Goal: Contribute content: Contribute content

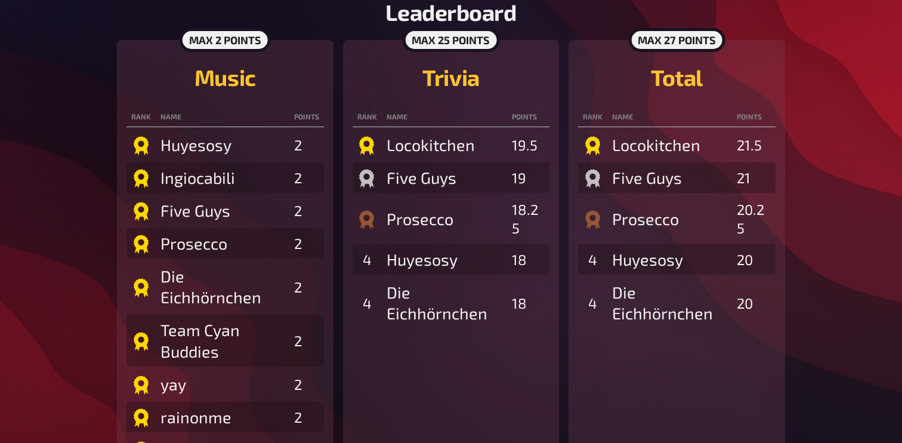
scroll to position [272, 0]
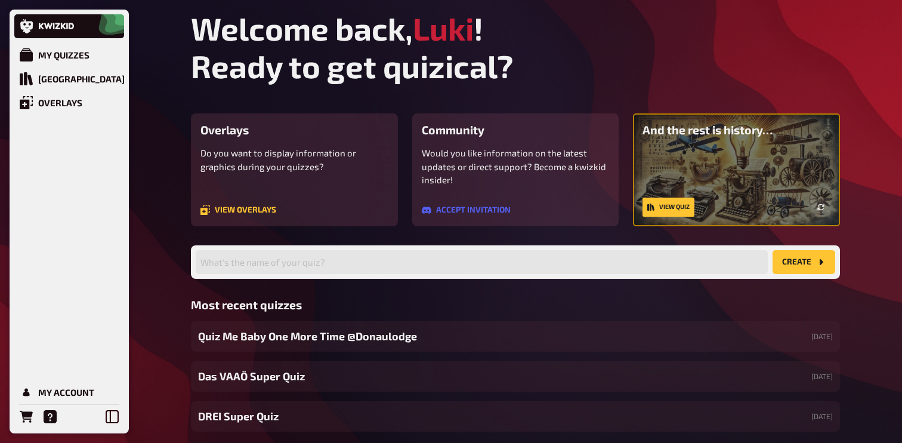
scroll to position [66, 0]
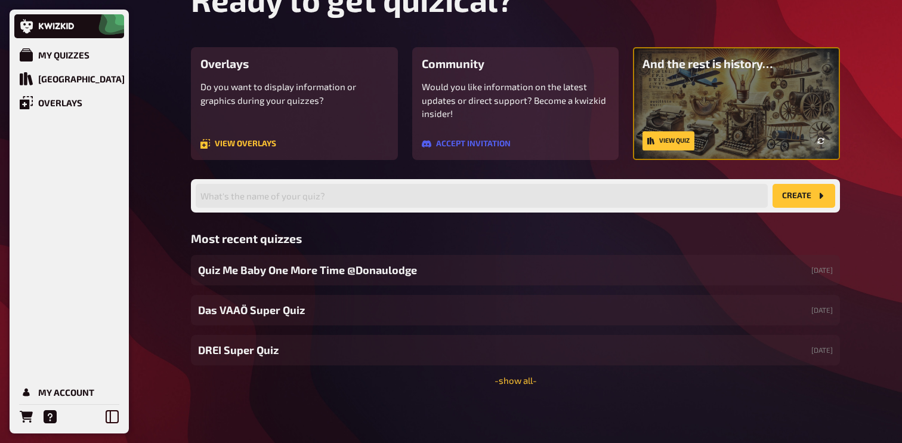
click at [525, 385] on div "Welcome back, [PERSON_NAME] ! Ready to get quizical? Overlays Do you want to di…" at bounding box center [515, 188] width 668 height 509
click at [525, 379] on link "- show all -" at bounding box center [515, 380] width 42 height 11
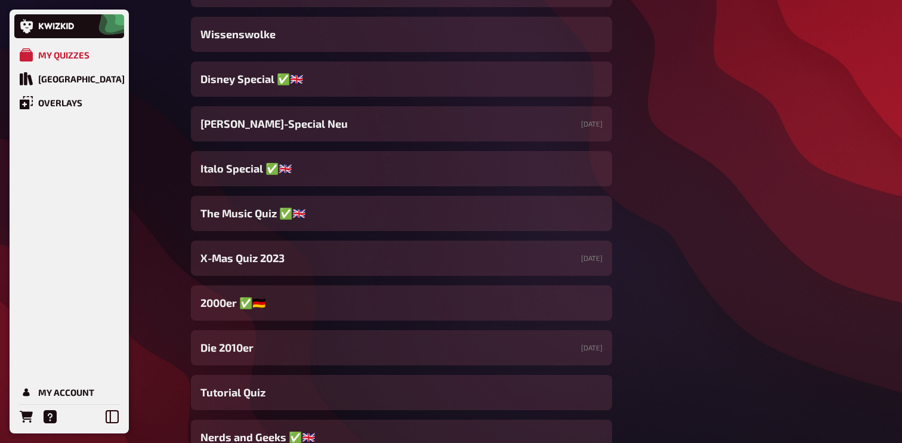
scroll to position [9958, 0]
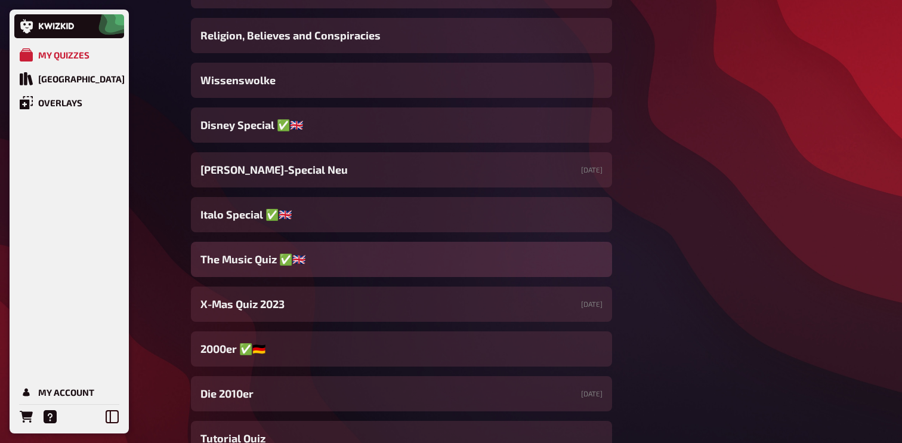
click at [256, 262] on span "The Music Quiz ✅​​🇬🇧​" at bounding box center [252, 259] width 105 height 16
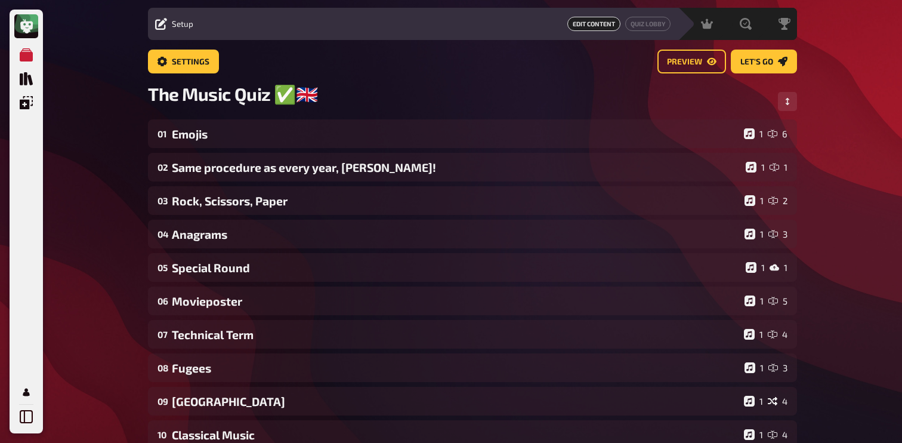
scroll to position [36, 0]
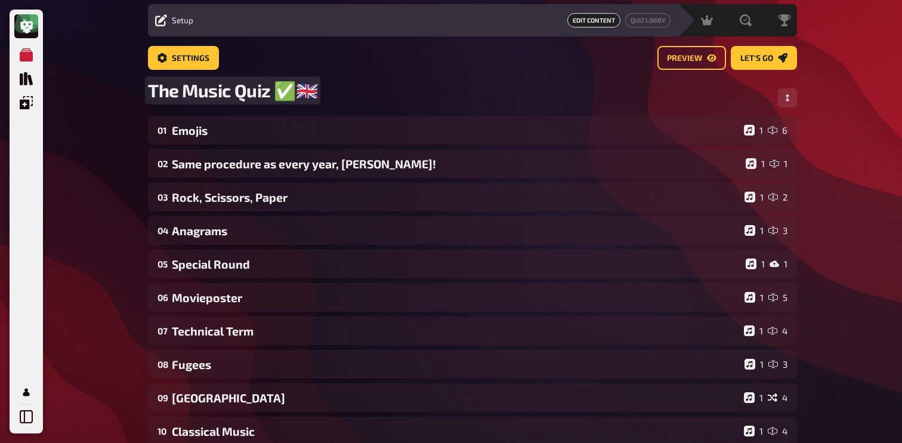
click at [267, 101] on span "The Music Quiz ✅​​🇬🇧​" at bounding box center [232, 90] width 169 height 22
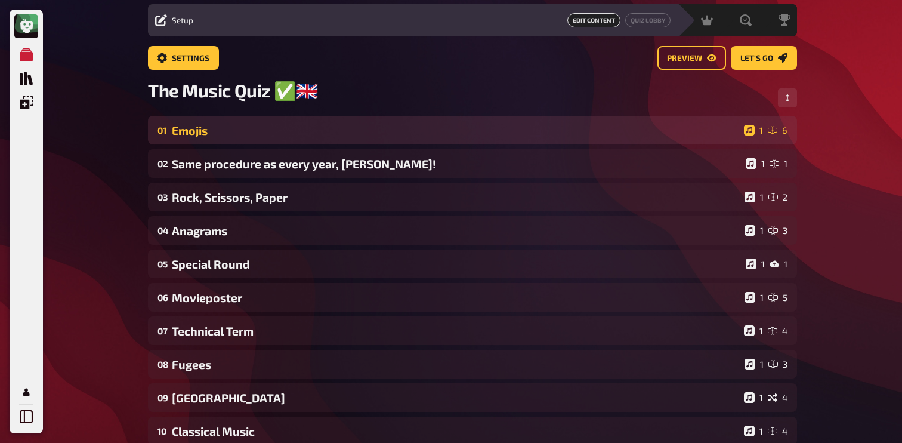
click at [265, 135] on div "Emojis" at bounding box center [455, 130] width 567 height 14
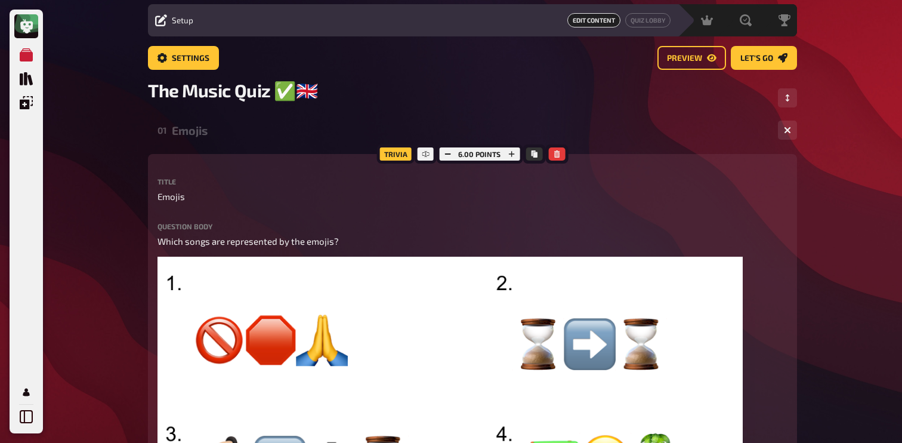
click at [265, 135] on div "Emojis" at bounding box center [470, 130] width 596 height 14
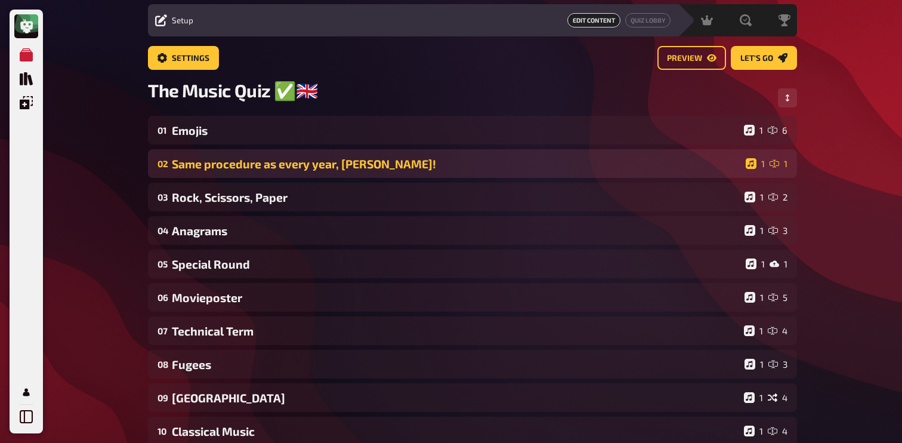
click at [265, 168] on div "Same procedure as every year, [PERSON_NAME]!" at bounding box center [456, 164] width 569 height 14
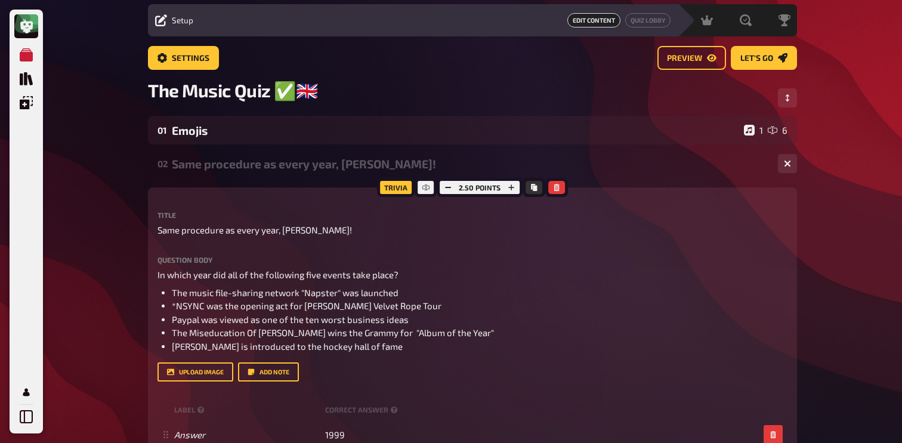
click at [265, 168] on div "Same procedure as every year, [PERSON_NAME]!" at bounding box center [470, 164] width 596 height 14
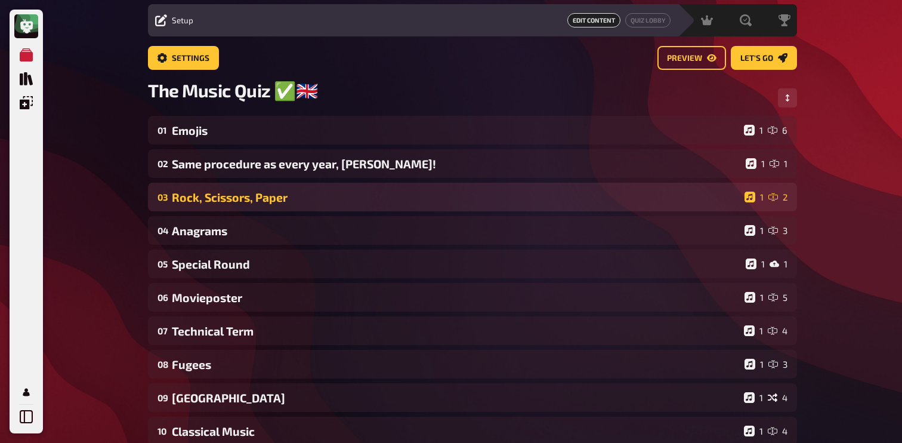
click at [262, 204] on div "Rock, Scissors, Paper" at bounding box center [456, 197] width 568 height 14
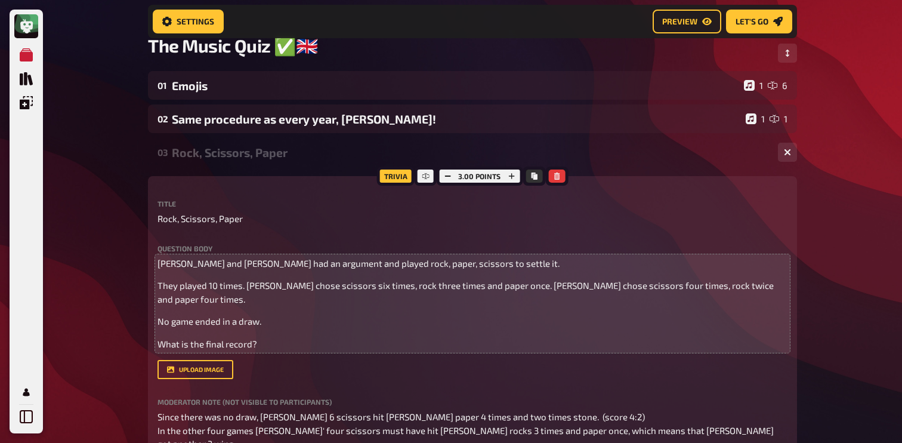
scroll to position [68, 0]
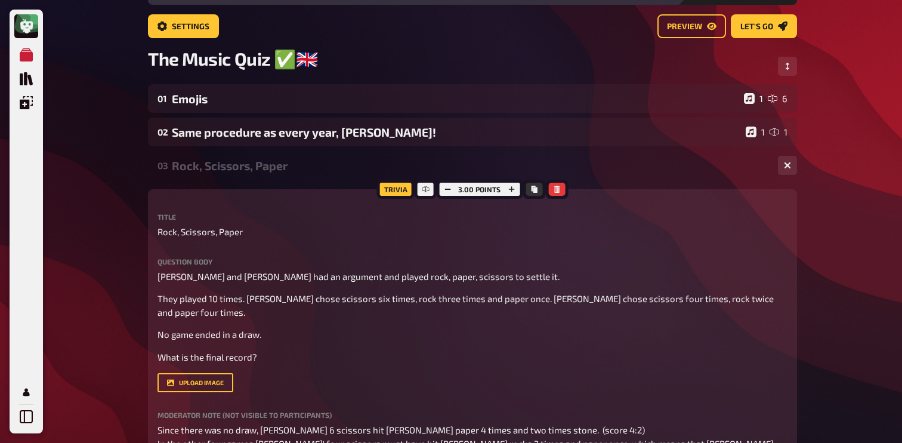
click at [298, 160] on div "Rock, Scissors, Paper" at bounding box center [470, 166] width 596 height 14
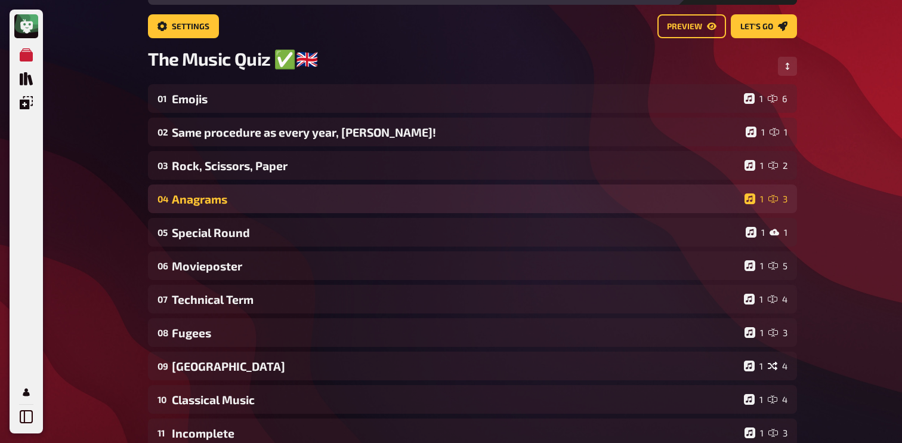
click at [267, 213] on div "04 Anagrams 1 3" at bounding box center [472, 198] width 649 height 29
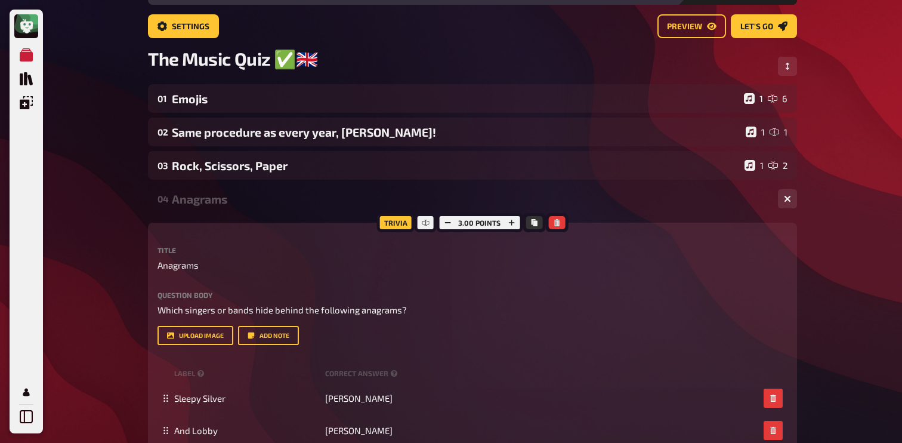
click at [271, 199] on div "Anagrams" at bounding box center [470, 199] width 596 height 14
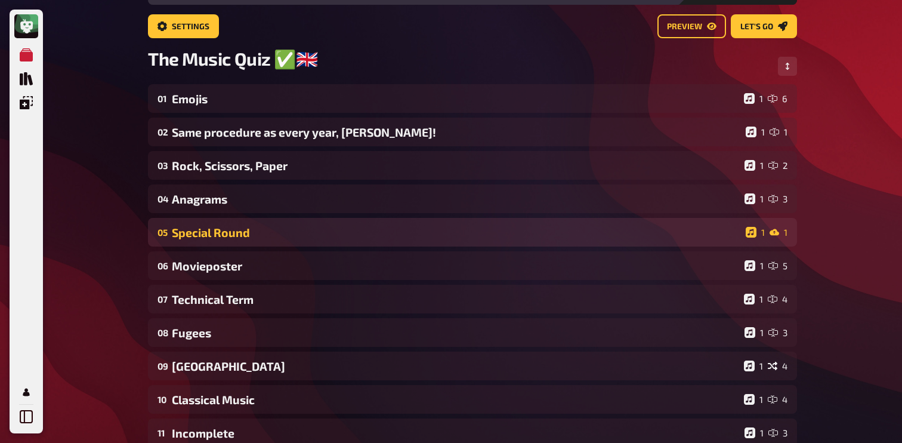
click at [251, 245] on div "05 Special Round 1 1" at bounding box center [472, 232] width 649 height 29
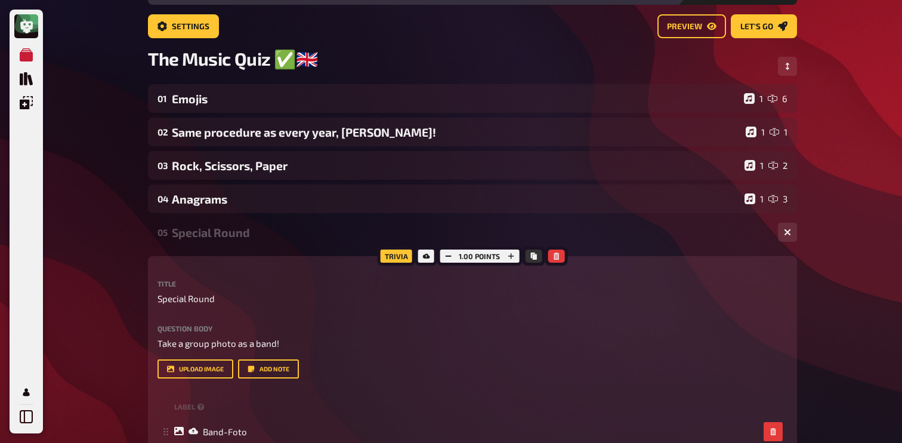
click at [264, 230] on div "Special Round" at bounding box center [470, 232] width 596 height 14
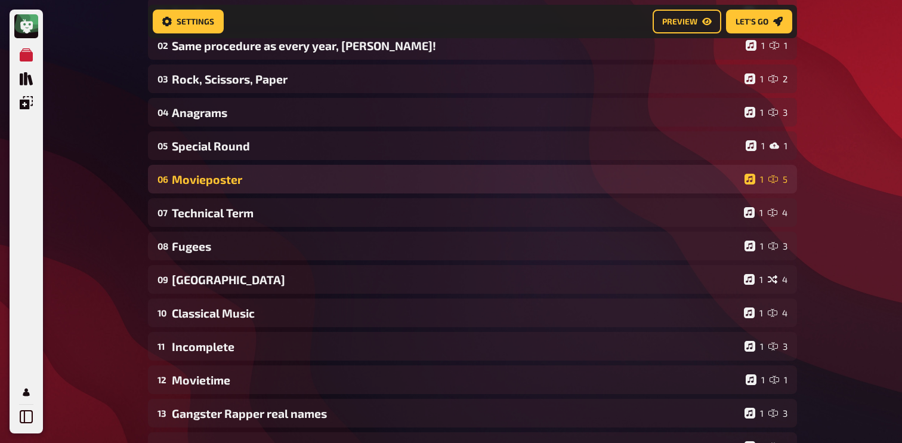
scroll to position [165, 0]
click at [265, 175] on div "Movieposter" at bounding box center [456, 179] width 568 height 14
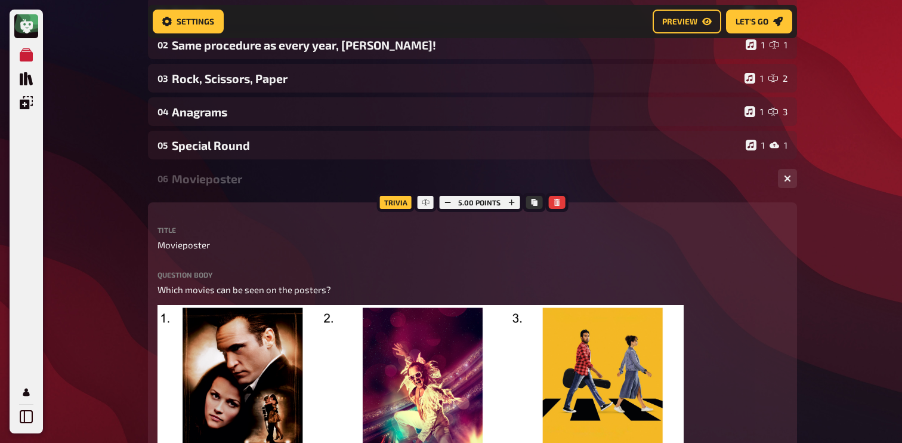
click at [264, 177] on div "Movieposter" at bounding box center [470, 179] width 596 height 14
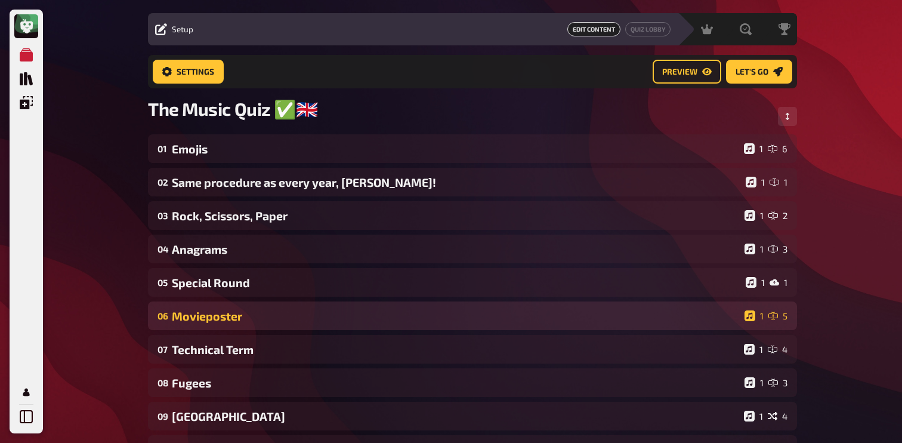
scroll to position [0, 0]
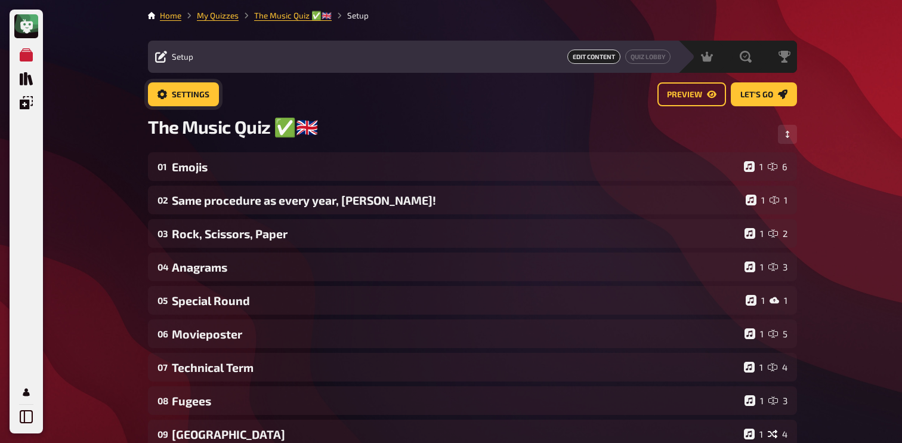
click at [184, 95] on span "Settings" at bounding box center [191, 95] width 38 height 8
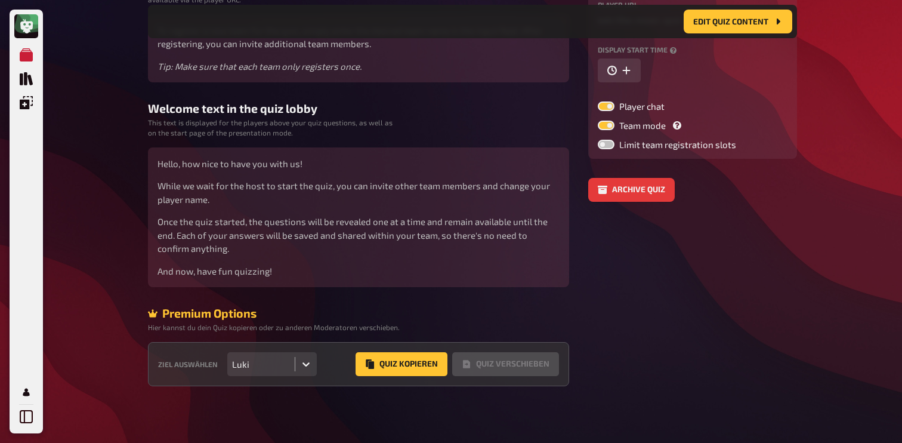
scroll to position [196, 0]
click at [381, 364] on button "Quiz Kopieren" at bounding box center [401, 363] width 92 height 24
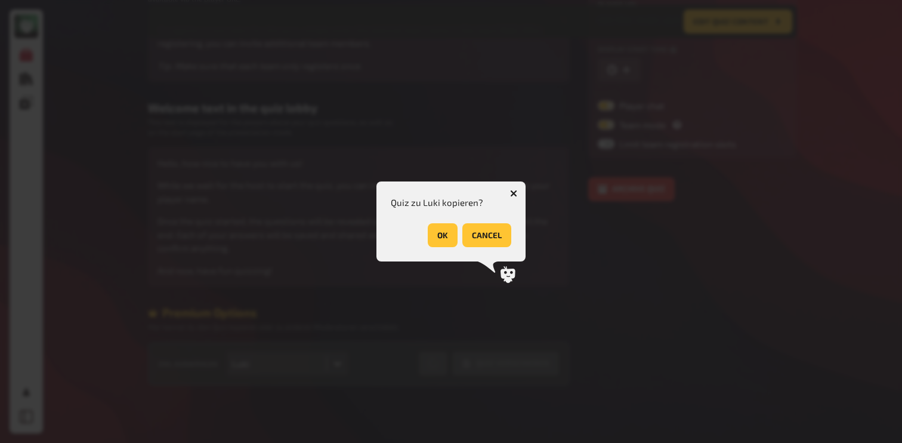
click at [447, 236] on button "OK" at bounding box center [443, 235] width 30 height 24
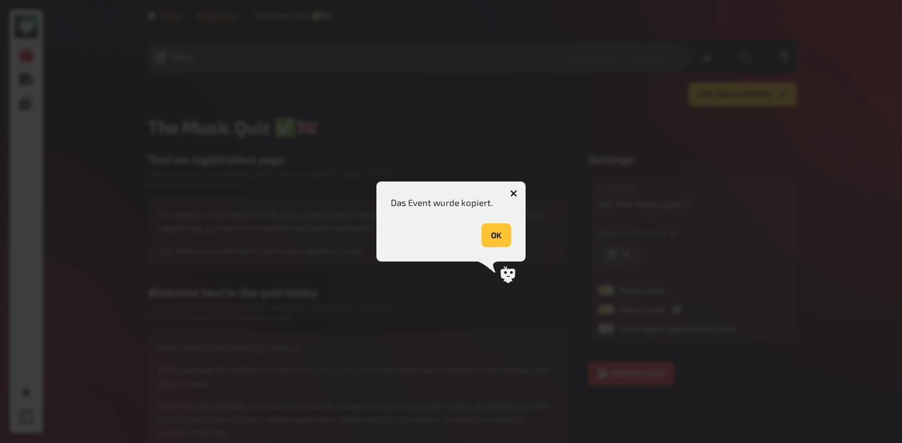
click at [492, 230] on button "OK" at bounding box center [496, 235] width 30 height 24
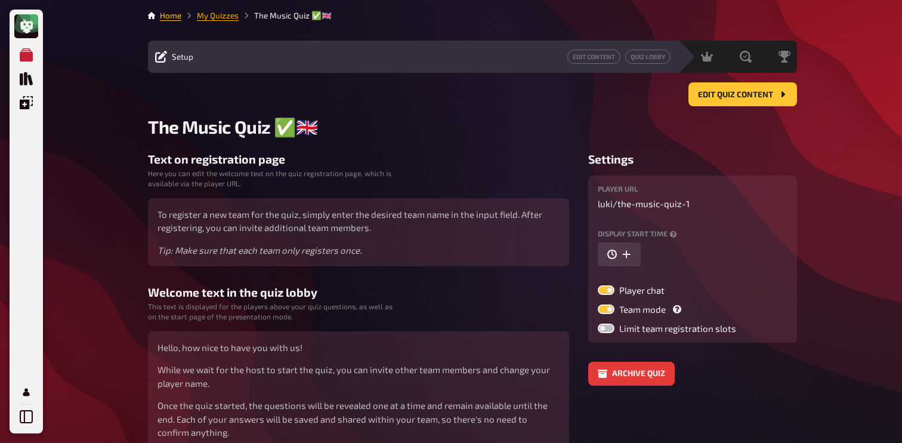
click at [214, 16] on link "My Quizzes" at bounding box center [218, 16] width 42 height 10
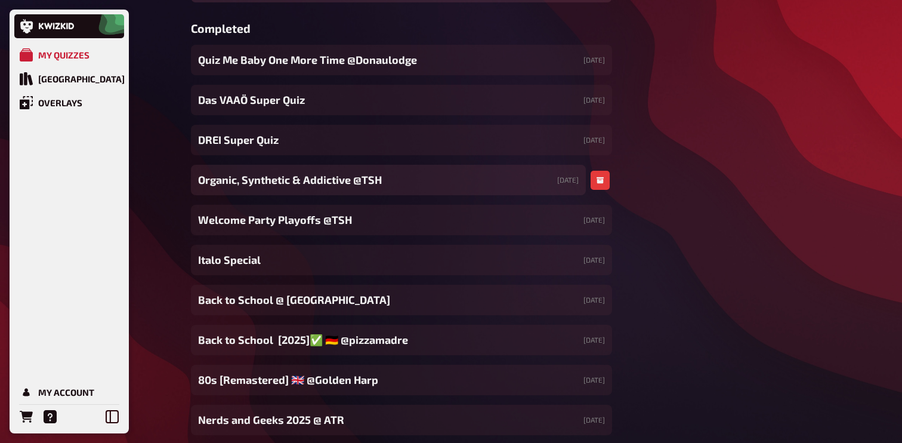
scroll to position [11225, 0]
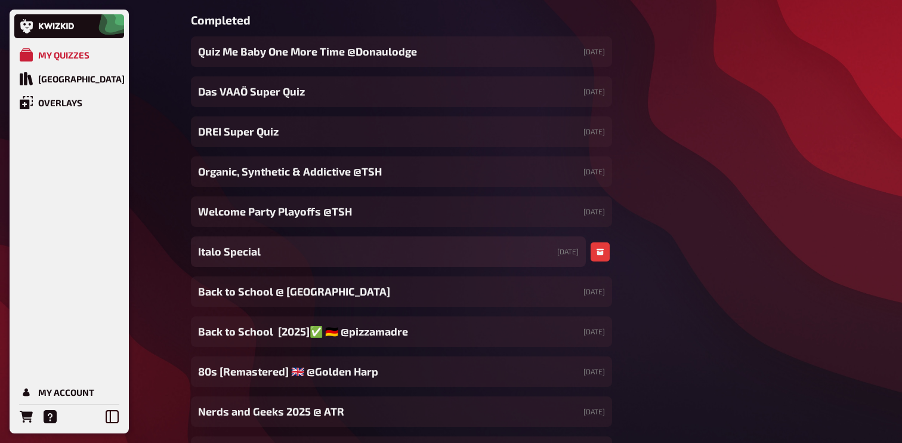
click at [493, 263] on div "Italo Special [DATE]" at bounding box center [388, 251] width 395 height 30
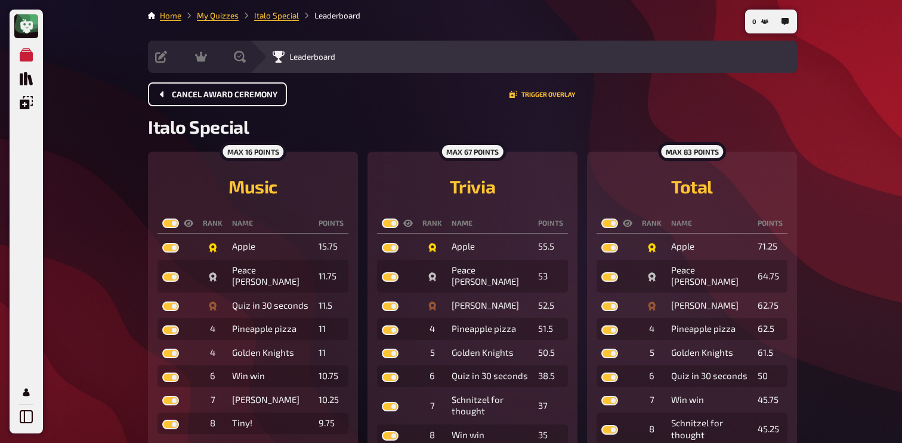
click at [233, 96] on span "Cancel award ceremony" at bounding box center [225, 95] width 106 height 8
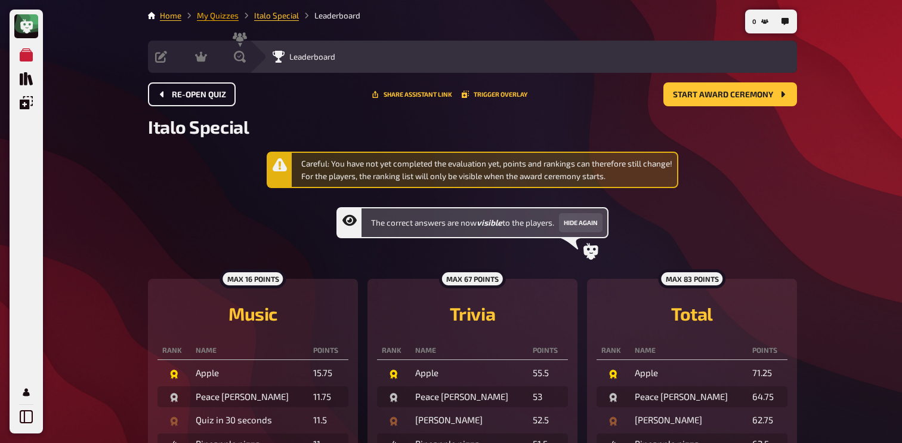
click at [214, 17] on link "My Quizzes" at bounding box center [218, 16] width 42 height 10
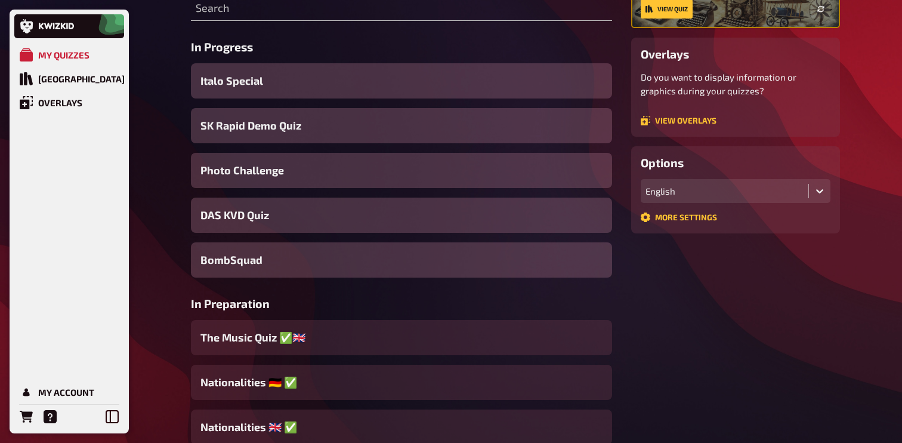
scroll to position [187, 0]
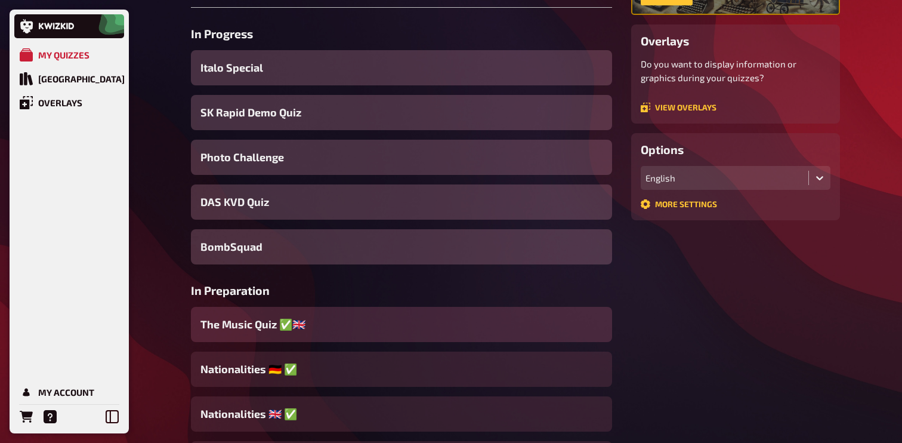
click at [283, 326] on span "The Music Quiz ✅​​🇬🇧​" at bounding box center [252, 324] width 105 height 16
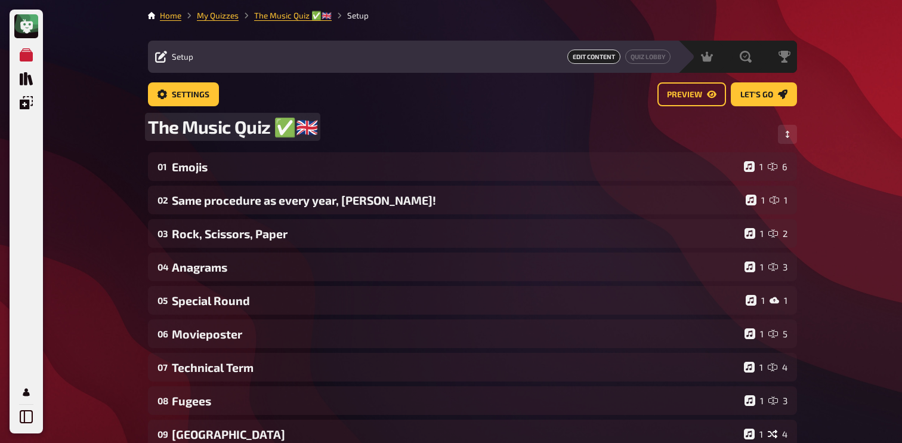
click at [260, 132] on span "The Music Quiz ✅​​🇬🇧​" at bounding box center [232, 127] width 169 height 22
click at [273, 132] on span "The Music Quiz ✅​​🇬🇧​" at bounding box center [232, 127] width 169 height 22
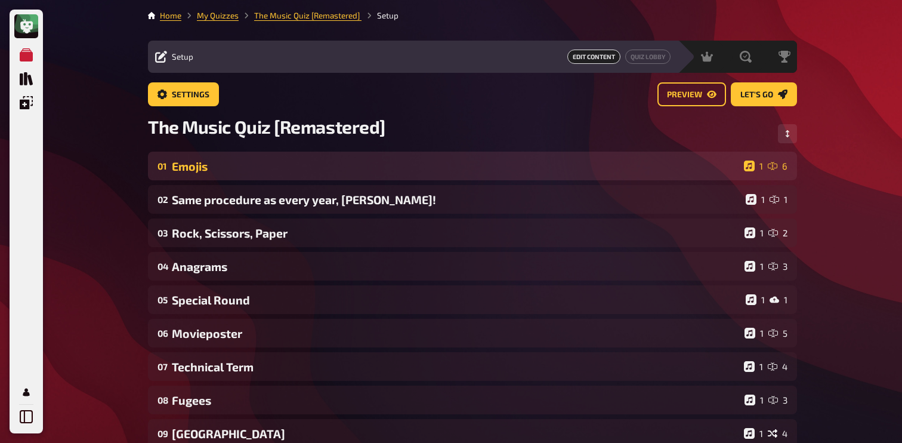
click at [251, 168] on div "Emojis" at bounding box center [455, 166] width 567 height 14
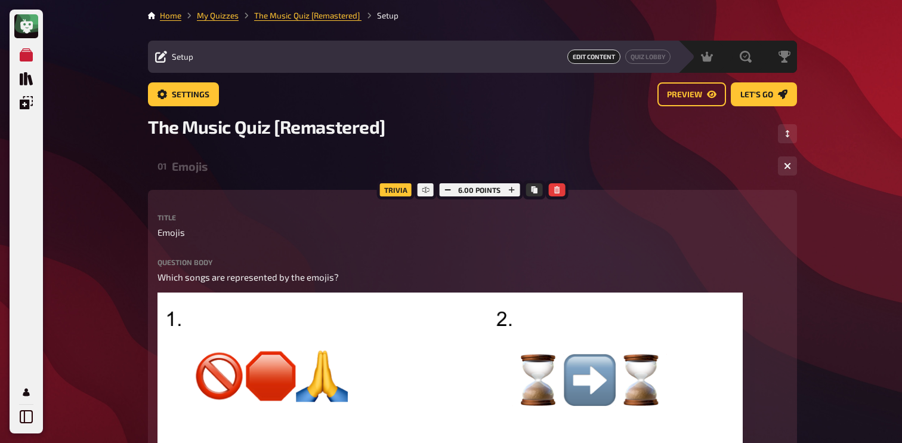
click at [243, 163] on div "Emojis" at bounding box center [470, 166] width 596 height 14
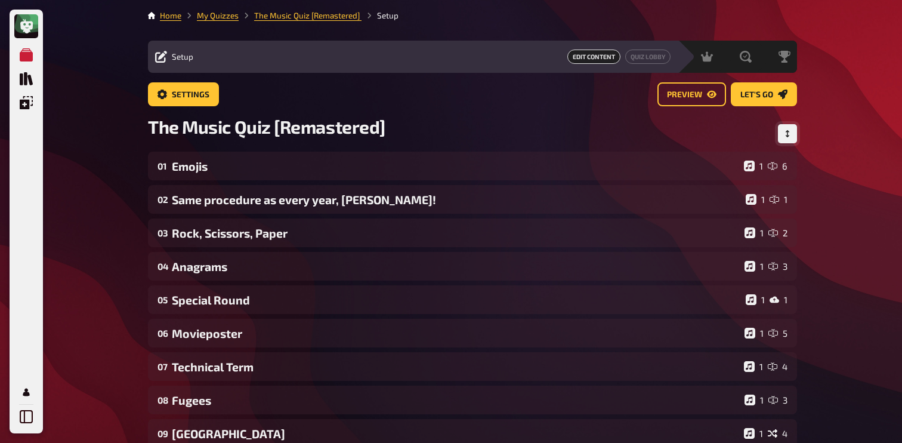
click at [788, 124] on button "Change Order" at bounding box center [787, 133] width 19 height 19
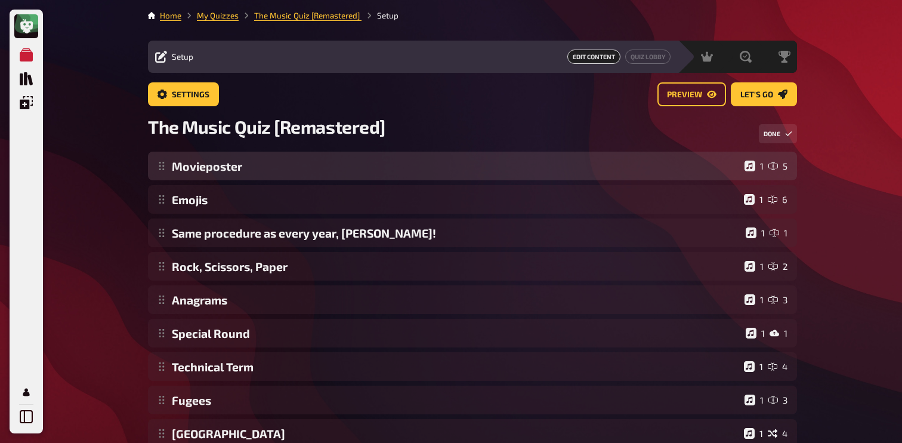
drag, startPoint x: 163, startPoint y: 336, endPoint x: 197, endPoint y: 146, distance: 193.4
click at [197, 146] on main "Home My Quizzes The Music Quiz [Remastered] ​ Setup Setup Edit Content Quiz Lob…" at bounding box center [472, 329] width 649 height 638
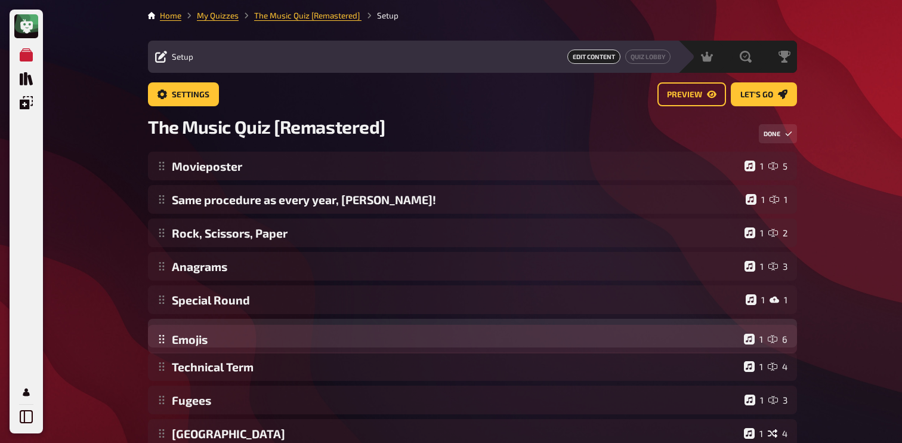
drag, startPoint x: 160, startPoint y: 200, endPoint x: 160, endPoint y: 340, distance: 139.6
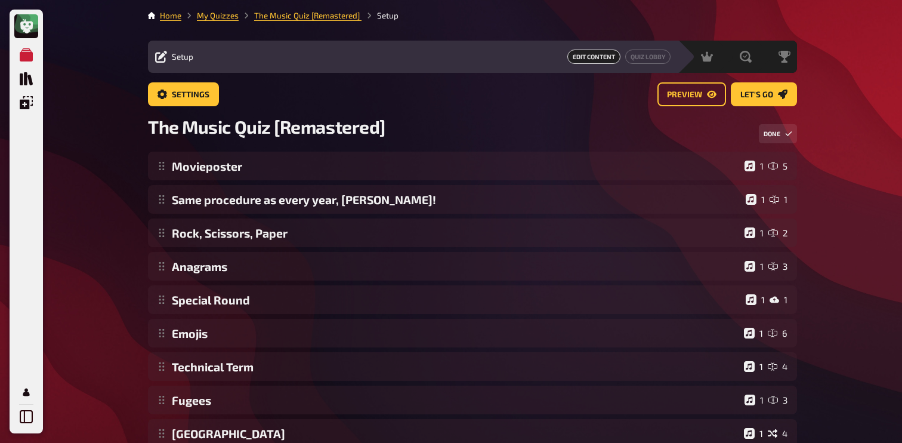
click at [97, 306] on div "My Quizzes Quiz Library Overlays My Account Home My Quizzes The Music Quiz [Rem…" at bounding box center [451, 352] width 902 height 705
click at [784, 141] on button "Done" at bounding box center [778, 133] width 38 height 19
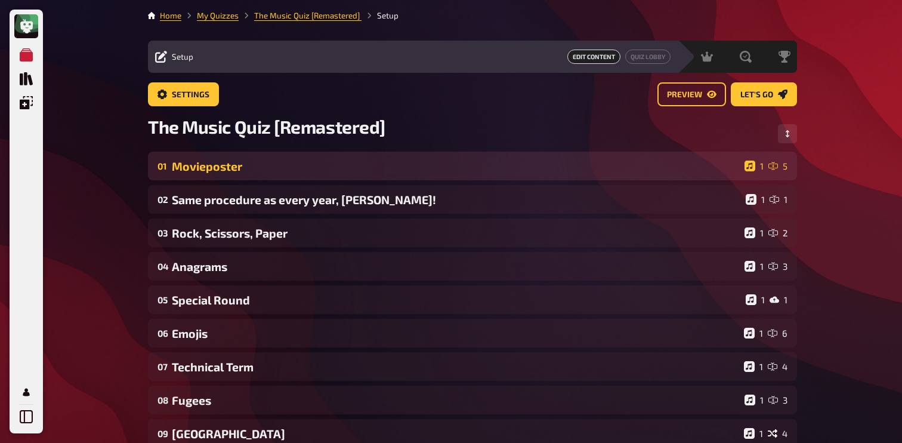
click at [400, 175] on div "01 Movieposter 1 5" at bounding box center [472, 165] width 649 height 29
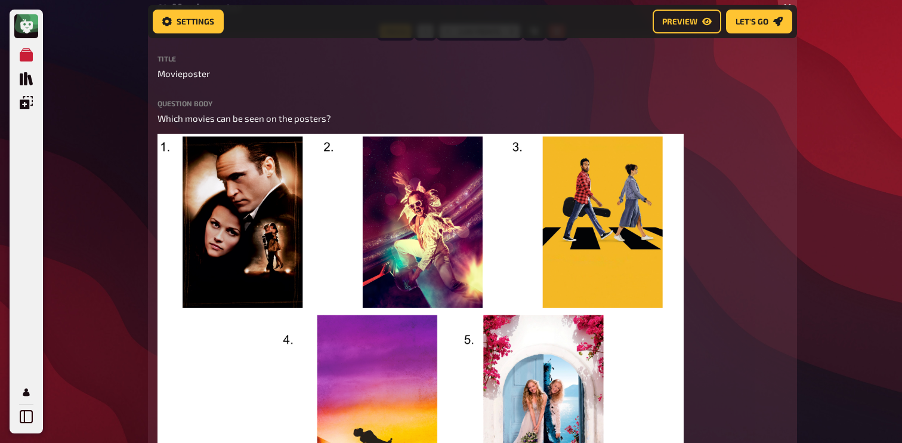
scroll to position [168, 0]
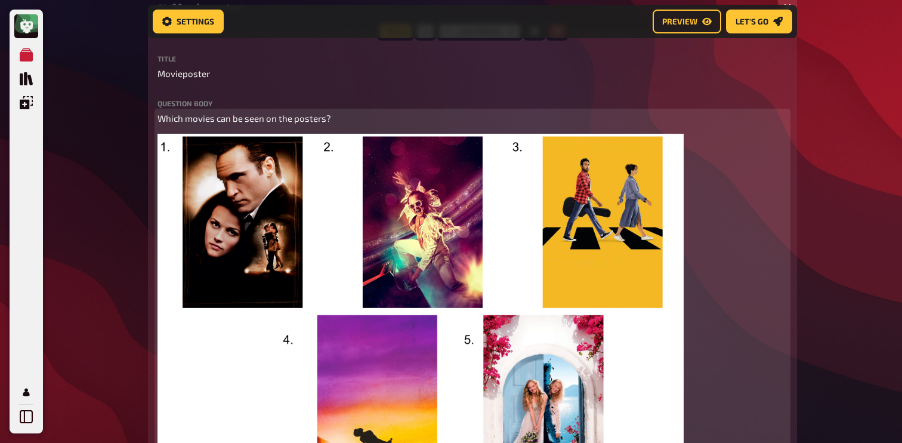
click at [364, 211] on img at bounding box center [420, 311] width 526 height 354
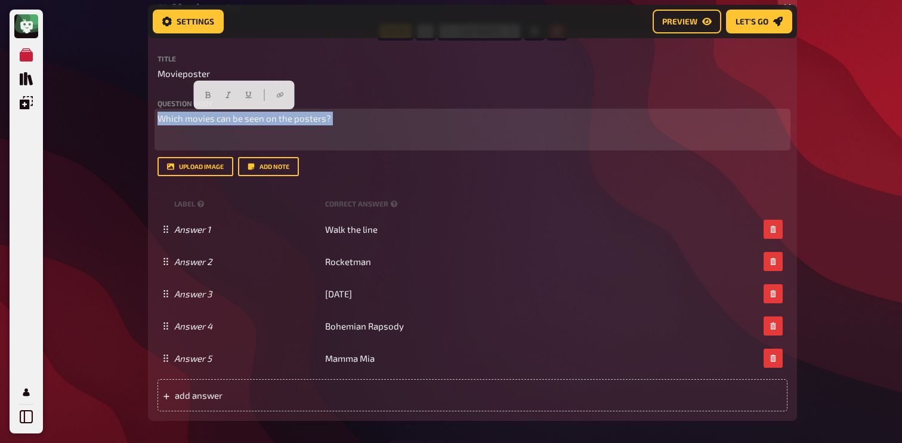
drag, startPoint x: 348, startPoint y: 132, endPoint x: 120, endPoint y: 113, distance: 228.0
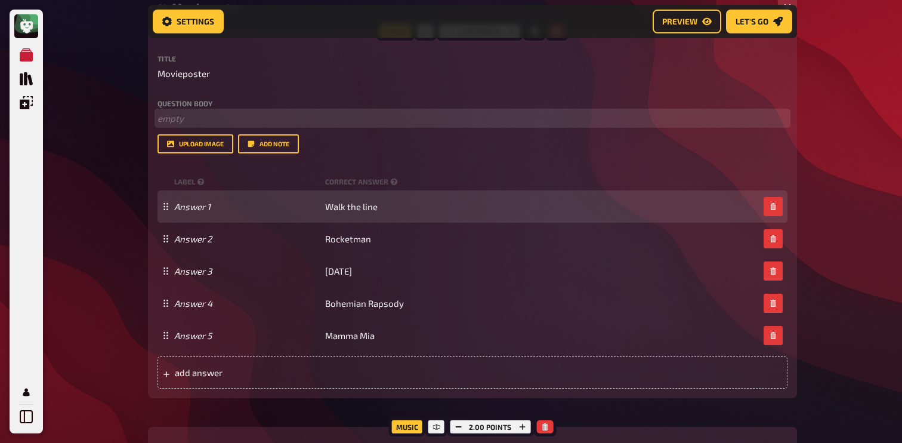
scroll to position [0, 0]
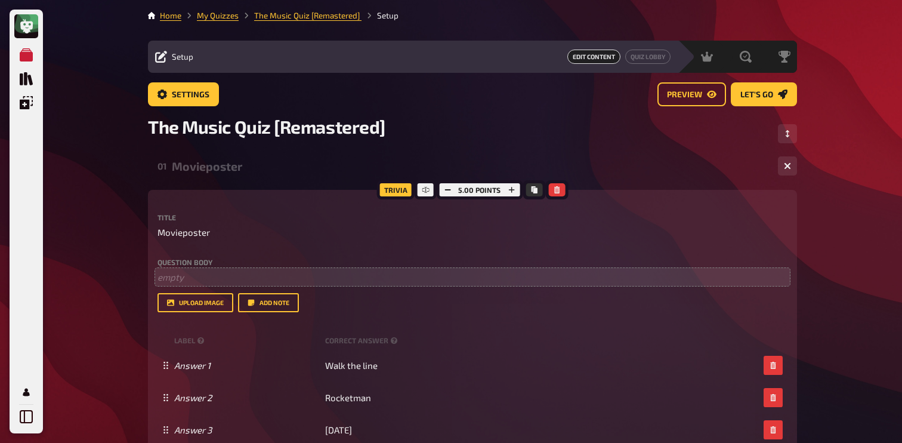
click at [177, 83] on link "Settings" at bounding box center [183, 94] width 71 height 24
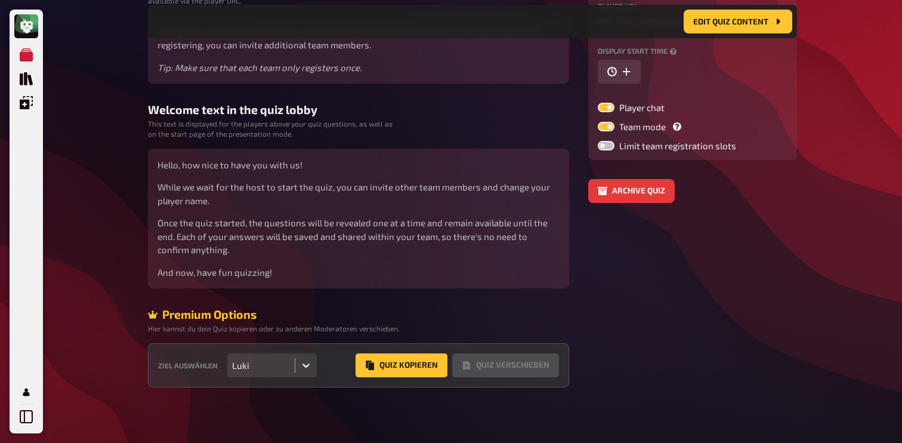
scroll to position [194, 0]
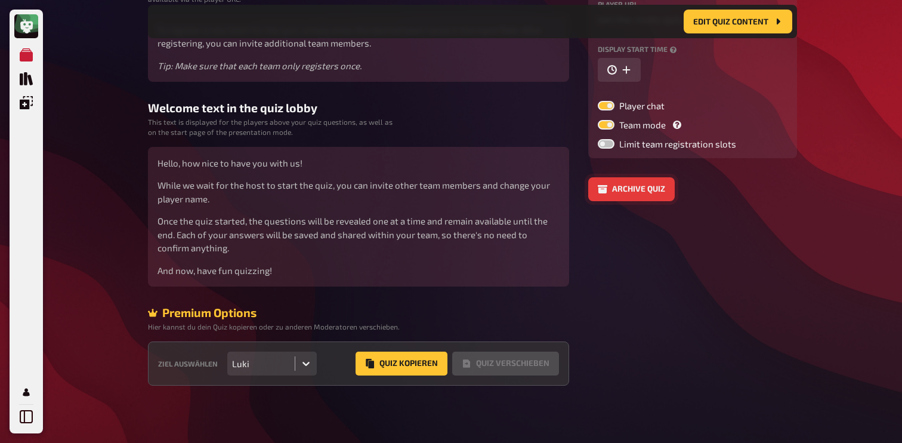
click at [646, 181] on button "Archive quiz" at bounding box center [631, 189] width 86 height 24
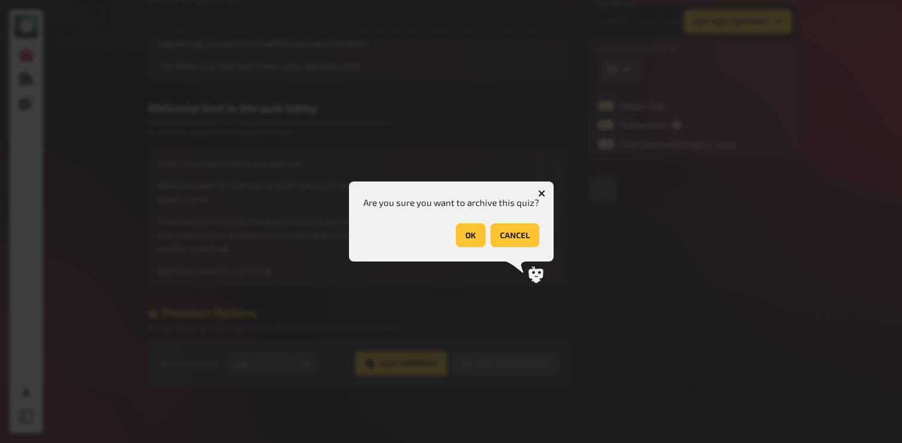
click at [472, 236] on button "OK" at bounding box center [471, 235] width 30 height 24
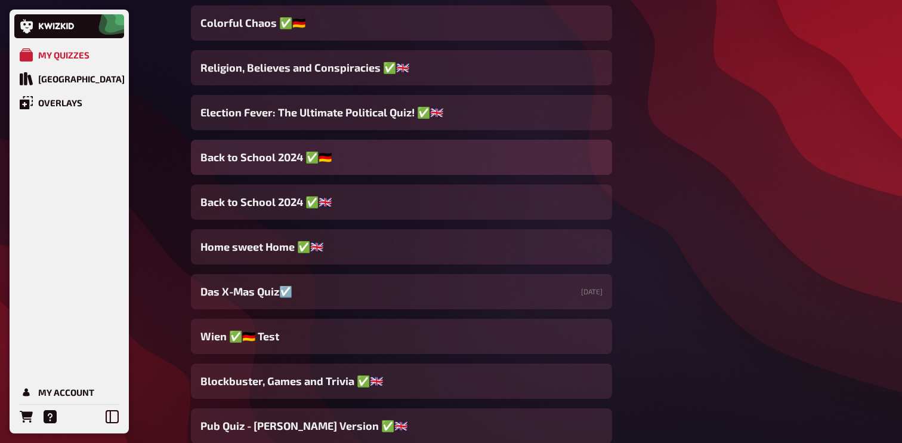
scroll to position [5725, 0]
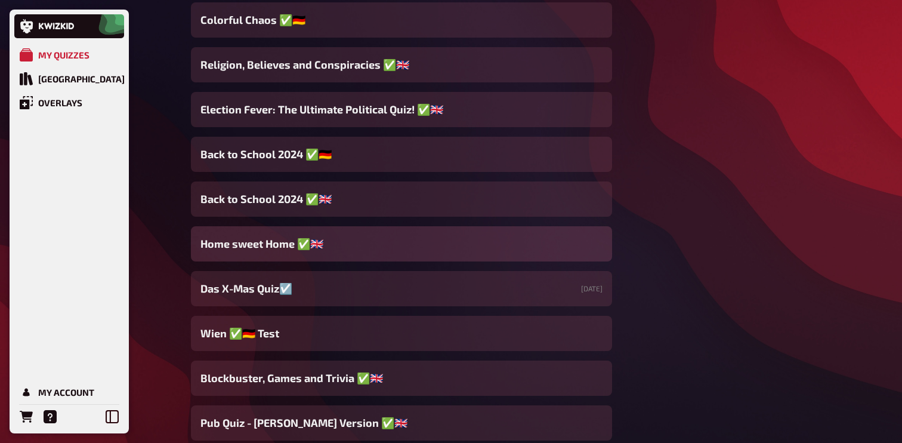
click at [361, 245] on div "Home sweet Home ✅​🇬🇧​" at bounding box center [401, 243] width 421 height 35
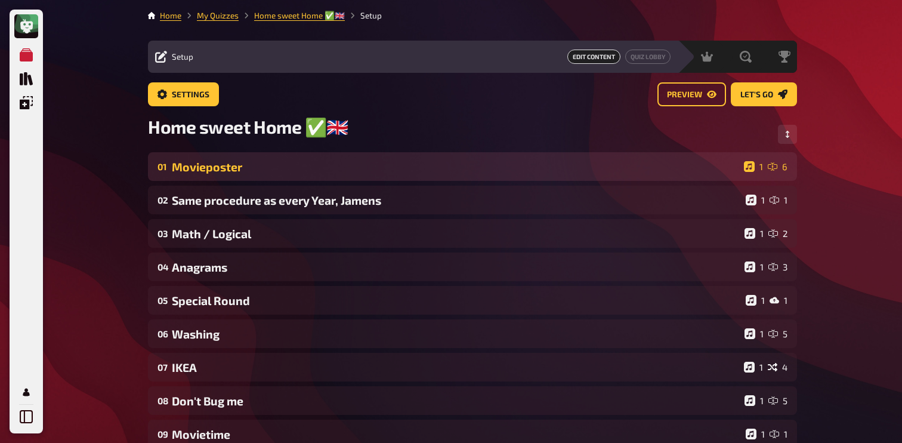
click at [281, 175] on div "01 Movieposter 1 6" at bounding box center [472, 166] width 649 height 29
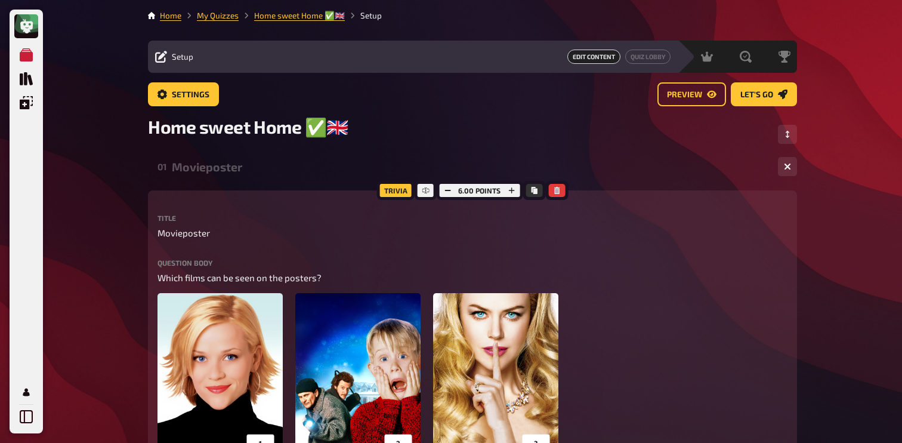
click at [281, 175] on div "01 Movieposter 1 6" at bounding box center [472, 166] width 649 height 29
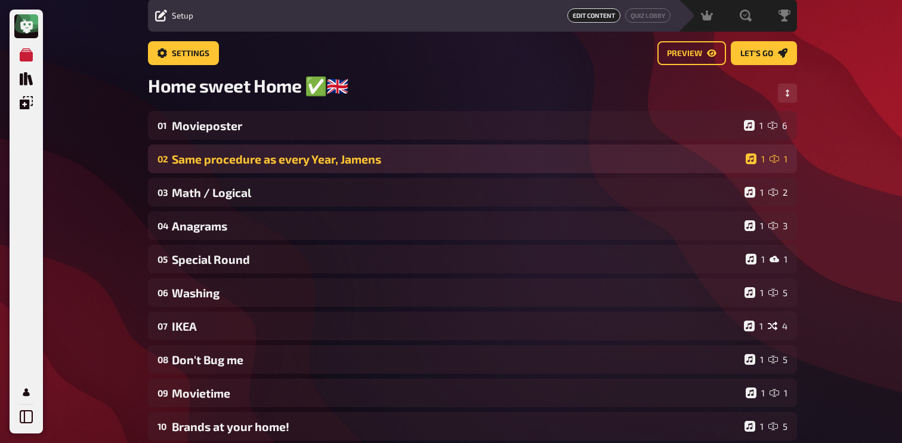
scroll to position [70, 0]
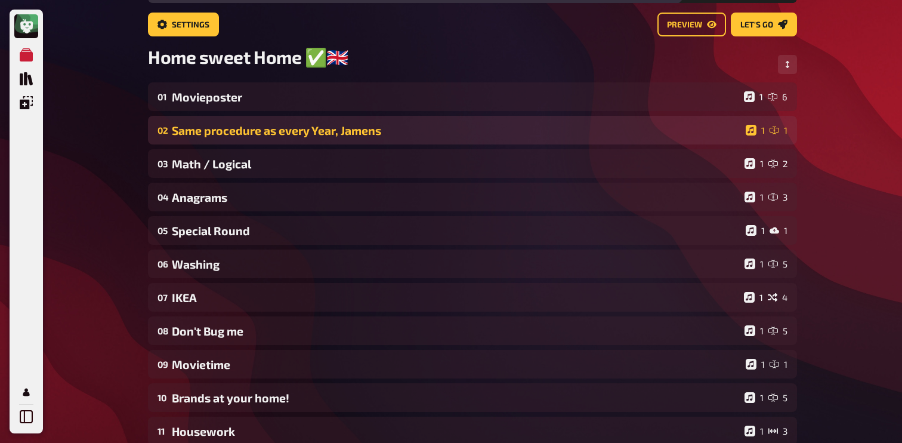
click at [268, 206] on div "04 Anagrams 1 3" at bounding box center [472, 196] width 649 height 29
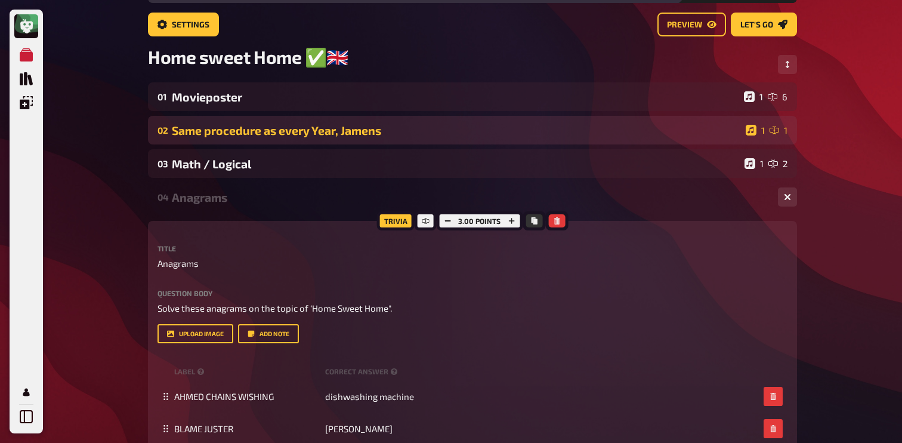
click at [268, 206] on div "04 Anagrams 1 3" at bounding box center [472, 196] width 649 height 29
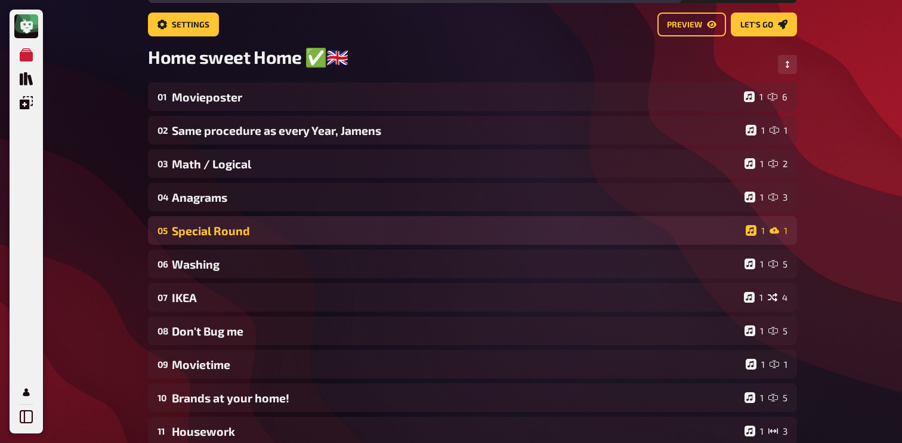
click at [268, 242] on div "05 Special Round 1 1" at bounding box center [472, 230] width 649 height 29
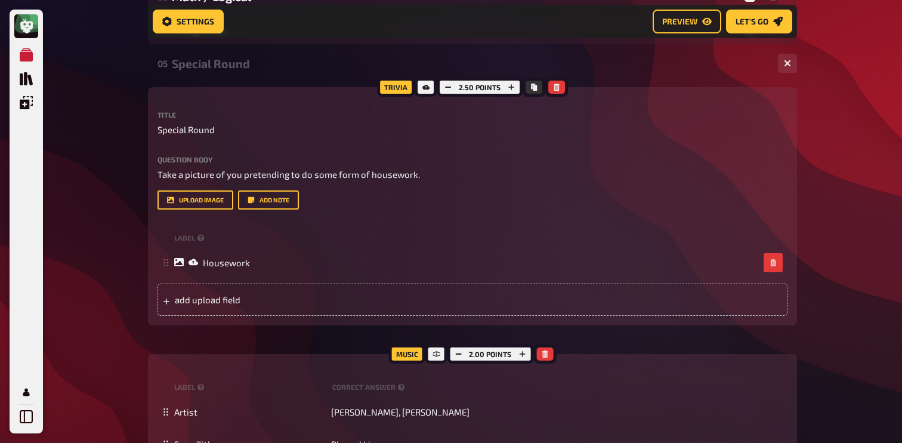
scroll to position [252, 0]
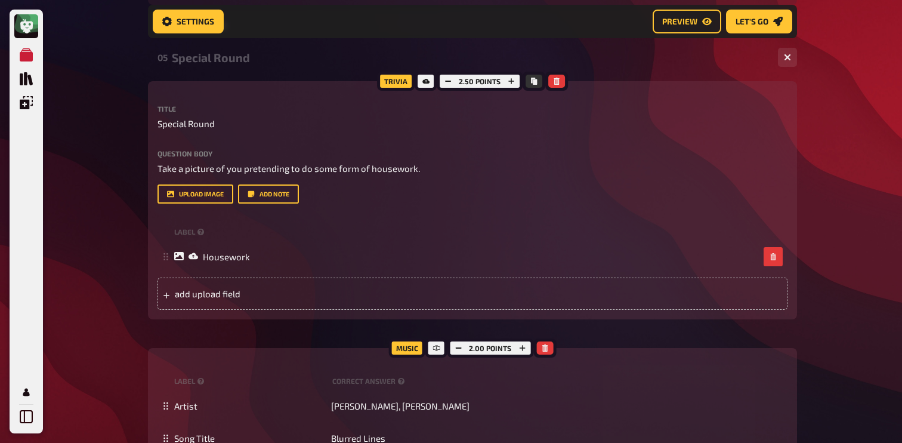
click at [258, 68] on div "05 Special Round 1 1" at bounding box center [472, 57] width 649 height 29
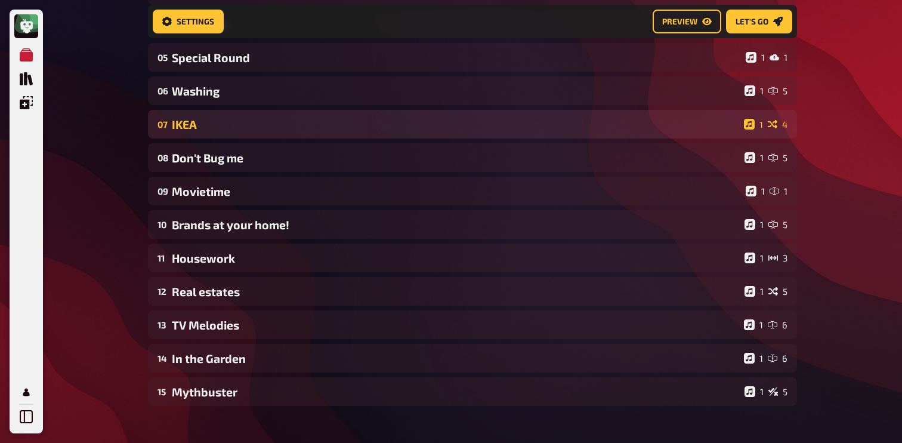
click at [256, 115] on div "07 IKEA 1 4" at bounding box center [472, 124] width 649 height 29
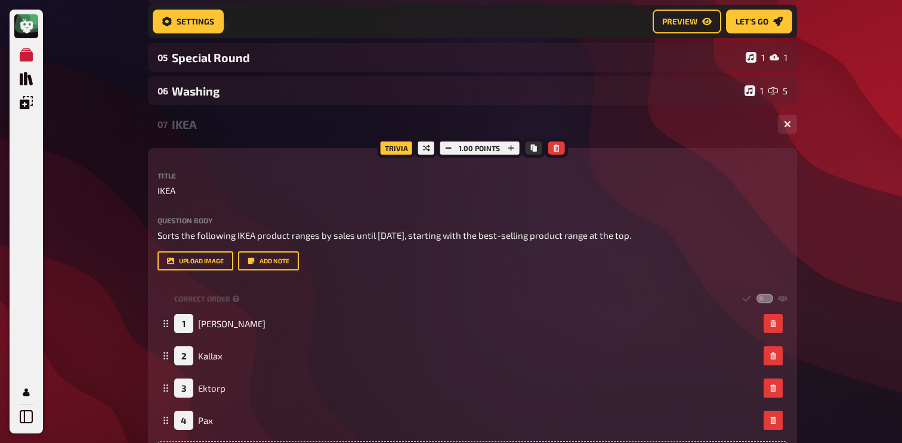
click at [256, 122] on div "IKEA" at bounding box center [470, 124] width 596 height 14
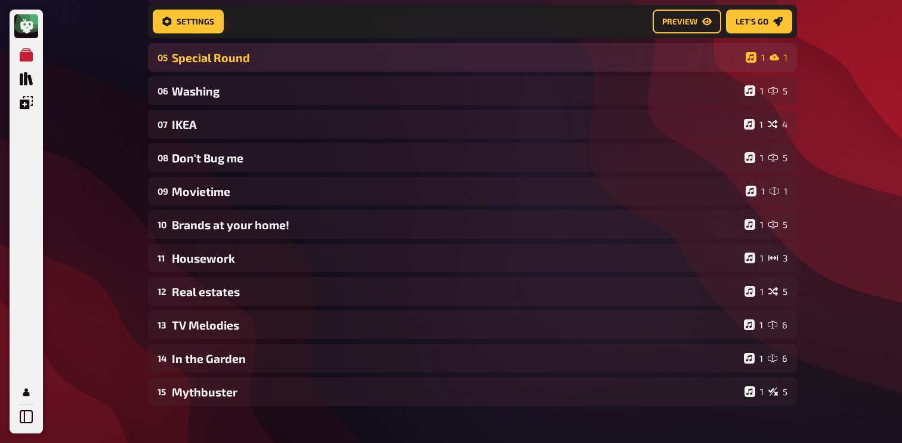
click at [256, 69] on div "05 Special Round 1 1" at bounding box center [472, 57] width 649 height 29
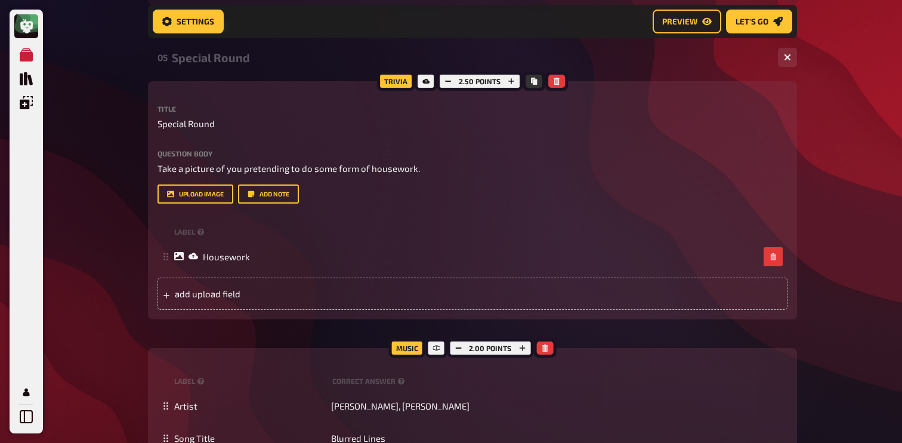
click at [258, 60] on div "Special Round" at bounding box center [470, 58] width 596 height 14
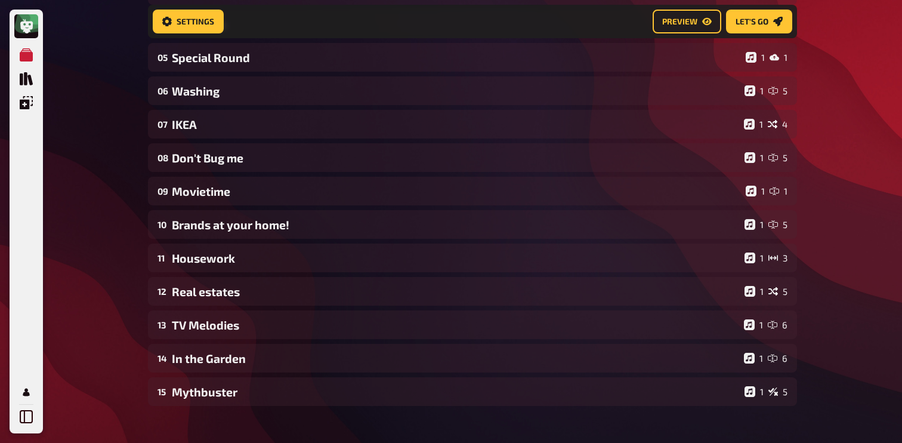
click at [256, 79] on div "06 Washing 1 5" at bounding box center [472, 90] width 649 height 29
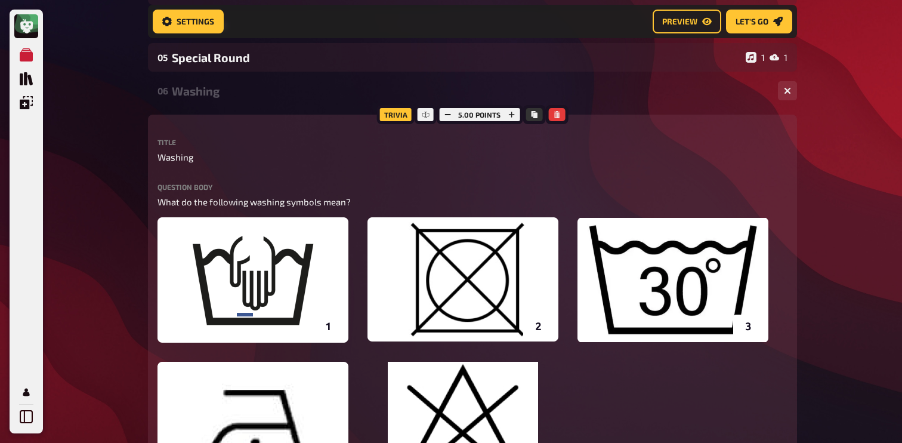
click at [255, 91] on div "Washing" at bounding box center [470, 91] width 596 height 14
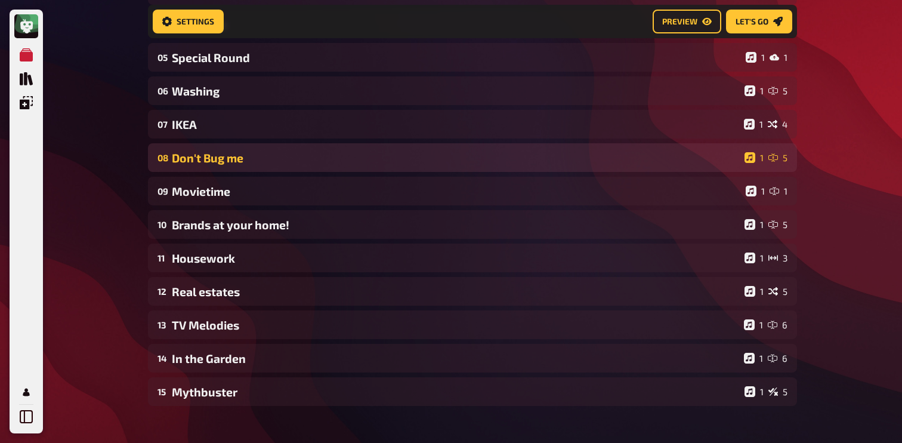
click at [250, 163] on div "Don't Bug me" at bounding box center [456, 158] width 568 height 14
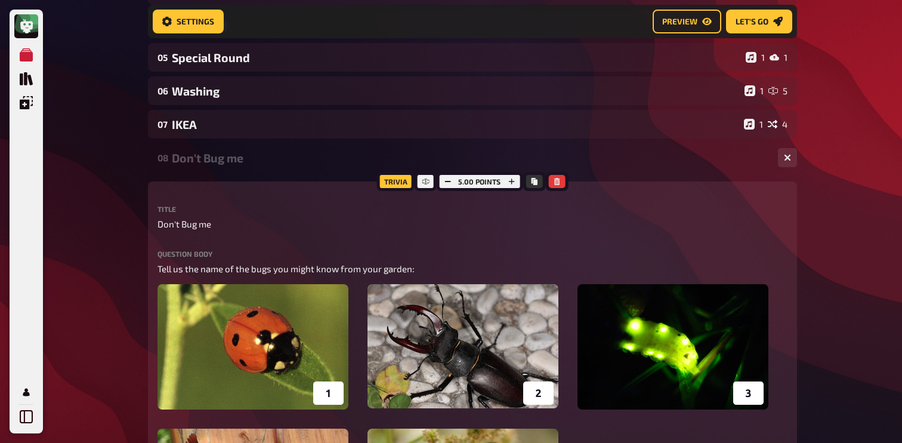
click at [249, 163] on div "Don't Bug me" at bounding box center [470, 158] width 596 height 14
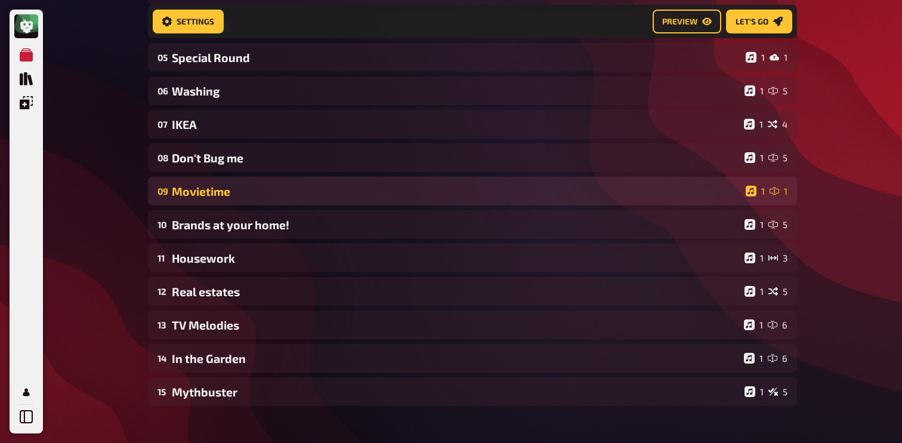
click at [246, 181] on div "09 Movietime 1 1" at bounding box center [472, 191] width 649 height 29
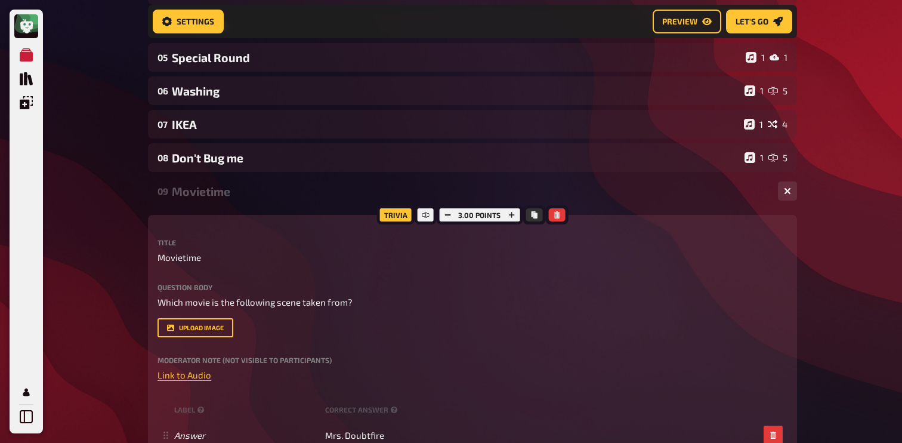
scroll to position [260, 0]
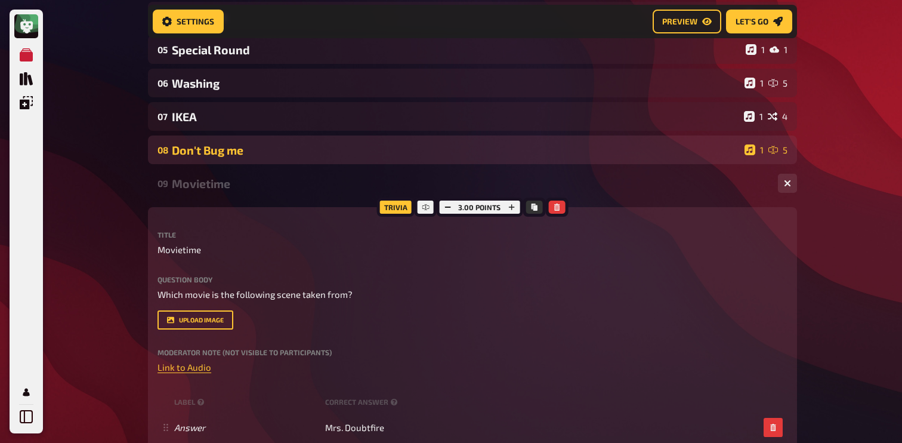
click at [250, 164] on div "08 Don't Bug me 1 5" at bounding box center [472, 149] width 649 height 29
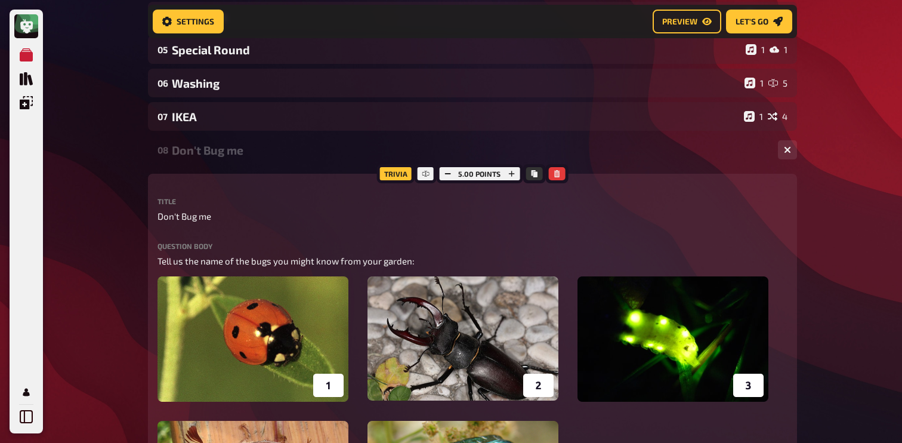
click at [248, 151] on div "Don't Bug me" at bounding box center [470, 150] width 596 height 14
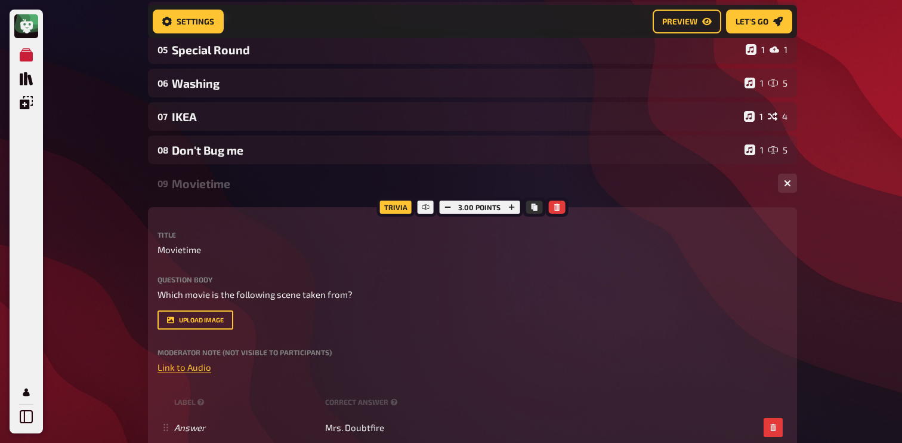
click at [247, 168] on div "01 Movieposter 1 6 02 Same procedure as every Year, Jamens 1 1 03 Math / Logica…" at bounding box center [472, 373] width 649 height 942
click at [247, 178] on div "Movietime" at bounding box center [470, 184] width 596 height 14
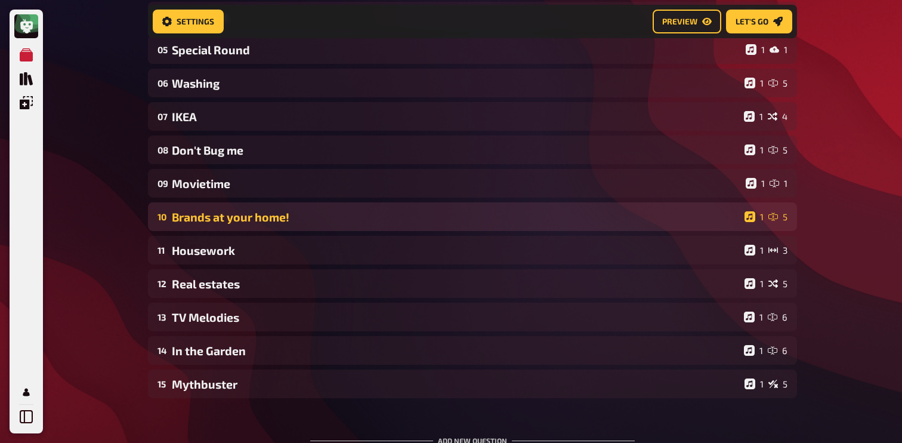
click at [236, 213] on div "Brands at your home!" at bounding box center [456, 217] width 568 height 14
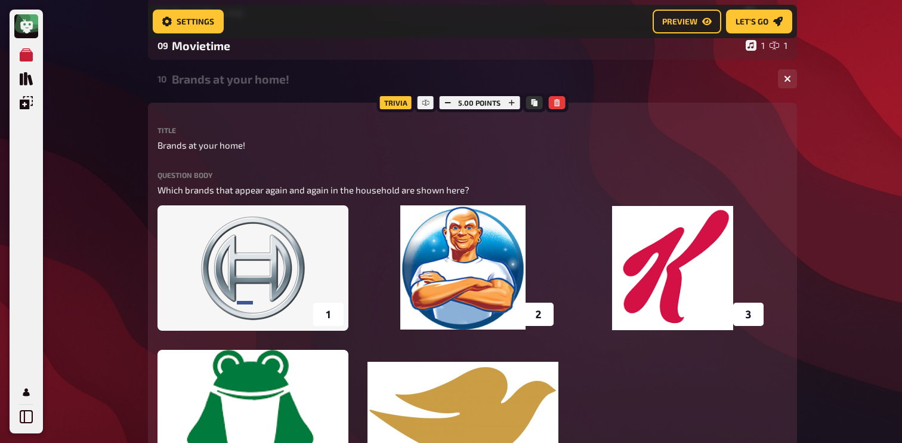
scroll to position [400, 0]
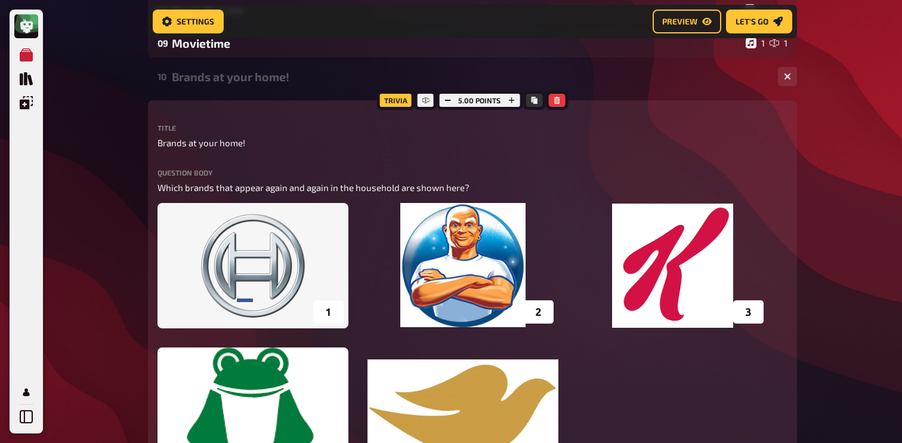
click at [211, 76] on div "Brands at your home!" at bounding box center [470, 77] width 596 height 14
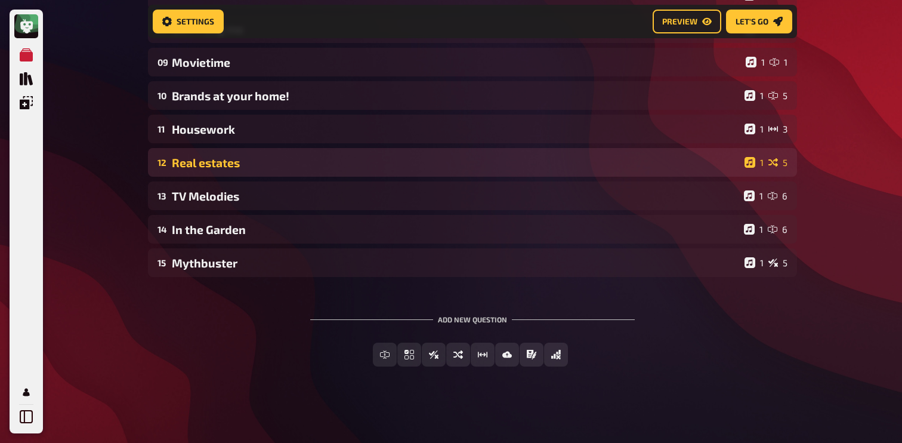
click at [214, 150] on div "12 Real estates 1 5" at bounding box center [472, 162] width 649 height 29
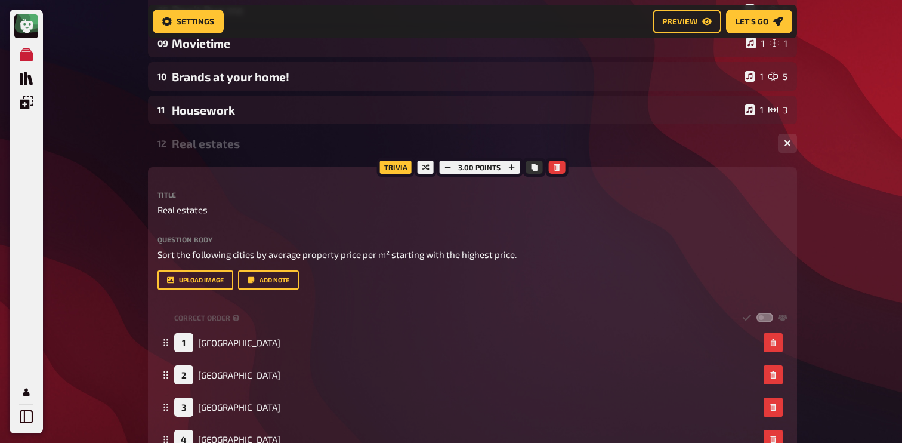
click at [222, 142] on div "Real estates" at bounding box center [470, 144] width 596 height 14
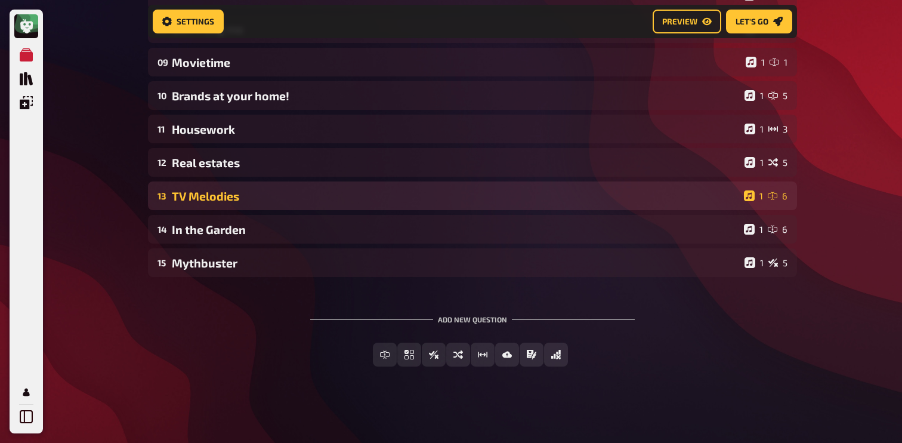
click at [212, 201] on div "TV Melodies" at bounding box center [455, 196] width 567 height 14
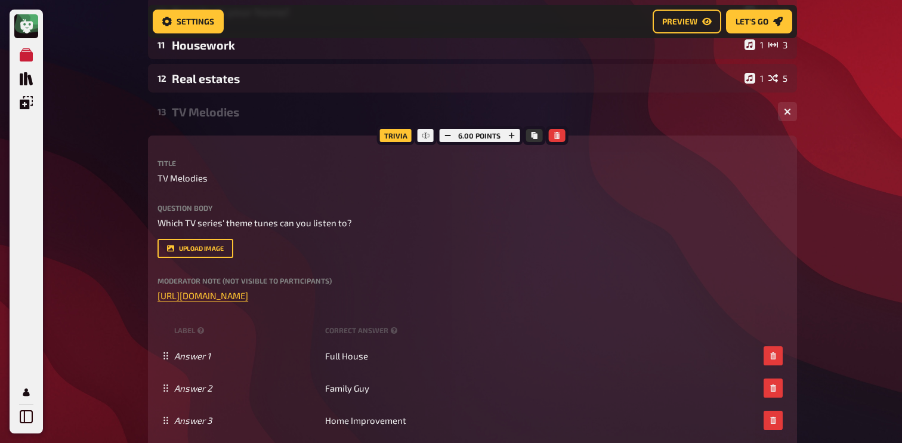
scroll to position [446, 0]
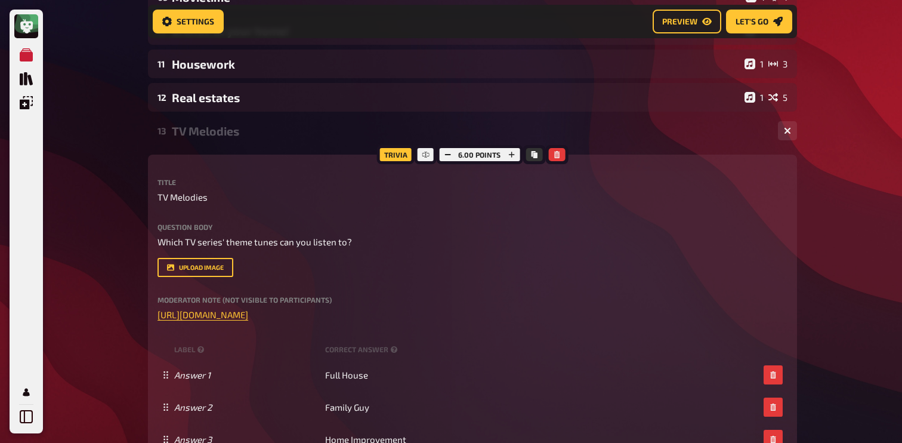
click at [211, 157] on div "Trivia 6.00 points Title TV Melodies Question body Which TV series' theme tunes…" at bounding box center [472, 376] width 649 height 444
click at [212, 133] on div "TV Melodies" at bounding box center [470, 131] width 596 height 14
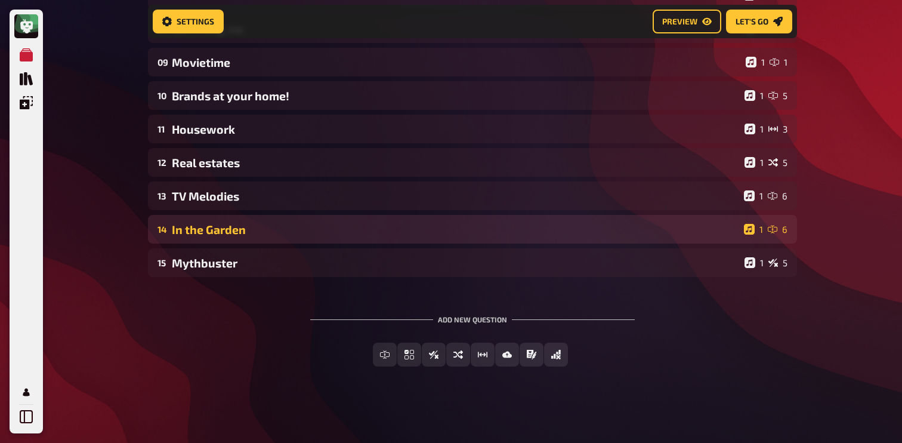
click at [210, 228] on div "In the Garden" at bounding box center [455, 229] width 567 height 14
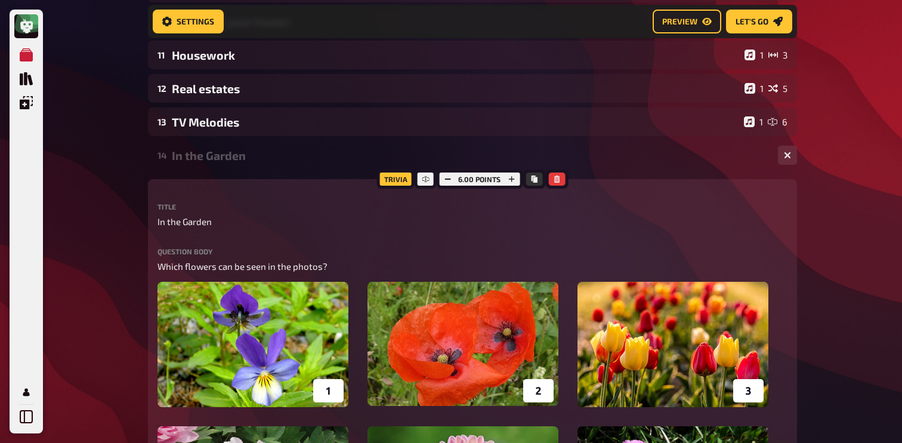
click at [206, 159] on div "In the Garden" at bounding box center [470, 155] width 596 height 14
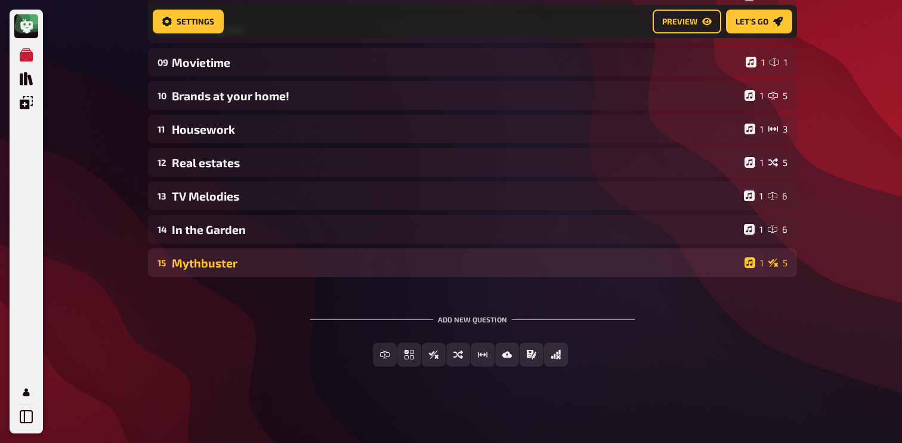
click at [208, 256] on div "Mythbuster" at bounding box center [456, 263] width 568 height 14
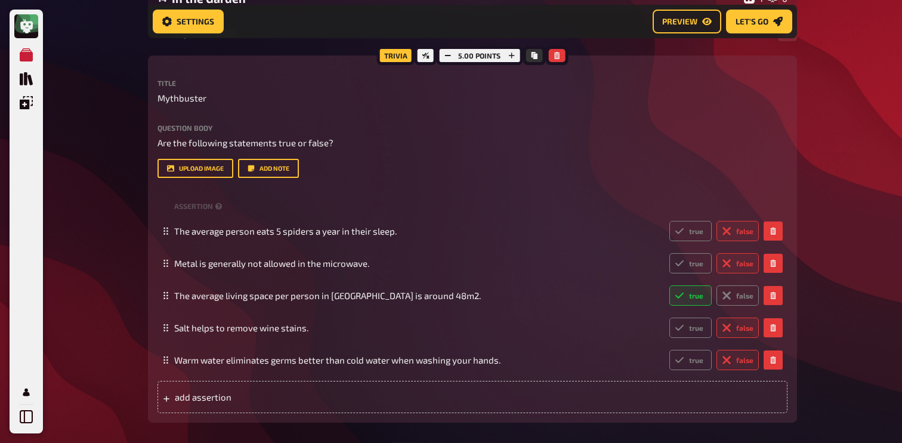
scroll to position [612, 0]
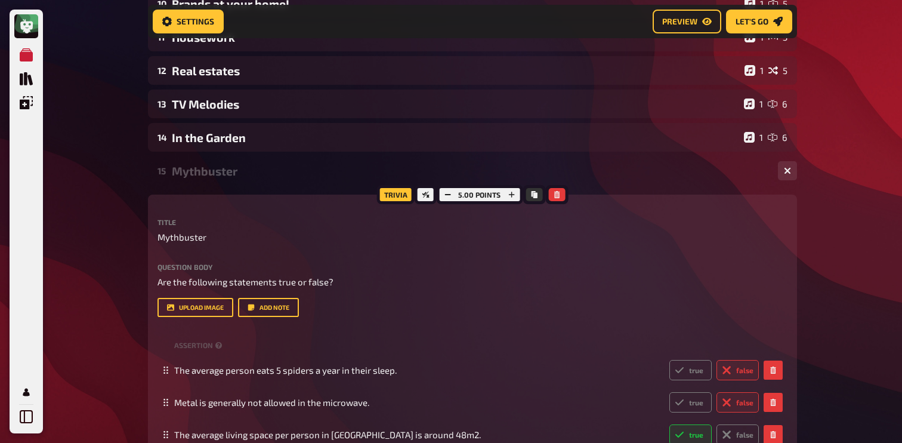
click at [206, 172] on div "Mythbuster" at bounding box center [470, 171] width 596 height 14
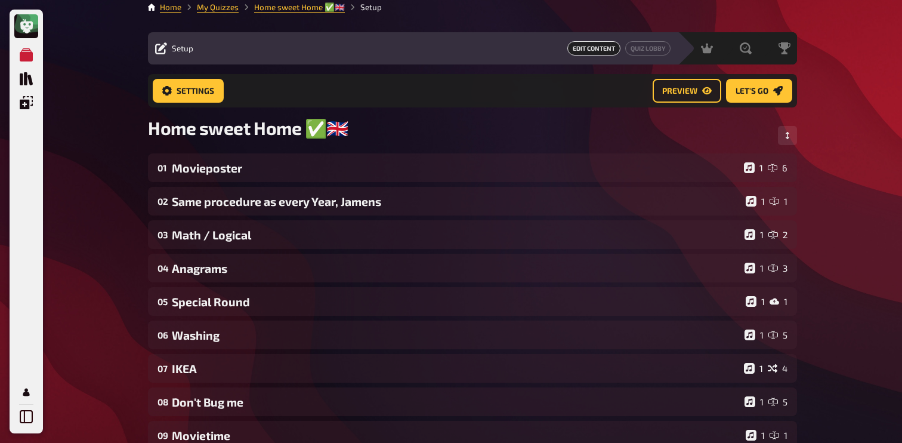
scroll to position [0, 0]
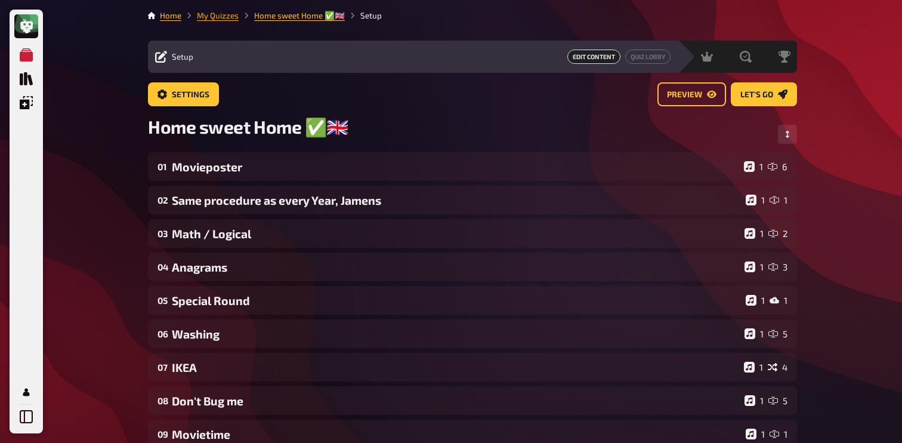
click at [222, 18] on link "My Quizzes" at bounding box center [218, 16] width 42 height 10
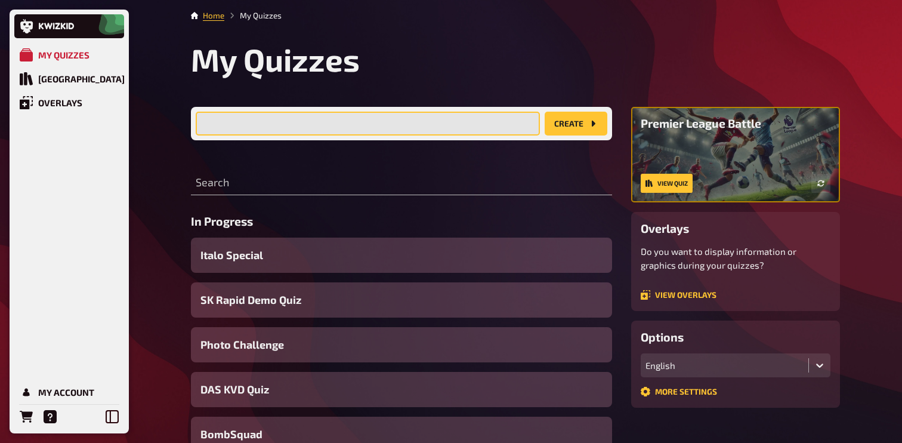
click at [296, 122] on input "text" at bounding box center [368, 124] width 344 height 24
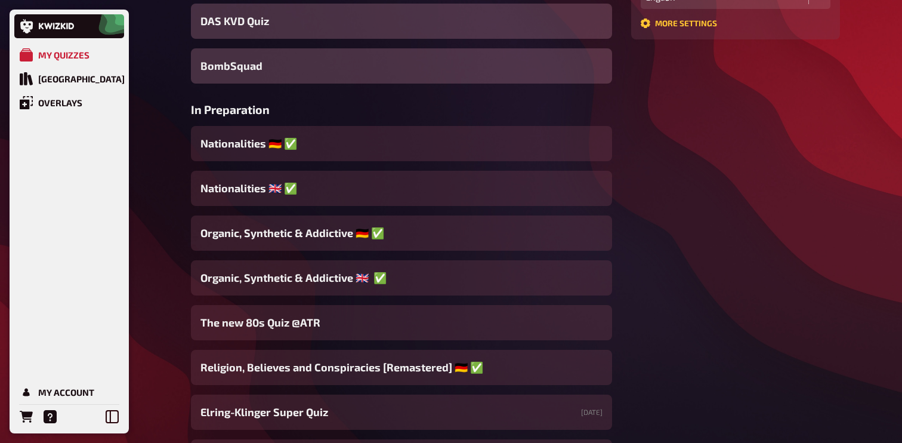
scroll to position [379, 0]
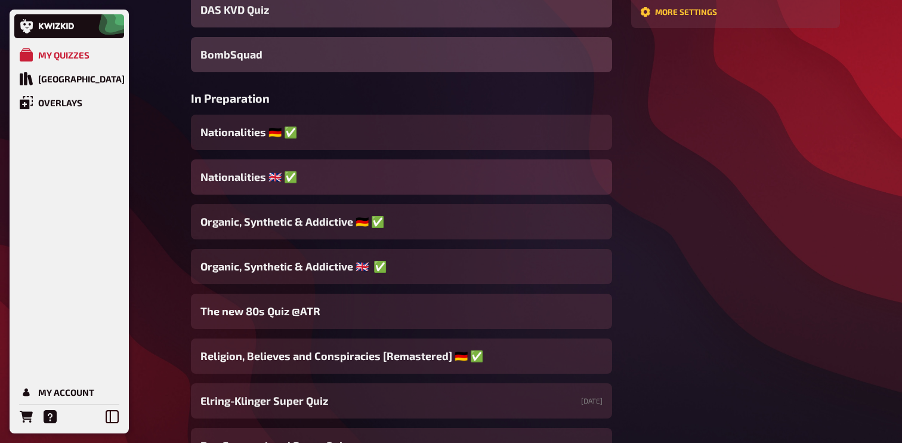
click at [290, 178] on span "Nationalities ​🇬🇧 ✅" at bounding box center [248, 177] width 97 height 16
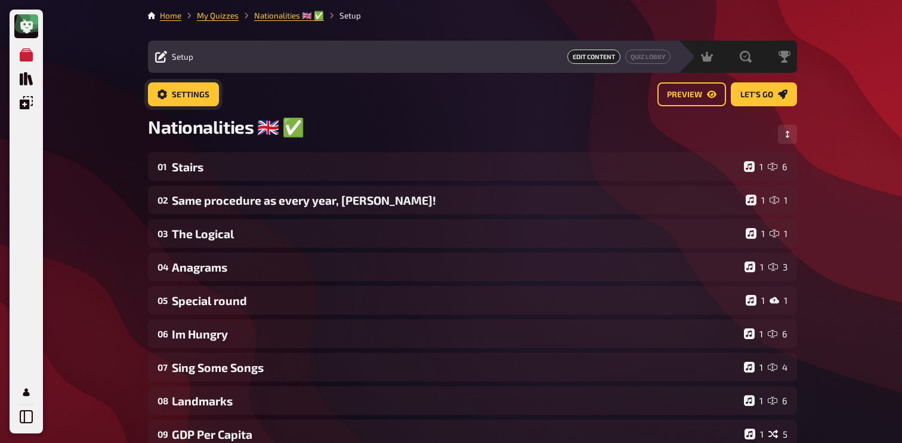
click at [191, 92] on span "Settings" at bounding box center [191, 95] width 38 height 8
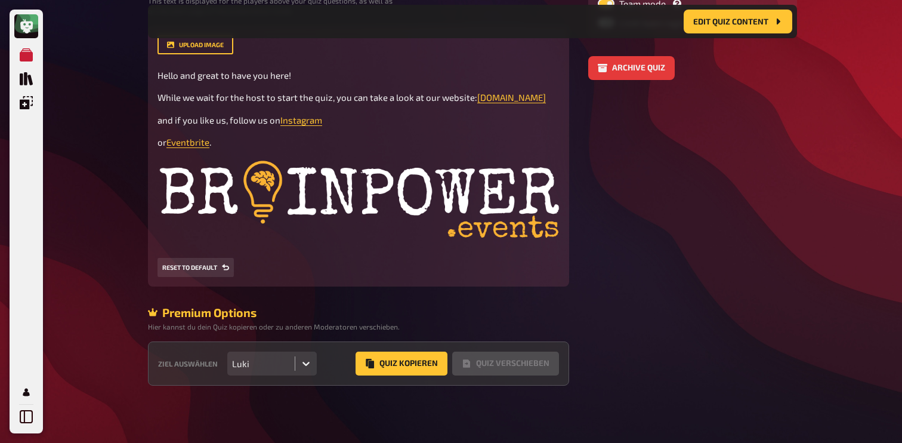
scroll to position [317, 0]
click at [370, 364] on icon "Quiz Kopieren" at bounding box center [370, 363] width 8 height 10
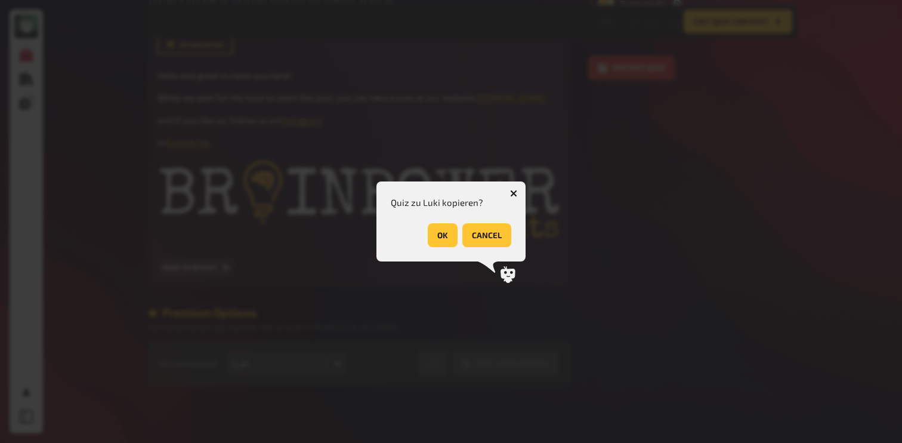
click at [443, 228] on button "OK" at bounding box center [443, 235] width 30 height 24
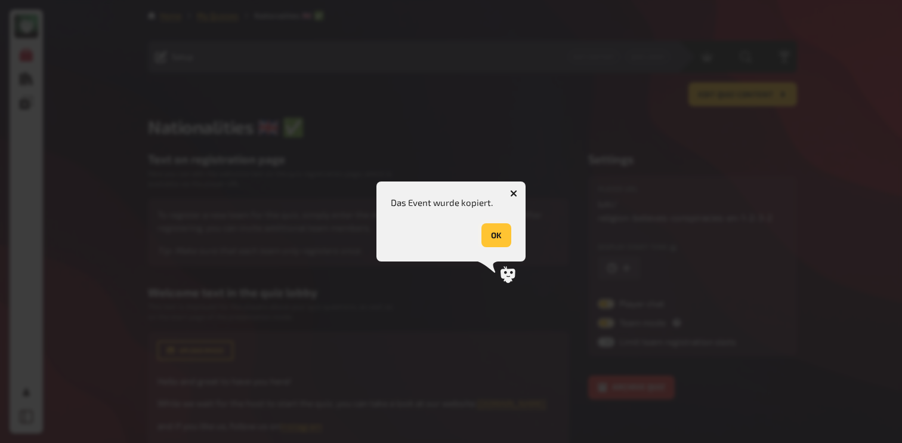
click at [505, 230] on button "OK" at bounding box center [496, 235] width 30 height 24
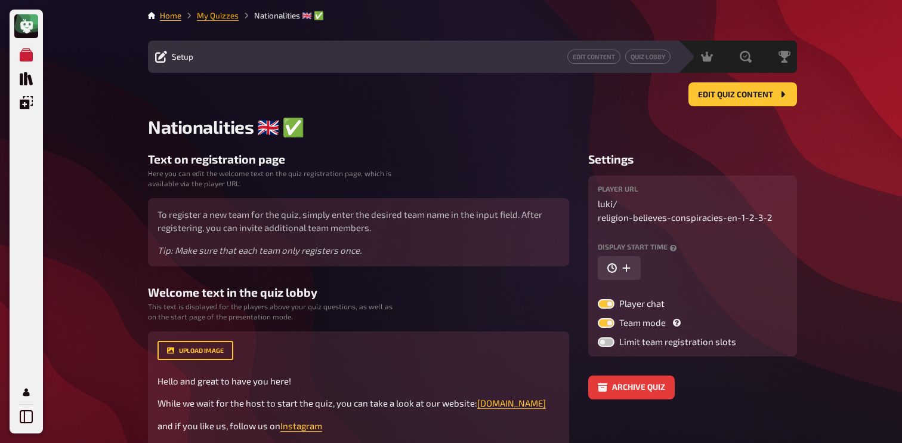
click at [226, 13] on link "My Quizzes" at bounding box center [218, 16] width 42 height 10
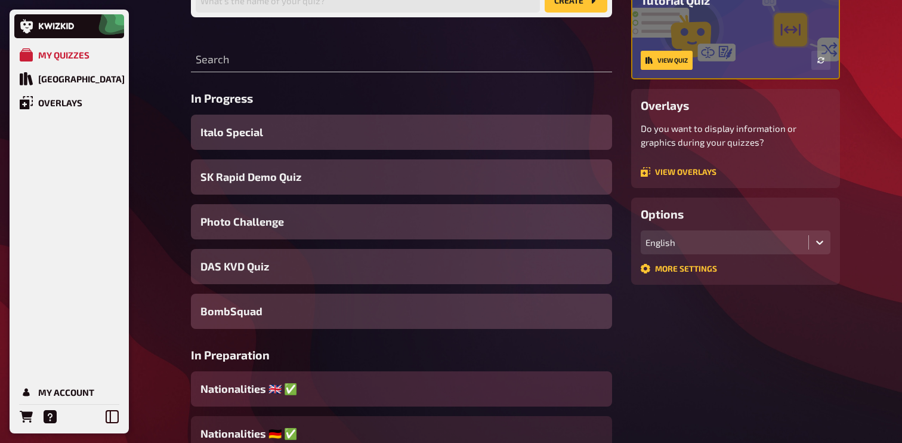
scroll to position [98, 0]
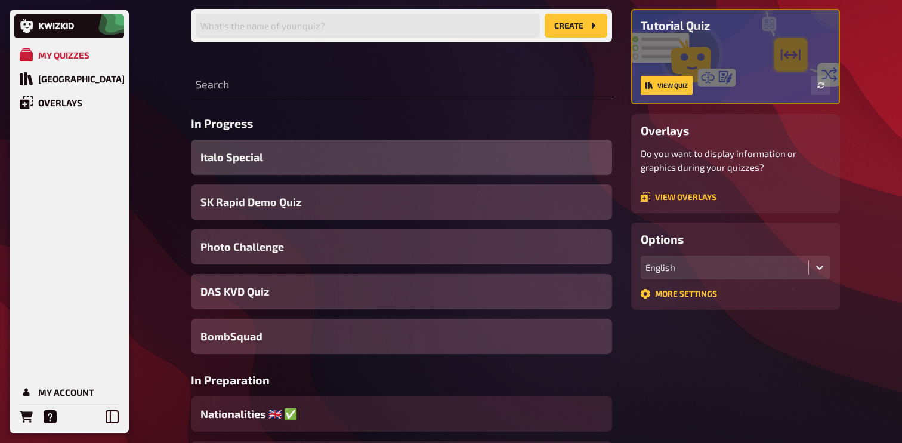
click at [310, 153] on div "Italo Special" at bounding box center [401, 157] width 421 height 35
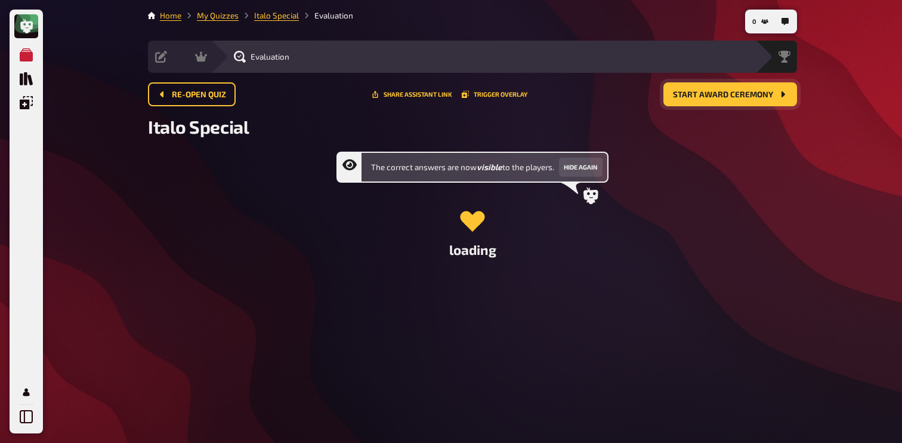
click at [711, 98] on span "Start award ceremony" at bounding box center [723, 95] width 100 height 8
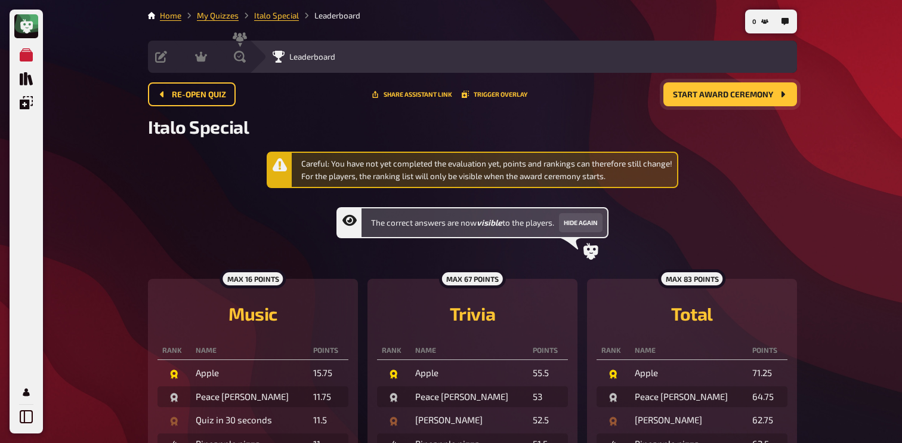
click at [732, 91] on span "Start award ceremony" at bounding box center [723, 95] width 100 height 8
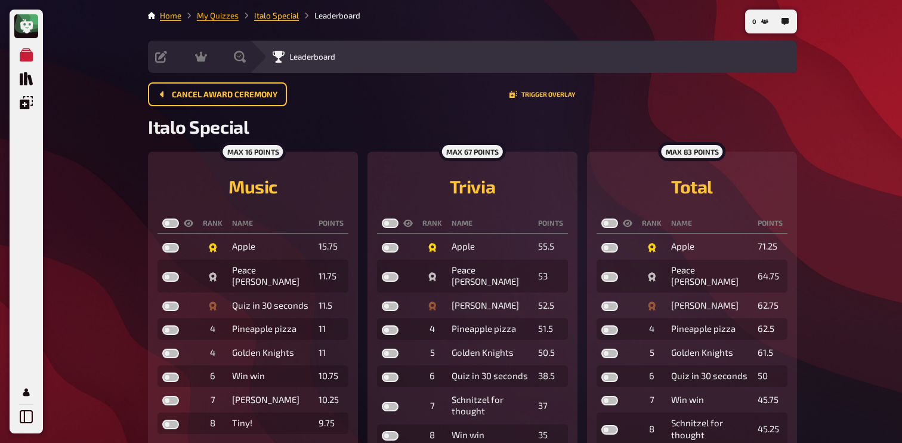
click at [224, 16] on link "My Quizzes" at bounding box center [218, 16] width 42 height 10
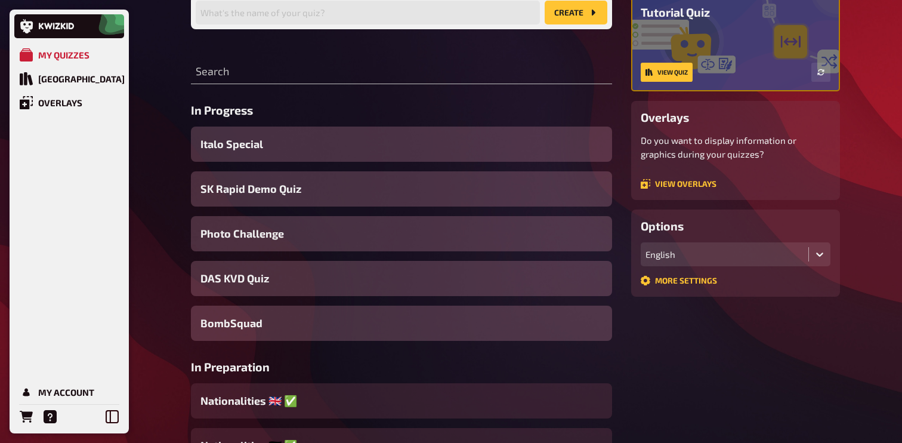
scroll to position [122, 0]
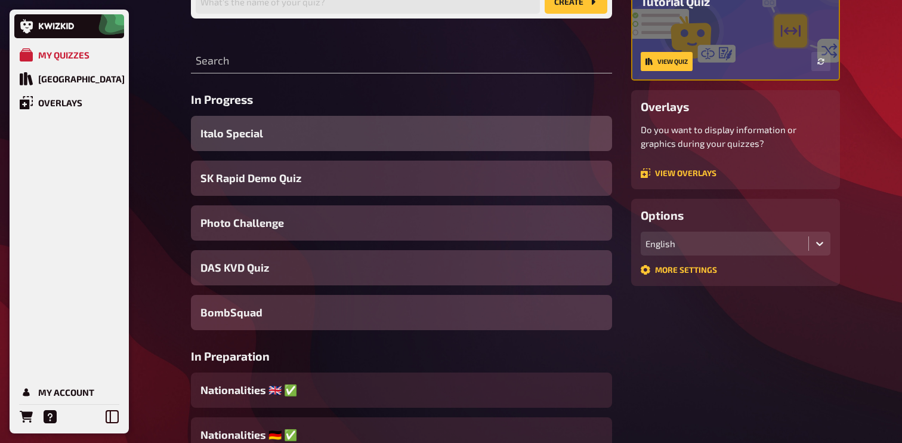
click at [303, 137] on div "Italo Special" at bounding box center [401, 133] width 421 height 35
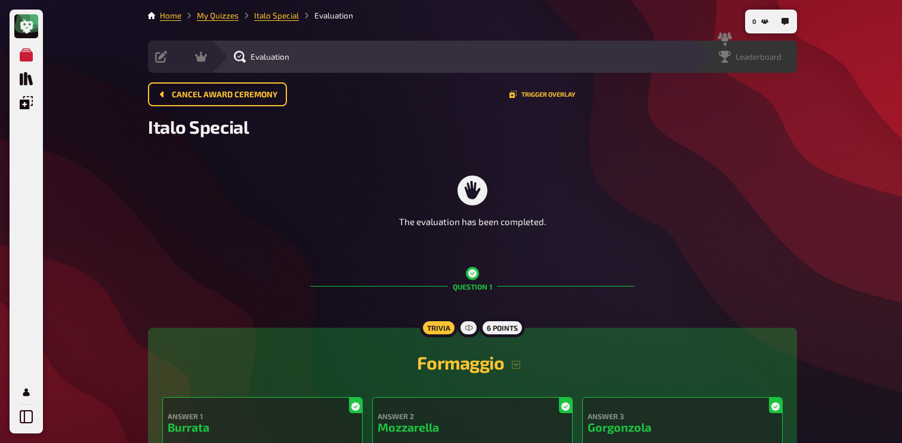
click at [778, 54] on span "Leaderboard" at bounding box center [758, 57] width 46 height 10
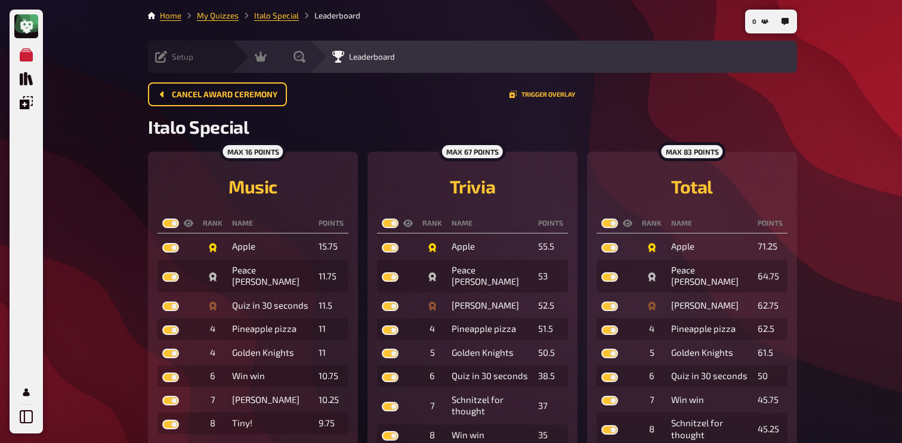
click at [166, 55] on icon at bounding box center [161, 57] width 12 height 12
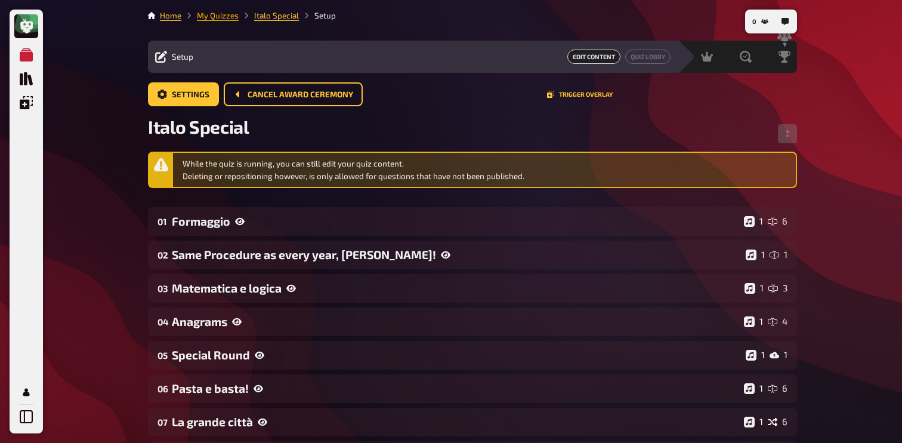
click at [226, 18] on link "My Quizzes" at bounding box center [218, 16] width 42 height 10
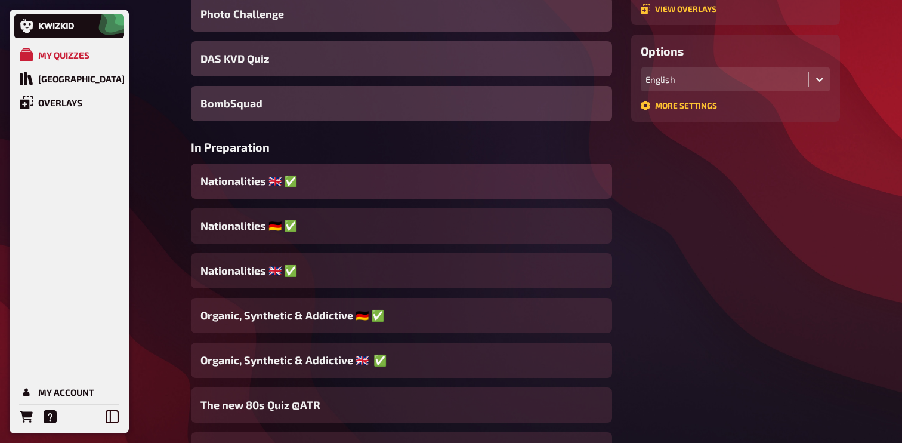
scroll to position [298, 0]
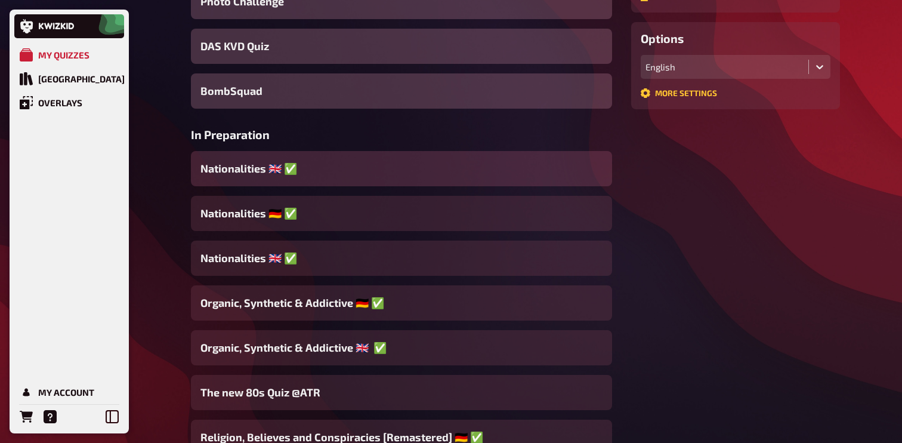
click at [328, 175] on div "Nationalities ​🇬🇧 ✅" at bounding box center [401, 168] width 421 height 35
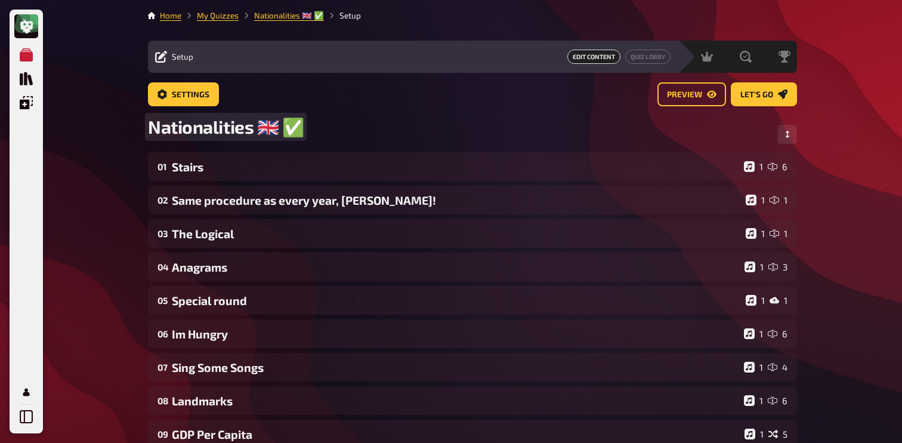
click at [239, 125] on span "Nationalities ​🇬🇧 ✅" at bounding box center [226, 127] width 156 height 22
drag, startPoint x: 254, startPoint y: 128, endPoint x: 152, endPoint y: 128, distance: 102.0
click at [151, 128] on span "Nationalities ​🇬🇧 ✅" at bounding box center [226, 127] width 156 height 22
click at [159, 126] on span "Autum Special ​🇬🇧 ✅" at bounding box center [231, 127] width 167 height 22
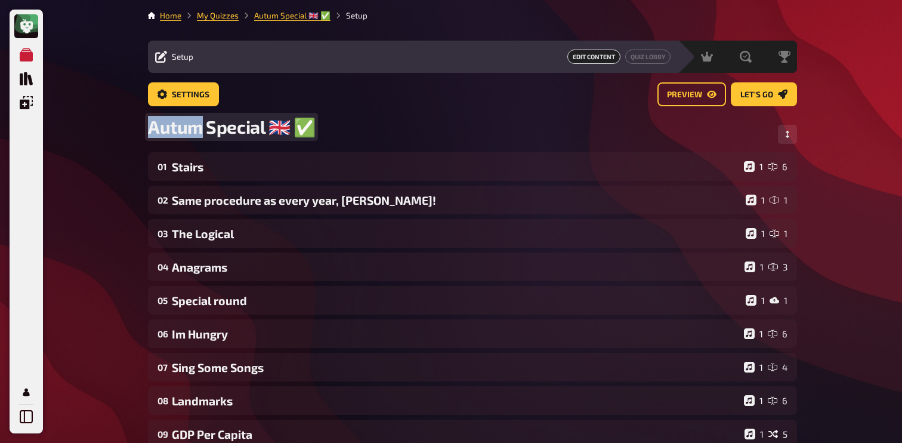
copy span "Autum"
click at [171, 127] on span "Autum Special ​🇬🇧 ✅" at bounding box center [231, 127] width 167 height 22
click at [169, 133] on span "Autum Special ​🇬🇧 ✅" at bounding box center [231, 127] width 167 height 22
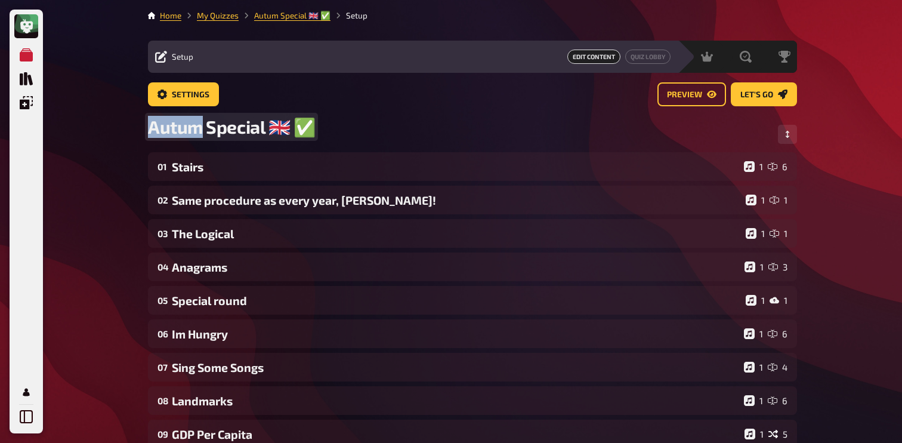
drag, startPoint x: 202, startPoint y: 130, endPoint x: 153, endPoint y: 130, distance: 48.9
click at [153, 130] on span "Autum Special ​🇬🇧 ✅" at bounding box center [231, 127] width 167 height 22
click at [105, 211] on div "My Quizzes Quiz Library Overlays My Account Home My Quizzes Autumn Special ​🇬🇧 …" at bounding box center [451, 407] width 902 height 814
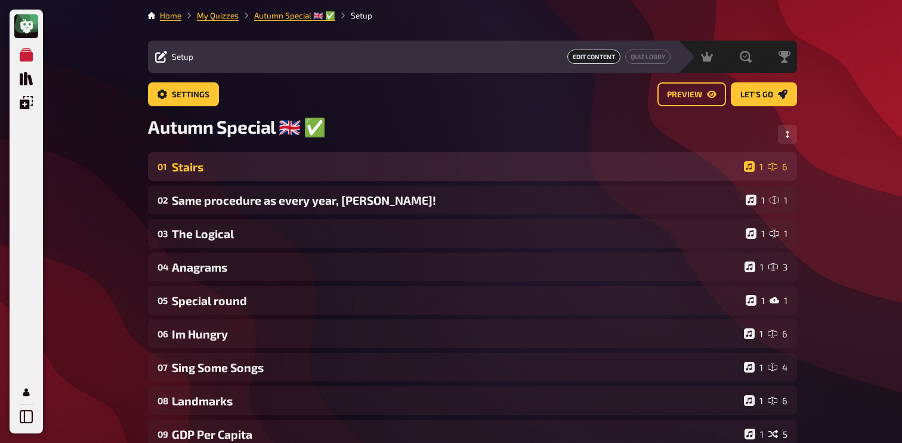
click at [212, 168] on div "Stairs" at bounding box center [455, 167] width 567 height 14
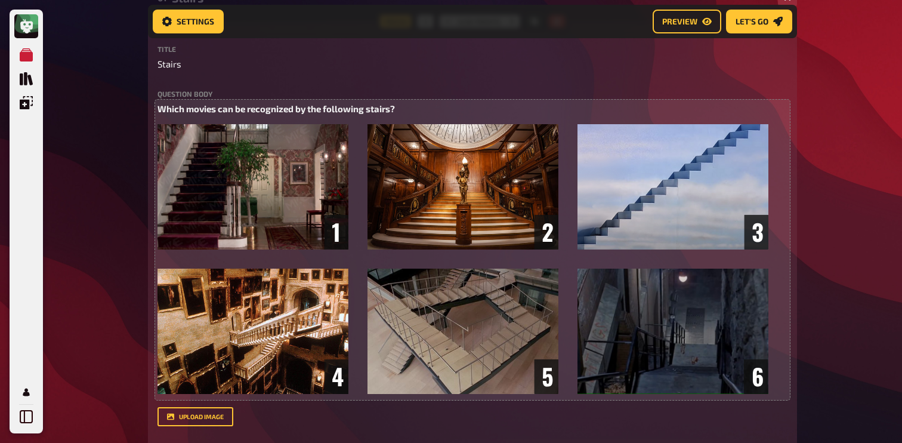
scroll to position [178, 0]
click at [215, 223] on img at bounding box center [462, 259] width 611 height 270
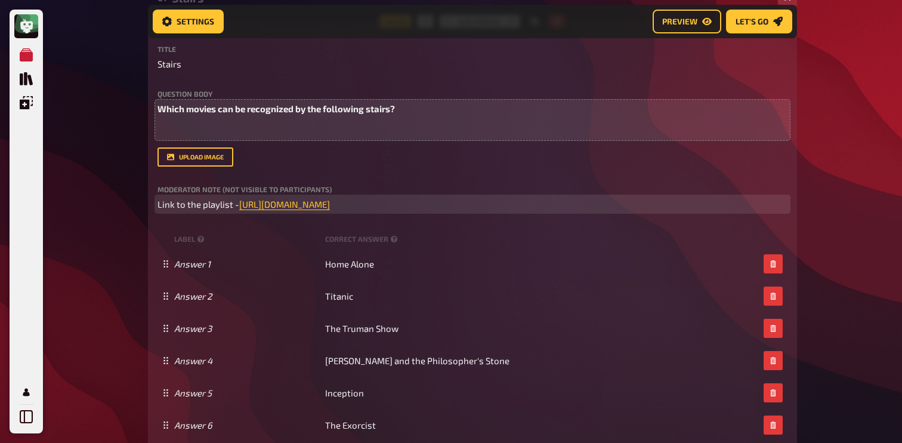
click at [218, 200] on span "Link to the playlist -" at bounding box center [198, 204] width 82 height 11
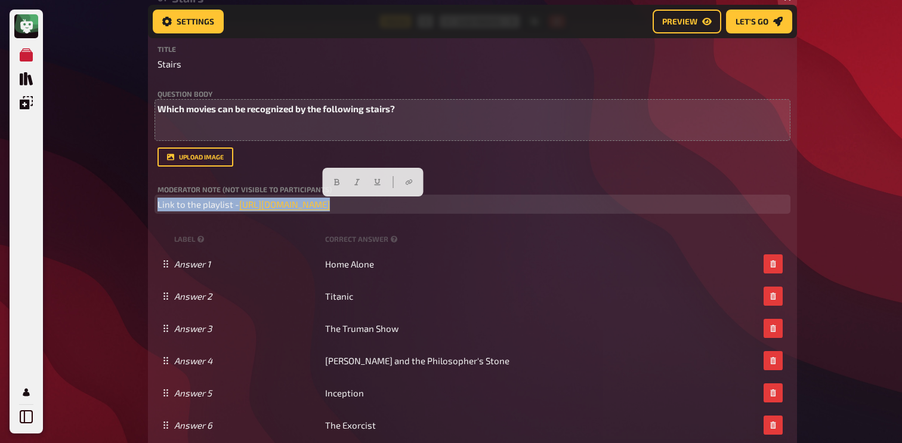
click at [218, 200] on span "Link to the playlist -" at bounding box center [198, 204] width 82 height 11
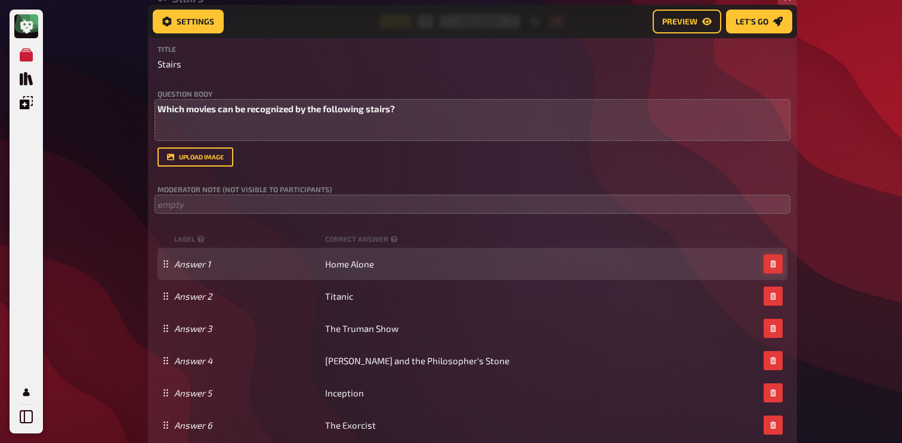
click at [774, 263] on icon "button" at bounding box center [772, 263] width 5 height 7
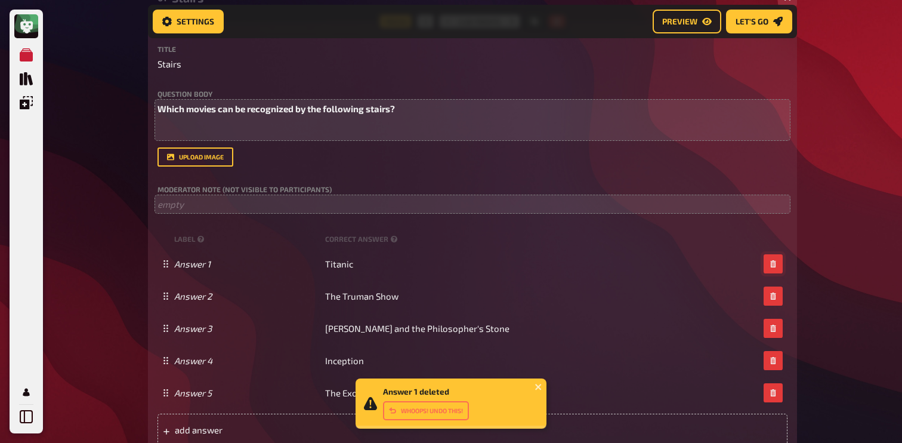
click at [774, 263] on icon "button" at bounding box center [772, 263] width 5 height 7
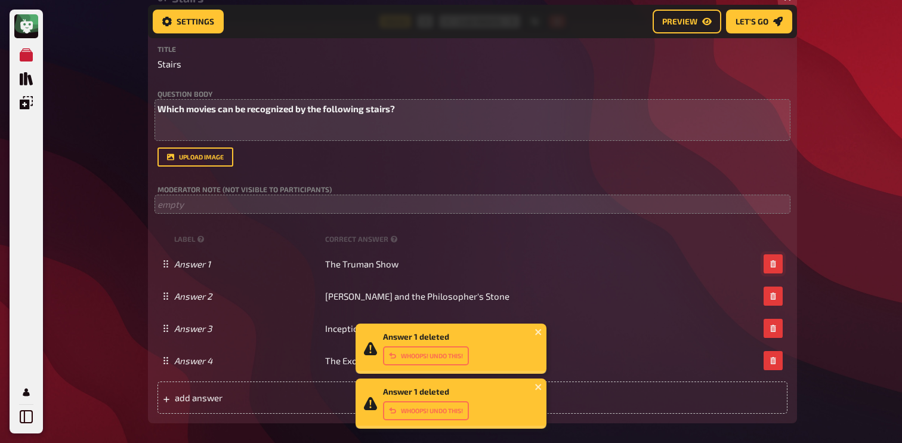
click at [774, 263] on icon "button" at bounding box center [772, 263] width 5 height 7
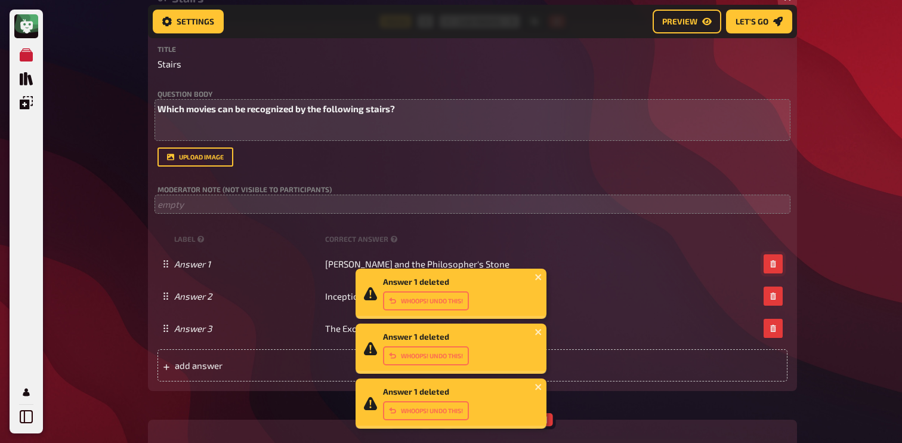
click at [774, 263] on icon "button" at bounding box center [772, 263] width 5 height 7
click at [774, 292] on icon "button" at bounding box center [772, 295] width 5 height 7
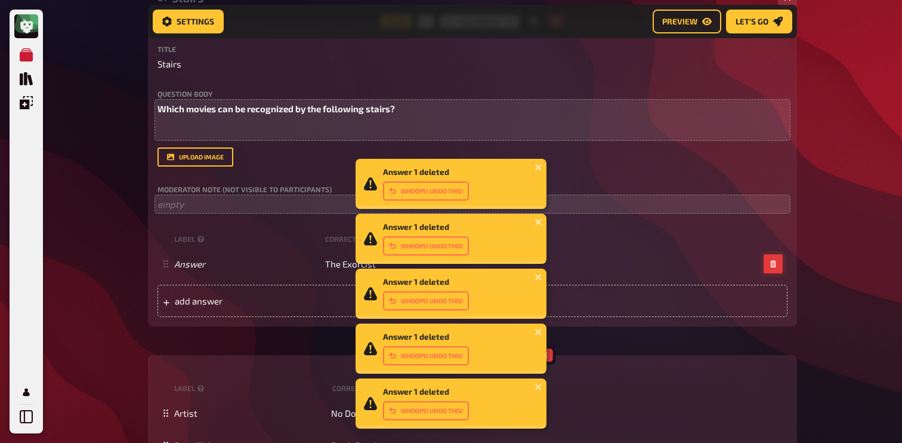
click at [774, 263] on icon "button" at bounding box center [772, 263] width 5 height 7
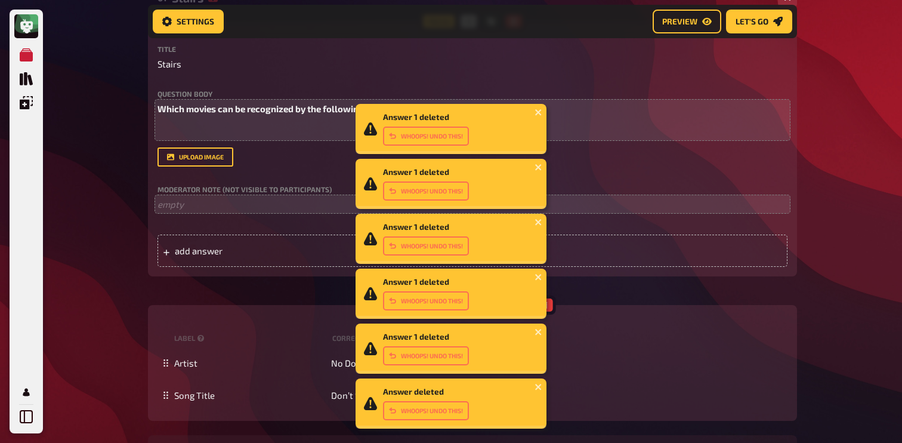
click at [867, 197] on div "My Quizzes Quiz Library Overlays My Account Answer 1 deleted Whoops! Undo this!…" at bounding box center [451, 443] width 902 height 1242
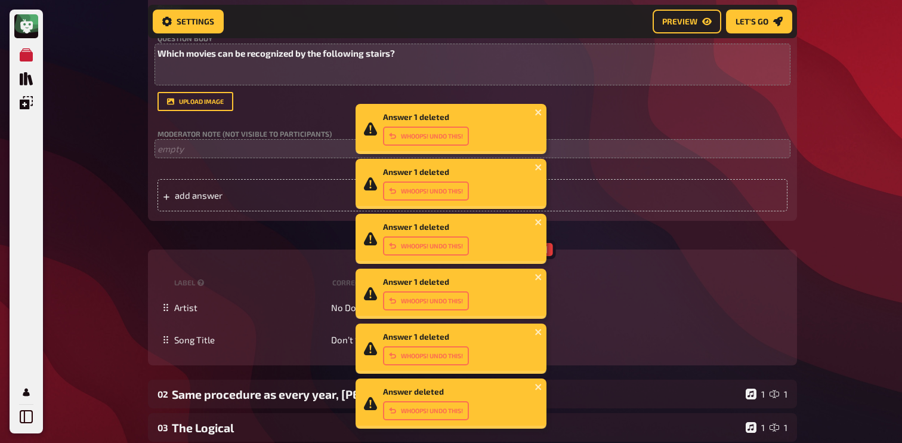
scroll to position [333, 0]
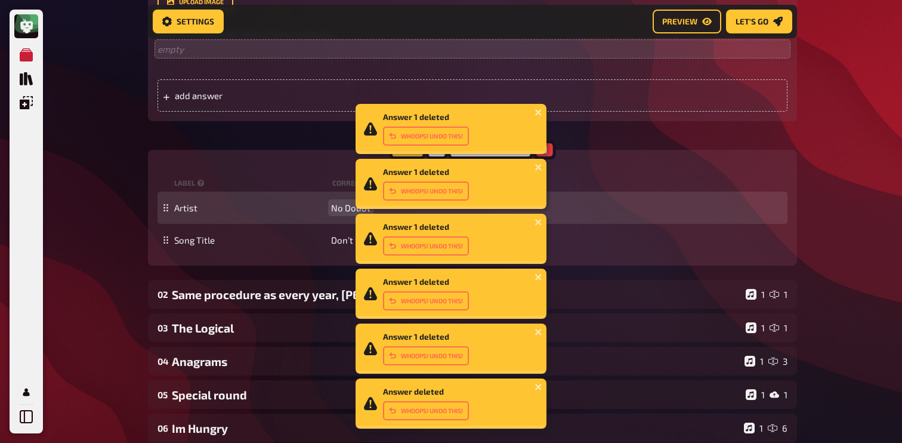
click at [330, 210] on div "Artist No Doubt" at bounding box center [478, 207] width 608 height 11
click at [351, 209] on span "No Doubt" at bounding box center [350, 207] width 39 height 11
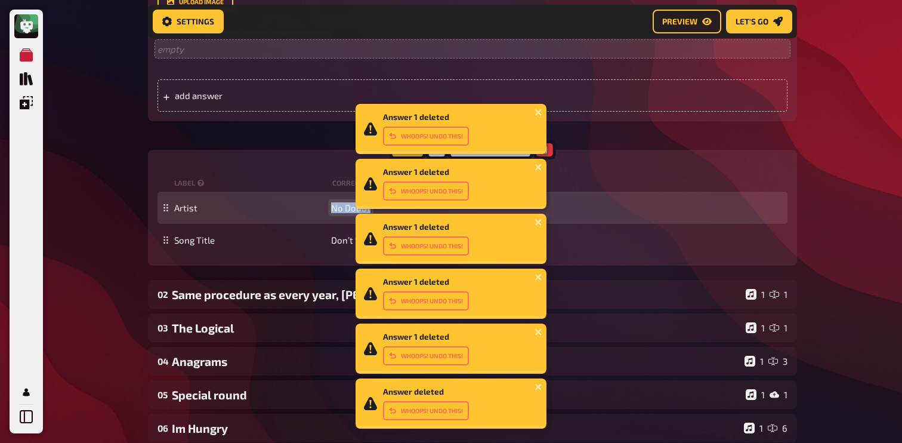
click at [351, 209] on span "No Doubt" at bounding box center [350, 207] width 39 height 11
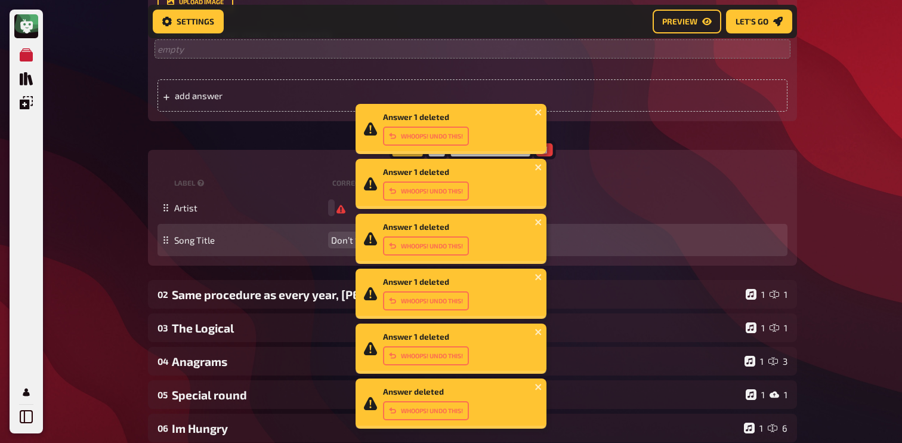
click at [344, 234] on div "Song Title Don’t Speak" at bounding box center [472, 240] width 630 height 32
click at [344, 237] on span "Don’t Speak" at bounding box center [355, 239] width 48 height 11
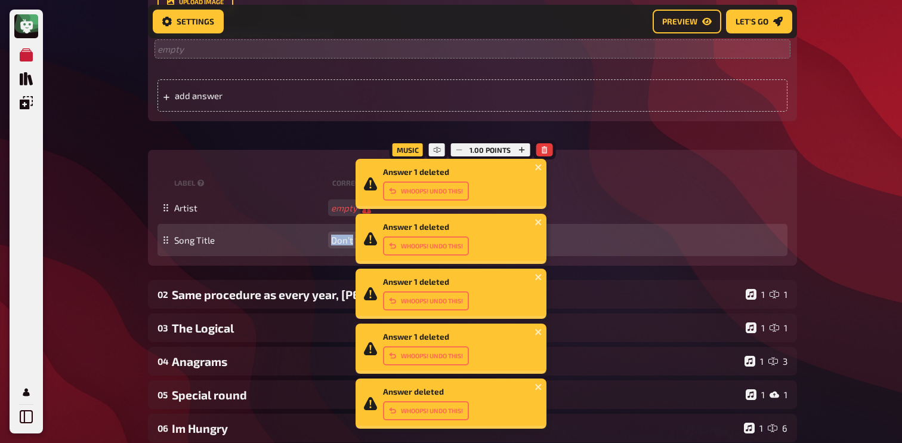
click at [344, 237] on span "Don’t Speak" at bounding box center [355, 239] width 48 height 11
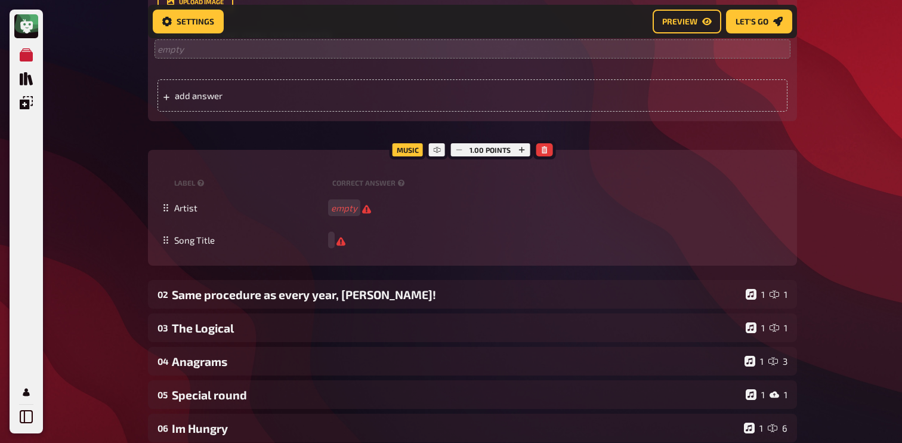
click at [105, 179] on div "My Quizzes Quiz Library Overlays My Account Answer 1 deleted Whoops! Undo this!…" at bounding box center [451, 288] width 902 height 1242
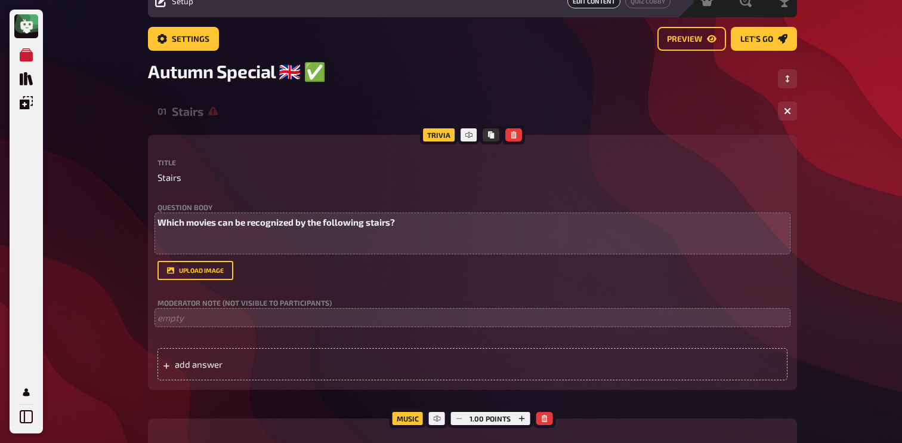
scroll to position [0, 0]
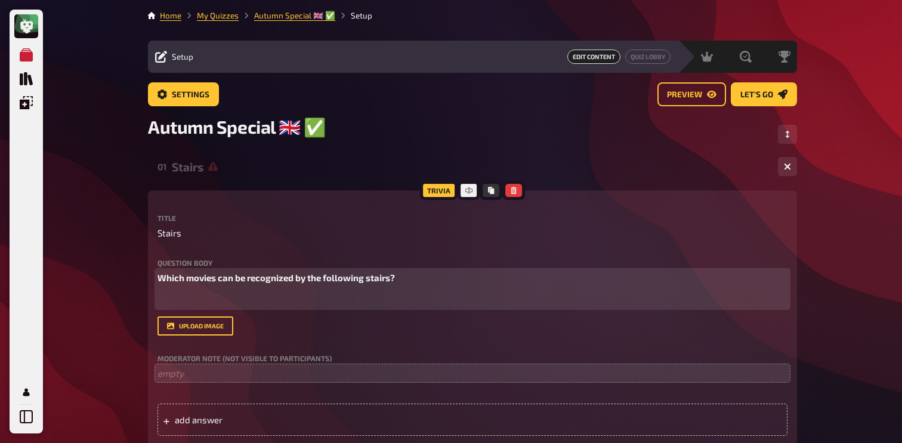
click at [229, 297] on p "﻿" at bounding box center [472, 300] width 630 height 14
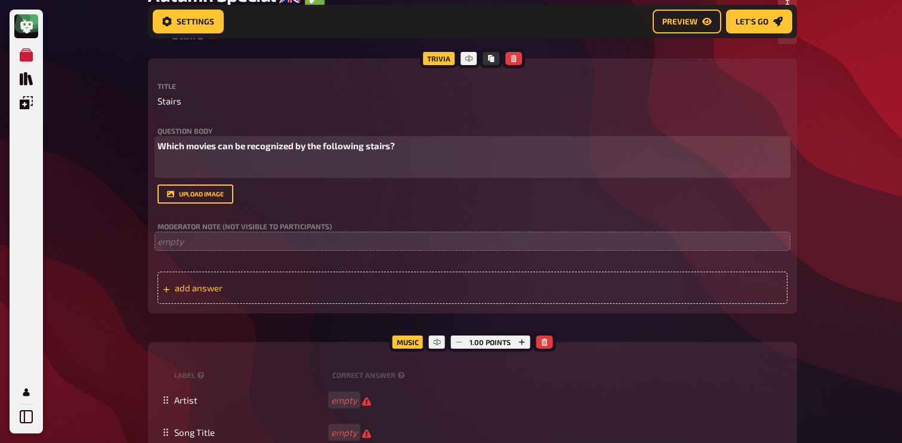
scroll to position [142, 0]
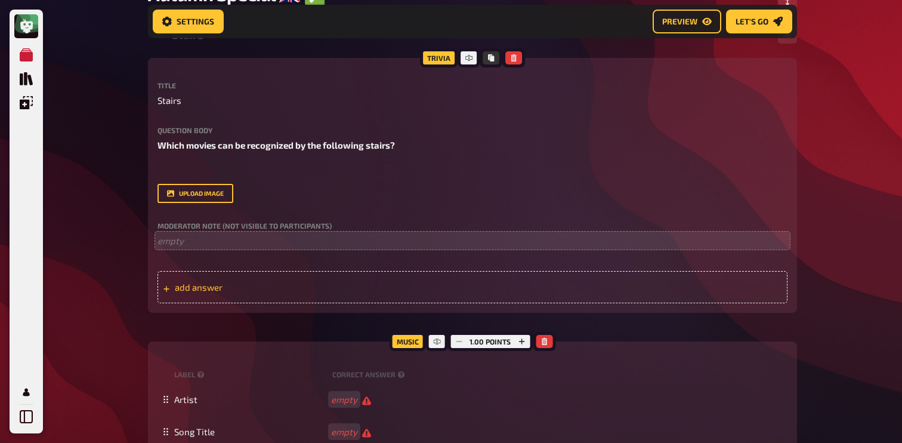
click at [237, 285] on span "add answer" at bounding box center [267, 286] width 185 height 11
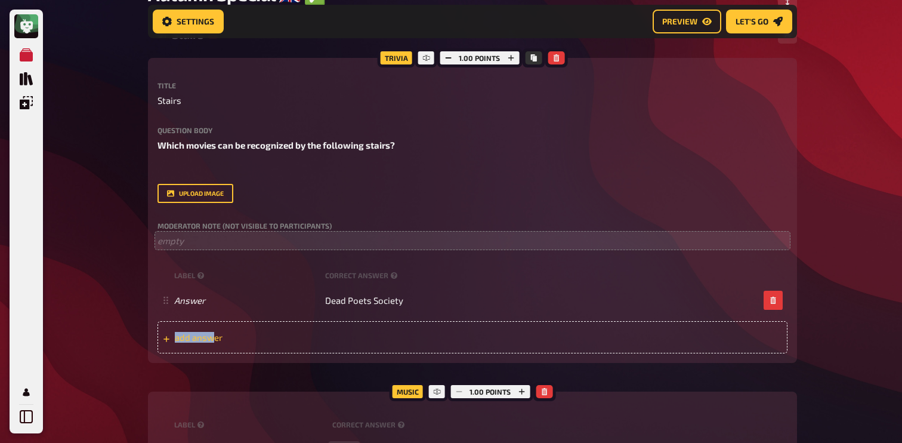
click at [216, 333] on span "add answer" at bounding box center [267, 337] width 185 height 11
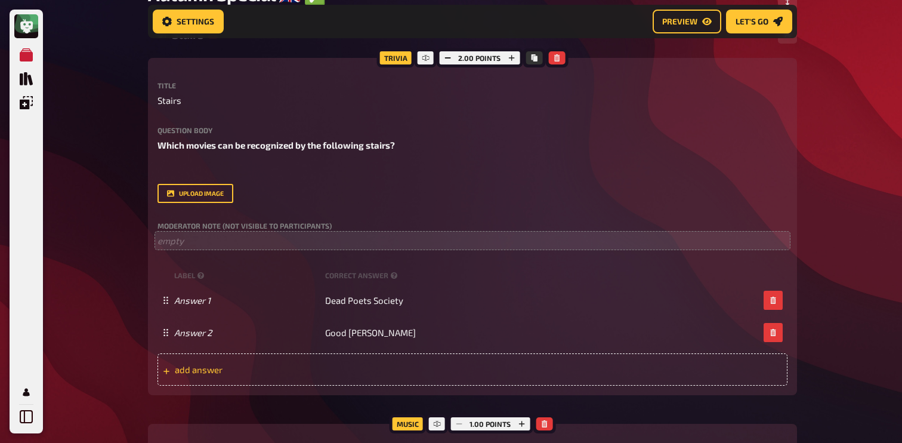
click at [268, 369] on span "add answer" at bounding box center [267, 369] width 185 height 11
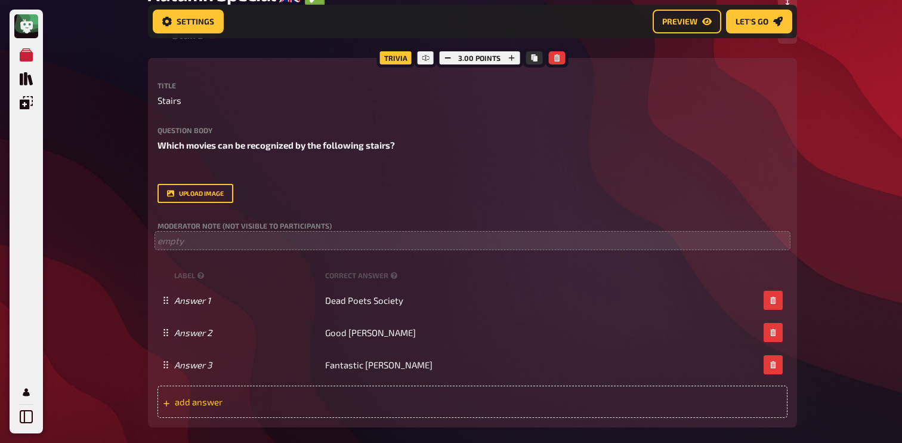
click at [169, 417] on div "add answer" at bounding box center [472, 401] width 630 height 32
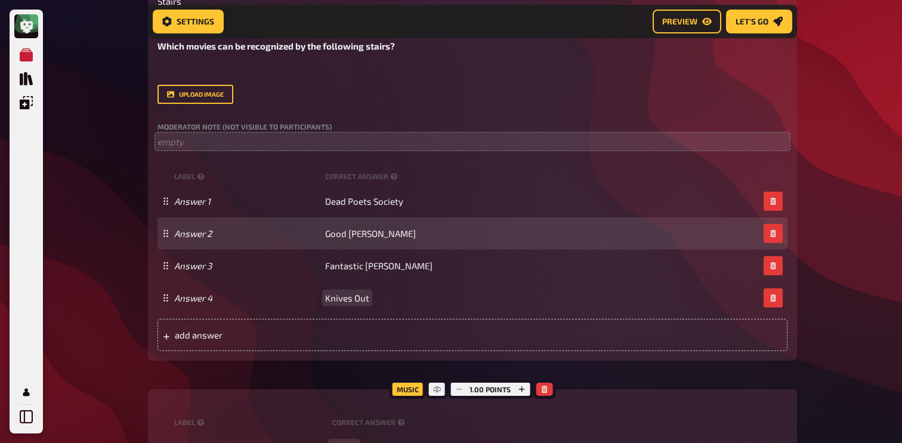
scroll to position [248, 0]
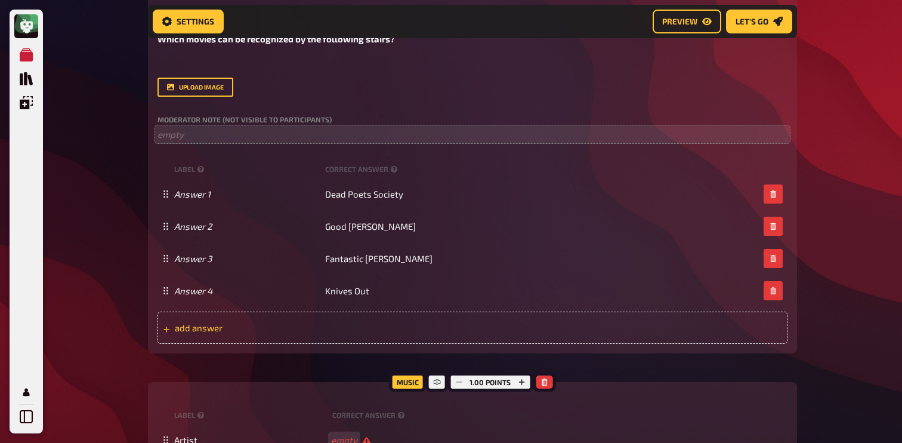
click at [329, 330] on span "add answer" at bounding box center [267, 327] width 185 height 11
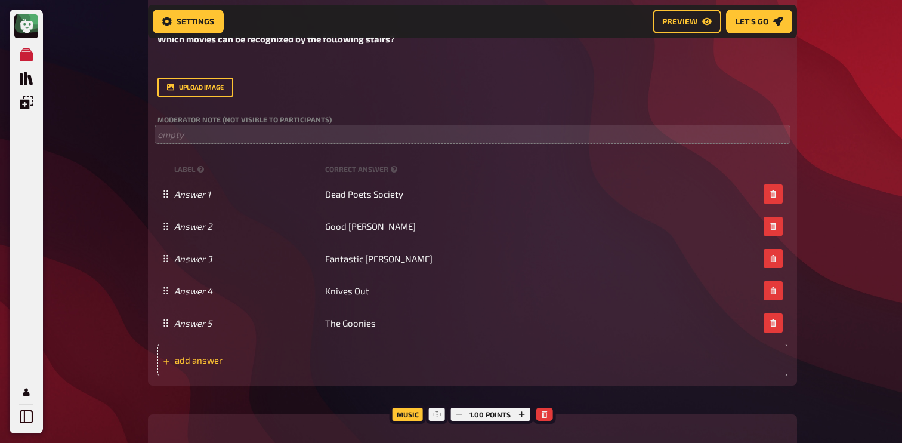
click at [259, 364] on span "add answer" at bounding box center [267, 359] width 185 height 11
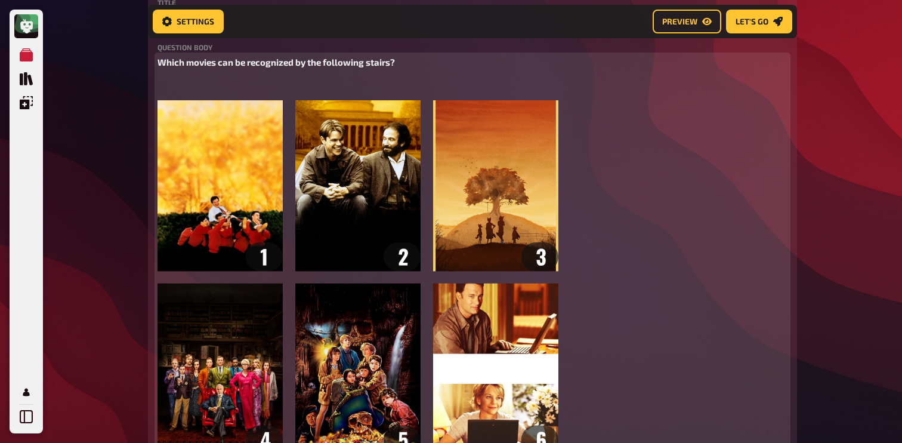
scroll to position [212, 0]
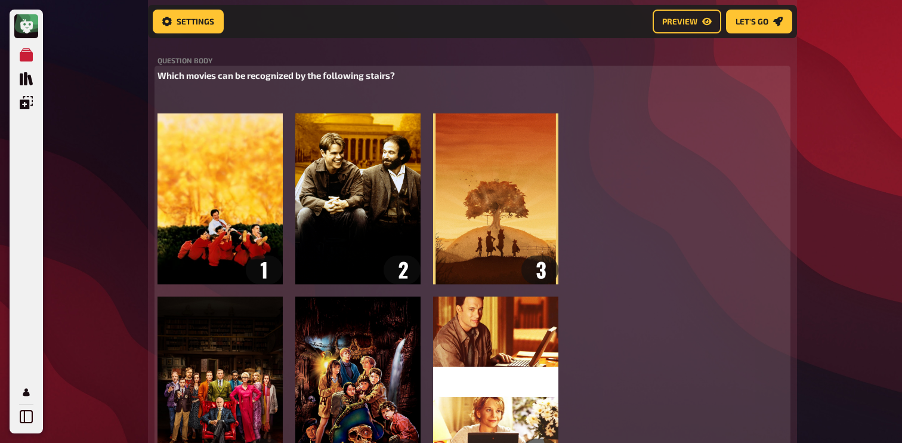
click at [234, 91] on div "Which movies can be recognized by the following stairs? ﻿ ﻿" at bounding box center [472, 270] width 630 height 402
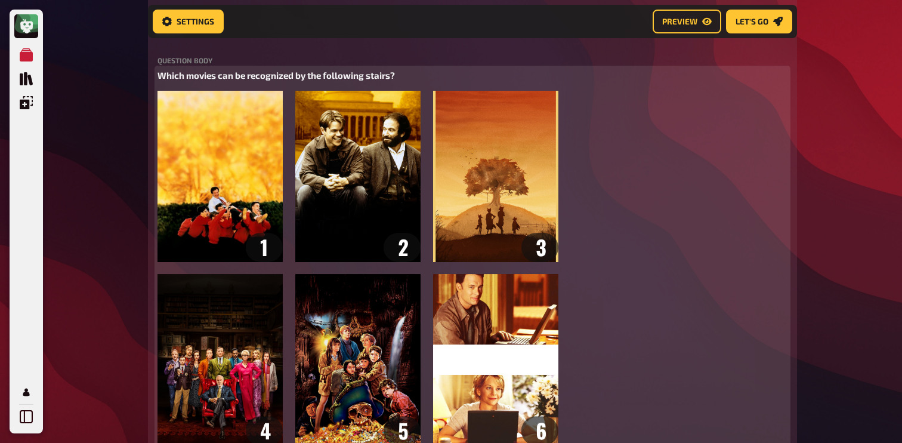
click at [373, 78] on span "Which movies can be recognized by the following stairs?" at bounding box center [275, 75] width 237 height 11
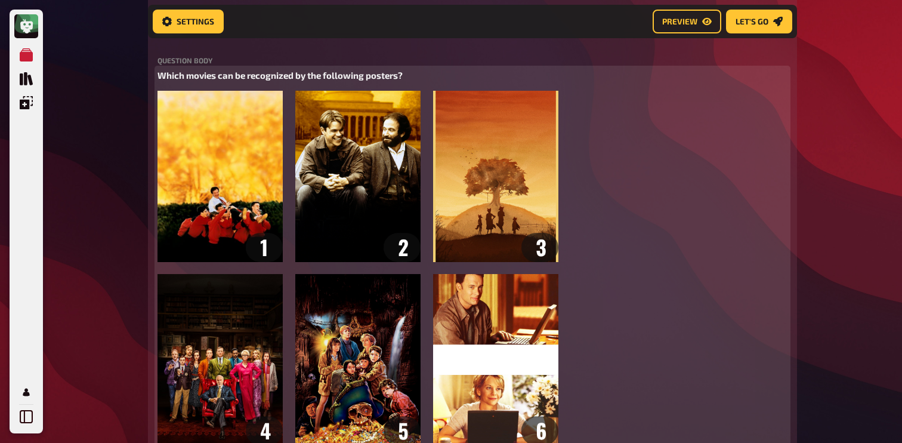
click at [281, 75] on span "Which movies can be recognized by the following posters?" at bounding box center [279, 75] width 245 height 11
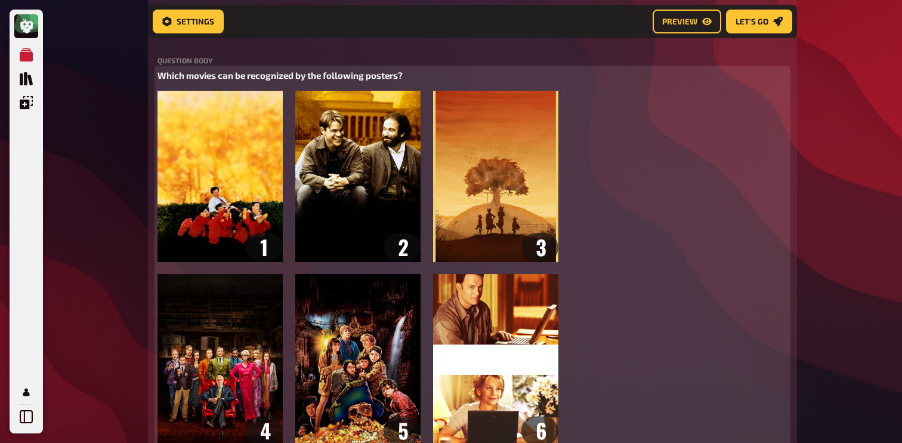
click at [229, 73] on span "Which movies can be recognized by the following posters?" at bounding box center [279, 75] width 245 height 11
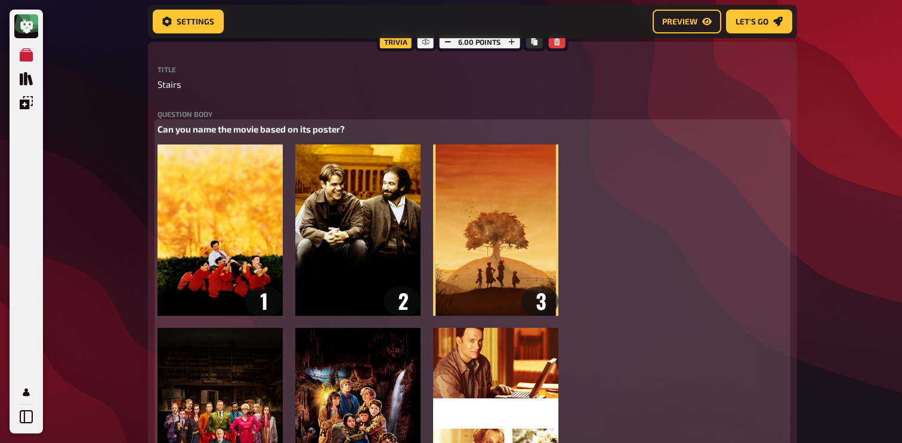
scroll to position [128, 0]
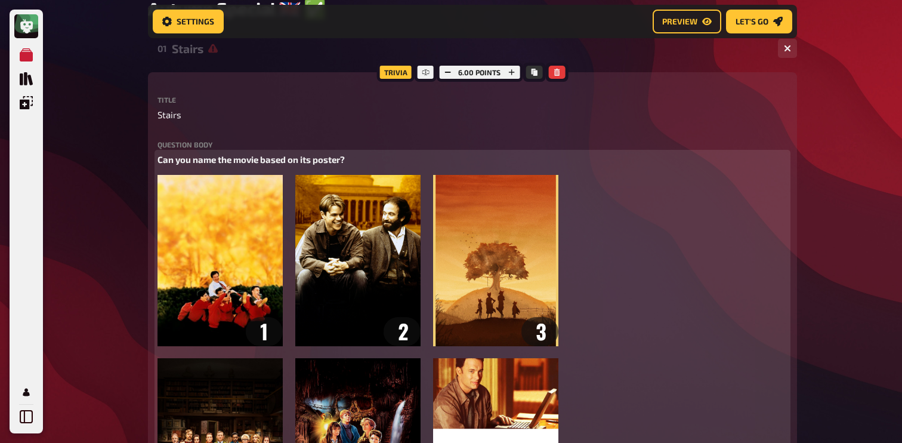
click at [308, 162] on span "Can you name the movie based on its poster?" at bounding box center [250, 159] width 187 height 11
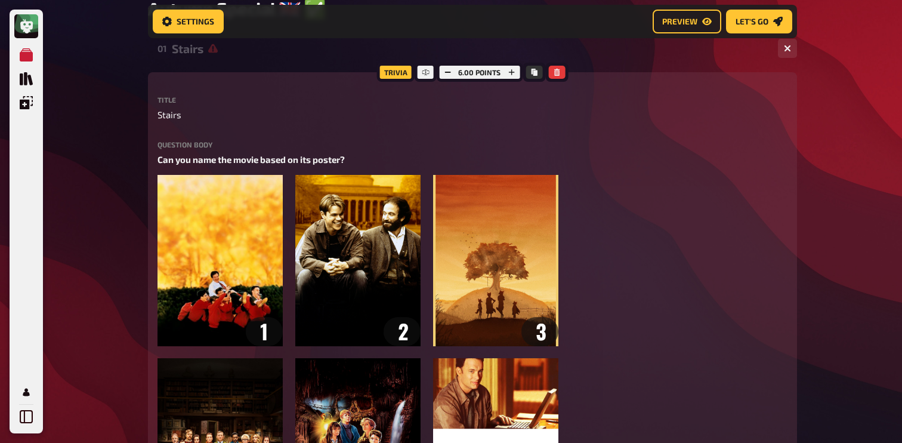
click at [168, 122] on span "Stairs" at bounding box center [169, 115] width 24 height 14
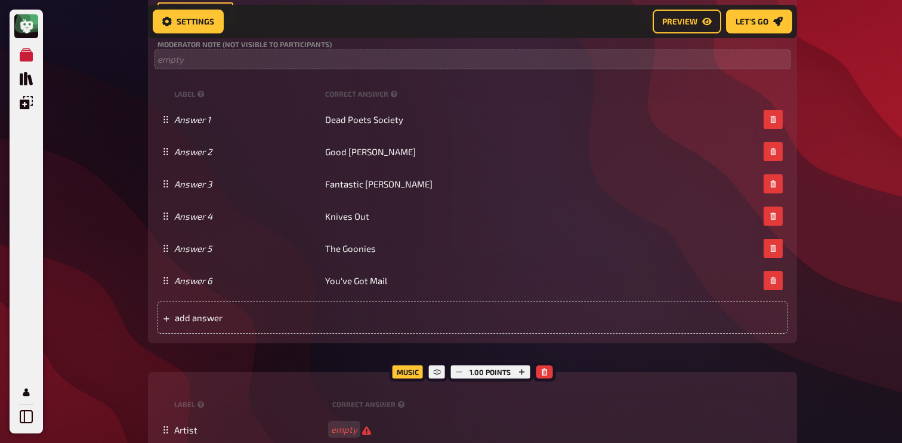
scroll to position [662, 0]
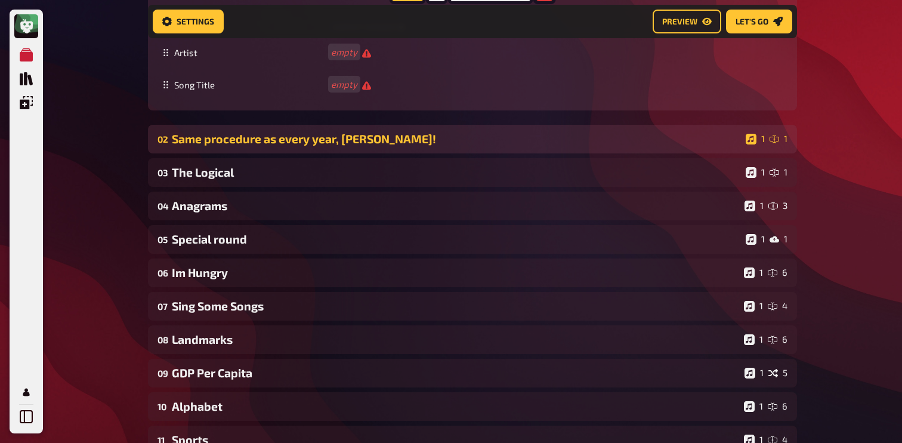
click at [239, 149] on div "02 Same procedure as every year, [PERSON_NAME]! 1 1" at bounding box center [472, 139] width 649 height 29
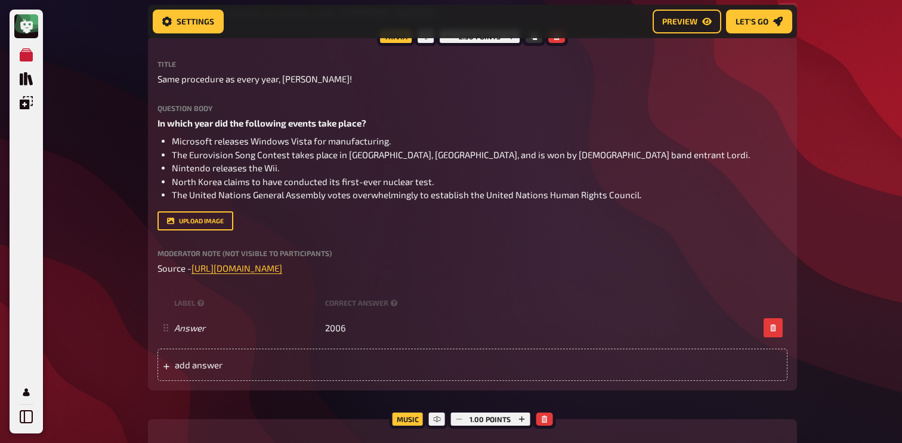
scroll to position [1171, 0]
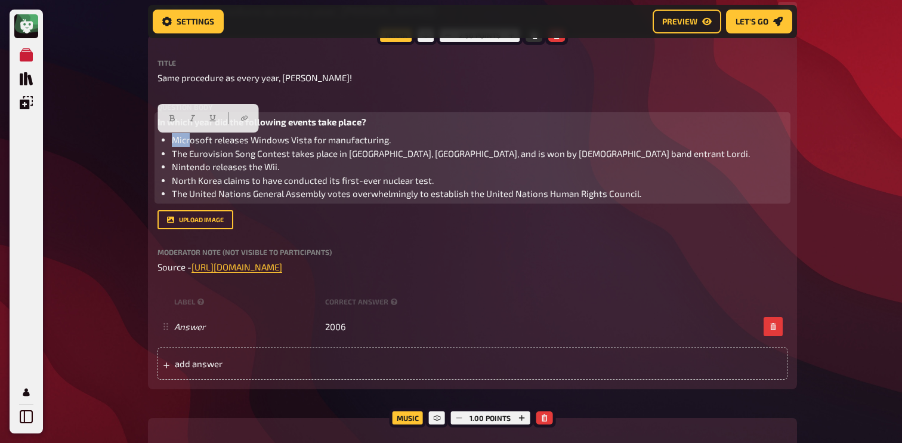
drag, startPoint x: 173, startPoint y: 143, endPoint x: 188, endPoint y: 143, distance: 14.9
click at [188, 143] on span "Microsoft releases Windows Vista for manufacturing." at bounding box center [281, 139] width 219 height 11
click at [681, 179] on li "North Korea claims to have conducted its first-ever nuclear test." at bounding box center [479, 181] width 615 height 14
click at [647, 188] on li "The United Nations General Assembly votes overwhelmingly to establish the Unite…" at bounding box center [479, 194] width 615 height 14
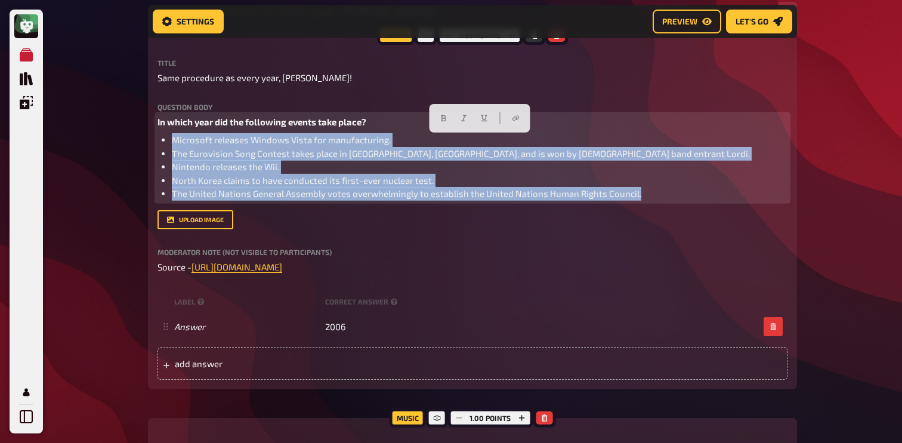
drag, startPoint x: 641, startPoint y: 191, endPoint x: 172, endPoint y: 144, distance: 471.1
click at [172, 144] on ul "Microsoft releases Windows Vista for manufacturing. The Eurovision Song Contest…" at bounding box center [472, 166] width 630 height 67
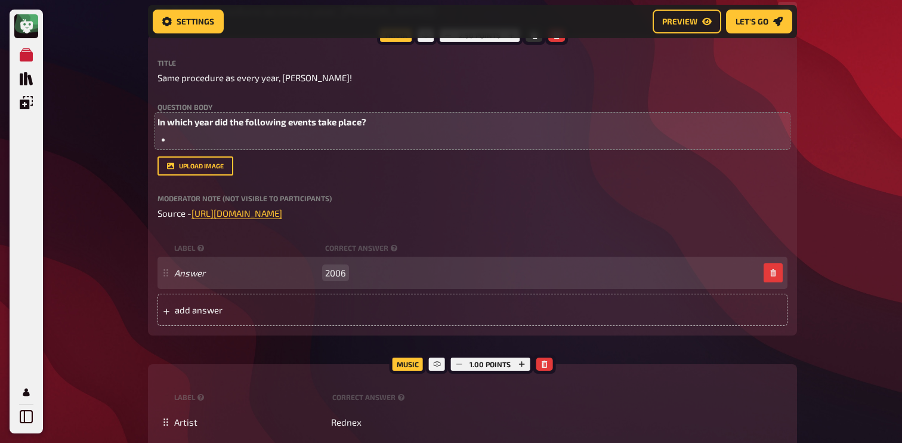
click at [338, 273] on span "2006" at bounding box center [335, 272] width 21 height 11
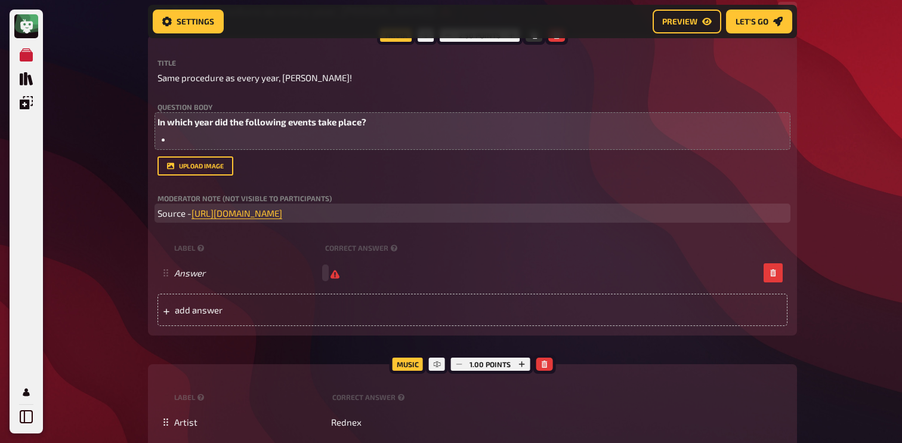
scroll to position [1171, 0]
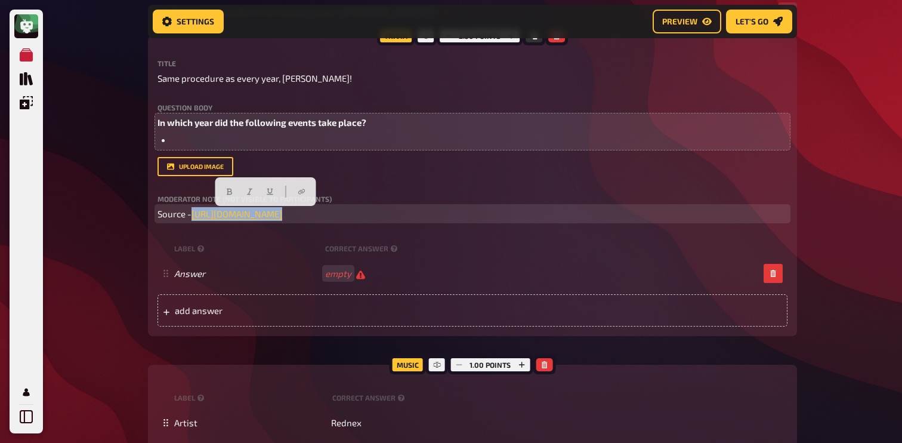
drag, startPoint x: 343, startPoint y: 219, endPoint x: 193, endPoint y: 219, distance: 150.3
click at [193, 219] on p "Source - [URL][DOMAIN_NAME] ﻿" at bounding box center [472, 214] width 630 height 14
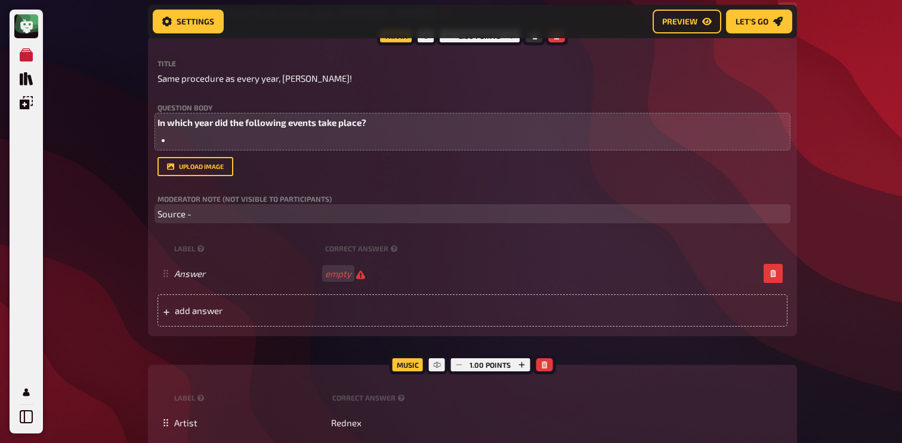
scroll to position [1156, 0]
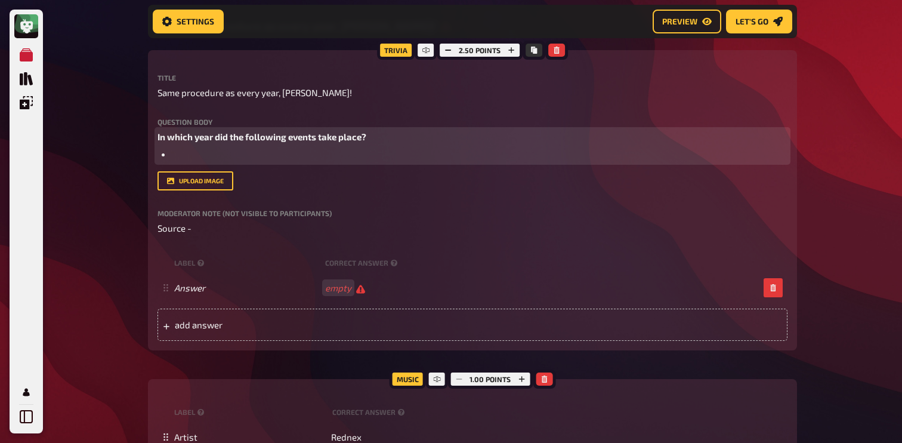
click at [269, 160] on li "﻿" at bounding box center [479, 155] width 615 height 14
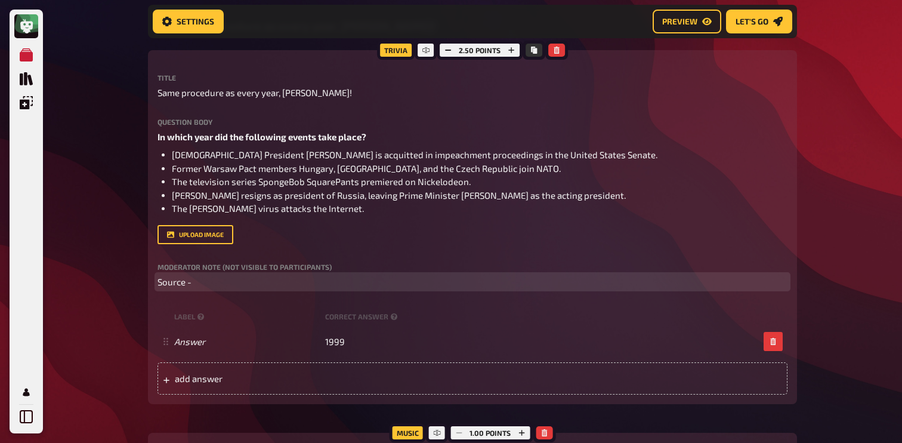
click at [234, 280] on p "Source -" at bounding box center [472, 282] width 630 height 14
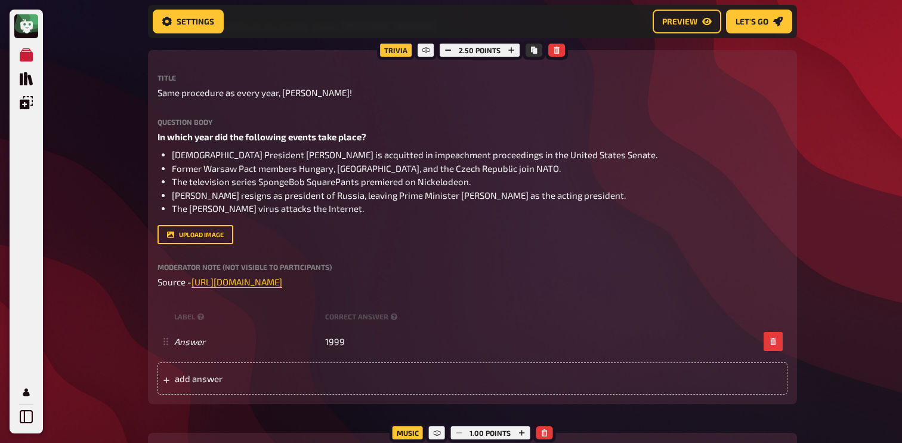
click at [89, 289] on div "My Quizzes Quiz Library Overlays My Account Home My Quizzes Autumn Special ​🇬🇧 …" at bounding box center [451, 1] width 902 height 2314
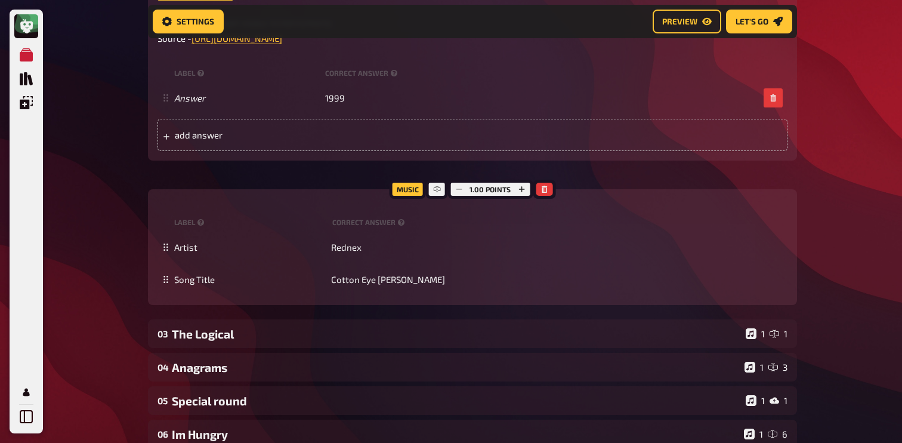
scroll to position [1506, 0]
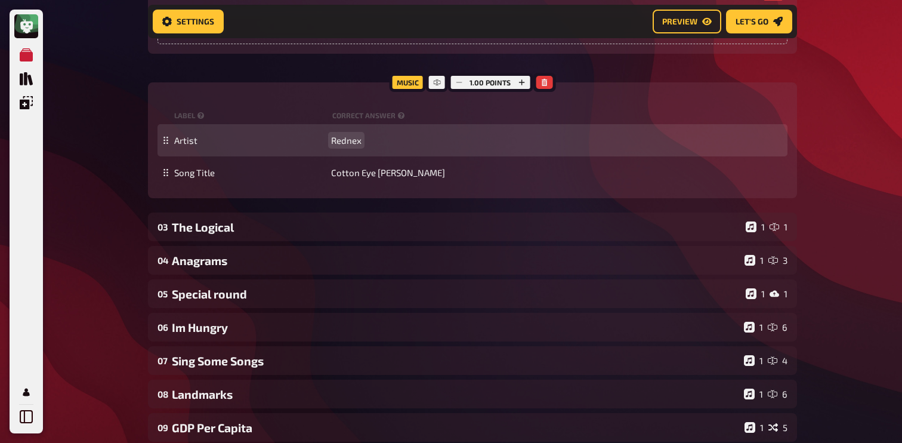
click at [345, 138] on span "Rednex" at bounding box center [346, 140] width 30 height 11
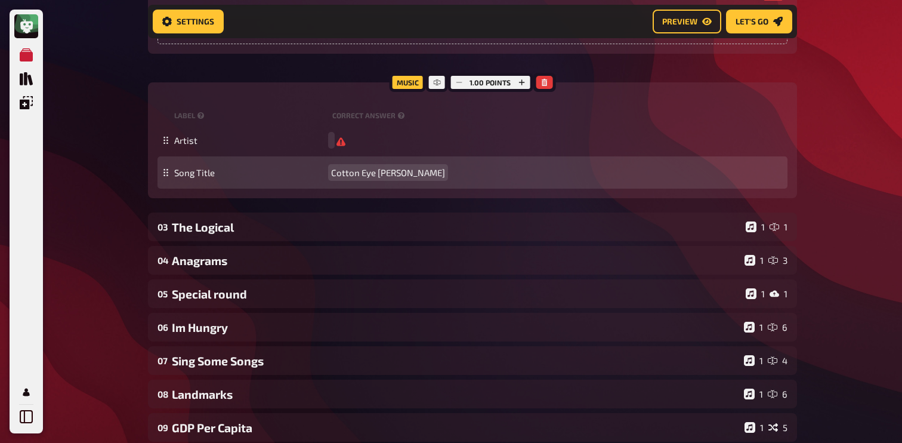
click at [372, 173] on span "Cotton Eye [PERSON_NAME]" at bounding box center [388, 172] width 114 height 11
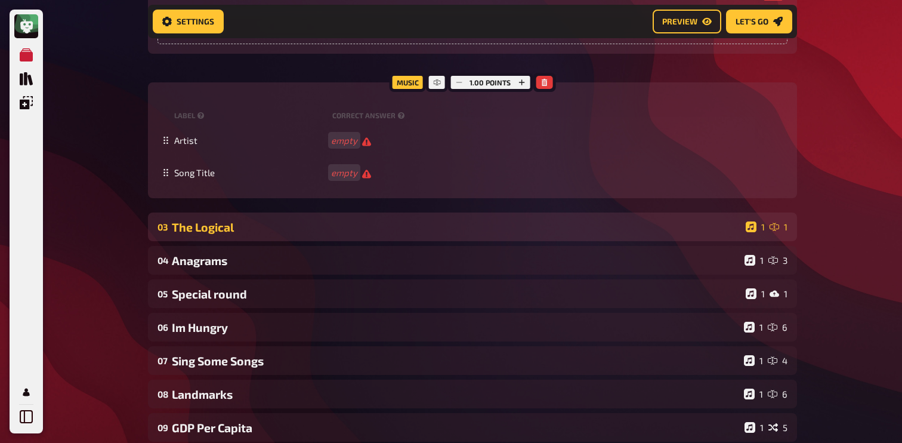
click at [375, 238] on div "03 The Logical 1 1" at bounding box center [472, 226] width 649 height 29
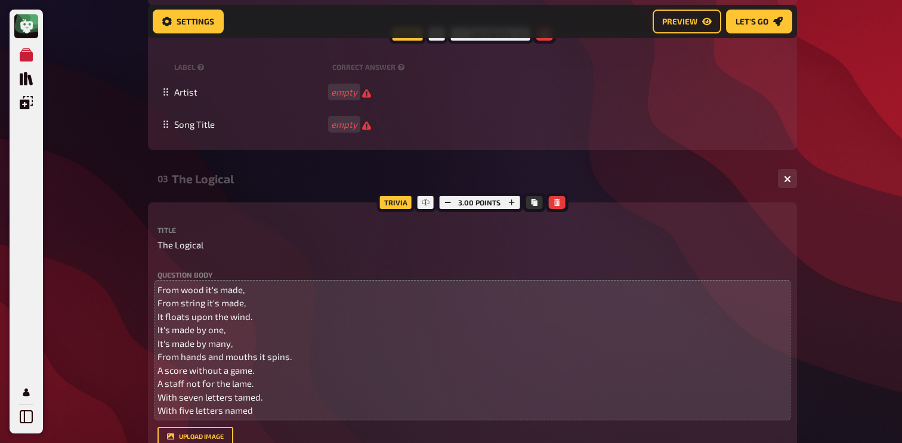
scroll to position [1568, 0]
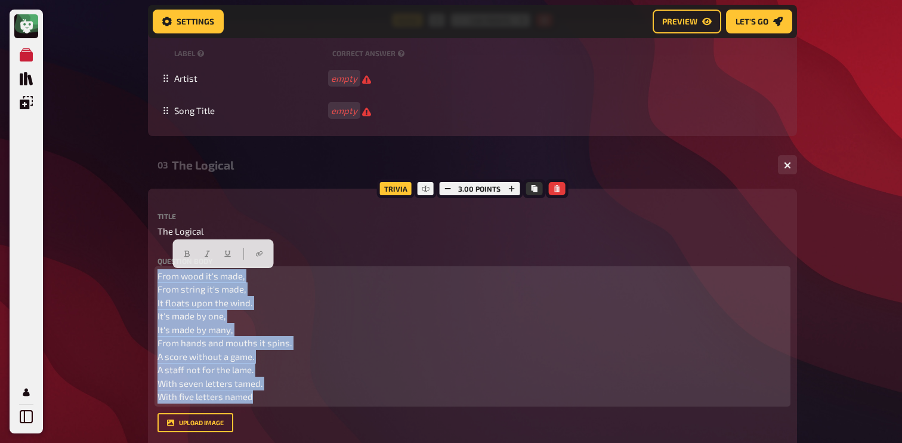
drag, startPoint x: 276, startPoint y: 391, endPoint x: 117, endPoint y: 261, distance: 205.0
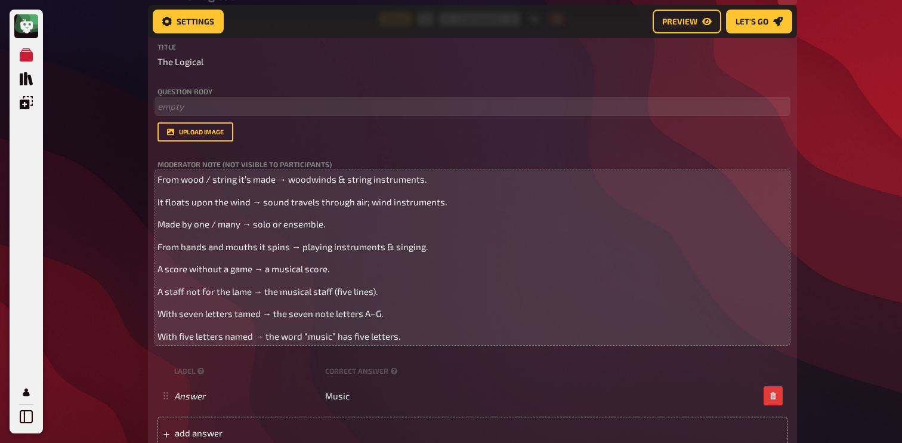
scroll to position [1752, 0]
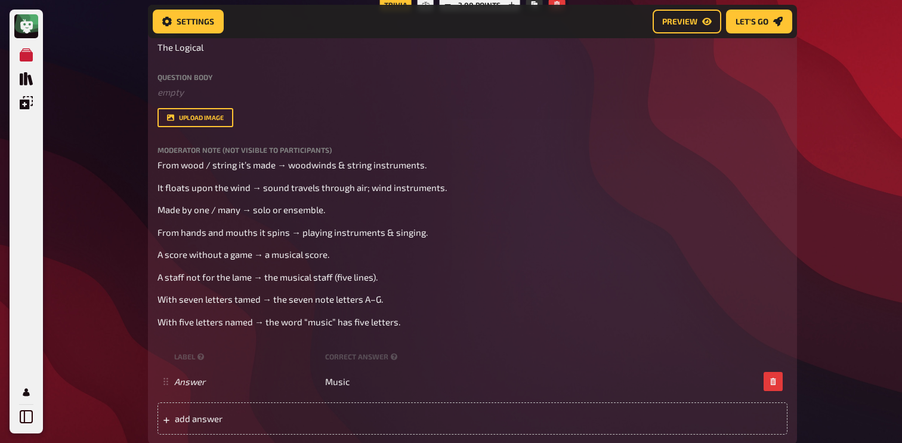
drag, startPoint x: 407, startPoint y: 330, endPoint x: 138, endPoint y: 187, distance: 304.7
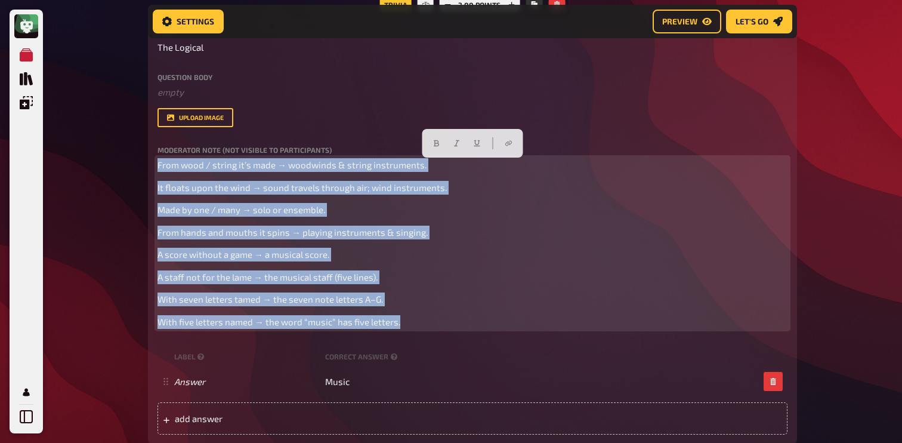
drag, startPoint x: 158, startPoint y: 168, endPoint x: 423, endPoint y: 332, distance: 312.3
click at [423, 332] on div "Title The Logical Question body ﻿ empty Drop here to upload upload image Modera…" at bounding box center [472, 232] width 630 height 406
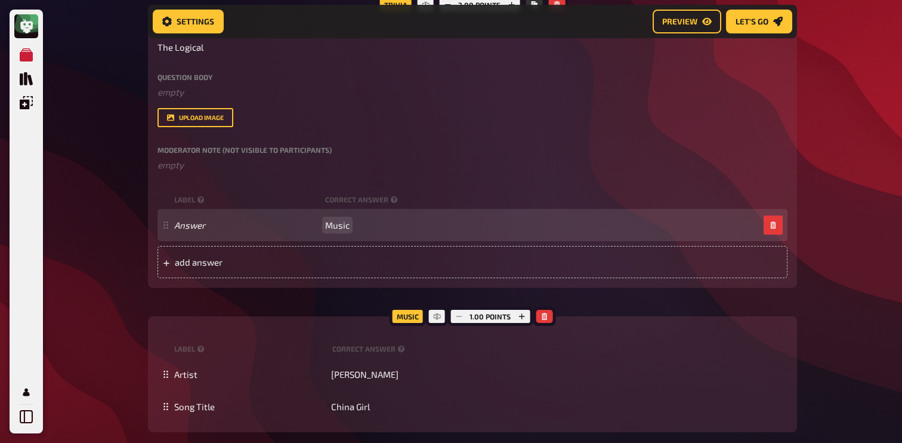
click at [333, 223] on span "Music" at bounding box center [337, 224] width 24 height 11
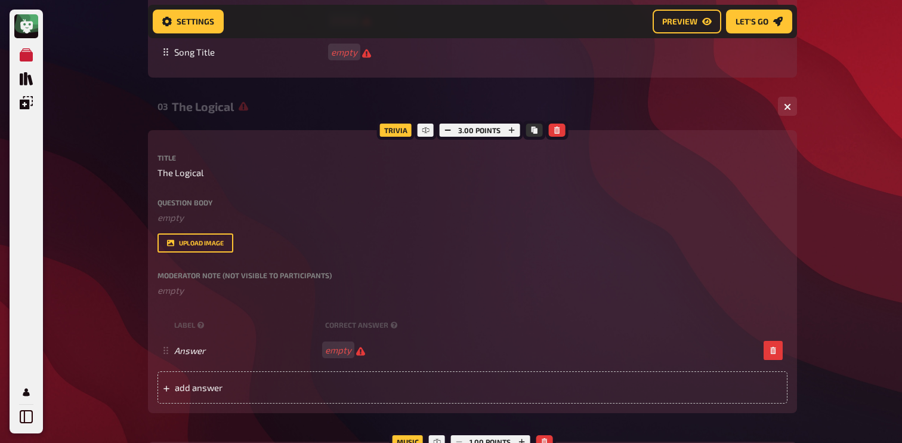
scroll to position [1582, 0]
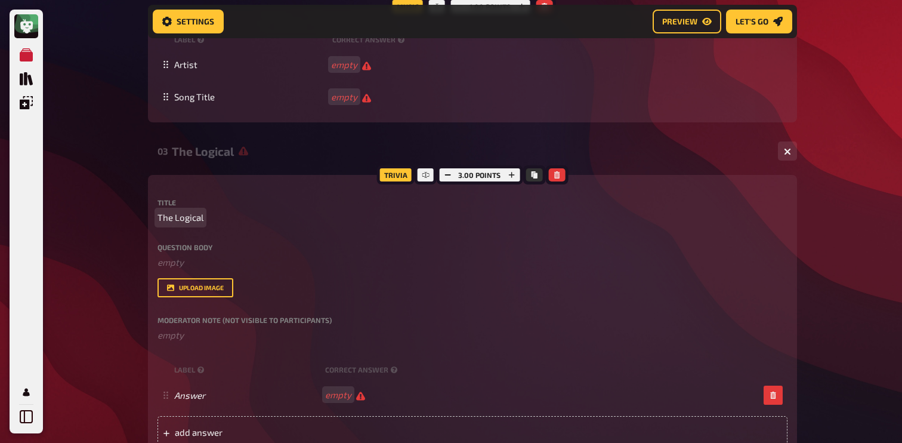
click at [201, 219] on span "The Logical" at bounding box center [180, 218] width 46 height 14
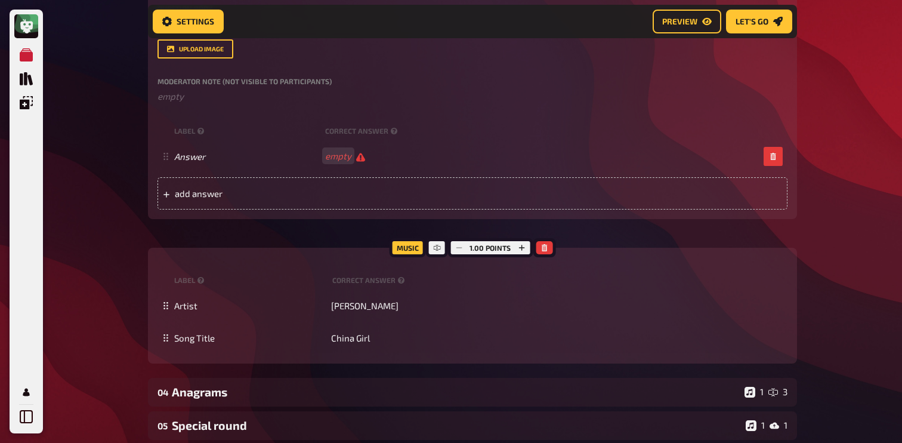
scroll to position [1833, 0]
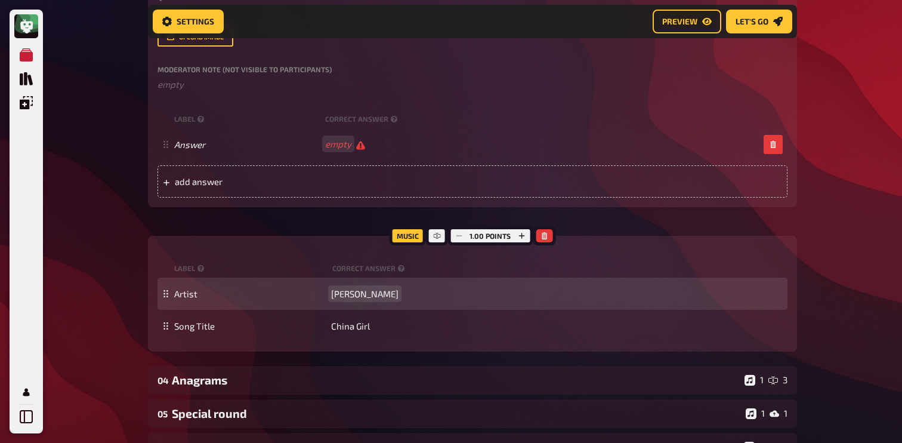
click at [360, 295] on span "[PERSON_NAME]" at bounding box center [364, 293] width 67 height 11
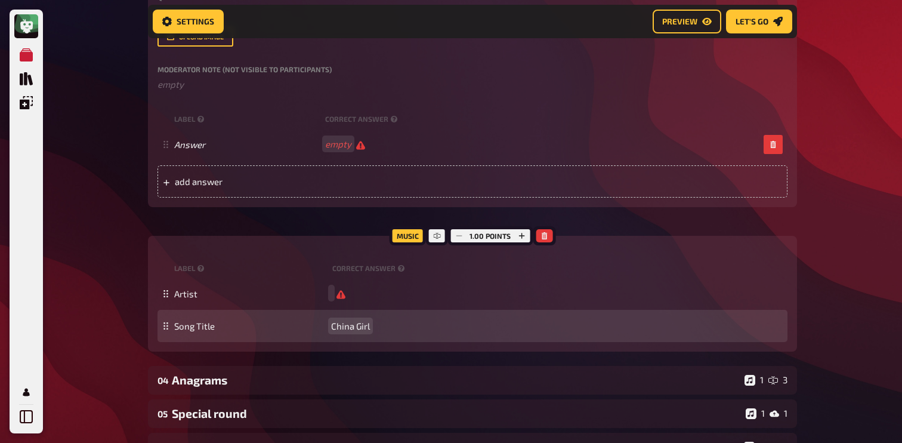
scroll to position [1832, 0]
click at [354, 324] on span "China Girl" at bounding box center [350, 326] width 39 height 11
click at [353, 326] on div "Song Title" at bounding box center [478, 326] width 608 height 11
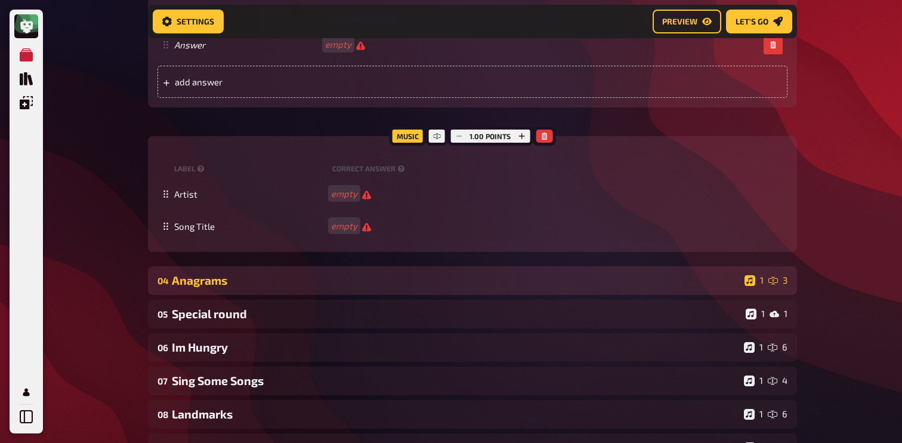
click at [221, 277] on div "Anagrams" at bounding box center [456, 280] width 568 height 14
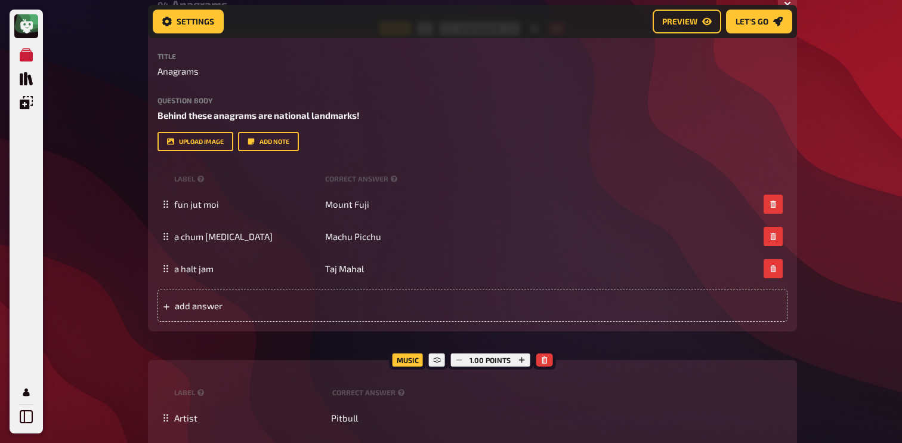
scroll to position [2230, 0]
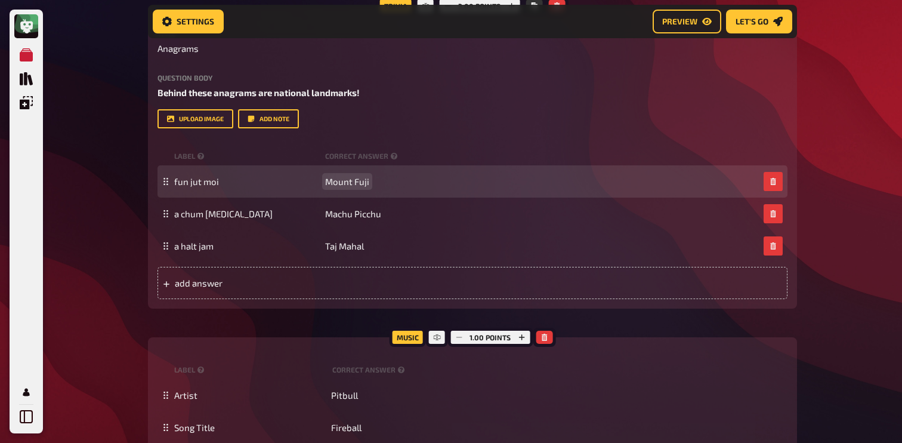
click at [346, 183] on span "Mount Fuji" at bounding box center [347, 181] width 44 height 11
paste span
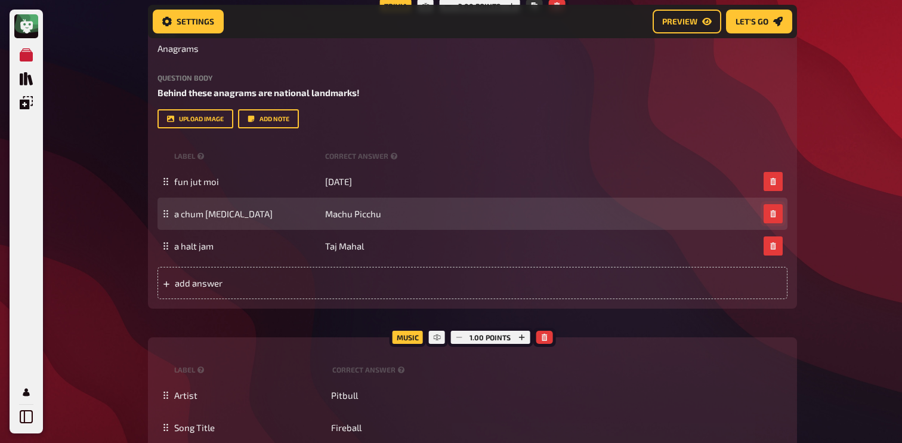
click at [778, 215] on button "button" at bounding box center [772, 213] width 19 height 19
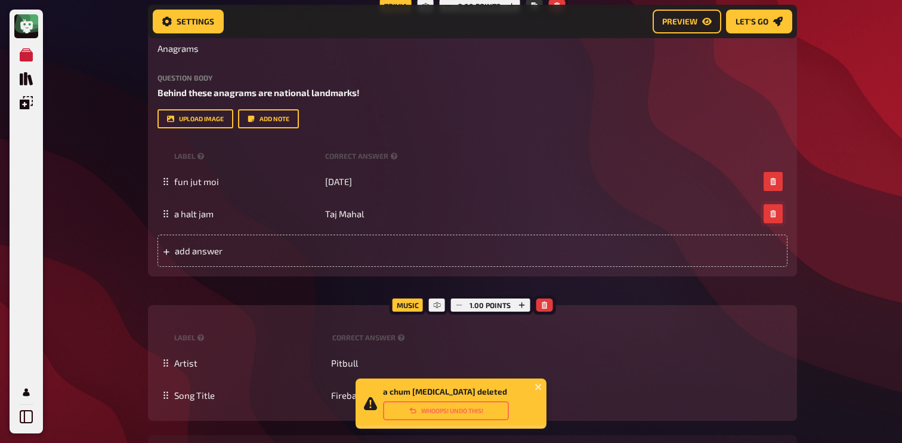
click at [778, 215] on button "button" at bounding box center [772, 213] width 19 height 19
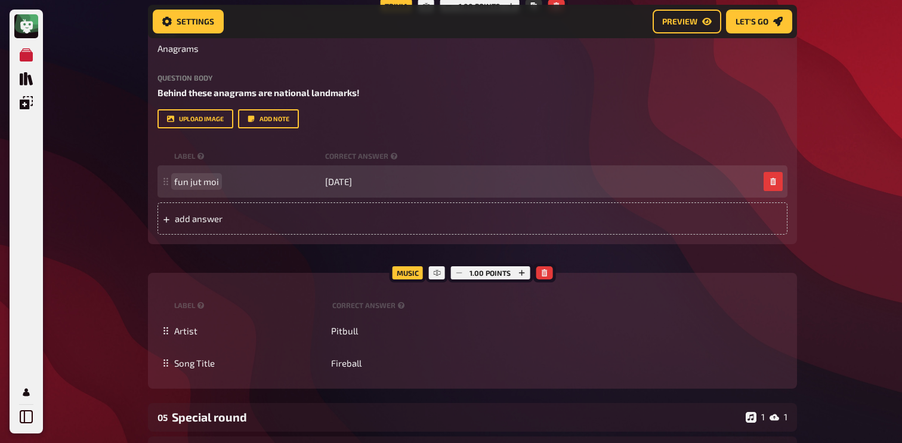
click at [208, 182] on span "fun jut moi" at bounding box center [196, 181] width 45 height 11
paste span
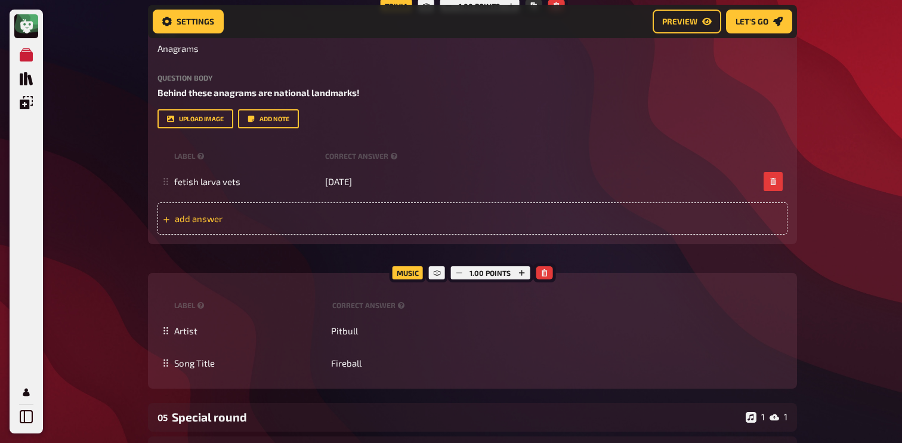
click at [221, 215] on span "add answer" at bounding box center [267, 218] width 185 height 11
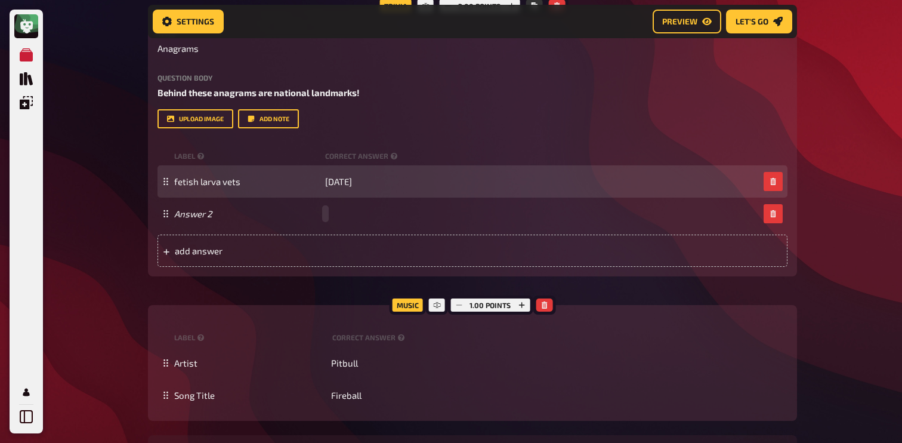
paste span
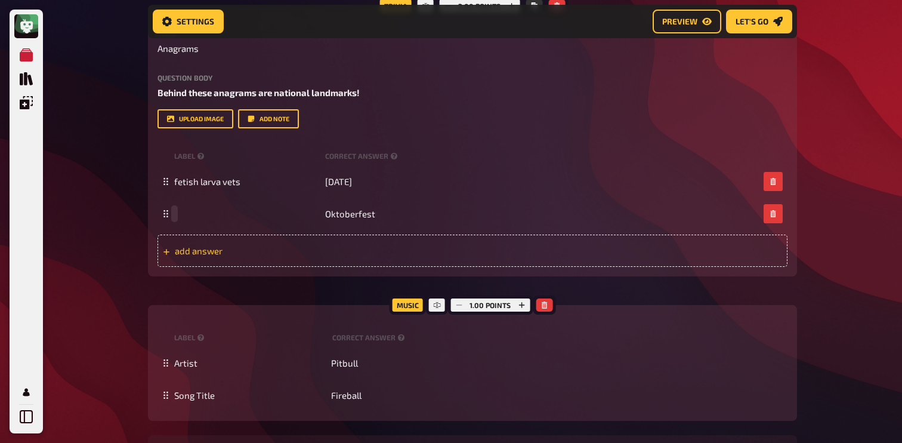
paste span
click at [216, 258] on div "add answer" at bounding box center [472, 250] width 630 height 32
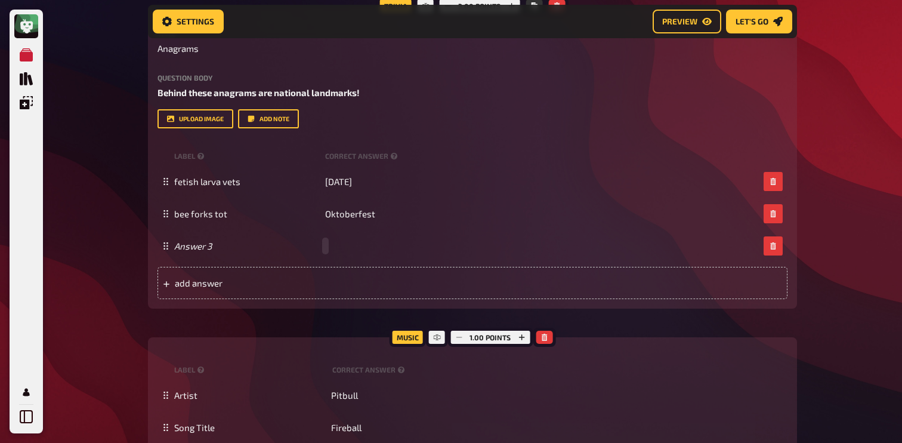
paste span
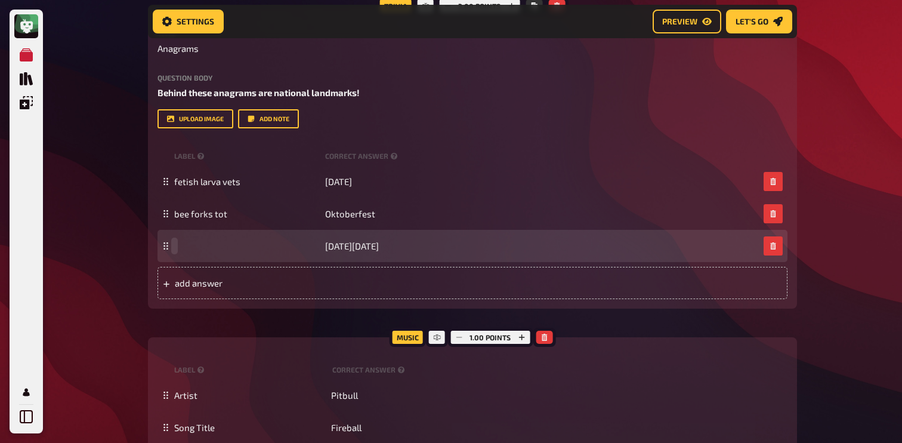
paste span
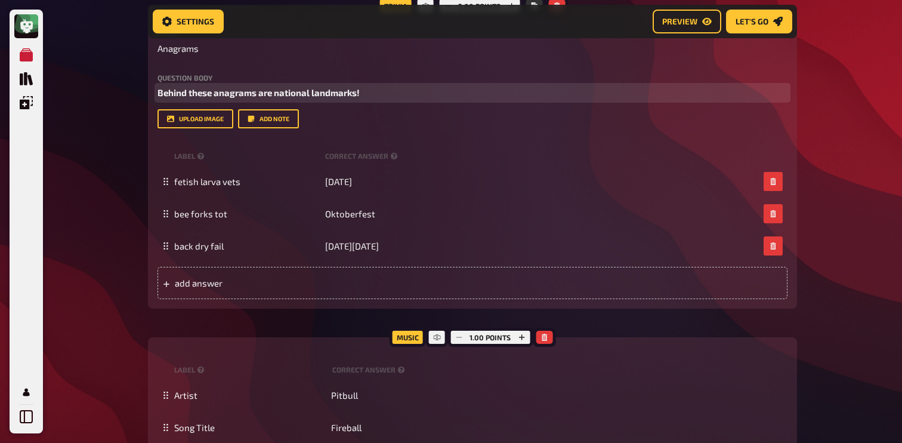
click at [284, 87] on p "Behind these anagrams are national landmarks!" at bounding box center [472, 93] width 630 height 14
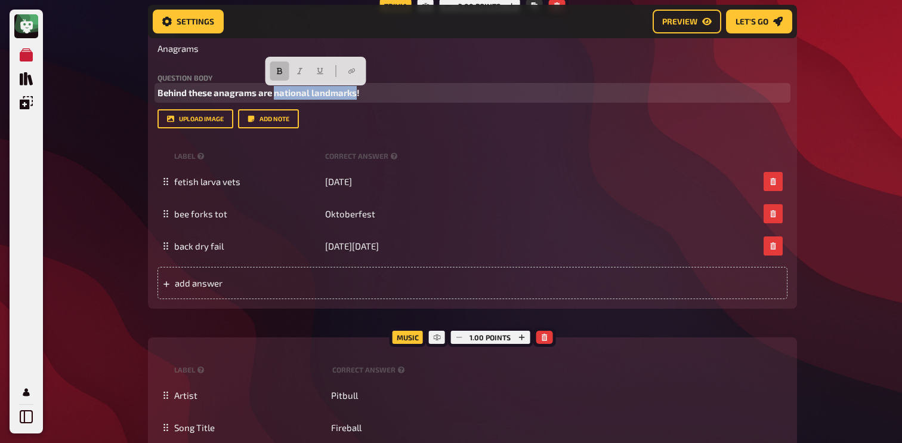
drag, startPoint x: 273, startPoint y: 93, endPoint x: 357, endPoint y: 94, distance: 83.5
click at [356, 94] on span "Behind these anagrams are national landmarks!" at bounding box center [258, 92] width 202 height 11
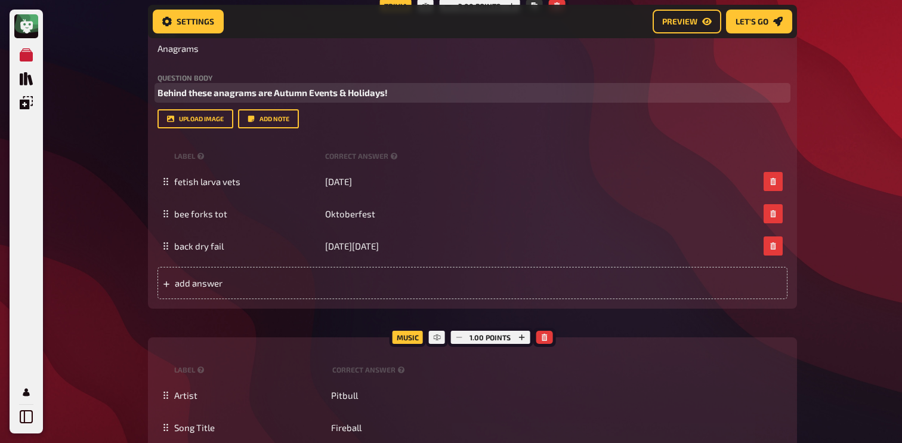
click at [281, 95] on span "Behind these anagrams are Autumn Events & Holidays!" at bounding box center [272, 92] width 230 height 11
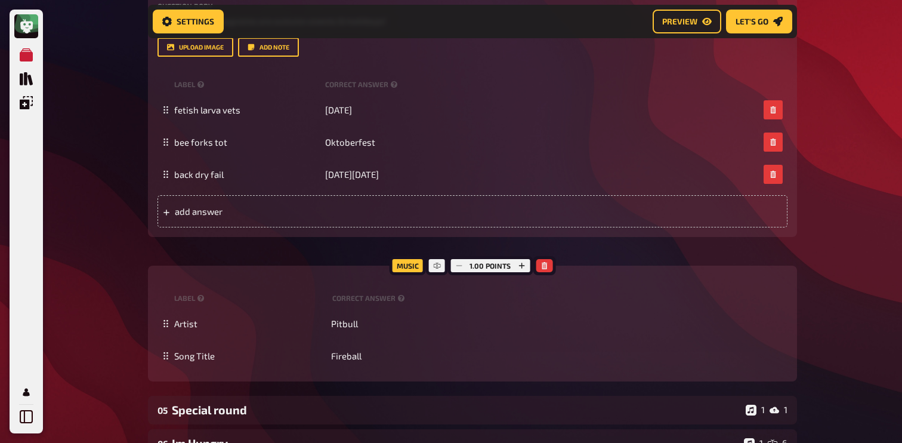
scroll to position [2320, 0]
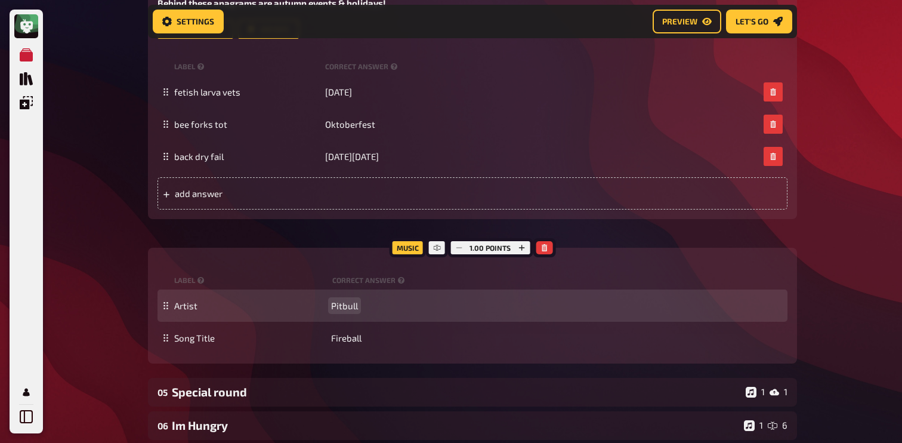
click at [357, 305] on div "Artist [PERSON_NAME]" at bounding box center [478, 305] width 608 height 11
click at [354, 305] on span "Pitbull" at bounding box center [344, 305] width 27 height 11
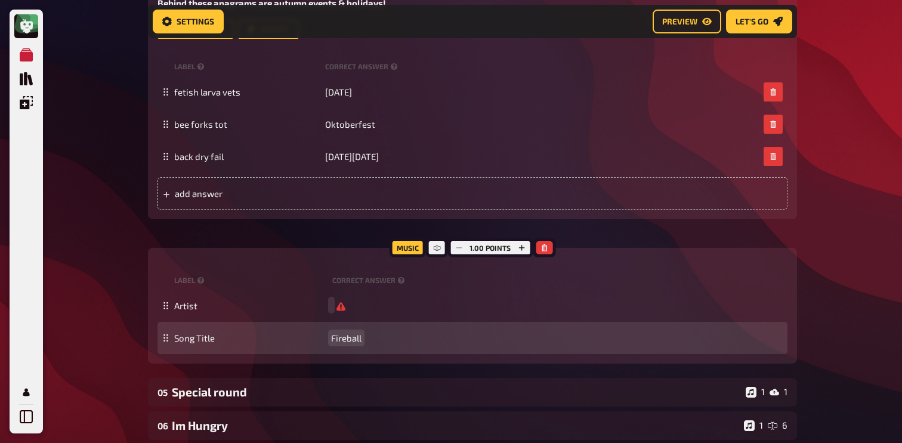
click at [349, 341] on span "Fireball" at bounding box center [346, 337] width 30 height 11
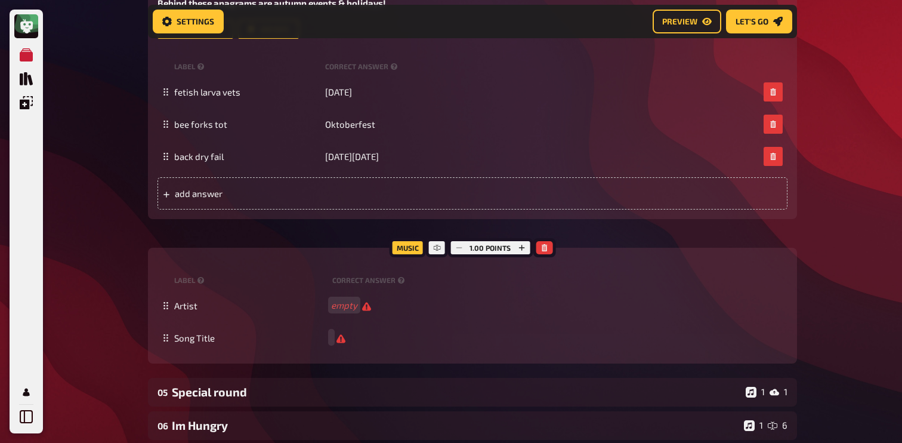
click at [179, 265] on div "Music 1.00 points label correct answer Artist empty Song Title To pick up a dra…" at bounding box center [472, 305] width 649 height 116
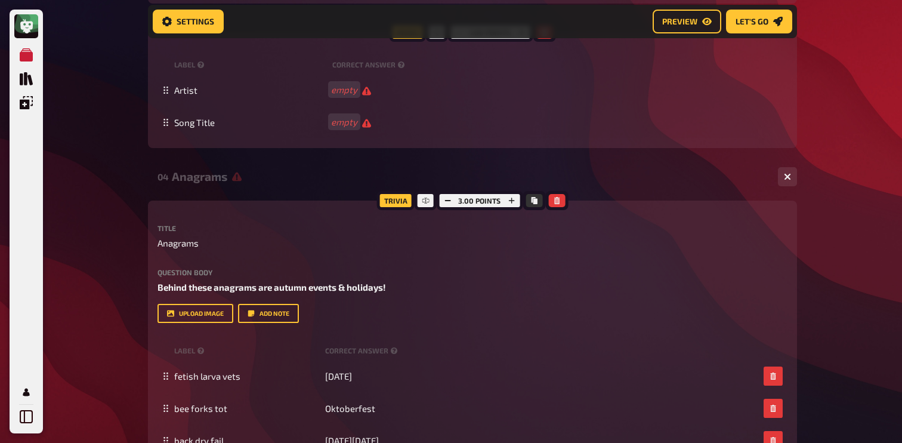
scroll to position [2027, 0]
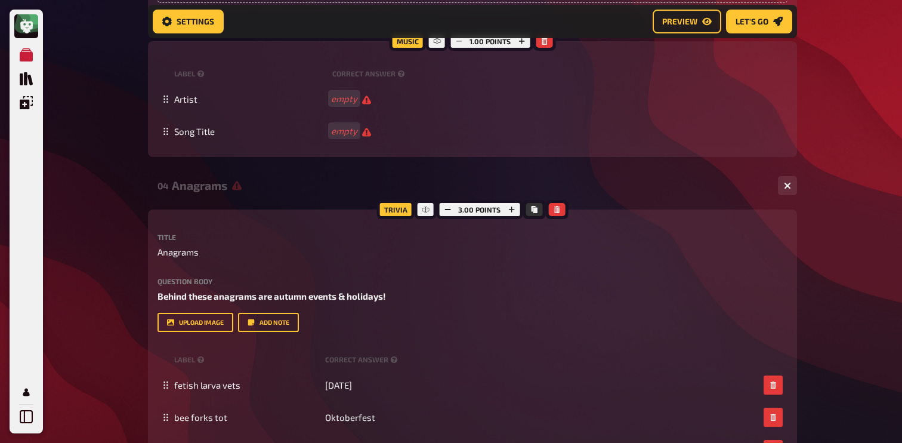
click at [208, 188] on div "Anagrams" at bounding box center [470, 185] width 596 height 14
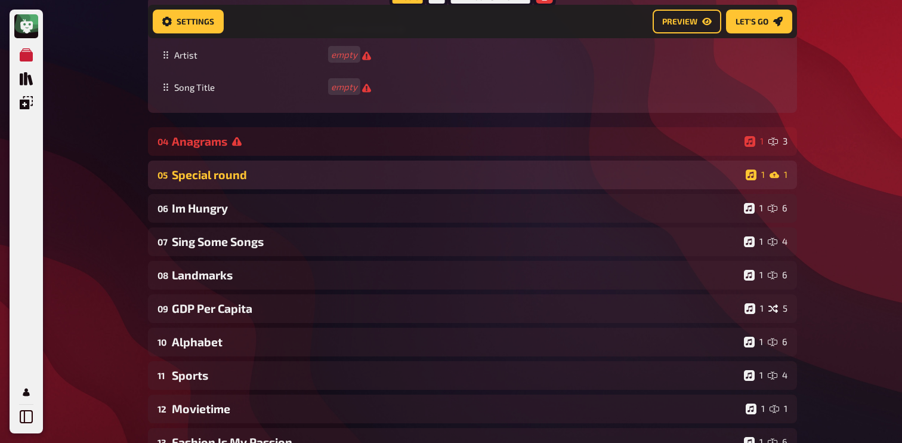
click at [219, 173] on div "Special round" at bounding box center [456, 175] width 569 height 14
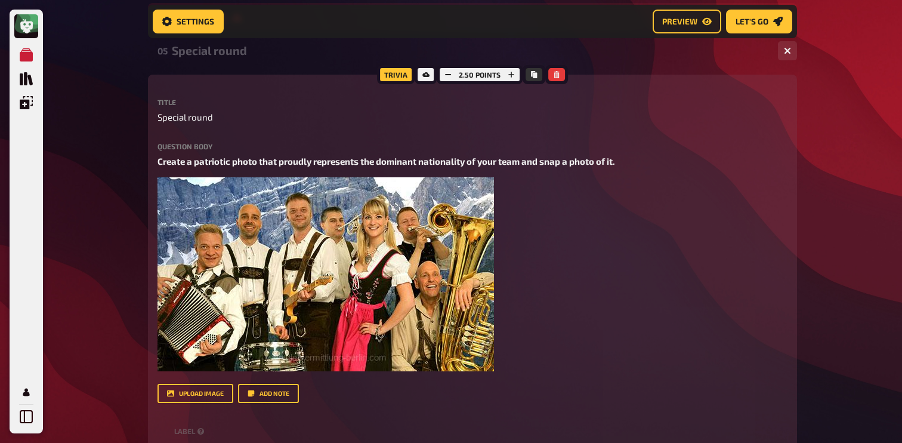
scroll to position [2232, 0]
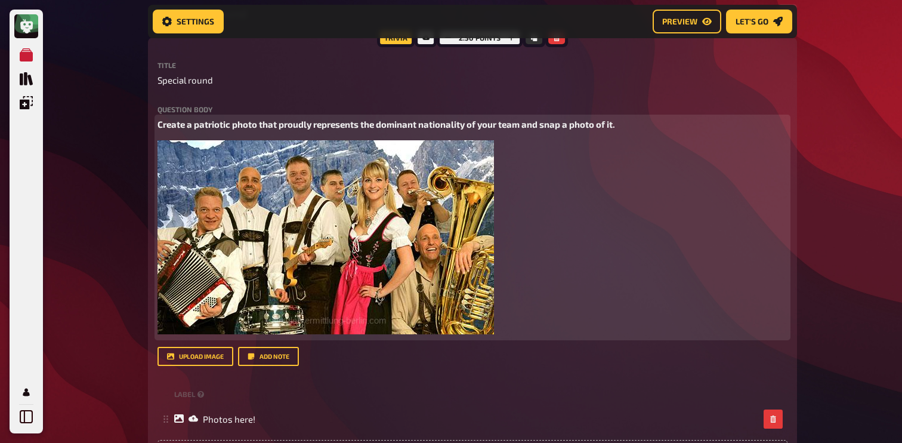
click at [263, 227] on img at bounding box center [325, 237] width 336 height 194
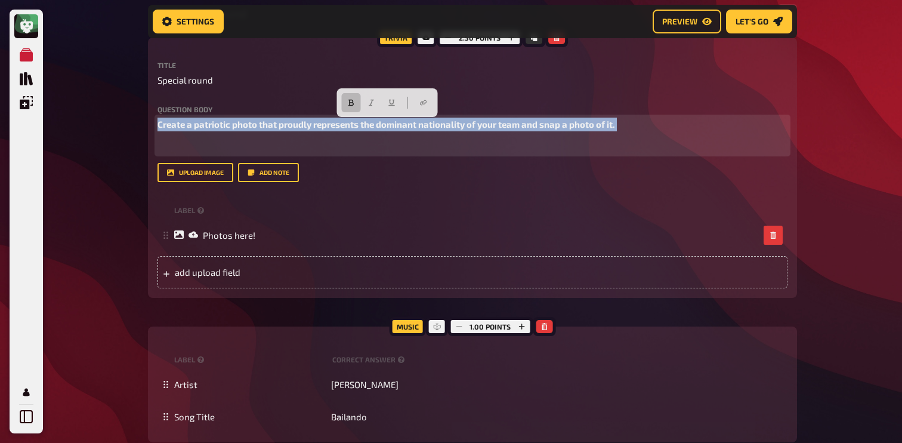
drag, startPoint x: 241, startPoint y: 144, endPoint x: 109, endPoint y: 120, distance: 133.9
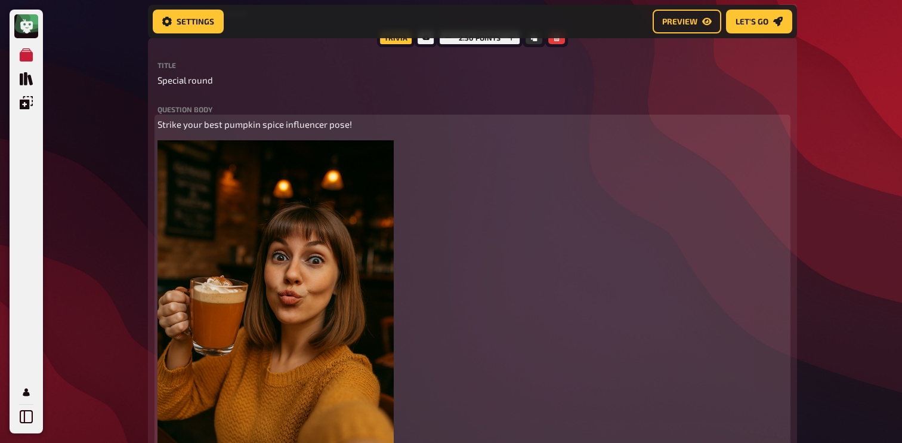
click at [181, 131] on p "Strike your best pumpkin spice influencer pose!" at bounding box center [472, 124] width 630 height 14
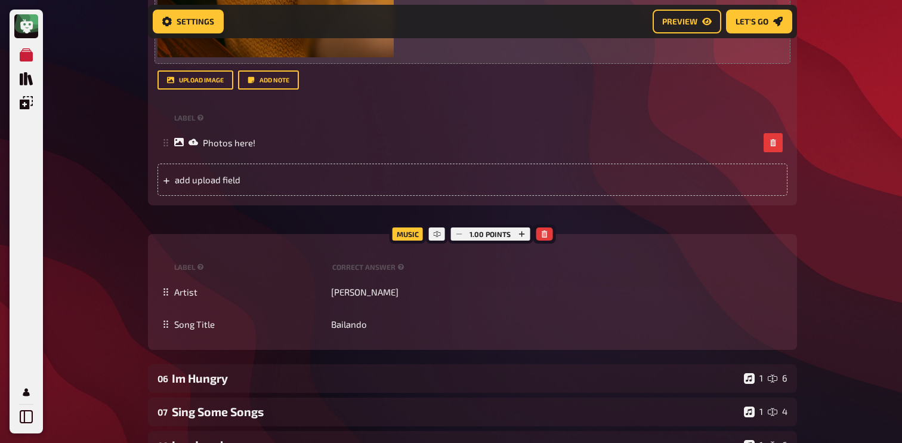
scroll to position [2683, 0]
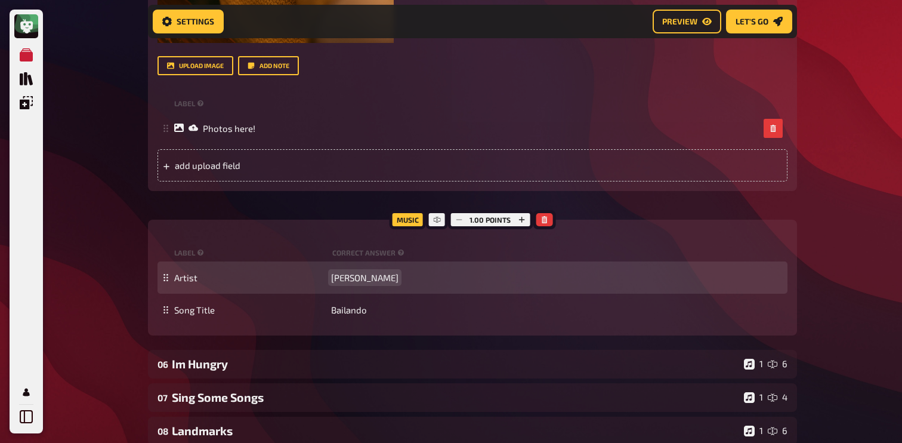
click at [355, 281] on span "[PERSON_NAME]" at bounding box center [364, 277] width 67 height 11
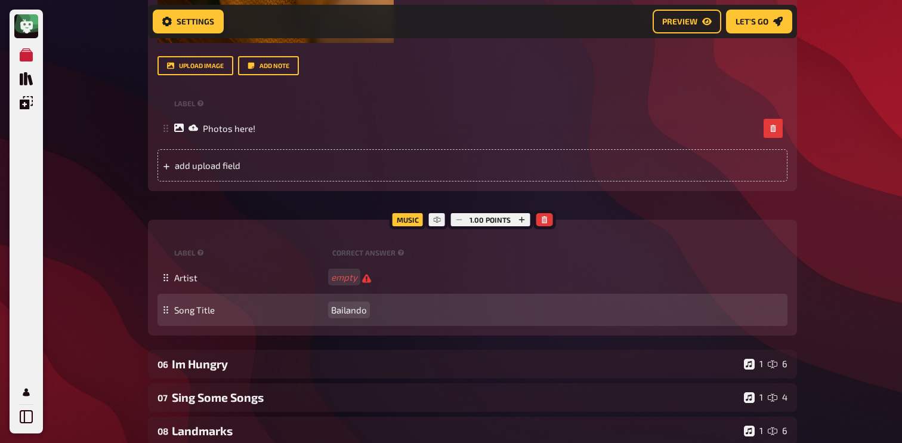
click at [355, 302] on div "Song Title Bailando" at bounding box center [472, 309] width 630 height 32
click at [355, 305] on span "Bailando" at bounding box center [349, 309] width 36 height 11
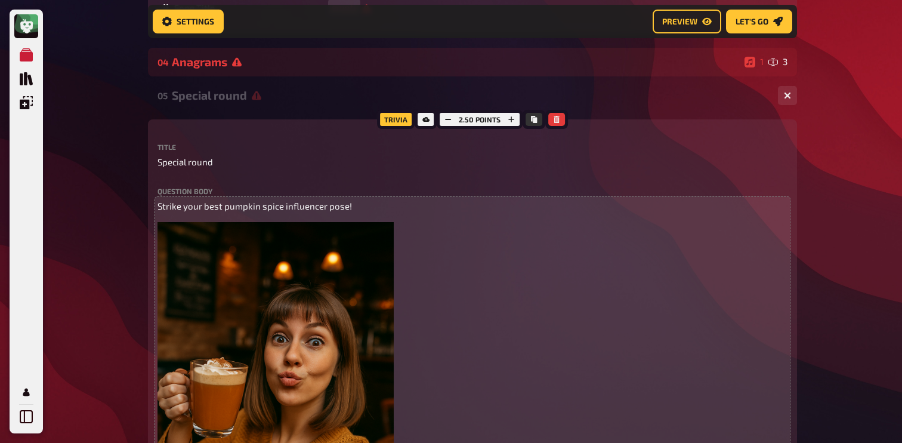
scroll to position [2144, 0]
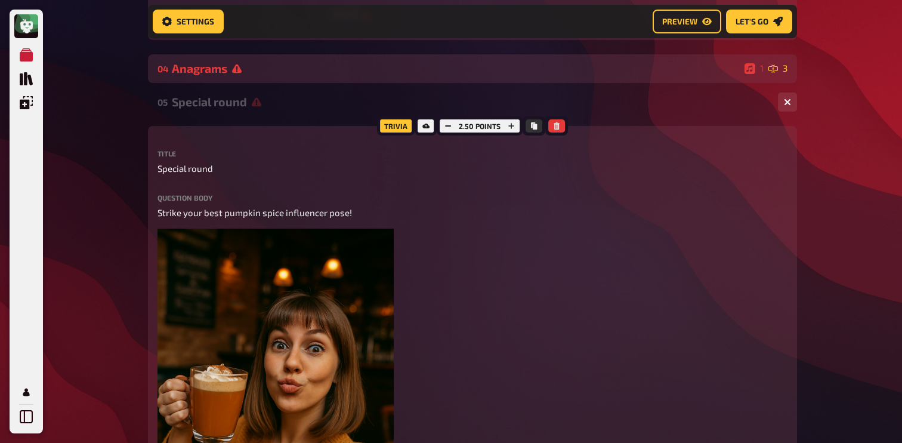
click at [218, 82] on div "04 Anagrams 1 3" at bounding box center [472, 68] width 649 height 29
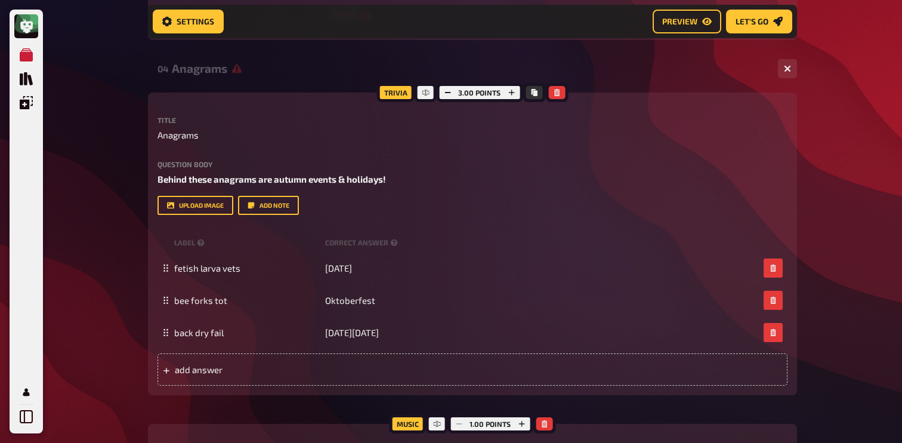
click at [218, 75] on div "Anagrams" at bounding box center [470, 68] width 596 height 14
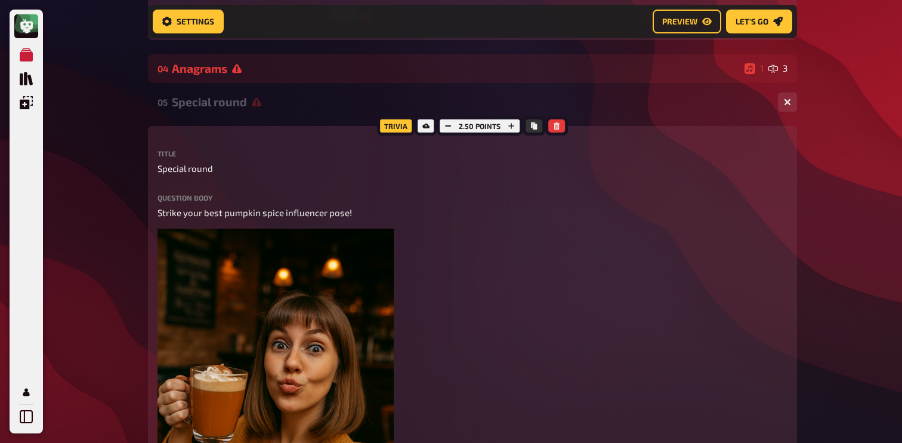
click at [218, 92] on div "05 Special round 1 1" at bounding box center [472, 102] width 649 height 29
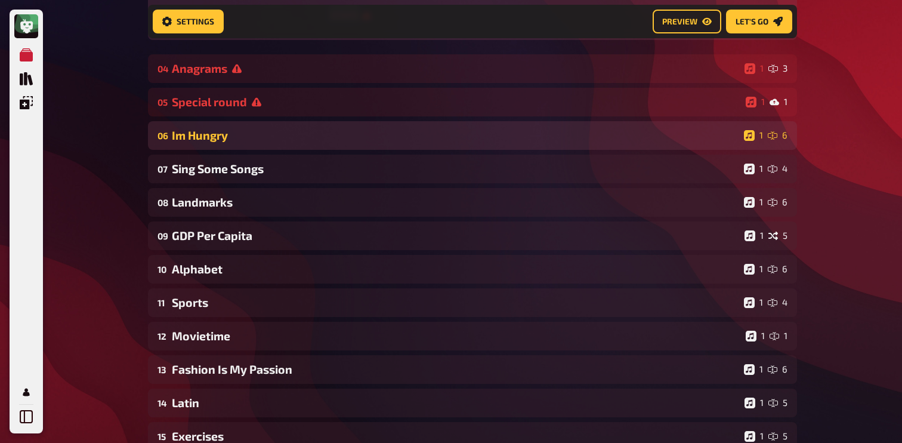
click at [219, 135] on div "Im Hungry" at bounding box center [455, 135] width 567 height 14
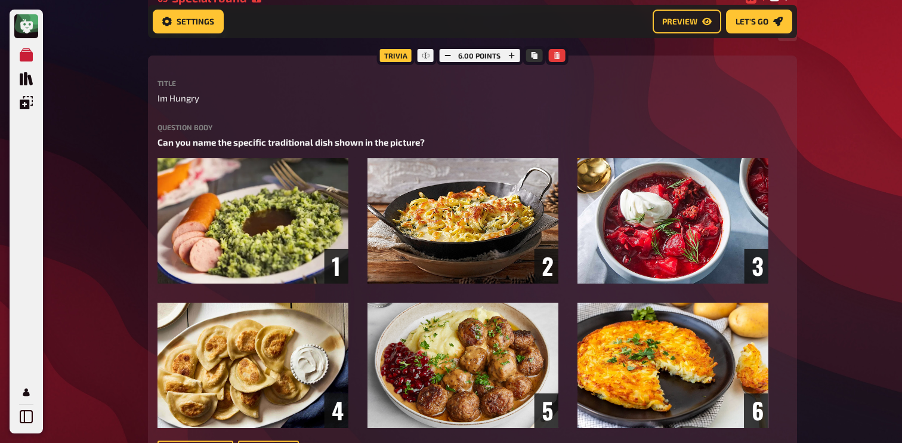
scroll to position [2275, 0]
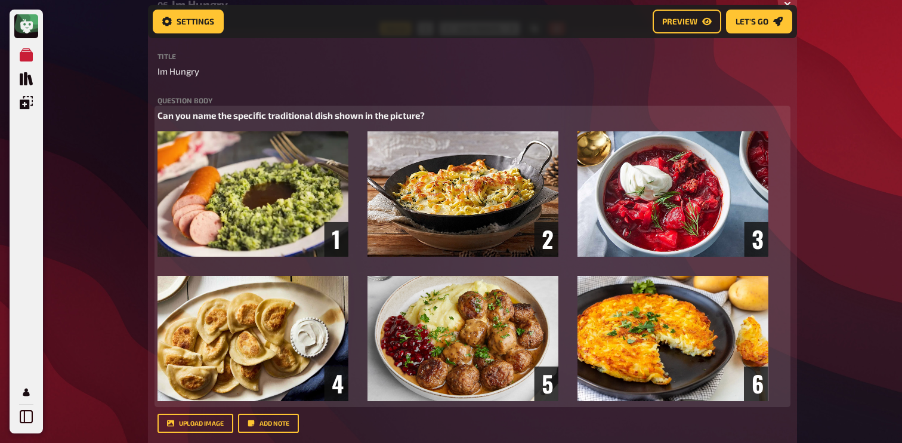
click at [315, 117] on span "Can you name the specific traditional dish shown in the picture?" at bounding box center [290, 115] width 267 height 11
click at [361, 116] on span "Can you name the specific traditional autumn dish shown in the picture?" at bounding box center [308, 115] width 302 height 11
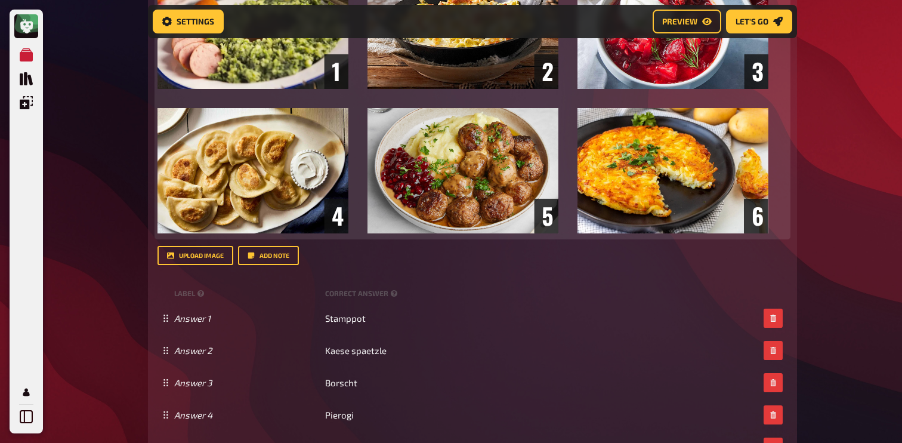
scroll to position [2455, 0]
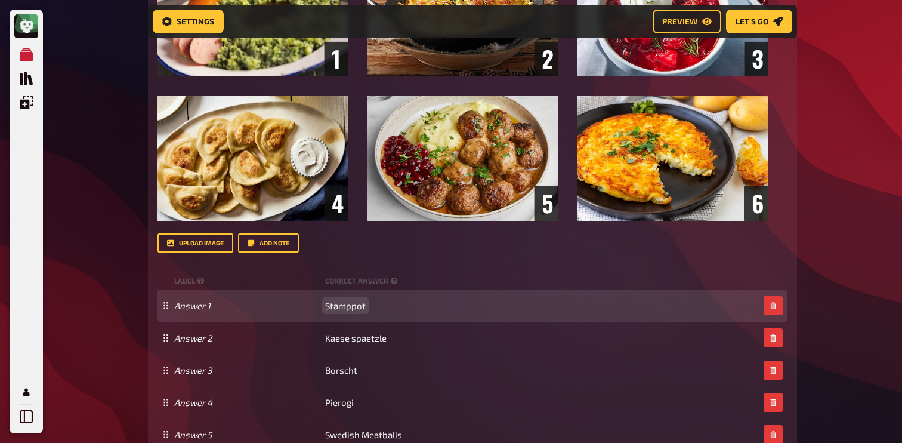
click at [340, 306] on span "Stamppot" at bounding box center [345, 305] width 41 height 11
paste span
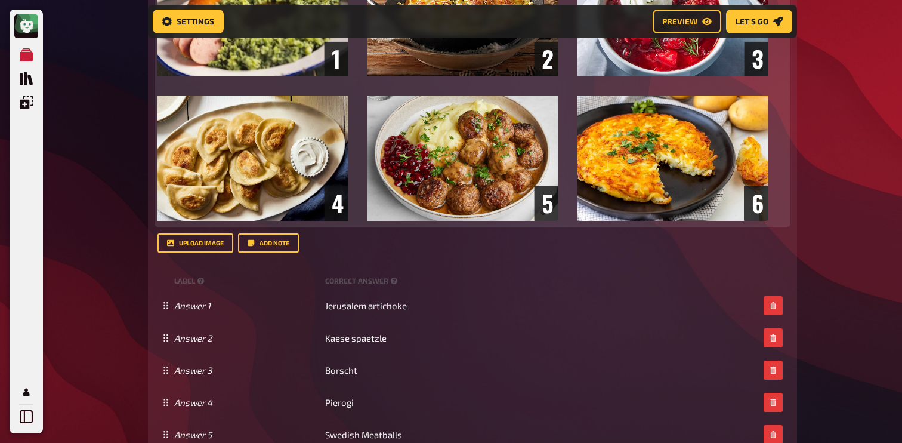
click at [398, 205] on img at bounding box center [462, 86] width 611 height 270
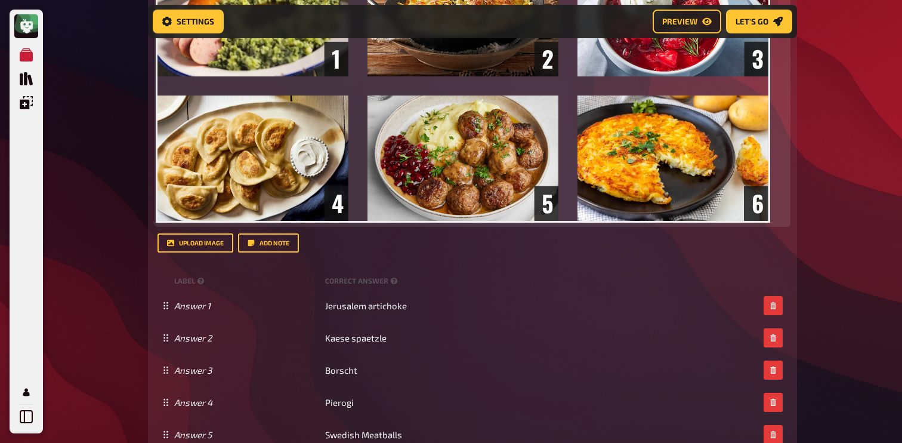
scroll to position [2192, 0]
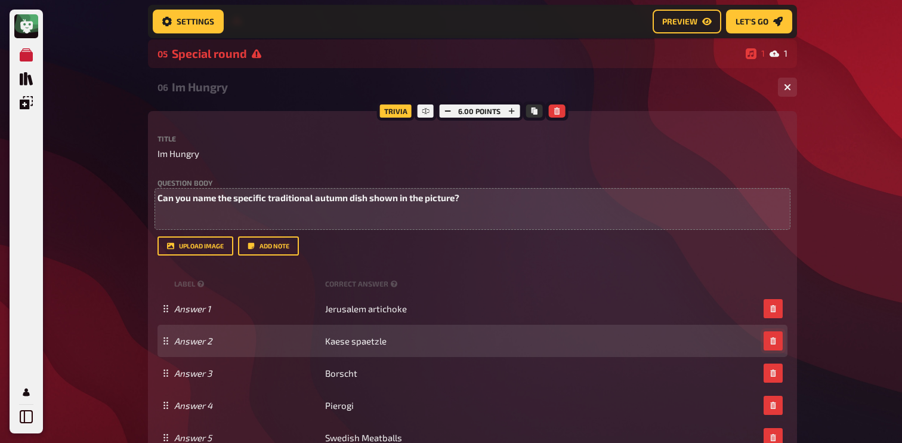
click at [775, 339] on icon "button" at bounding box center [772, 340] width 7 height 7
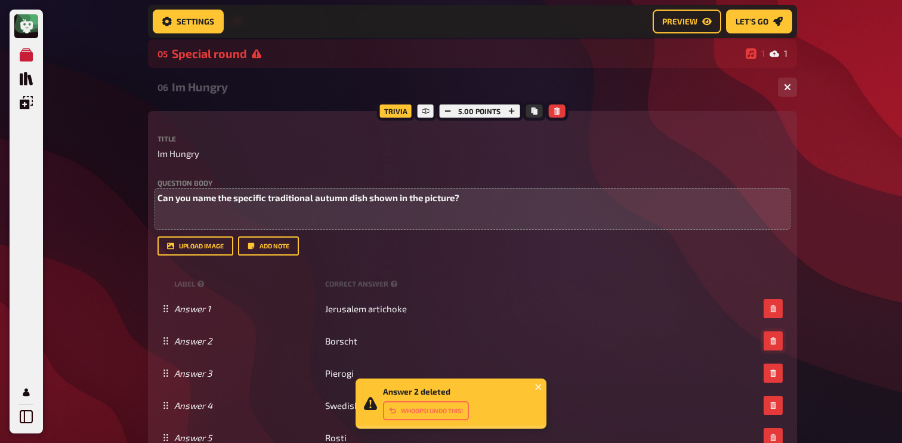
click at [775, 339] on icon "button" at bounding box center [772, 340] width 7 height 7
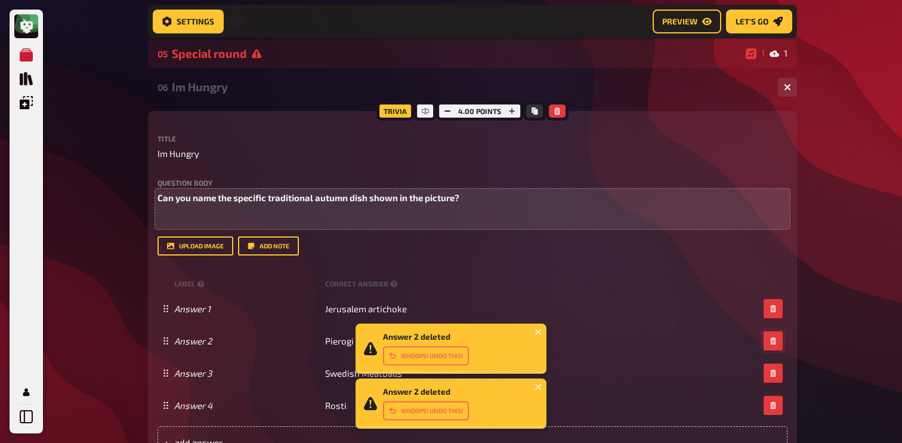
click at [775, 339] on icon "button" at bounding box center [772, 340] width 7 height 7
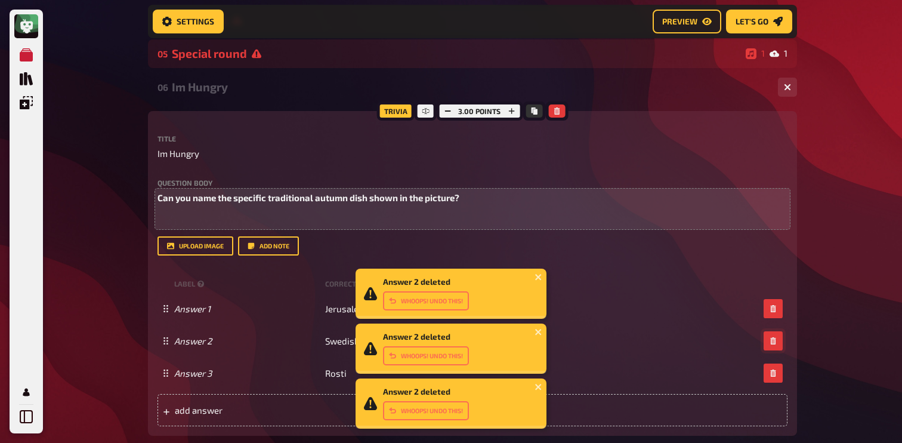
click at [775, 339] on icon "button" at bounding box center [772, 340] width 7 height 7
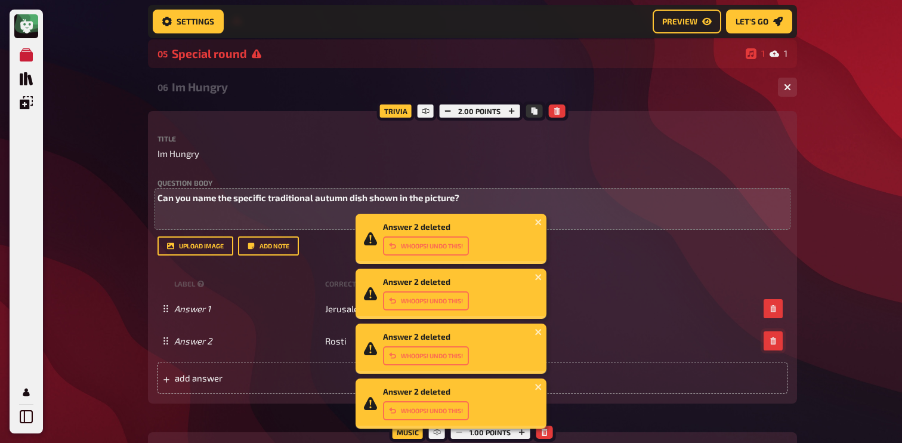
click at [775, 339] on icon "button" at bounding box center [772, 340] width 7 height 7
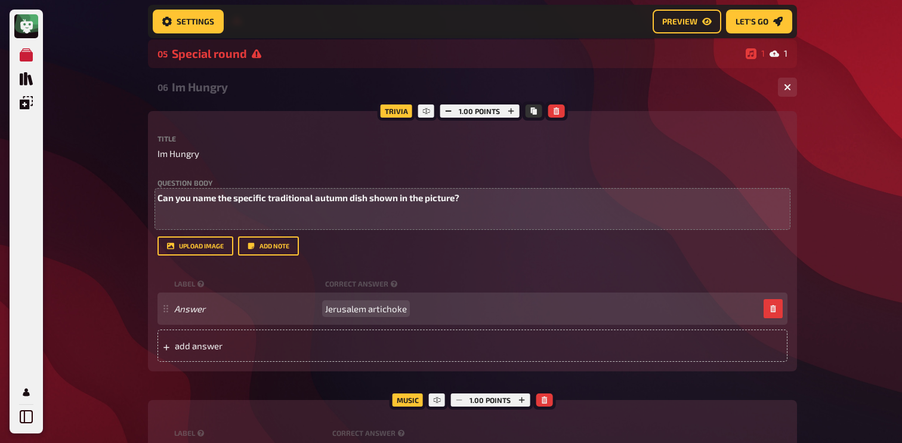
click at [331, 303] on div "Answer Jerusalem artichoke" at bounding box center [472, 308] width 630 height 32
click at [420, 310] on span "Jerusalem artichoke / sunchoke" at bounding box center [390, 308] width 130 height 11
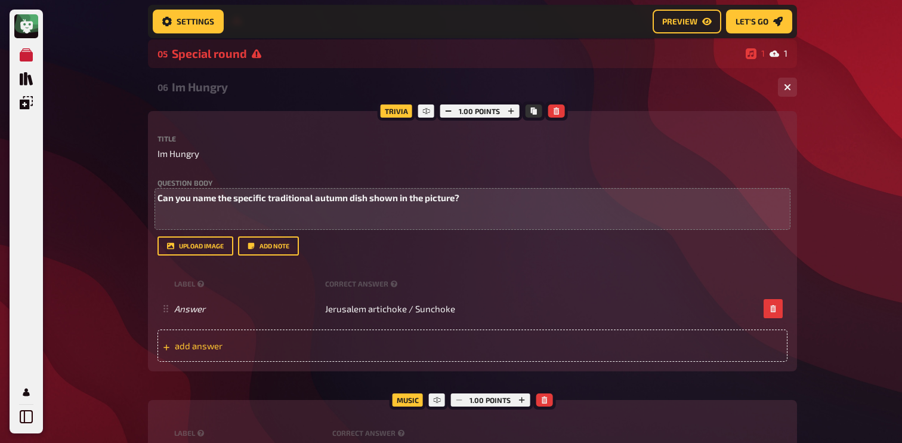
click at [379, 339] on div "add answer" at bounding box center [472, 345] width 630 height 32
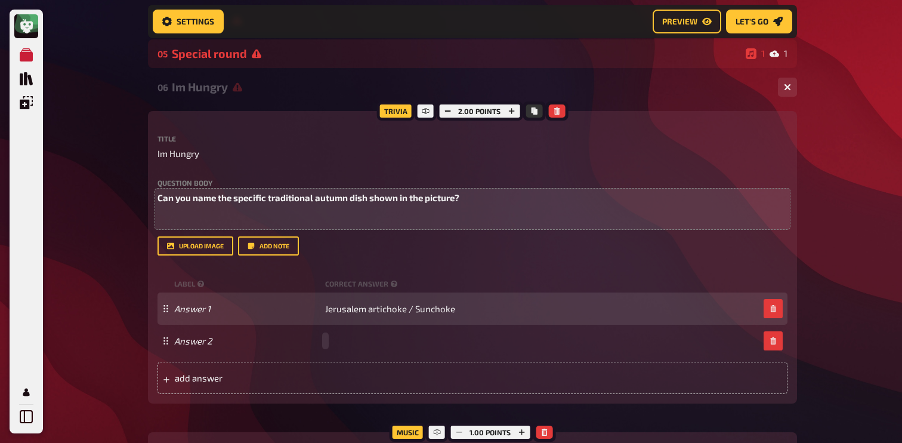
paste span
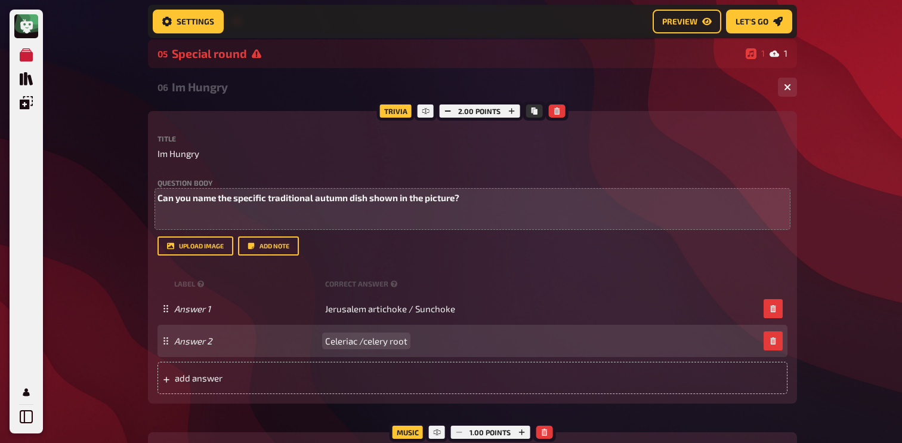
click at [362, 341] on span "Celeriac /celery root" at bounding box center [366, 340] width 82 height 11
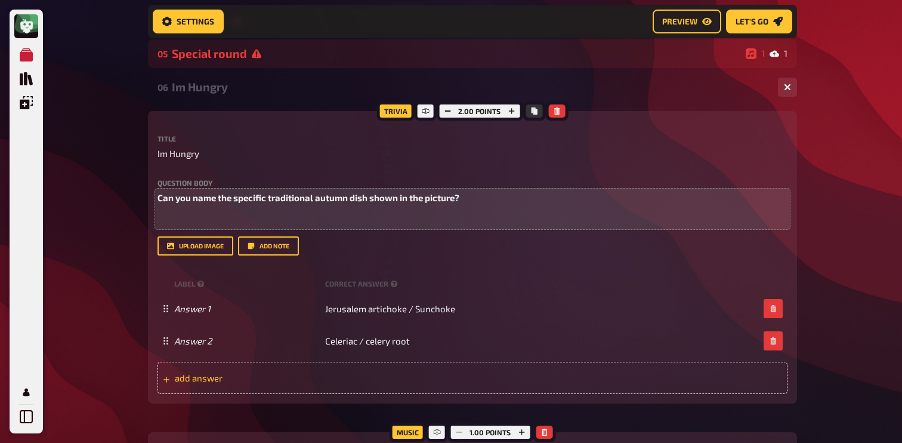
click at [355, 379] on span "add answer" at bounding box center [267, 377] width 185 height 11
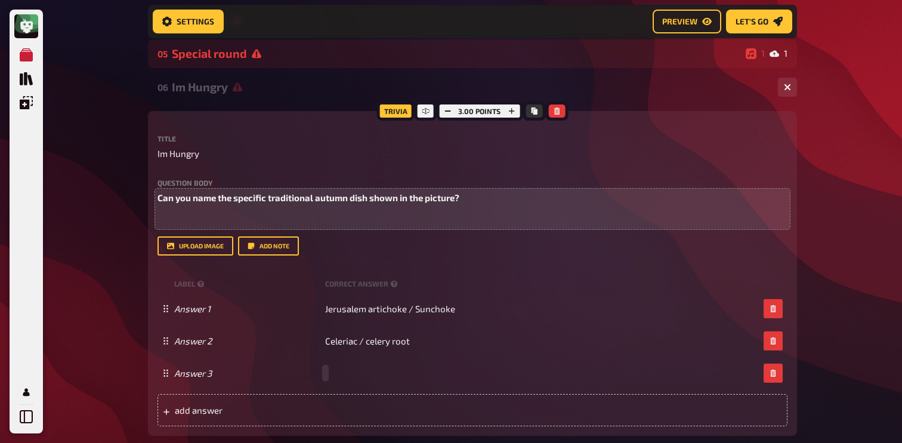
paste span
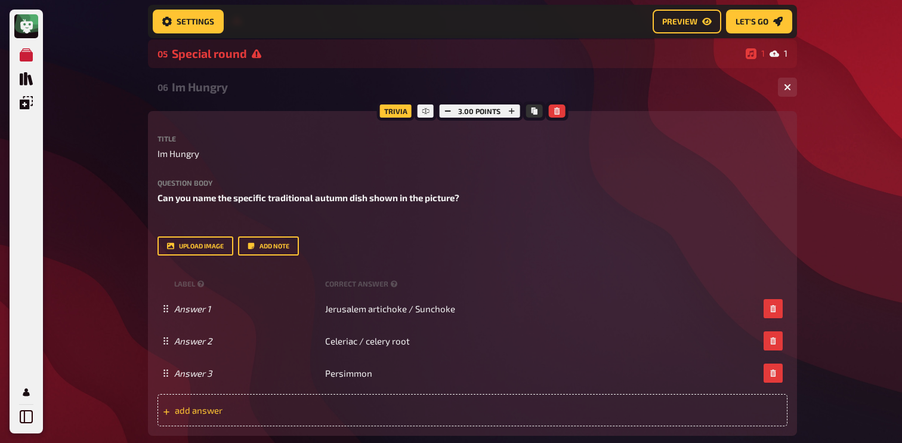
click at [297, 404] on div "add answer" at bounding box center [472, 410] width 630 height 32
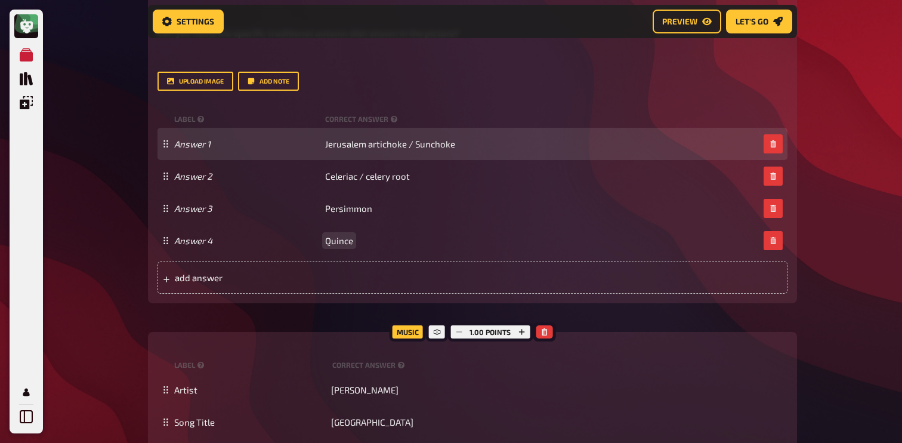
scroll to position [2391, 0]
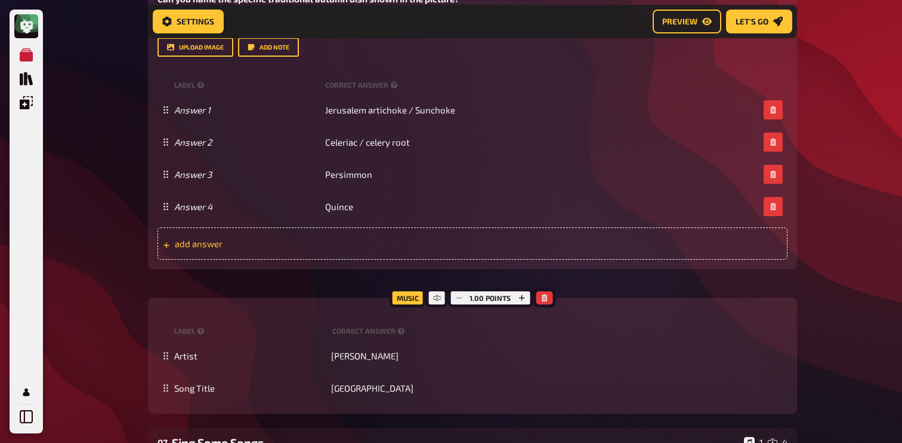
click at [348, 246] on span "add answer" at bounding box center [267, 243] width 185 height 11
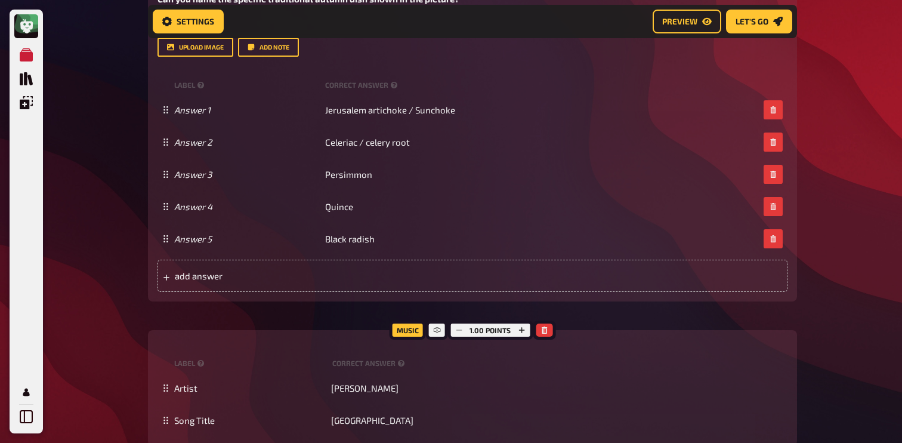
click at [299, 297] on div "Trivia 5.00 points Title Im Hungry Question body Can you name the specific trad…" at bounding box center [472, 106] width 649 height 389
click at [322, 274] on span "add answer" at bounding box center [267, 275] width 185 height 11
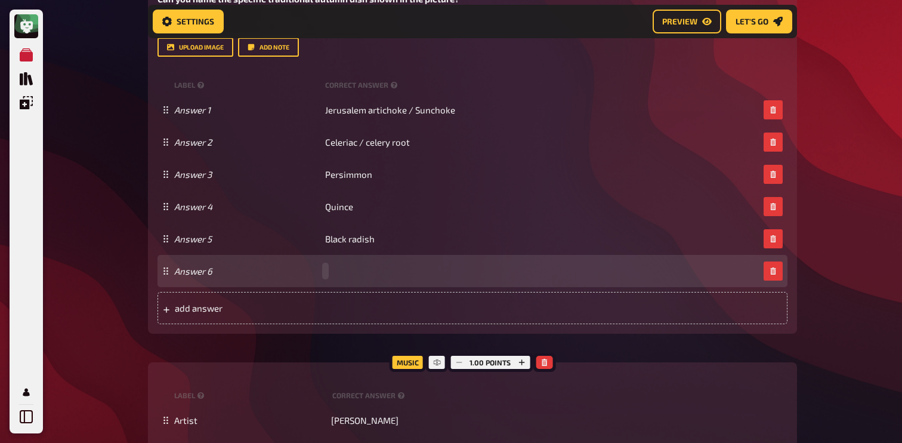
paste span
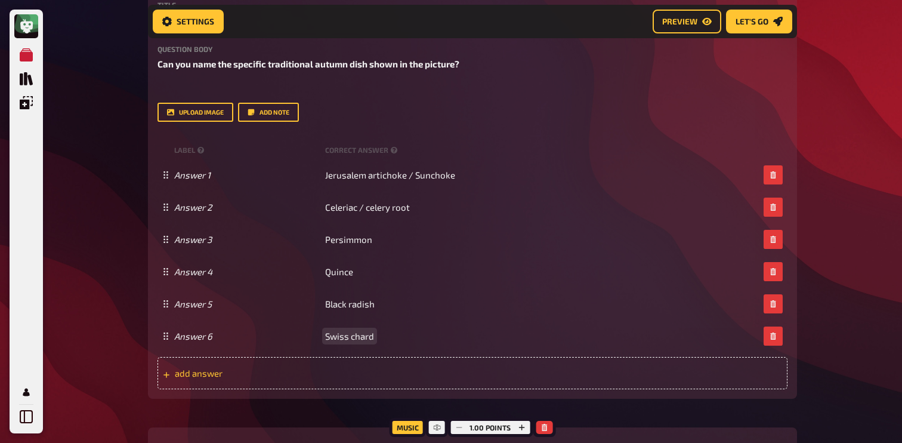
scroll to position [2239, 0]
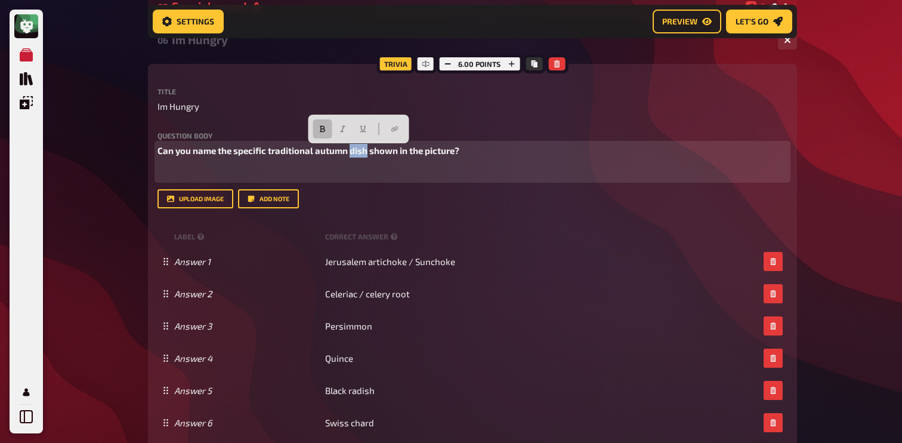
drag, startPoint x: 350, startPoint y: 153, endPoint x: 367, endPoint y: 156, distance: 17.6
click at [367, 156] on span "Can you name the specific traditional autumn dish shown in the picture?" at bounding box center [308, 150] width 302 height 11
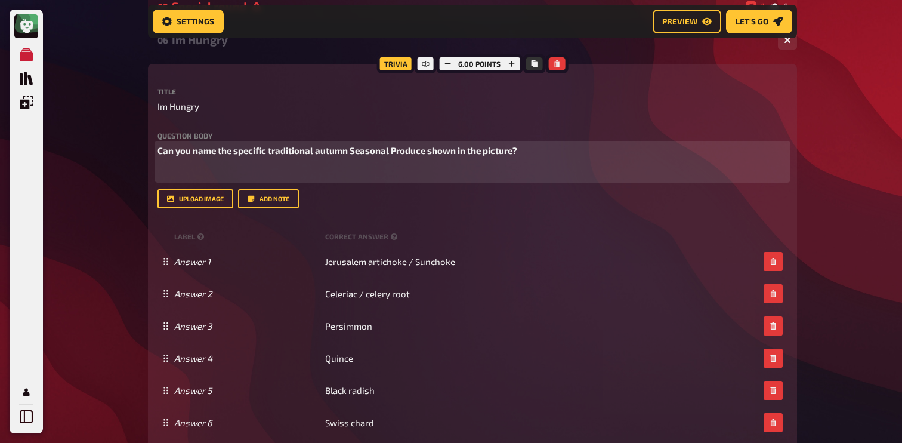
click at [354, 151] on span "Can you name the specific traditional autumn Seasonal Produce shown in the pict…" at bounding box center [337, 150] width 360 height 11
click at [395, 152] on span "Can you name the specific traditional autumn seasonal Produce shown in the pict…" at bounding box center [336, 150] width 359 height 11
drag, startPoint x: 315, startPoint y: 153, endPoint x: 234, endPoint y: 154, distance: 81.1
click at [234, 154] on span "Can you name the specific traditional autumn seasonal produce shown in the pict…" at bounding box center [336, 150] width 359 height 11
click at [258, 166] on div "Can you name the autumn seasonal produce shown in the picture? ﻿" at bounding box center [472, 162] width 630 height 36
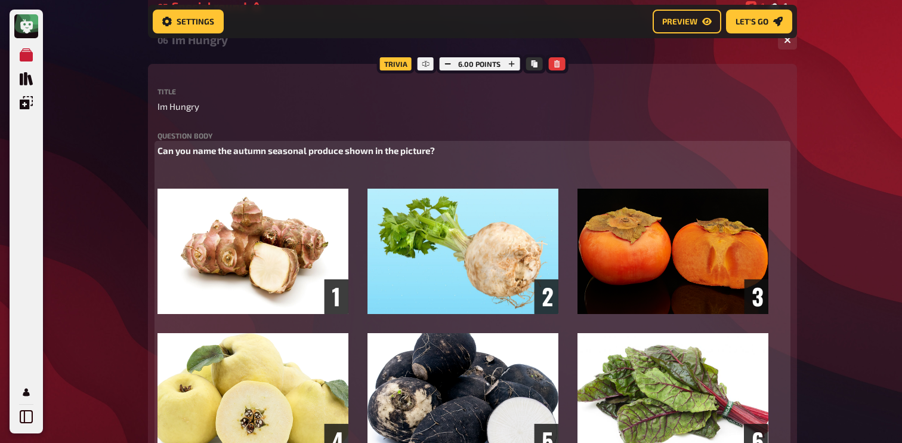
click at [179, 168] on p "﻿" at bounding box center [472, 173] width 630 height 14
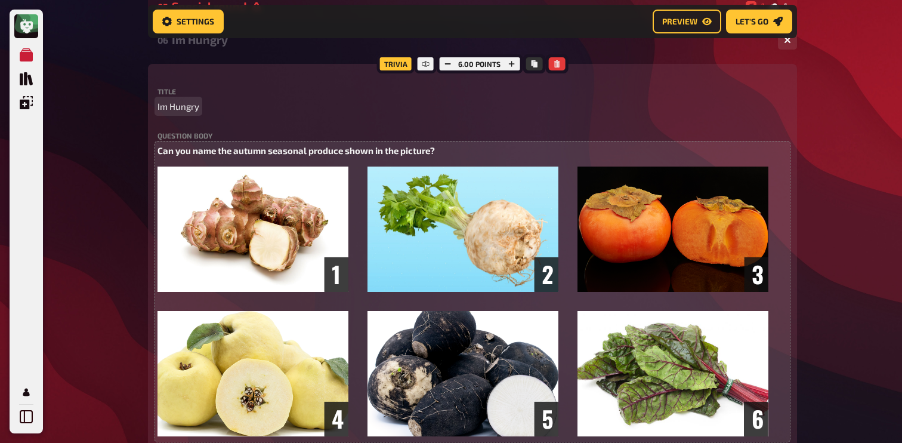
click at [186, 106] on span "Im Hungry" at bounding box center [178, 107] width 42 height 14
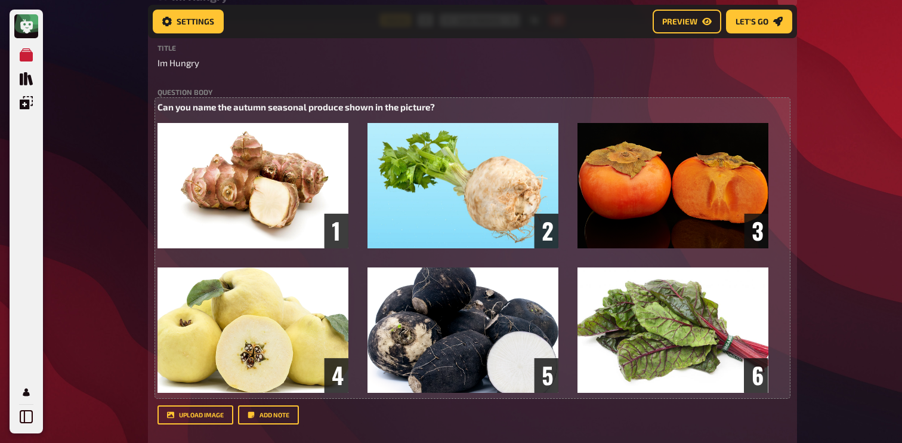
click at [150, 141] on div "Trivia 6.00 points Title Im Hungry Question body Can you name the autumn season…" at bounding box center [472, 360] width 649 height 681
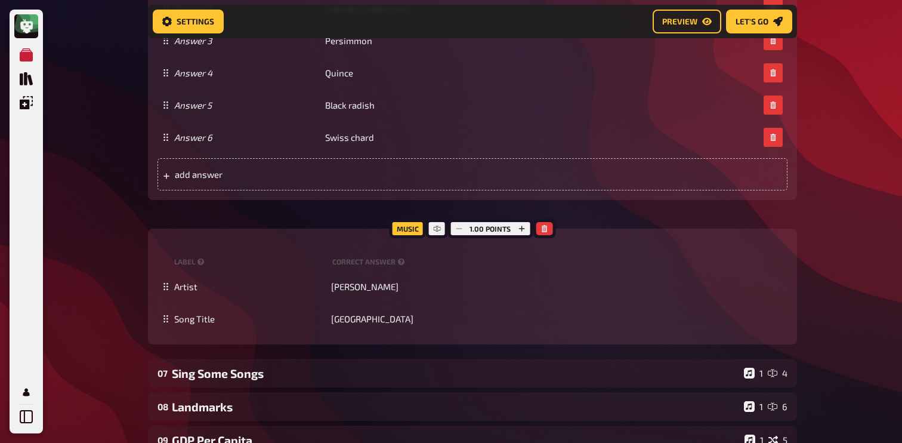
scroll to position [2788, 0]
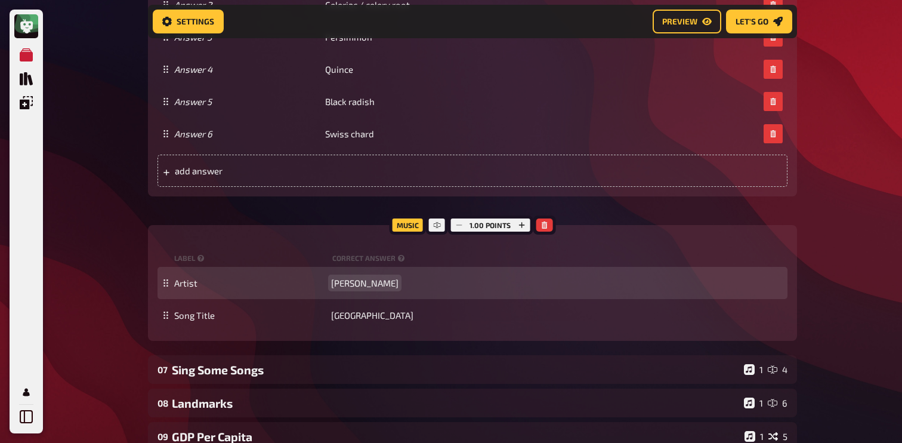
click at [357, 279] on span "[PERSON_NAME]" at bounding box center [364, 282] width 67 height 11
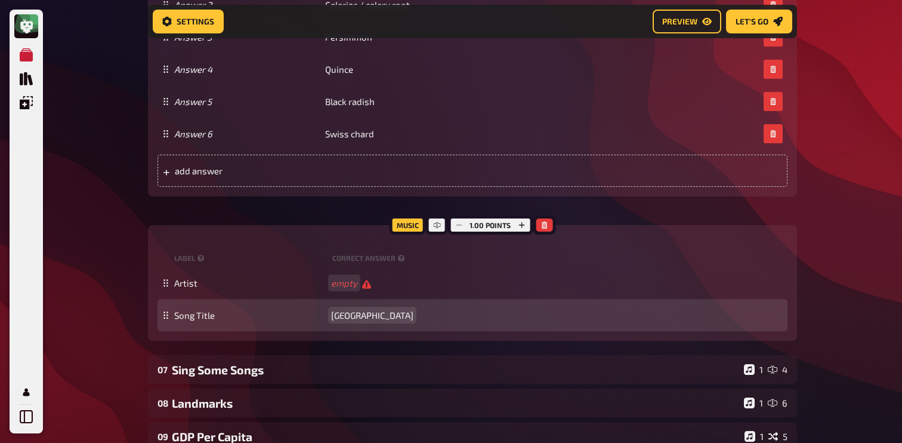
click at [354, 313] on span "[GEOGRAPHIC_DATA]" at bounding box center [372, 315] width 82 height 11
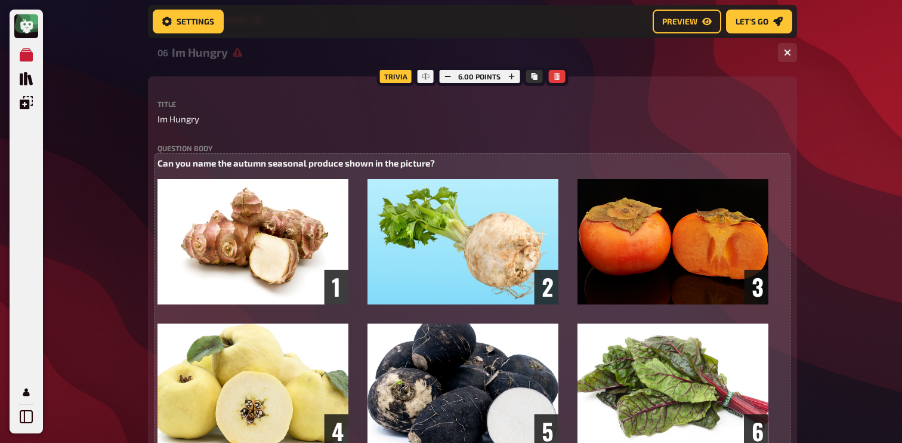
scroll to position [2211, 0]
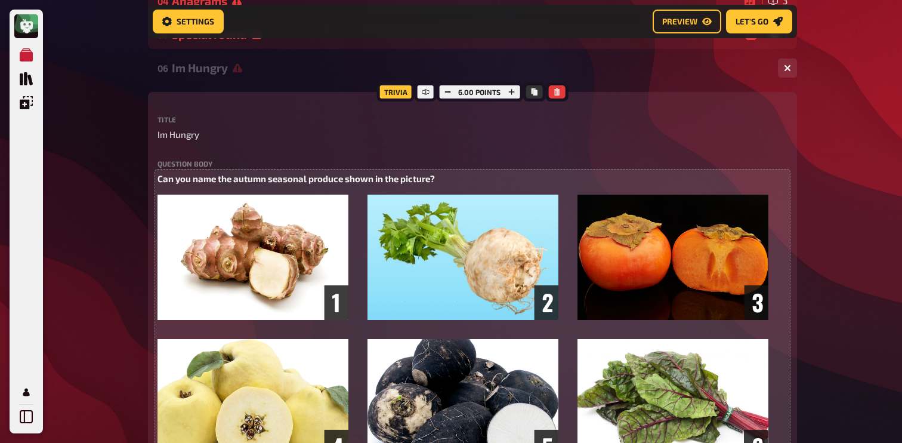
click at [216, 69] on div "Im Hungry" at bounding box center [470, 68] width 596 height 14
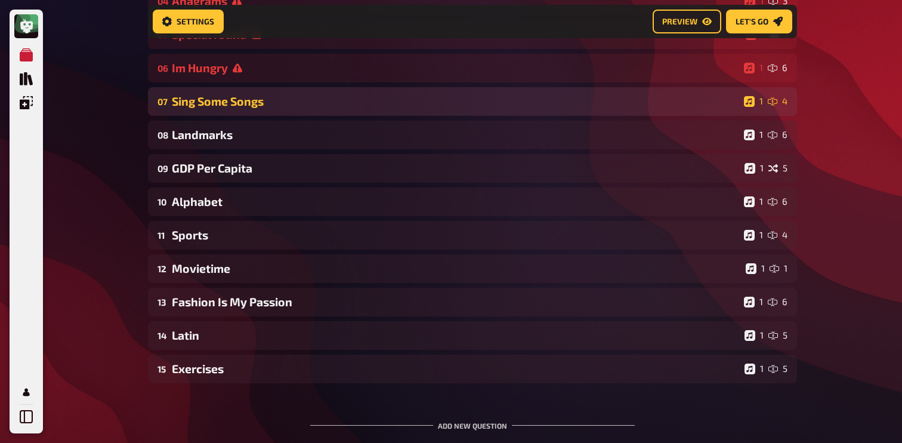
click at [215, 95] on div "07 Sing Some Songs 1 4" at bounding box center [472, 101] width 649 height 29
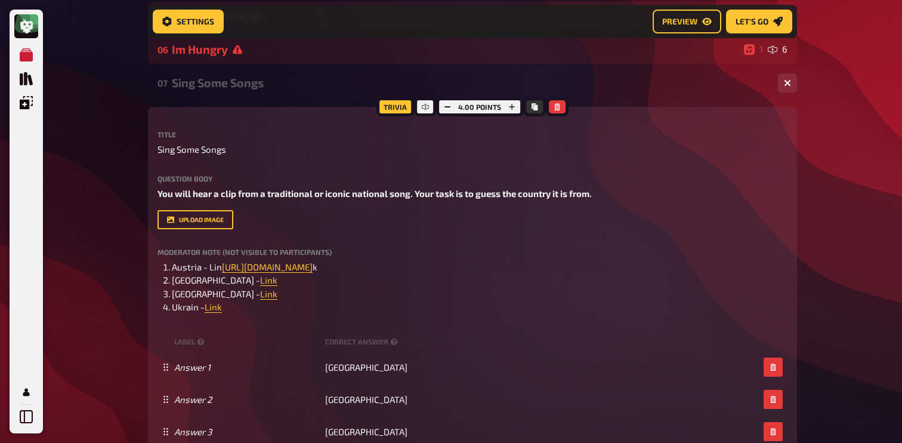
scroll to position [2237, 0]
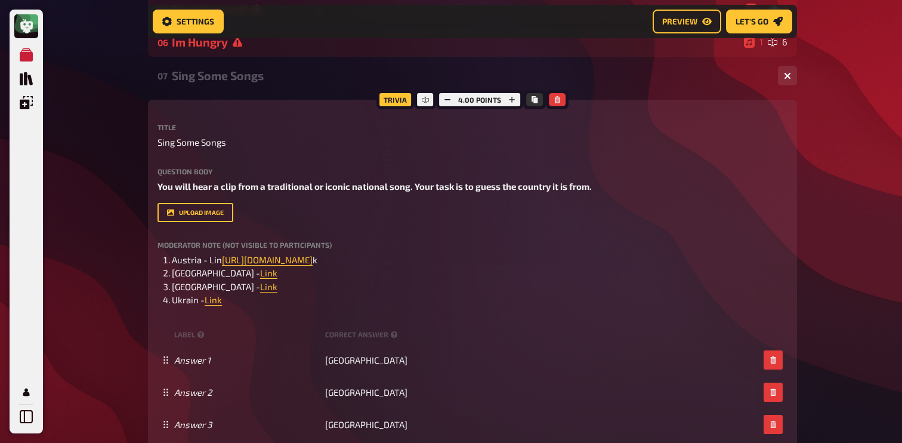
click at [270, 87] on div "07 Sing Some Songs 1 4" at bounding box center [472, 75] width 649 height 29
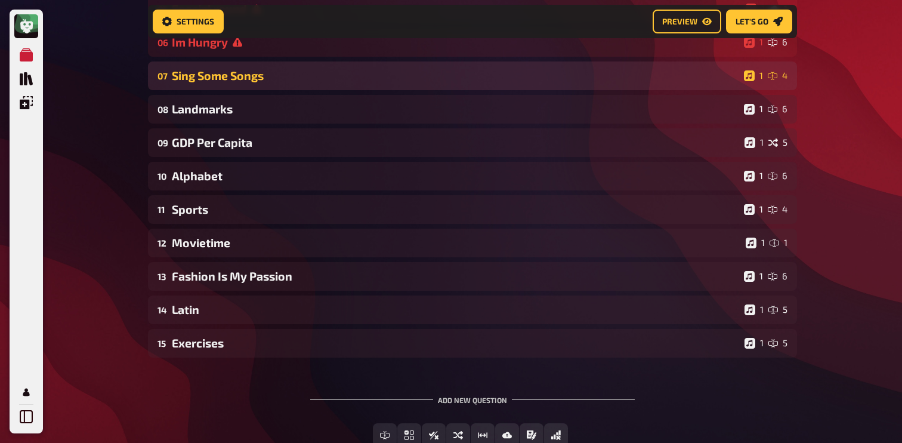
click at [270, 86] on div "07 Sing Some Songs 1 4" at bounding box center [472, 75] width 649 height 29
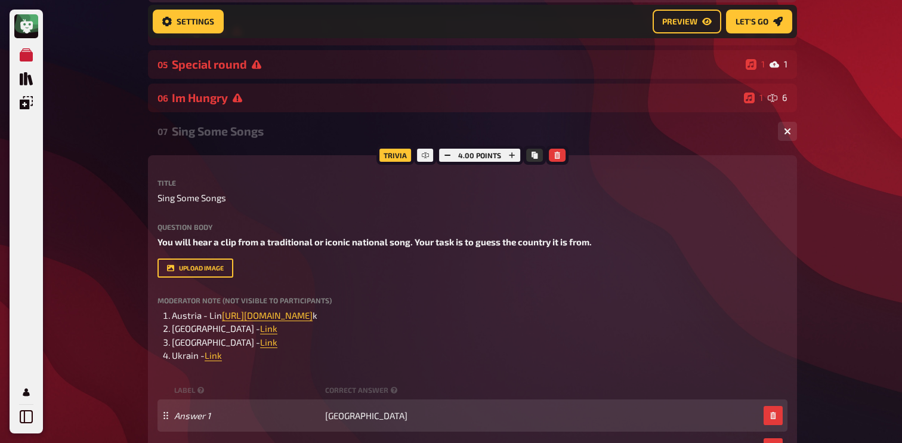
scroll to position [2181, 0]
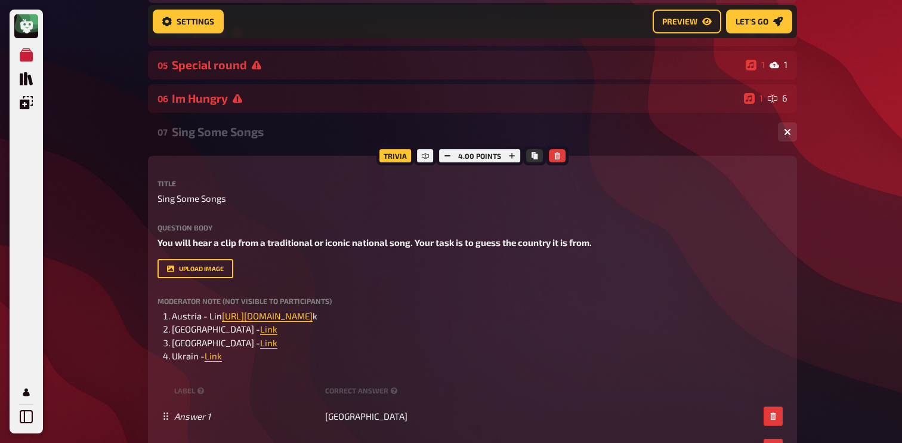
click at [270, 144] on div "07 Sing Some Songs 1 4" at bounding box center [472, 131] width 649 height 29
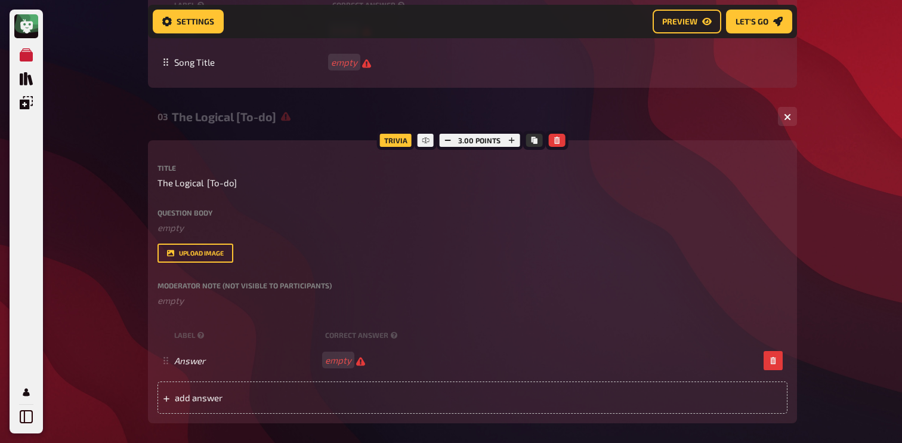
click at [273, 119] on div "The Logical [To-do]" at bounding box center [470, 117] width 596 height 14
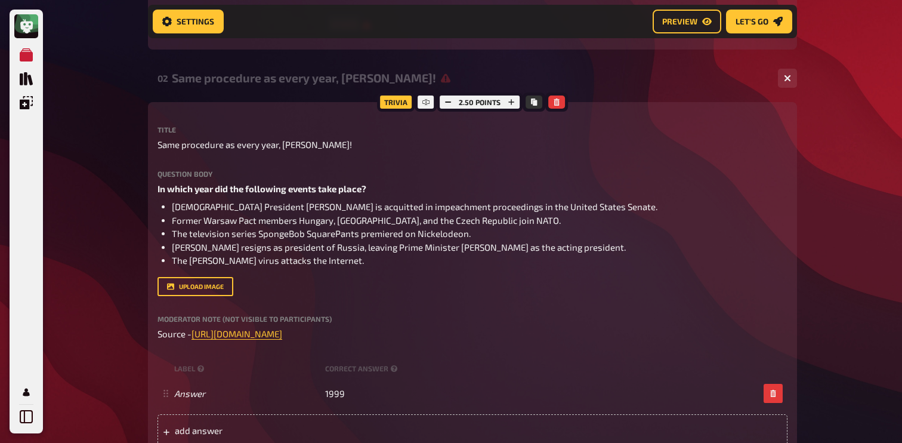
scroll to position [962, 0]
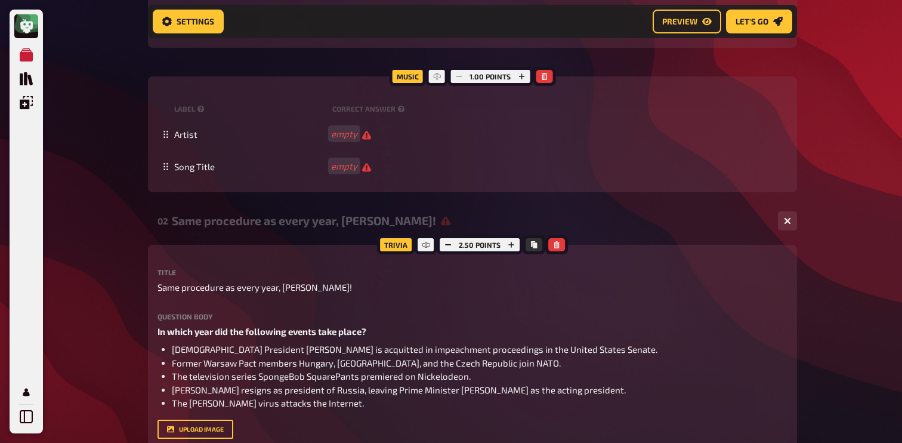
click at [246, 214] on div "02 Same procedure as every year, [PERSON_NAME]! 1 1" at bounding box center [472, 220] width 649 height 29
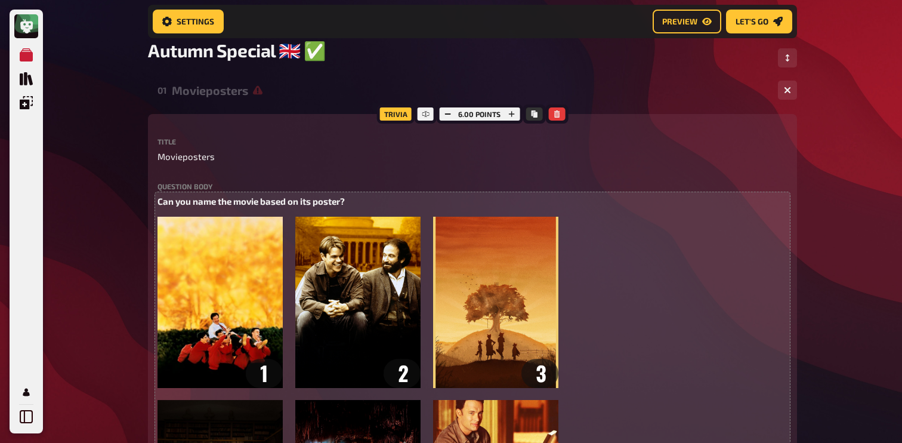
scroll to position [0, 0]
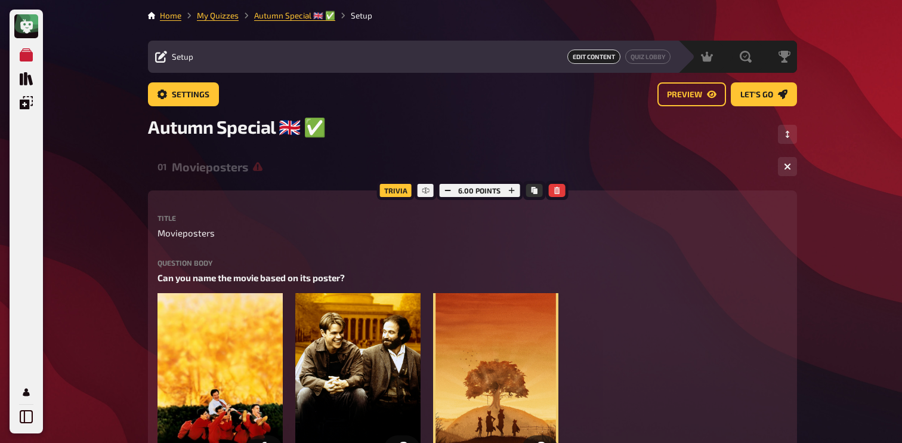
click at [241, 154] on div "01 Movieposters 1 6" at bounding box center [472, 166] width 649 height 29
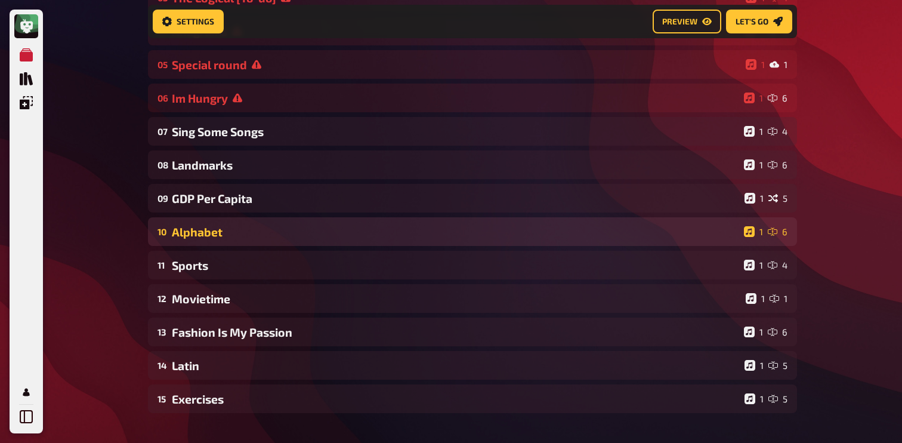
scroll to position [261, 0]
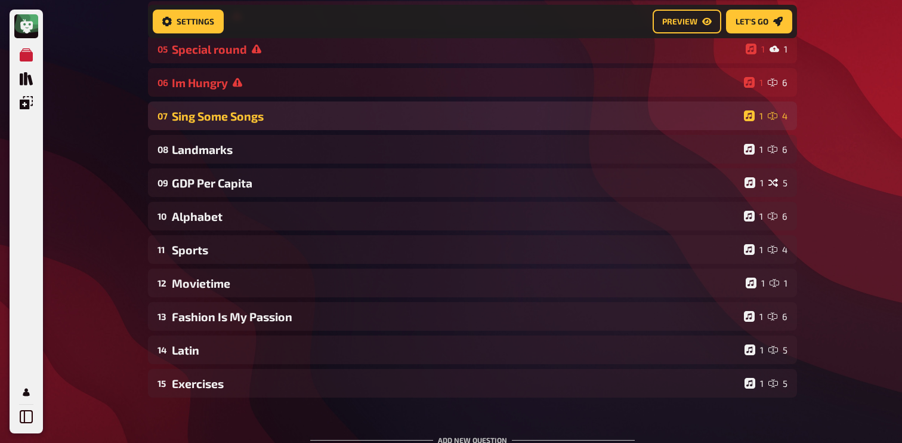
click at [200, 119] on div "Sing Some Songs" at bounding box center [455, 116] width 567 height 14
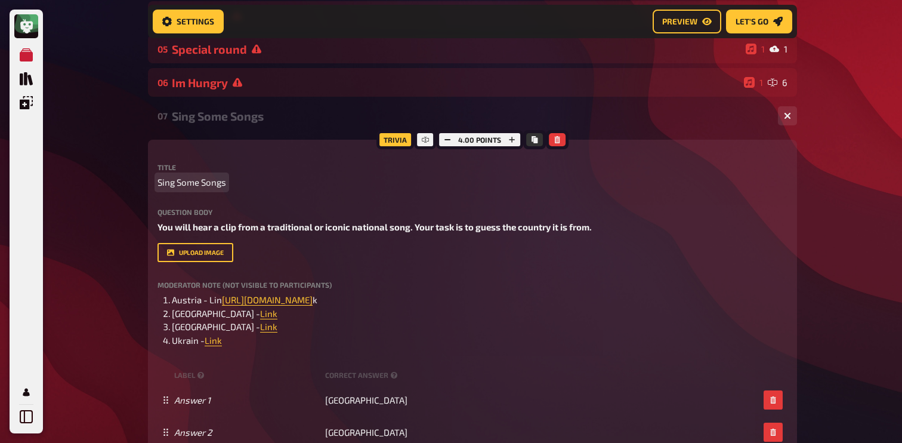
click at [188, 182] on span "Sing Some Songs" at bounding box center [191, 182] width 69 height 14
click at [242, 122] on div "Sing Some Songs" at bounding box center [470, 116] width 596 height 14
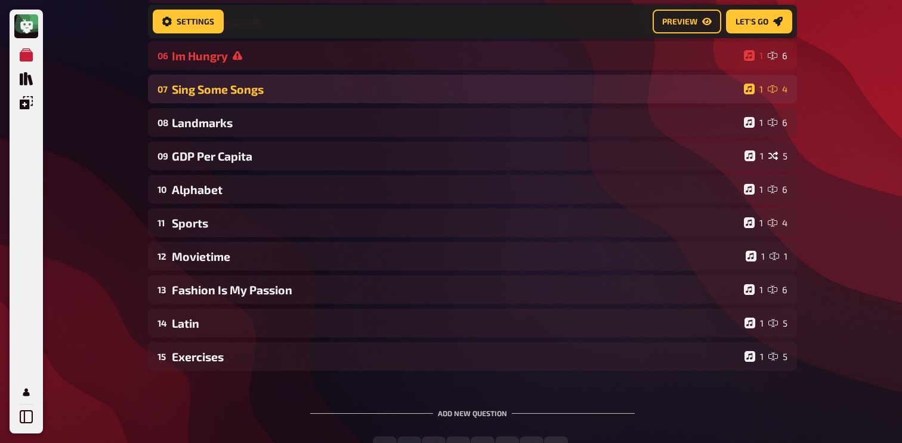
scroll to position [383, 0]
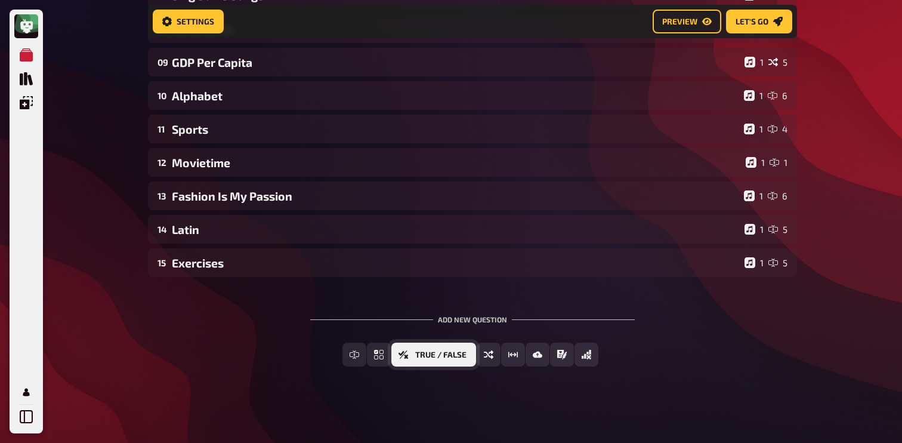
click at [451, 354] on span "True / False" at bounding box center [440, 355] width 51 height 8
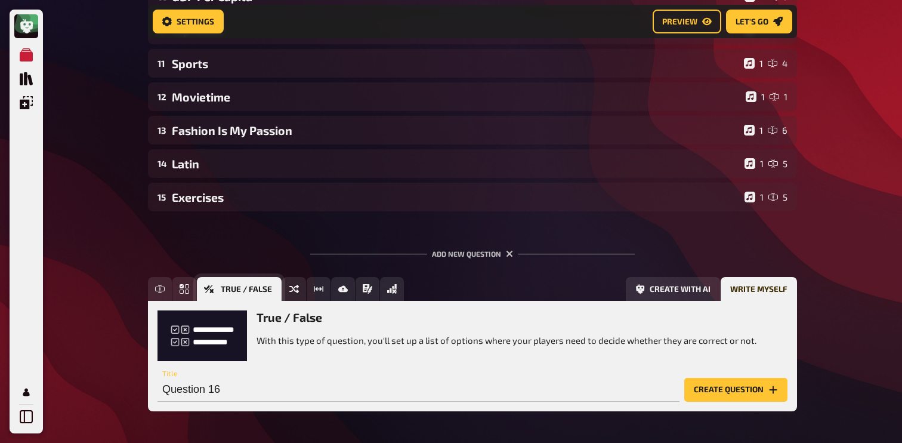
scroll to position [493, 0]
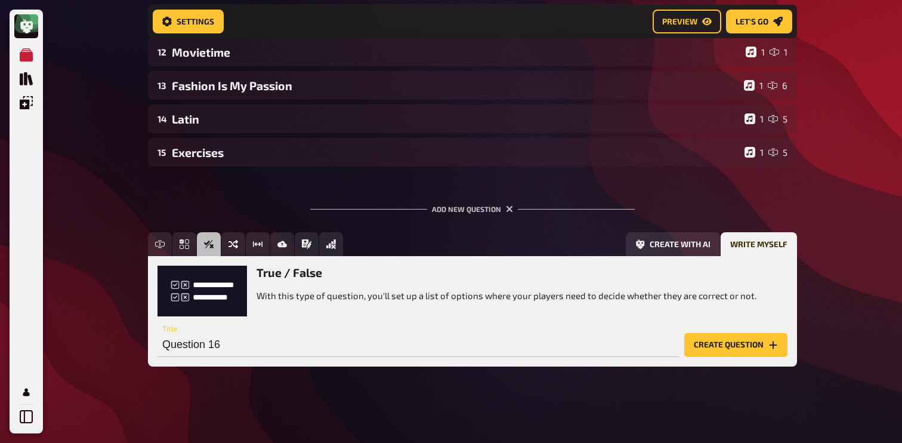
click at [726, 345] on button "Create question" at bounding box center [735, 345] width 103 height 24
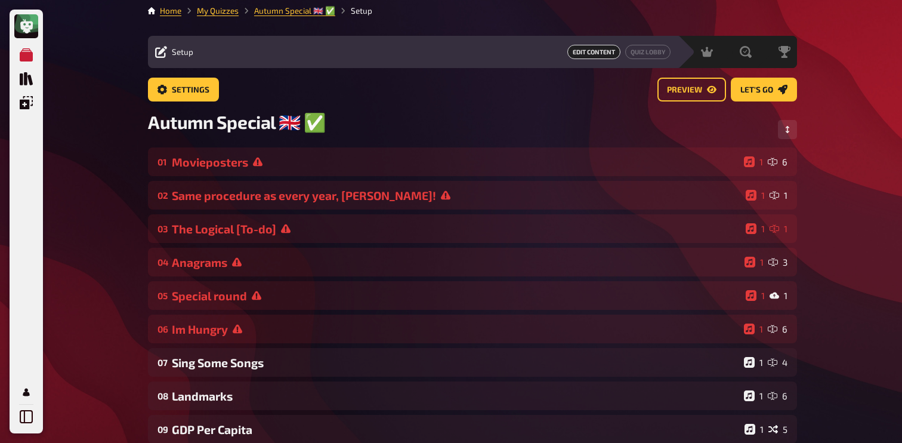
scroll to position [0, 0]
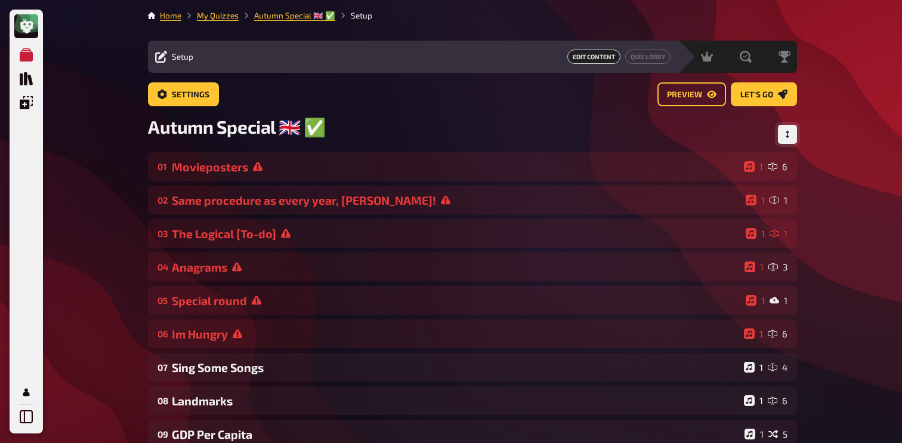
click at [785, 129] on button "Change Order" at bounding box center [787, 134] width 19 height 19
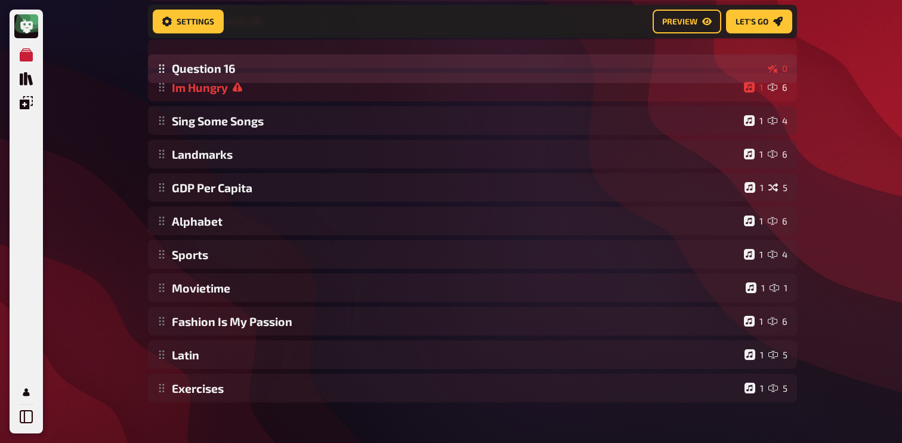
scroll to position [273, 0]
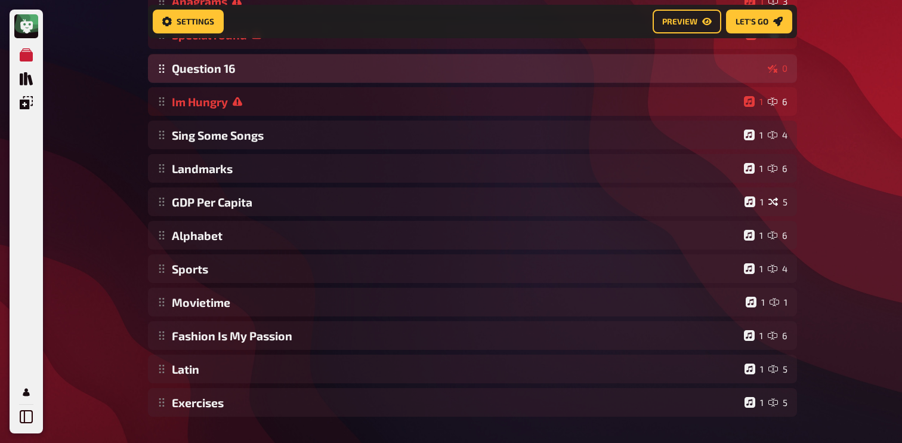
drag, startPoint x: 163, startPoint y: 373, endPoint x: 260, endPoint y: 72, distance: 317.0
click at [260, 72] on div "Movieposters 1 6 Same procedure as every year, [PERSON_NAME]! 1 1 The Logical […" at bounding box center [472, 152] width 649 height 530
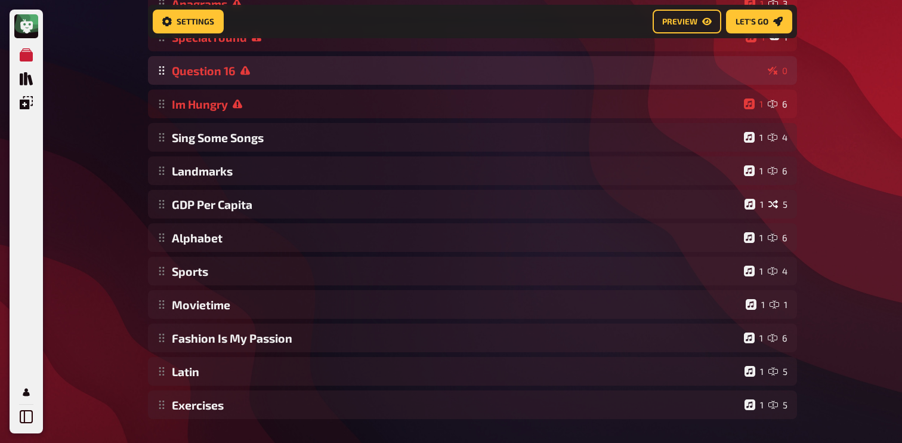
scroll to position [255, 0]
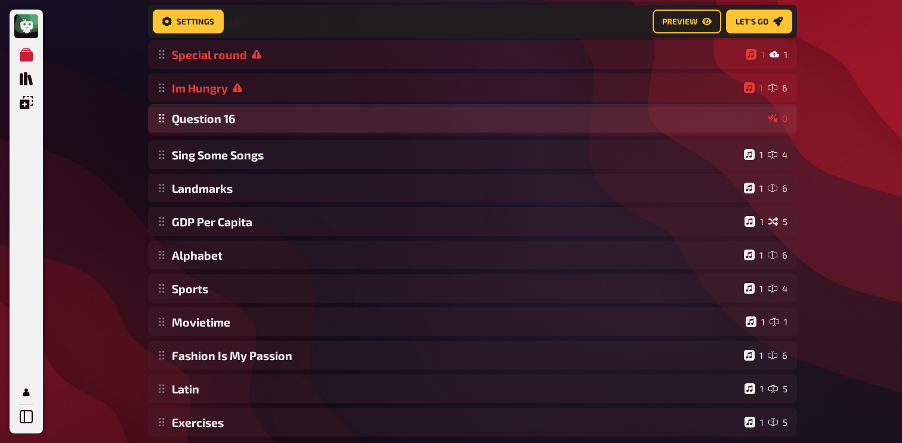
drag, startPoint x: 161, startPoint y: 76, endPoint x: 161, endPoint y: 122, distance: 45.9
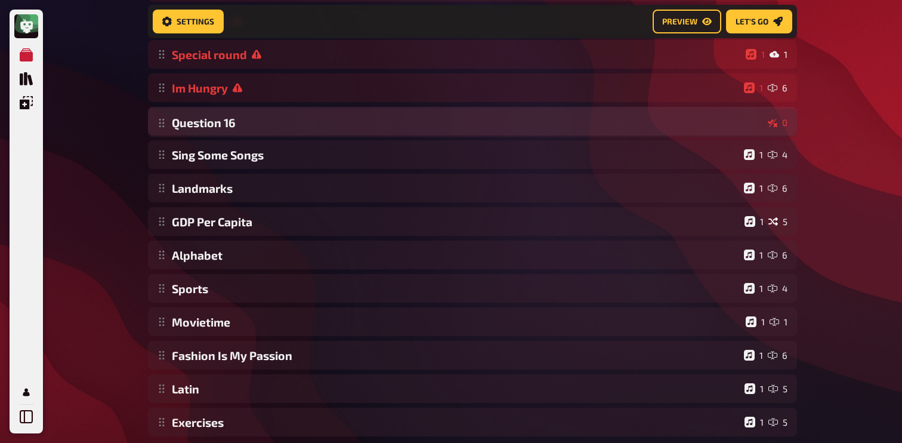
click at [221, 122] on div "Movieposters 1 6 Same procedure as every year, [PERSON_NAME]! 1 1 The Logical […" at bounding box center [472, 171] width 649 height 530
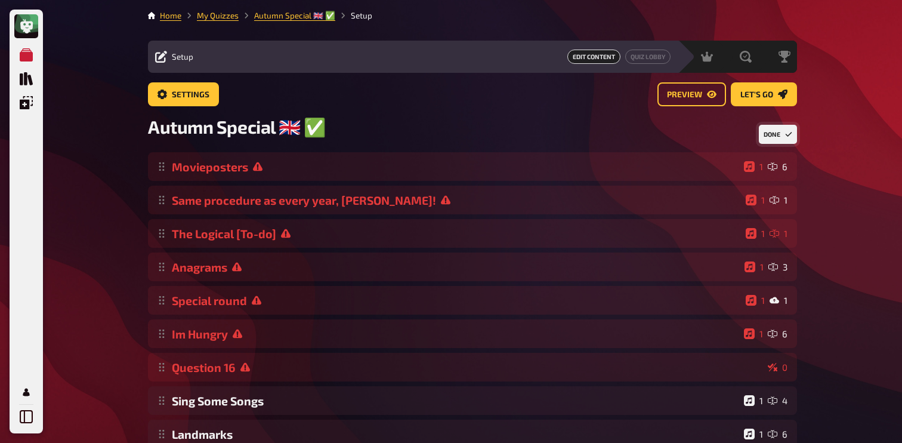
click at [775, 133] on button "Done" at bounding box center [778, 134] width 38 height 19
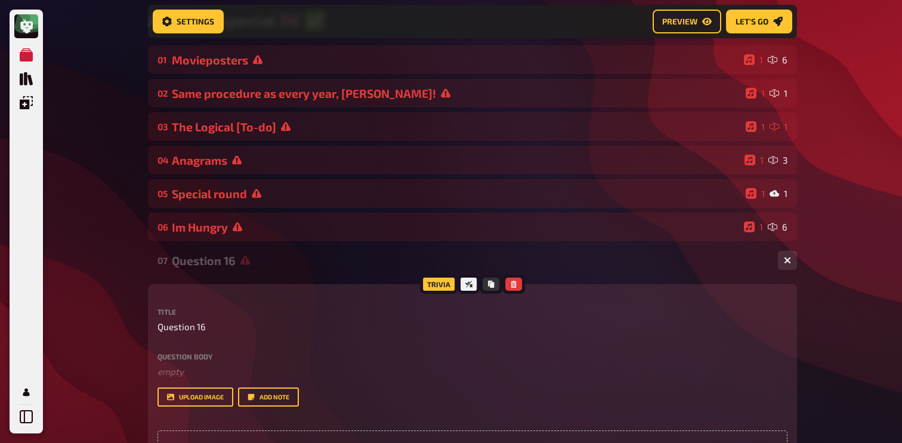
scroll to position [117, 0]
click at [180, 325] on span "Question 16" at bounding box center [181, 326] width 48 height 14
paste span
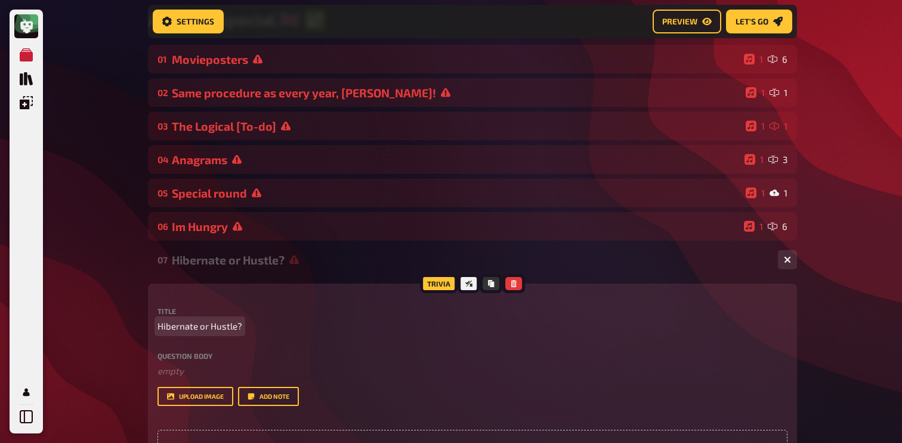
click at [100, 318] on div "My Quizzes Quiz Library Overlays My Account Home My Quizzes Autumn Special ​🇬🇧 …" at bounding box center [451, 423] width 902 height 1081
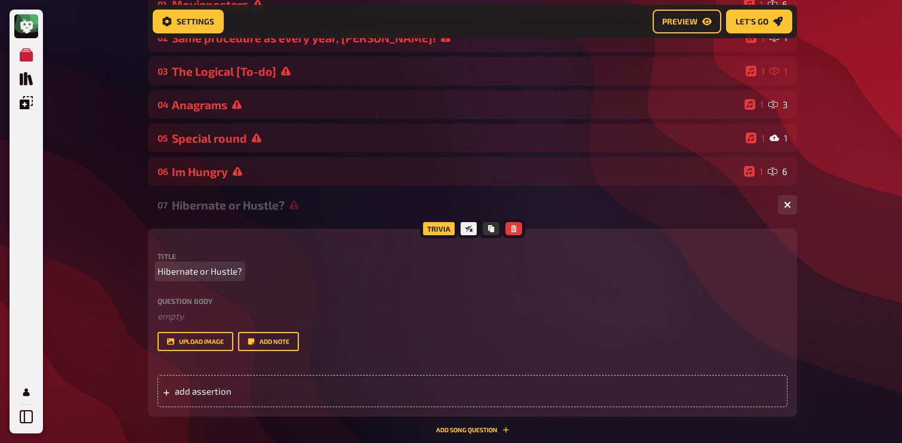
scroll to position [173, 0]
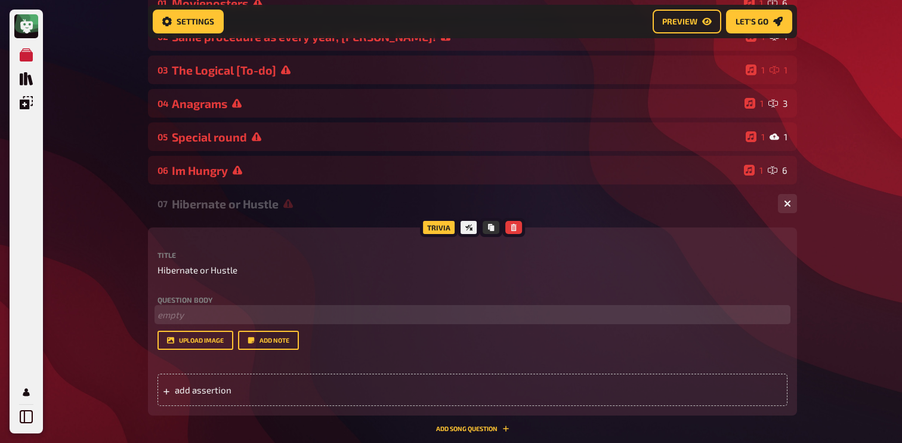
click at [211, 317] on p "﻿ empty" at bounding box center [472, 315] width 630 height 14
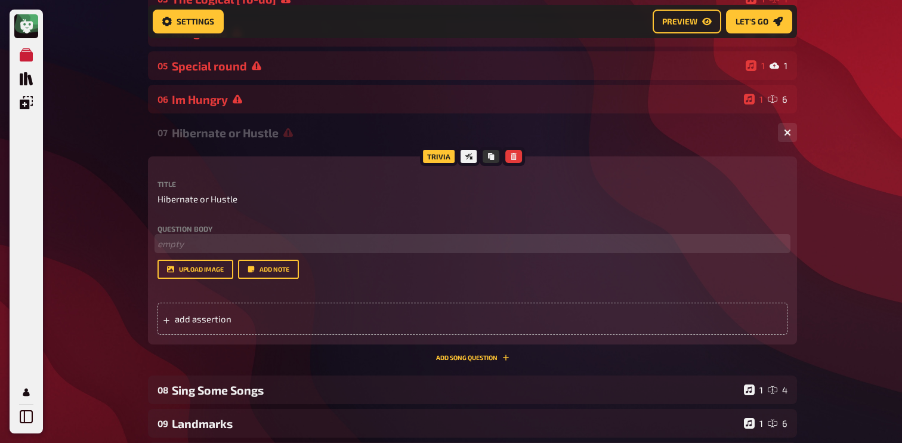
scroll to position [259, 0]
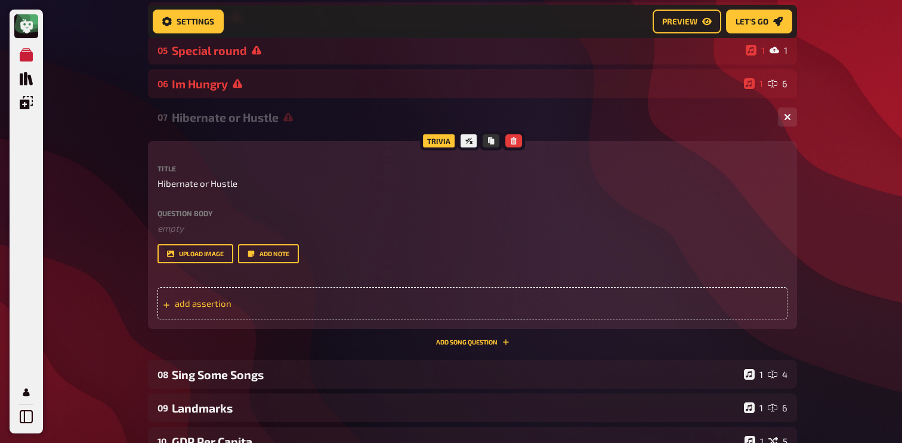
click at [248, 307] on span "add assertion" at bounding box center [267, 303] width 185 height 11
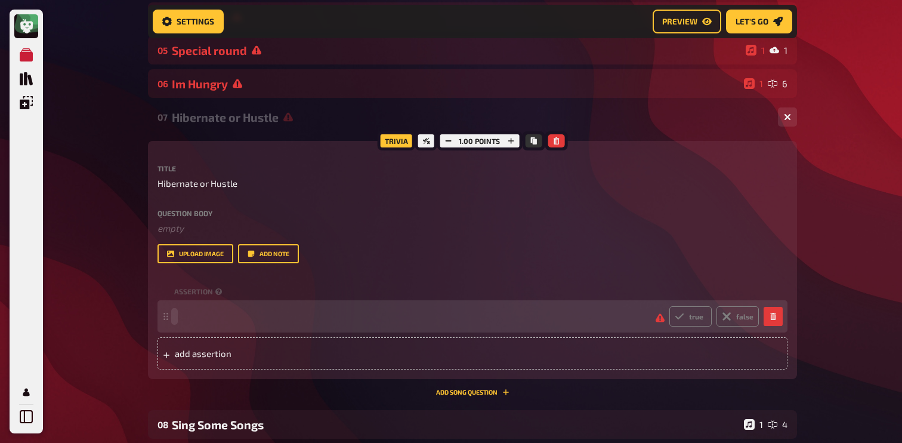
paste span
click at [186, 364] on div "add assertion" at bounding box center [472, 353] width 630 height 32
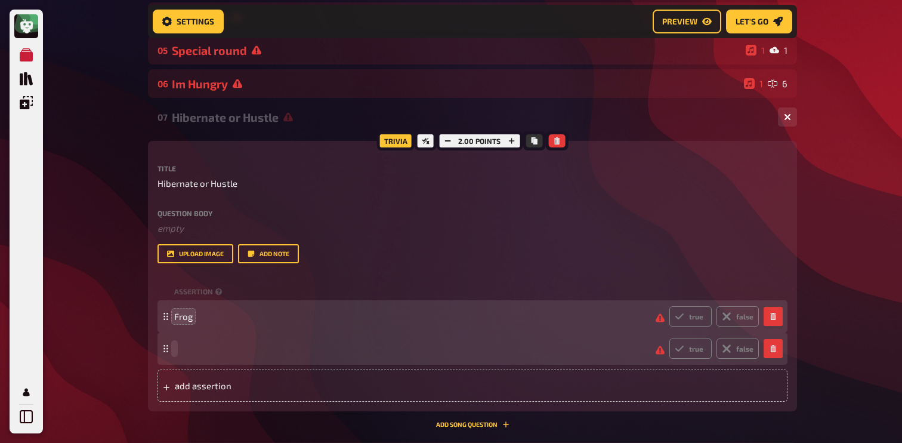
click at [180, 344] on div "true false" at bounding box center [466, 348] width 584 height 20
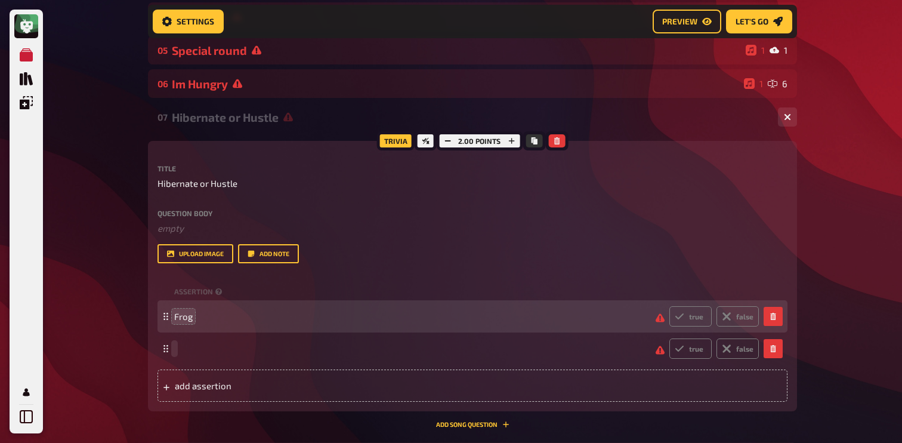
paste span
click at [221, 401] on div "add assertion" at bounding box center [472, 385] width 630 height 32
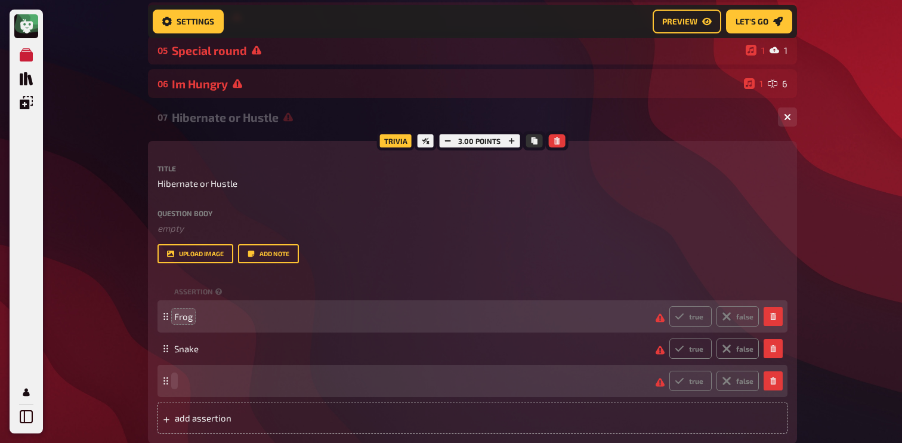
paste span
click at [678, 324] on label "true" at bounding box center [690, 316] width 42 height 20
click at [669, 306] on input "true" at bounding box center [669, 305] width 1 height 1
radio input "true"
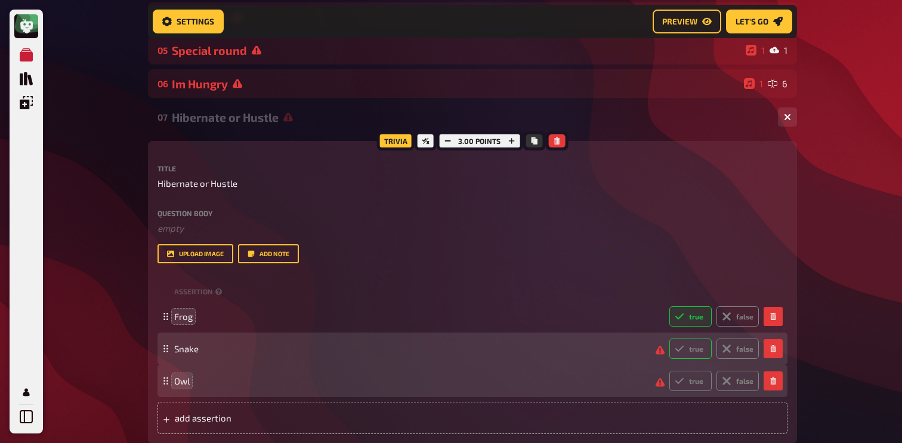
click at [678, 345] on icon at bounding box center [680, 349] width 10 height 10
click at [669, 338] on input "true" at bounding box center [669, 338] width 1 height 1
radio input "true"
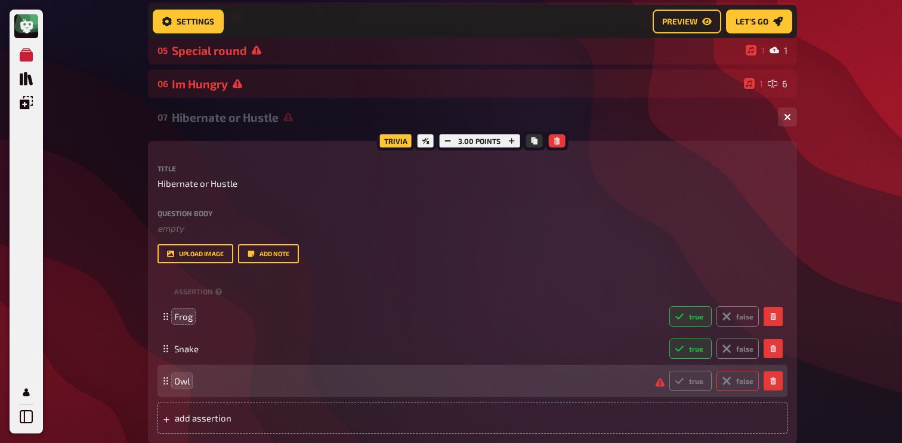
click at [734, 377] on label "false" at bounding box center [737, 380] width 42 height 20
click at [669, 370] on input "false" at bounding box center [669, 370] width 1 height 1
radio input "true"
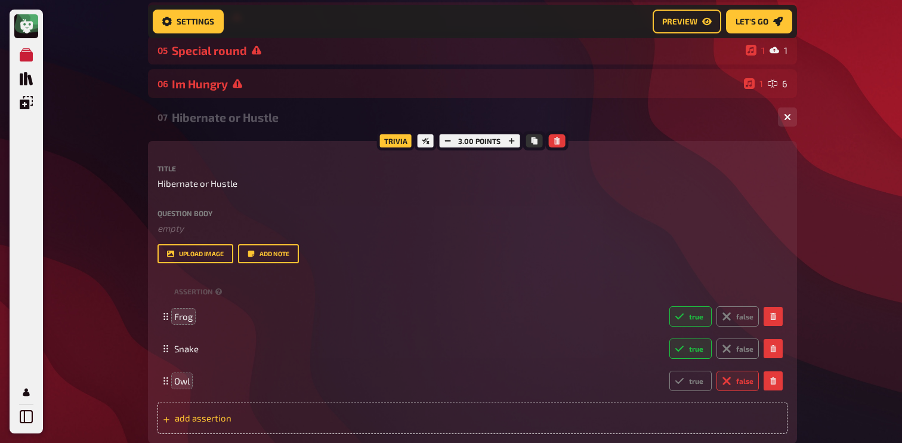
click at [368, 416] on div "add assertion" at bounding box center [472, 417] width 630 height 32
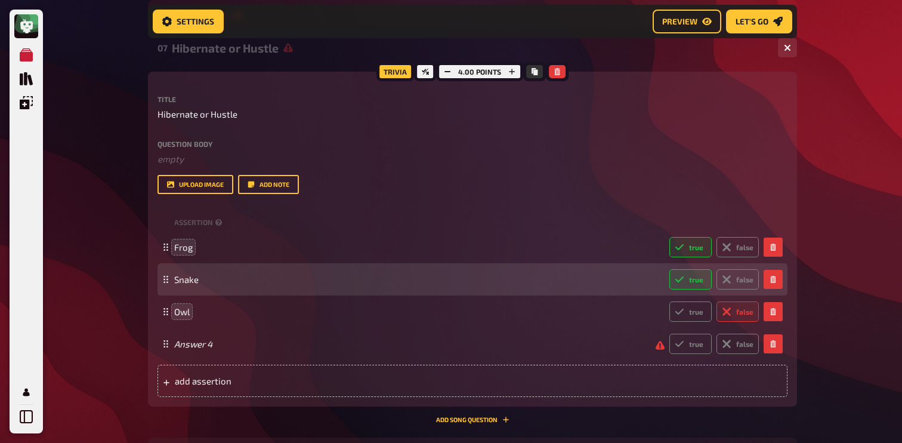
scroll to position [333, 0]
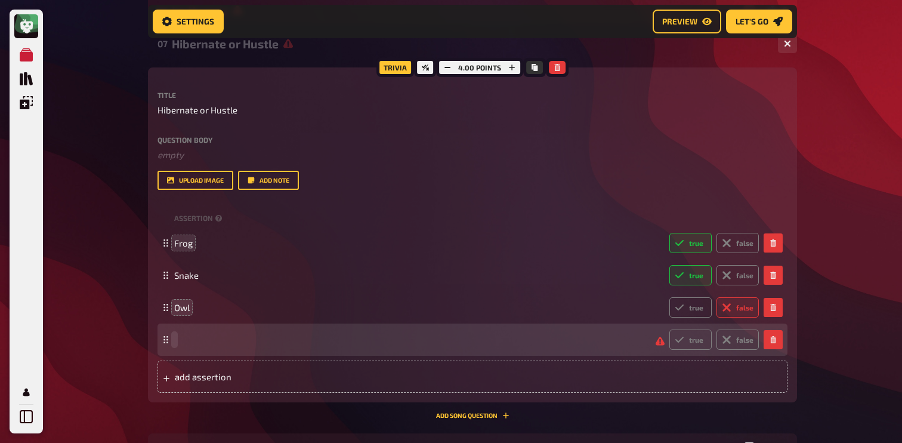
paste span
click at [737, 343] on label "false" at bounding box center [737, 339] width 42 height 20
click at [669, 329] on input "false" at bounding box center [669, 329] width 1 height 1
radio input "true"
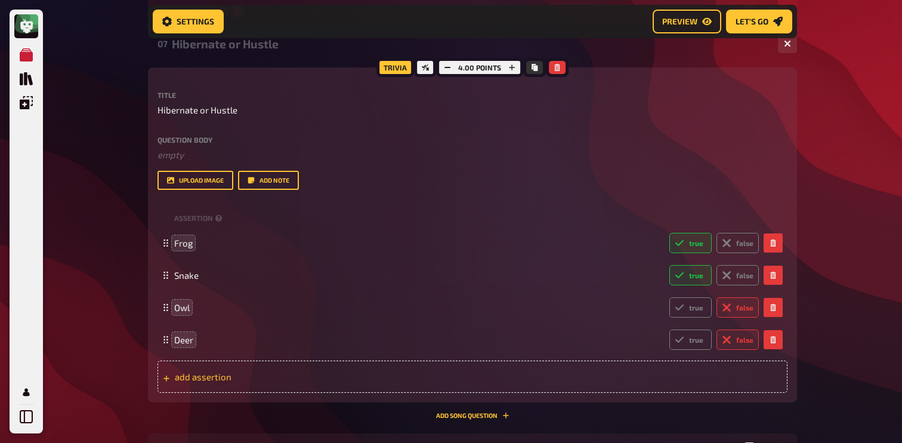
click at [188, 374] on span "add assertion" at bounding box center [267, 376] width 185 height 11
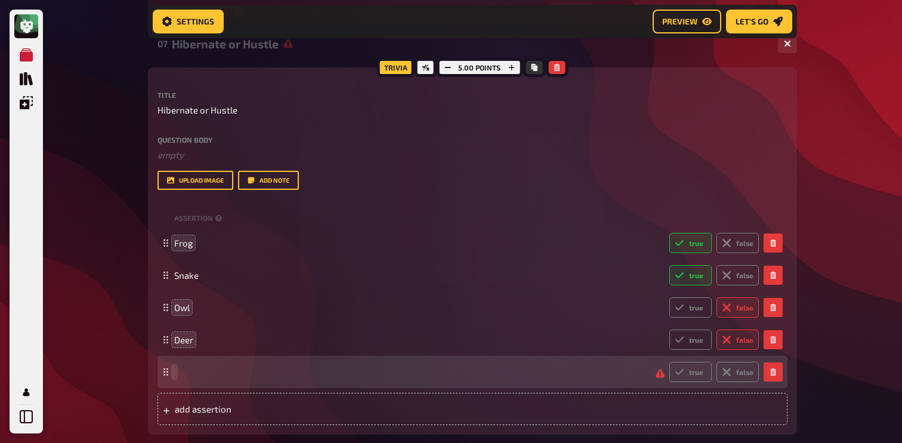
paste span
click at [742, 369] on label "false" at bounding box center [737, 371] width 42 height 20
click at [669, 361] on input "false" at bounding box center [669, 361] width 1 height 1
radio input "true"
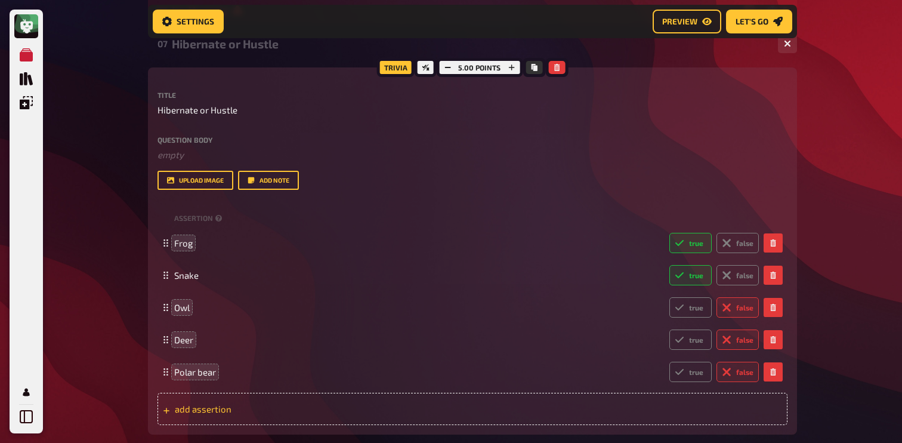
click at [214, 406] on span "add assertion" at bounding box center [267, 408] width 185 height 11
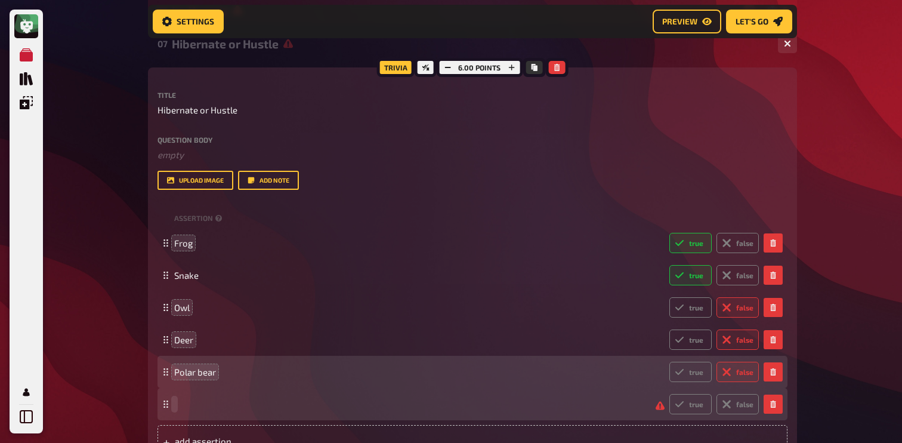
paste span
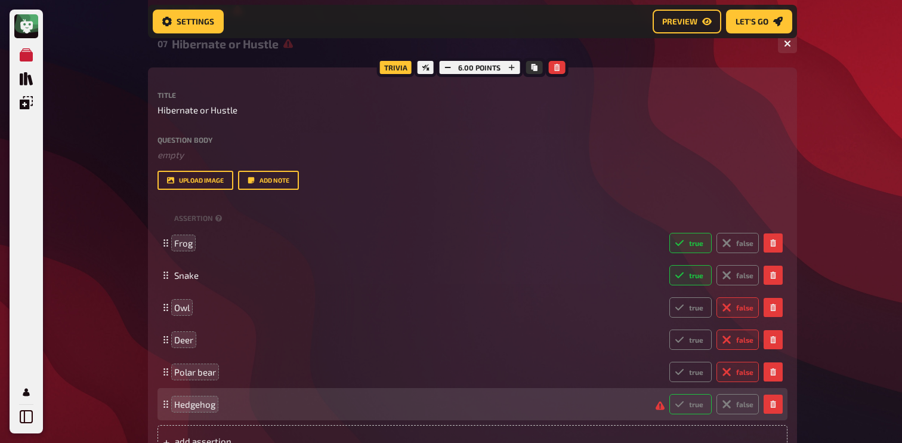
click at [684, 406] on icon at bounding box center [680, 404] width 10 height 10
click at [669, 394] on input "true" at bounding box center [669, 393] width 1 height 1
radio input "true"
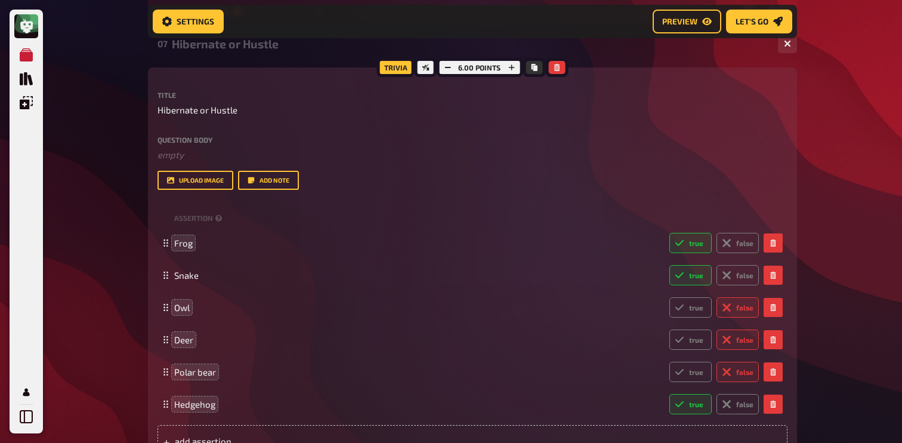
click at [106, 236] on div "My Quizzes Quiz Library Overlays My Account Home My Quizzes Autumn Special ​🇬🇧 …" at bounding box center [451, 313] width 902 height 1292
click at [184, 244] on span "Frog" at bounding box center [183, 242] width 18 height 11
copy span "Frog"
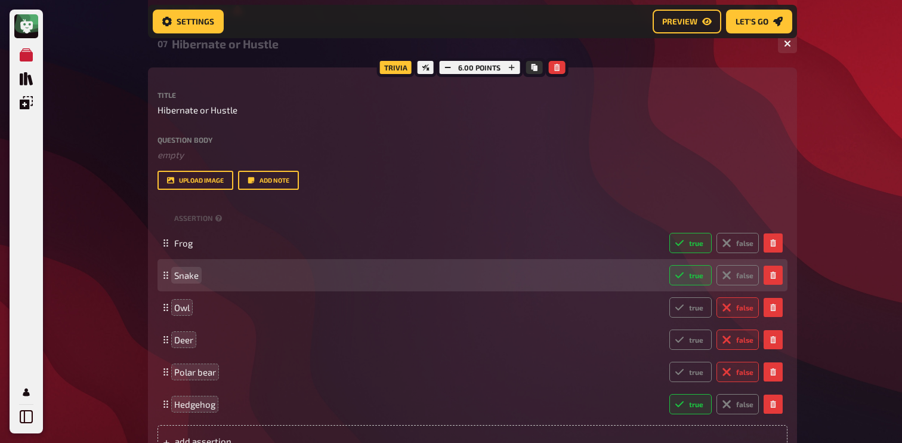
click at [188, 279] on span "Snake" at bounding box center [186, 275] width 24 height 11
copy span "Snake"
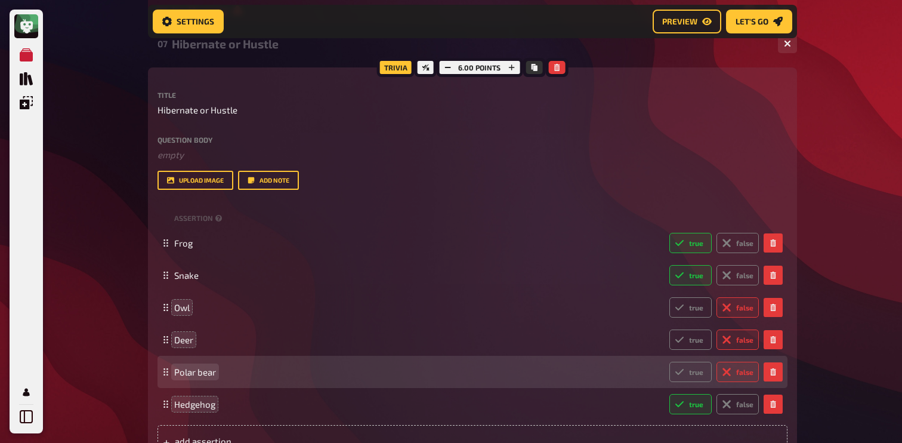
click at [197, 365] on div "Polar bear true false" at bounding box center [466, 371] width 584 height 20
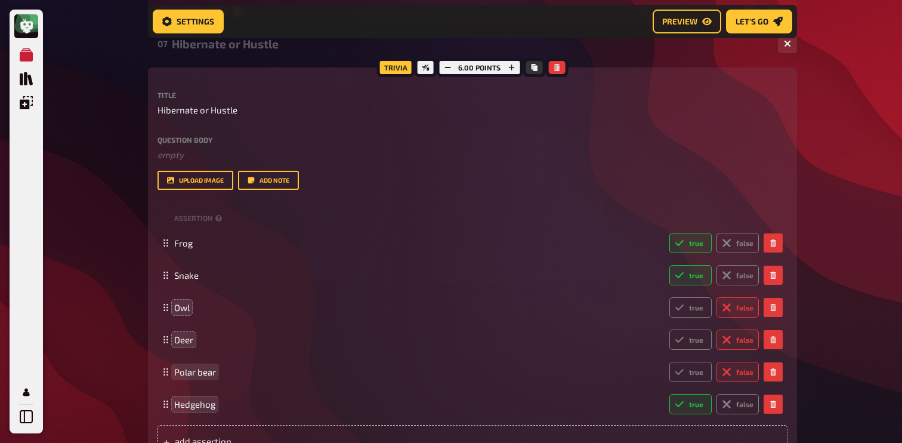
click at [197, 375] on span "Polar bear" at bounding box center [195, 371] width 42 height 11
copy span "Polar bear"
click at [200, 403] on span "Hedgehog" at bounding box center [194, 403] width 41 height 11
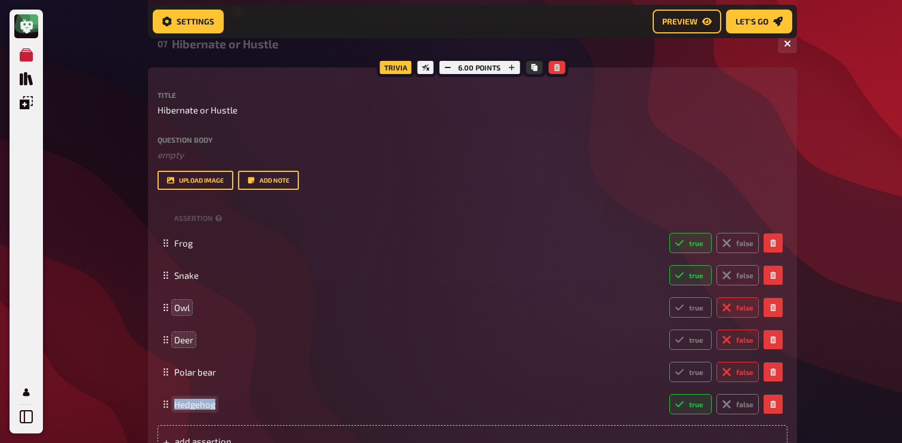
click at [200, 403] on span "Hedgehog" at bounding box center [194, 403] width 41 height 11
copy span "Hedgehog"
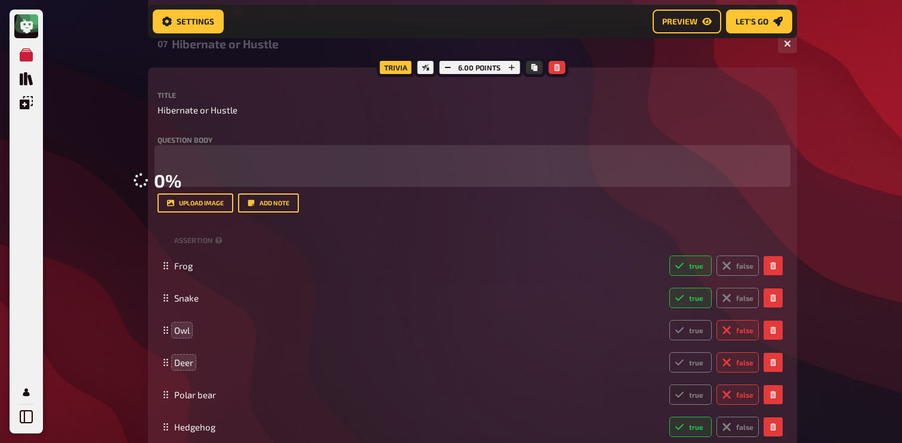
scroll to position [355, 0]
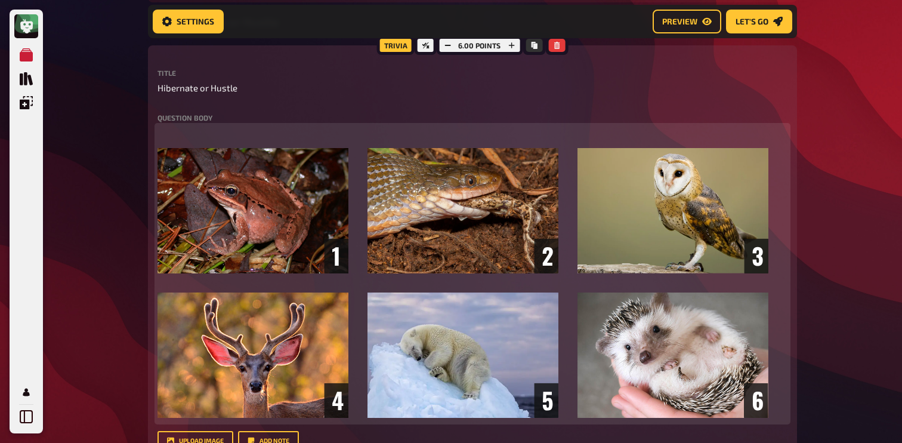
click at [227, 129] on p "﻿" at bounding box center [472, 133] width 630 height 14
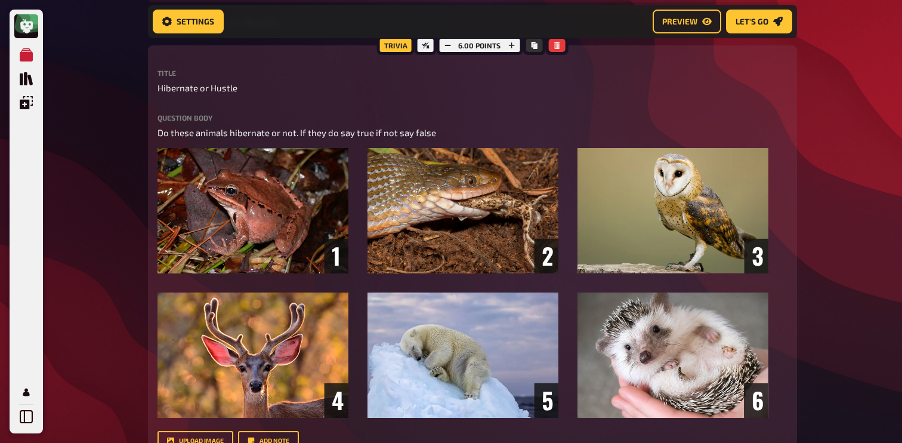
click at [249, 123] on div "Question body Do these animals hibernate or not. If they do say true if not say…" at bounding box center [472, 267] width 630 height 307
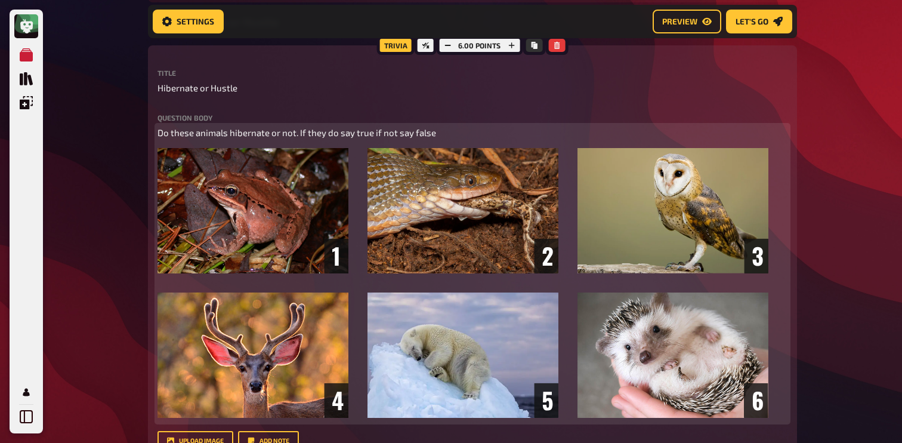
click at [245, 131] on span "Do these animals hibernate or not. If they do say true if not say false" at bounding box center [296, 132] width 279 height 11
copy span "Do these animals hibernate or not. If they do say true if not say false"
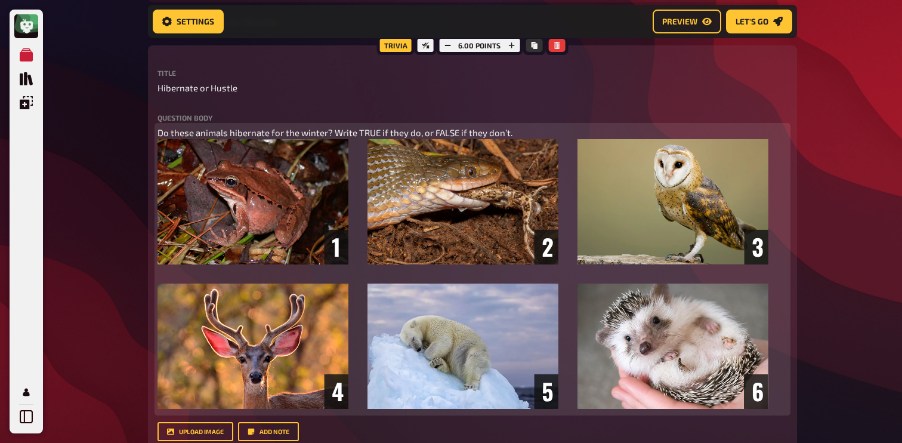
click at [242, 132] on span "Do these animals hibernate for the winter? Write TRUE if they do, or FALSE if t…" at bounding box center [334, 132] width 355 height 11
click at [300, 110] on button "button" at bounding box center [296, 110] width 19 height 19
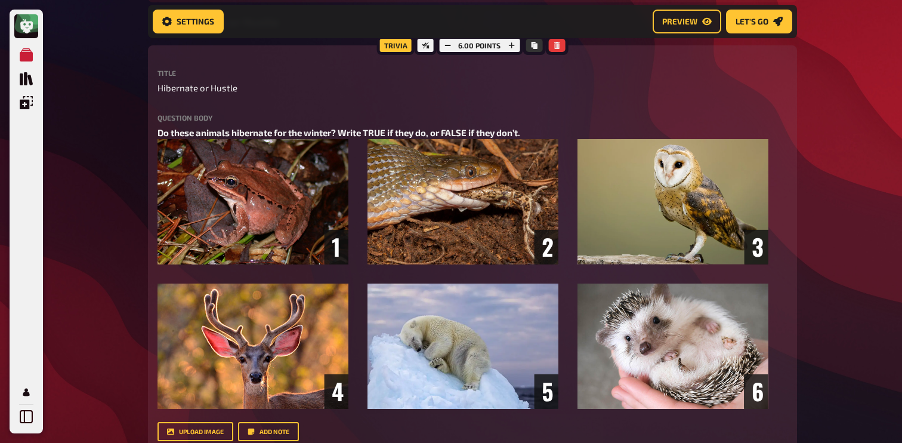
click at [132, 136] on div "My Quizzes Quiz Library Overlays My Account Home My Quizzes Autumn Special ​🇬🇧 …" at bounding box center [451, 427] width 902 height 1565
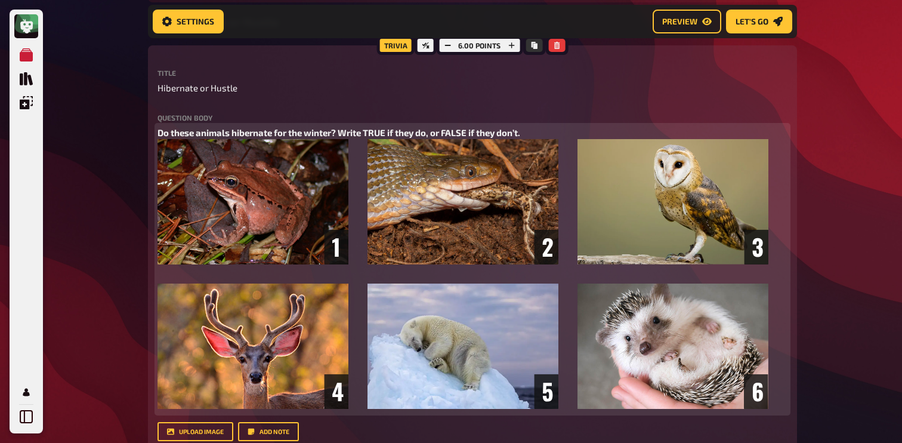
click at [193, 140] on p "Do these animals hibernate for the winter? Write TRUE if they do, or FALSE if t…" at bounding box center [472, 133] width 630 height 14
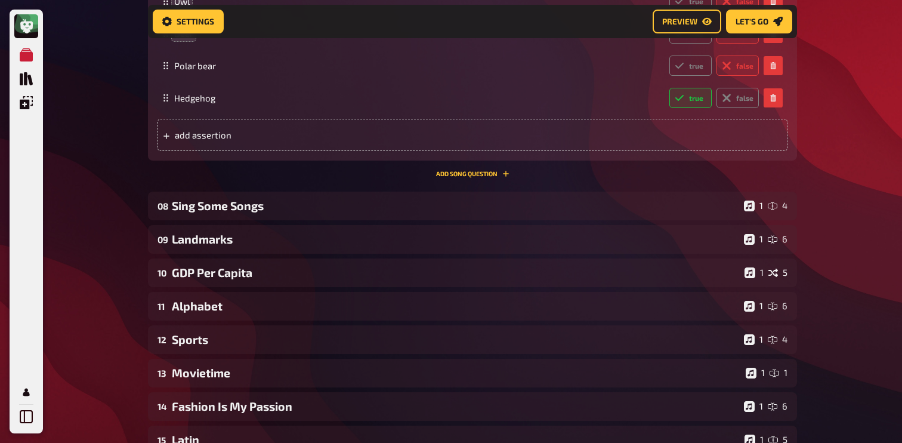
scroll to position [917, 0]
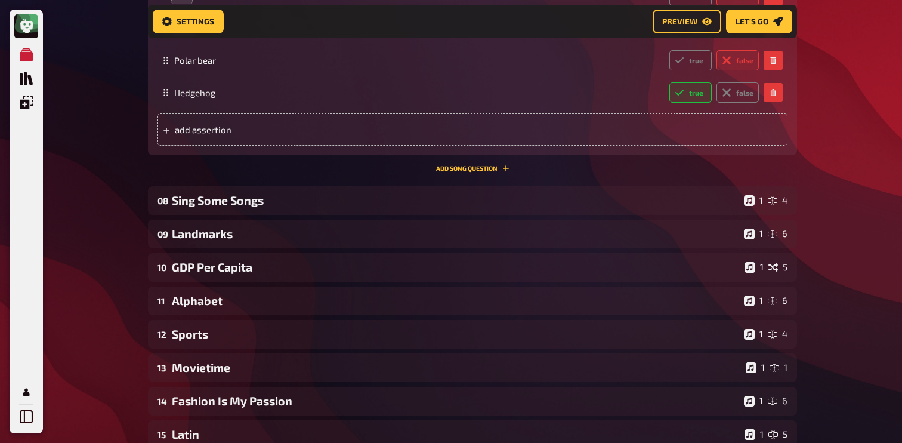
click at [472, 172] on button "Add Song question" at bounding box center [472, 168] width 73 height 7
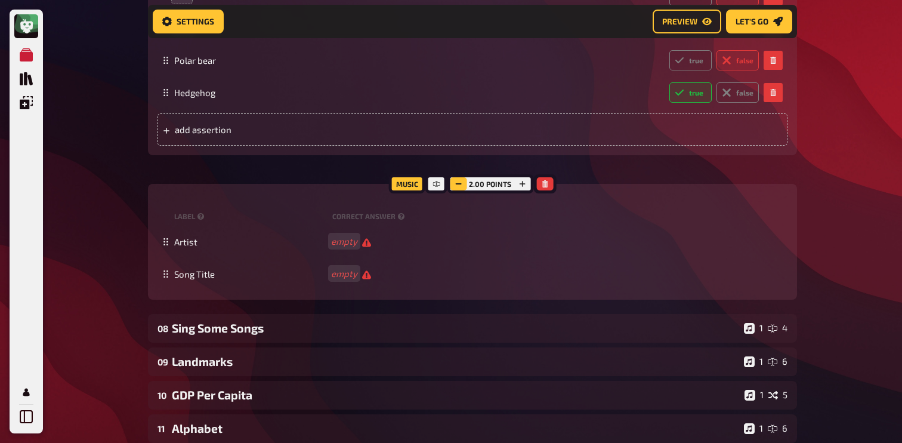
click at [459, 187] on icon "button" at bounding box center [457, 183] width 7 height 7
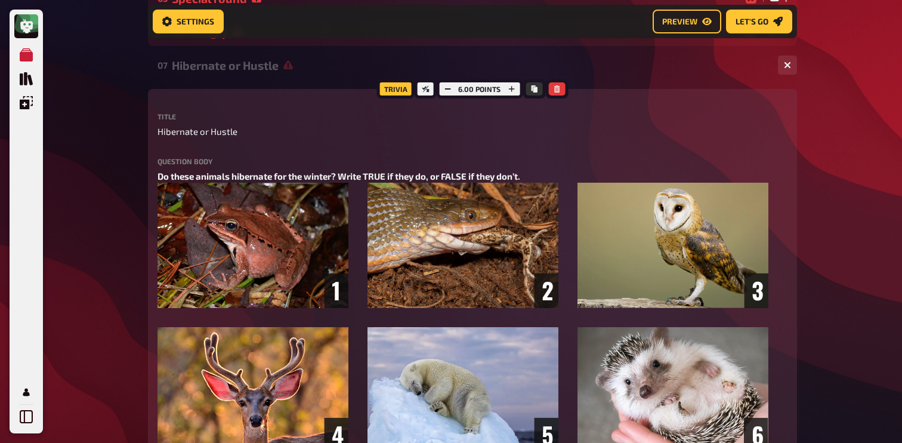
scroll to position [307, 0]
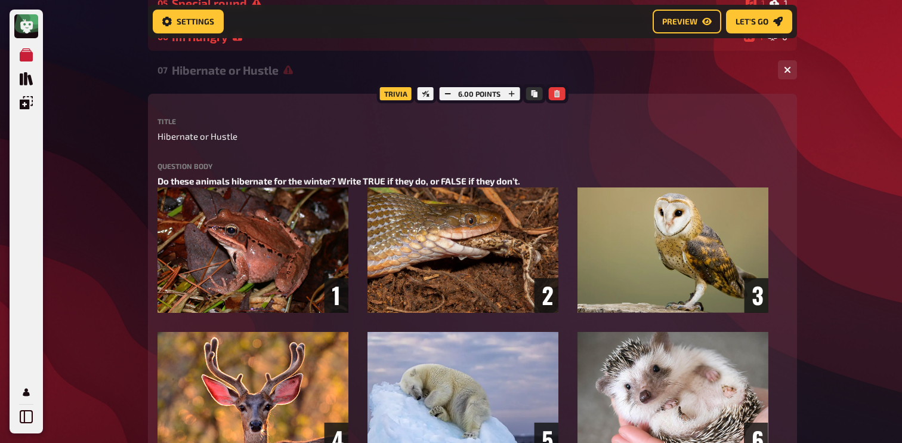
click at [245, 73] on div "Hibernate or Hustle" at bounding box center [470, 70] width 596 height 14
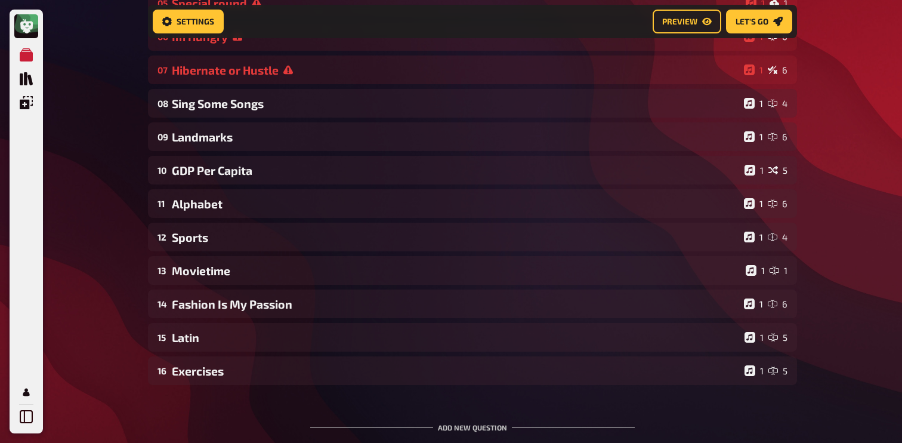
click at [137, 114] on div "My Quizzes Quiz Library Overlays My Account Home My Quizzes Autumn Special ​🇬🇧 …" at bounding box center [451, 121] width 902 height 857
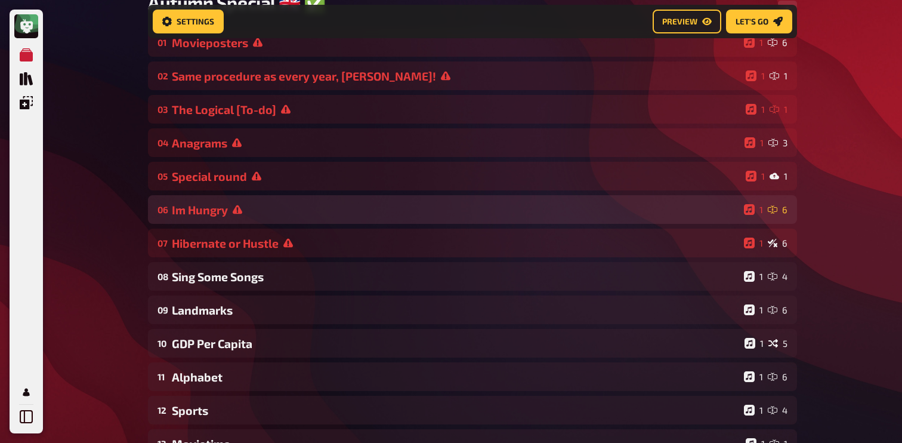
scroll to position [135, 0]
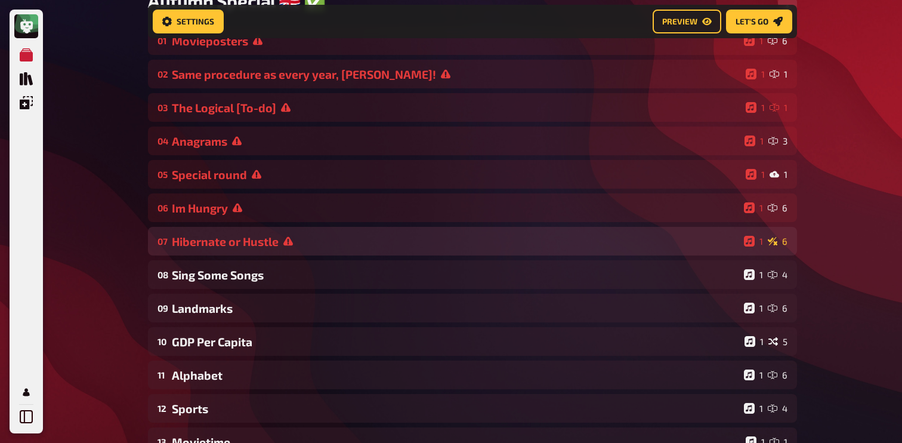
click at [250, 239] on div "Hibernate or Hustle" at bounding box center [455, 241] width 567 height 14
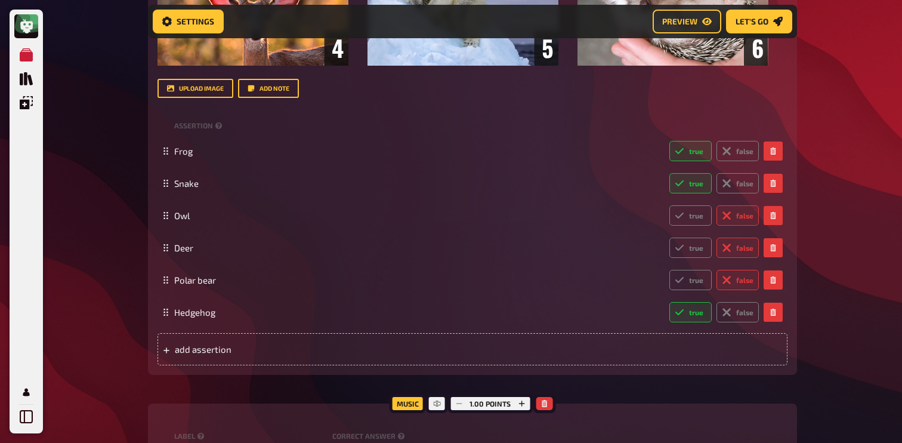
scroll to position [697, 0]
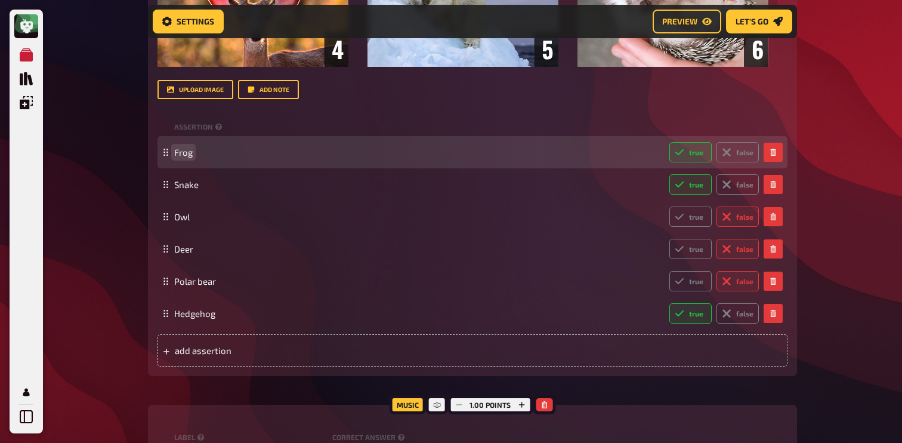
click at [182, 157] on span "Frog" at bounding box center [183, 152] width 18 height 11
copy span "Frog"
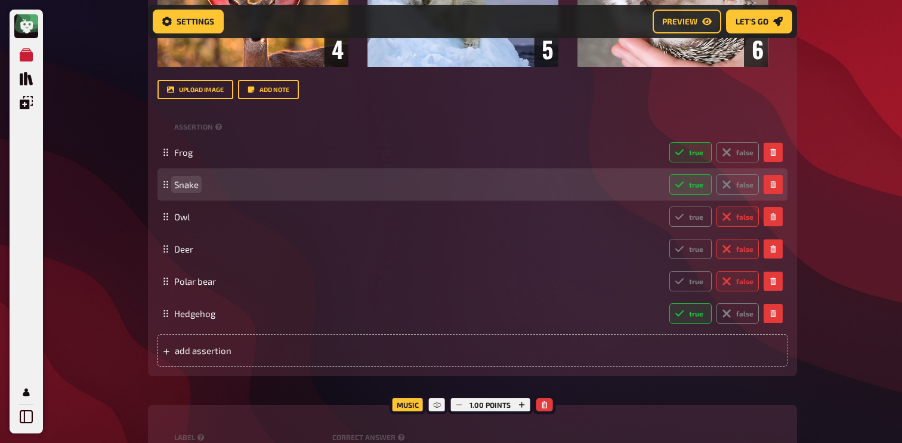
click at [181, 190] on span "Snake" at bounding box center [186, 184] width 24 height 11
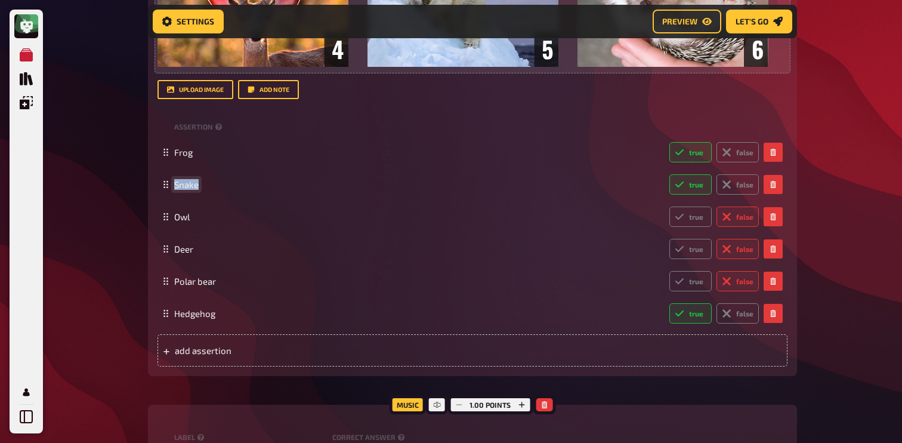
copy span "Snake"
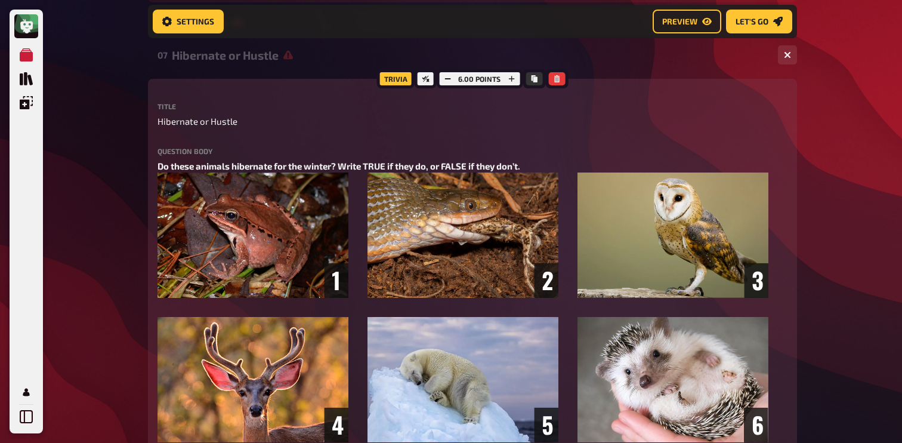
scroll to position [313, 0]
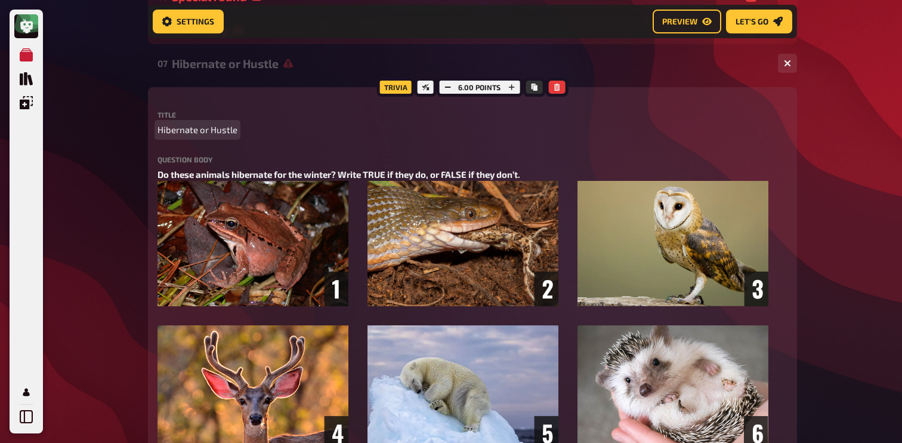
click at [166, 128] on span "Hibernate or Hustle" at bounding box center [197, 130] width 80 height 14
copy span "Hibernate"
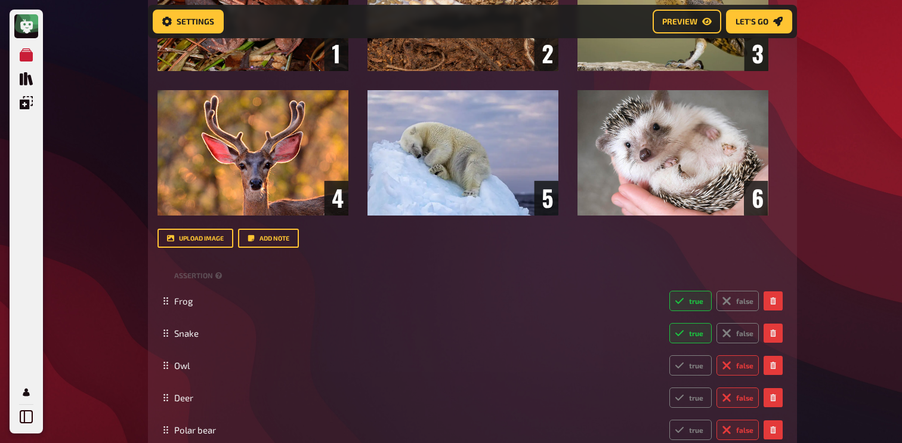
scroll to position [589, 0]
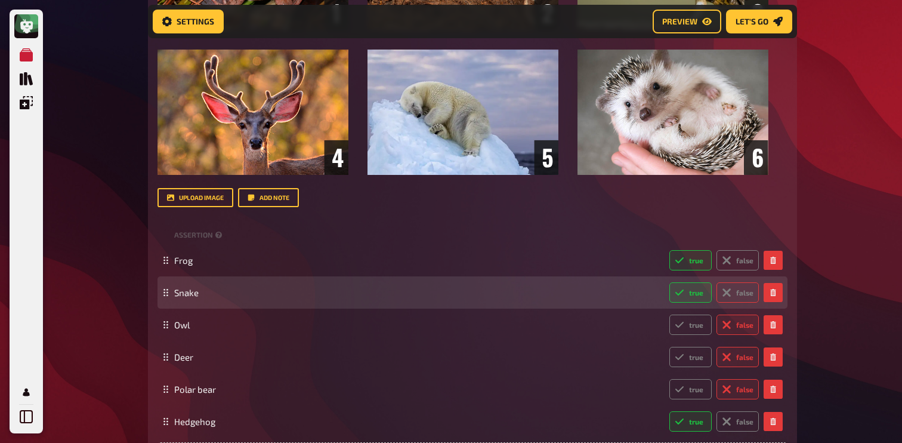
click at [738, 302] on label "false" at bounding box center [737, 292] width 42 height 20
click at [669, 282] on input "false" at bounding box center [669, 281] width 1 height 1
radio input "true"
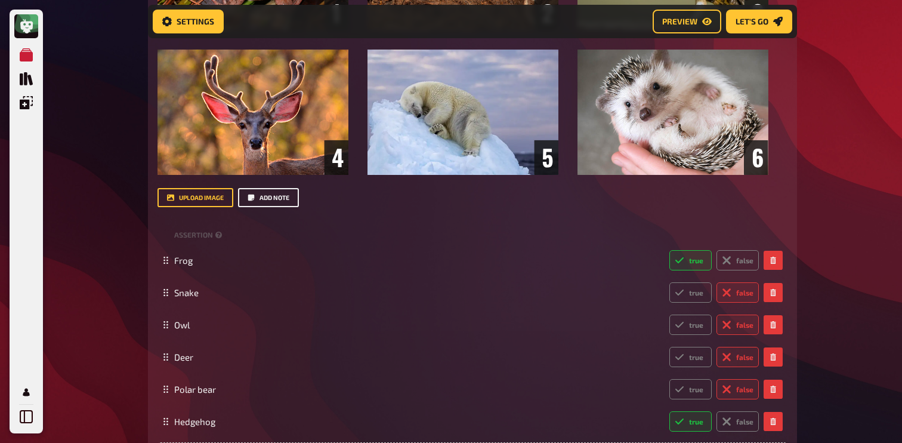
click at [277, 207] on button "Add note" at bounding box center [268, 197] width 61 height 19
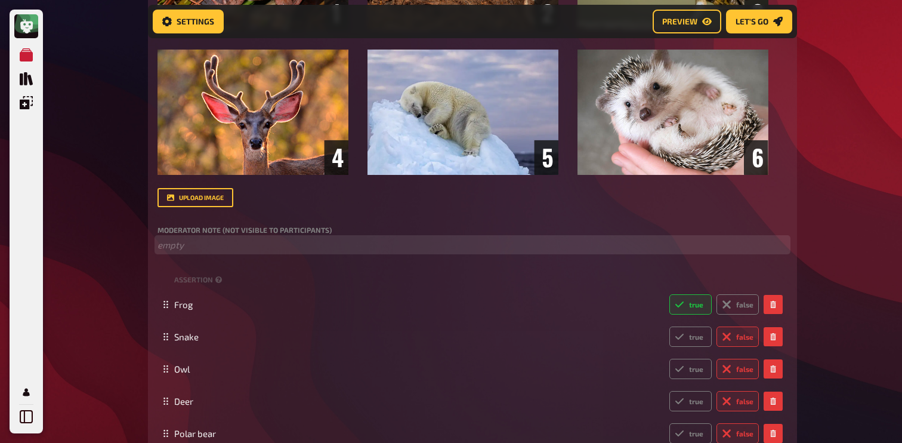
click at [249, 252] on p "﻿ empty" at bounding box center [472, 245] width 630 height 14
paste div
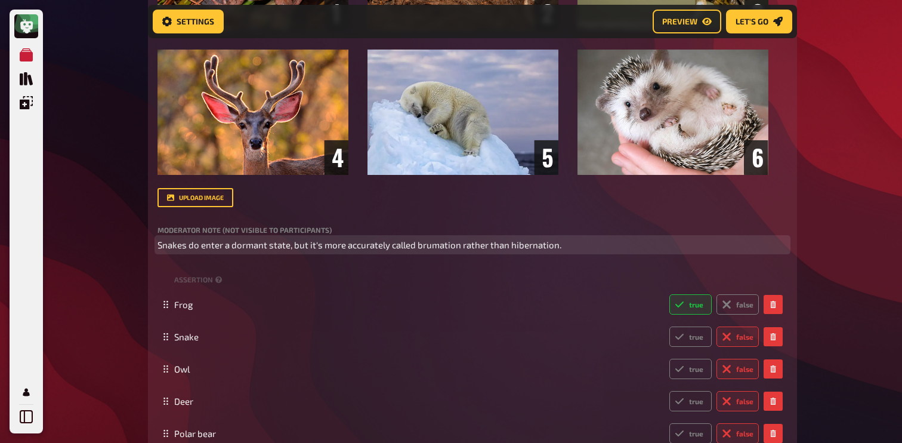
click at [158, 250] on span "Snakes do enter a dormant state, but it's more accurately called brumation rath…" at bounding box center [359, 244] width 404 height 11
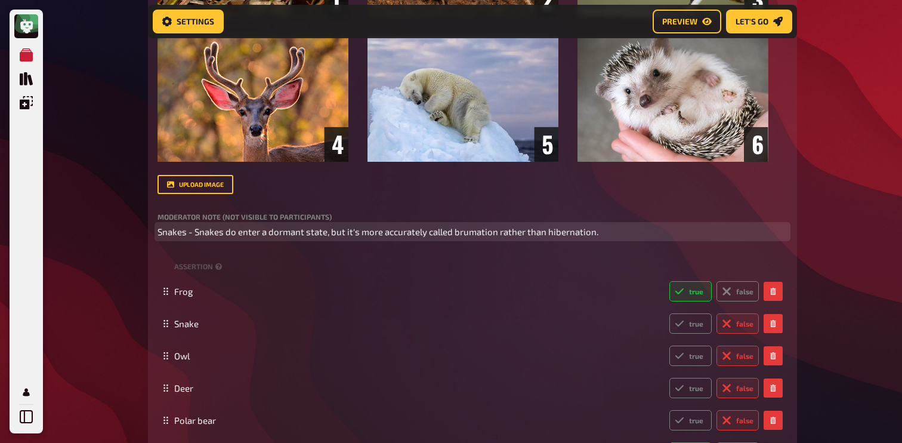
scroll to position [605, 0]
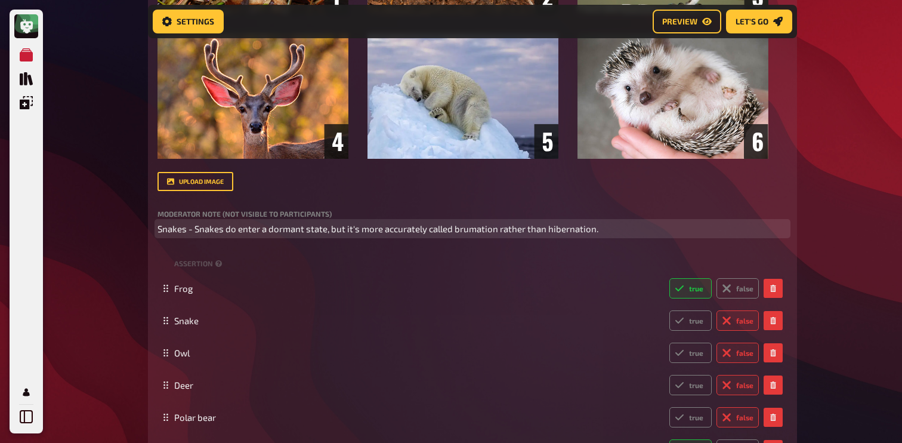
click at [602, 236] on p "Snakes - Snakes do enter a dormant state, but it's more accurately called bruma…" at bounding box center [472, 229] width 630 height 14
click at [159, 234] on span "Snakes - Snakes do enter a dormant state, but it's more accurately called bruma…" at bounding box center [377, 228] width 441 height 11
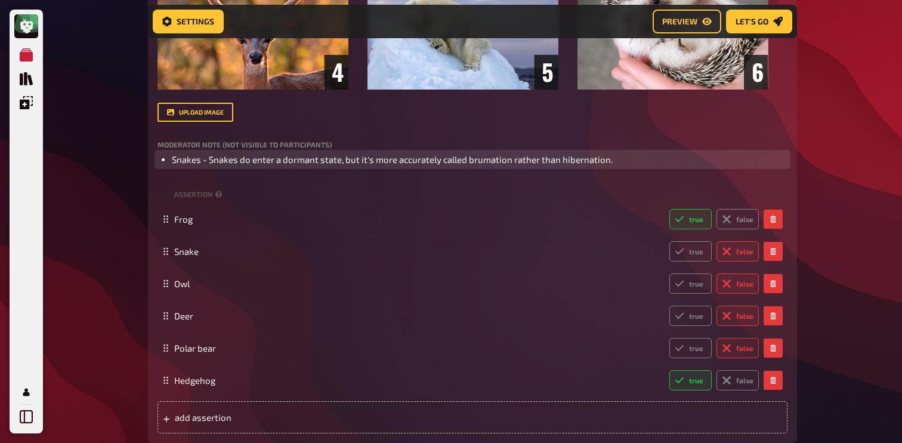
scroll to position [685, 0]
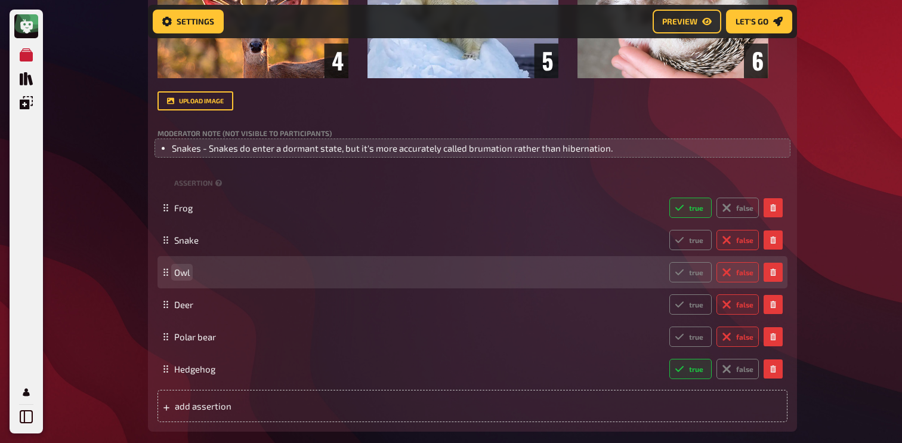
click at [178, 277] on span "Owl" at bounding box center [182, 272] width 16 height 11
copy span "Owl"
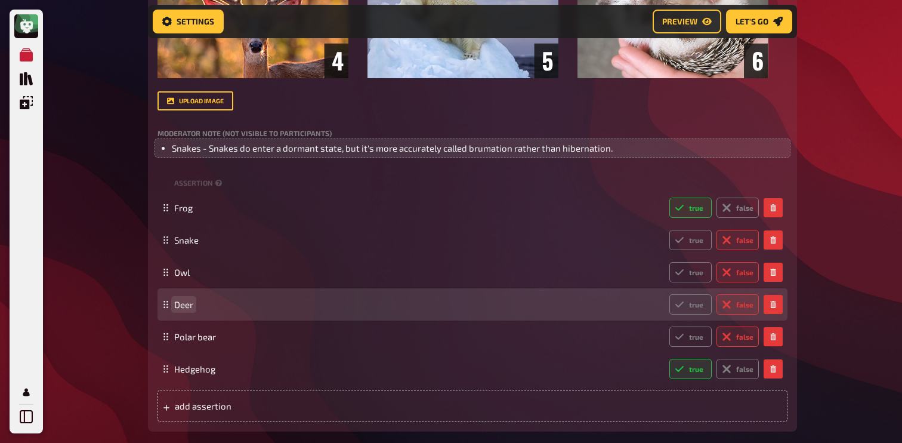
click at [188, 310] on span "Deer" at bounding box center [183, 304] width 19 height 11
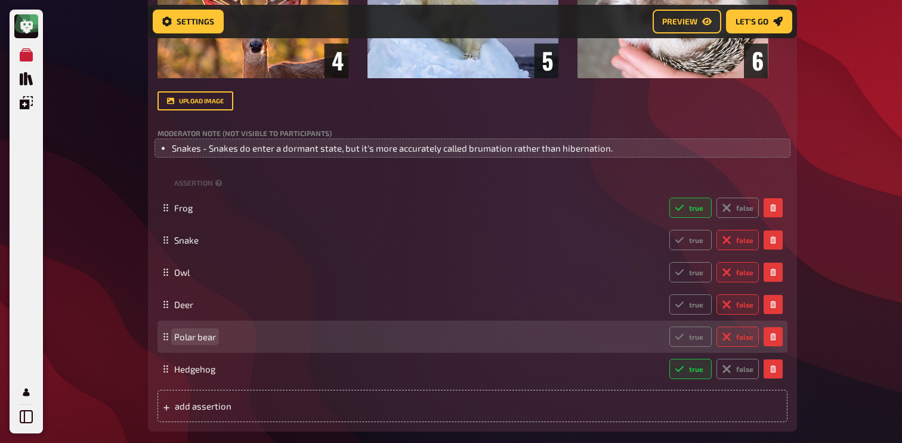
click at [185, 342] on span "Polar bear" at bounding box center [195, 336] width 42 height 11
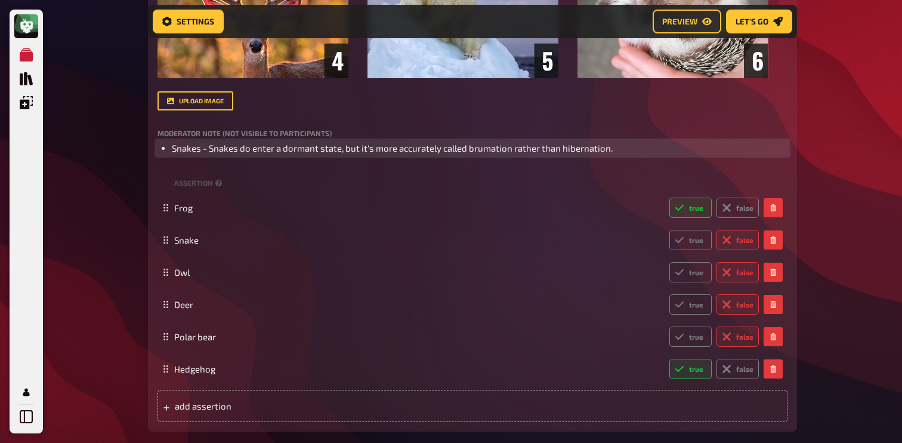
click at [643, 155] on li "Snakes - Snakes do enter a dormant state, but it's more accurately called bruma…" at bounding box center [479, 148] width 615 height 14
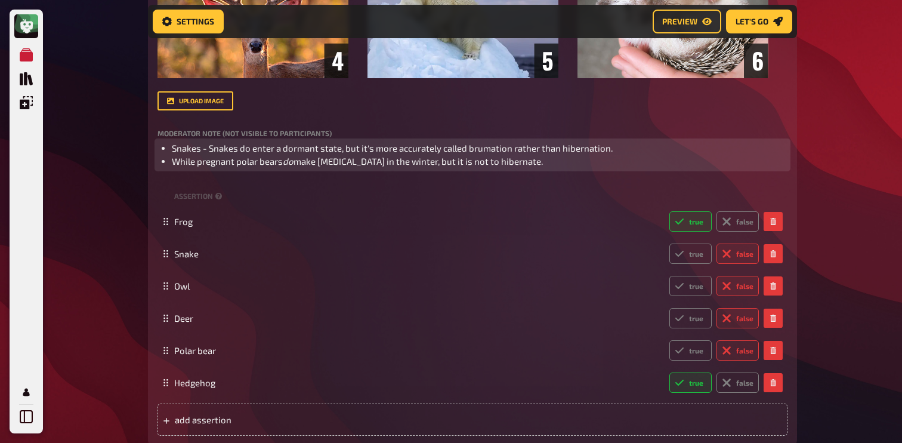
click at [169, 168] on ul "Snakes - Snakes do enter a dormant state, but it's more accurately called bruma…" at bounding box center [472, 154] width 630 height 27
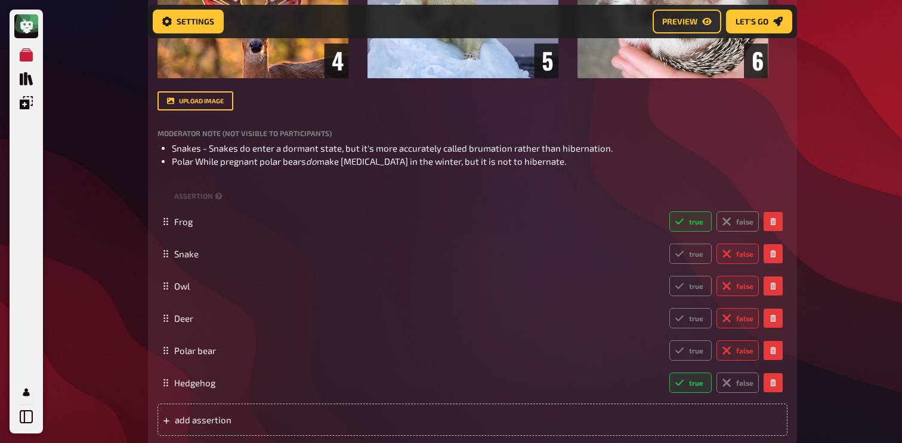
click at [201, 154] on div "Moderator Note (not visible to participants) Snakes - Snakes do enter a dormant…" at bounding box center [472, 148] width 630 height 39
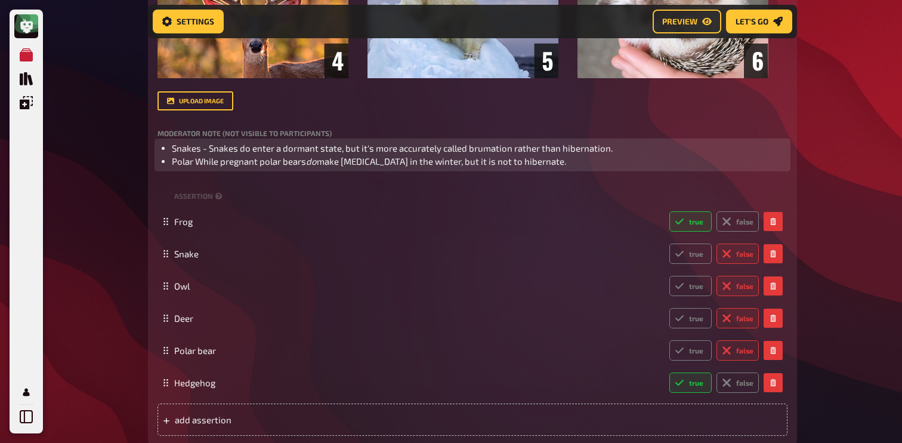
click at [198, 166] on span "Polar While pregnant polar bears" at bounding box center [239, 161] width 134 height 11
click at [585, 153] on span "Snakes - Snakes do enter a dormant state, but it's more accurately called bruma…" at bounding box center [392, 148] width 441 height 11
click at [580, 168] on li "Polar Bear - While pregnant polar bears do make [MEDICAL_DATA] in the winter, b…" at bounding box center [479, 161] width 615 height 14
click at [556, 168] on li "Polar Bear - While pregnant polar bears do make [MEDICAL_DATA] in the winter, b…" at bounding box center [479, 161] width 615 height 14
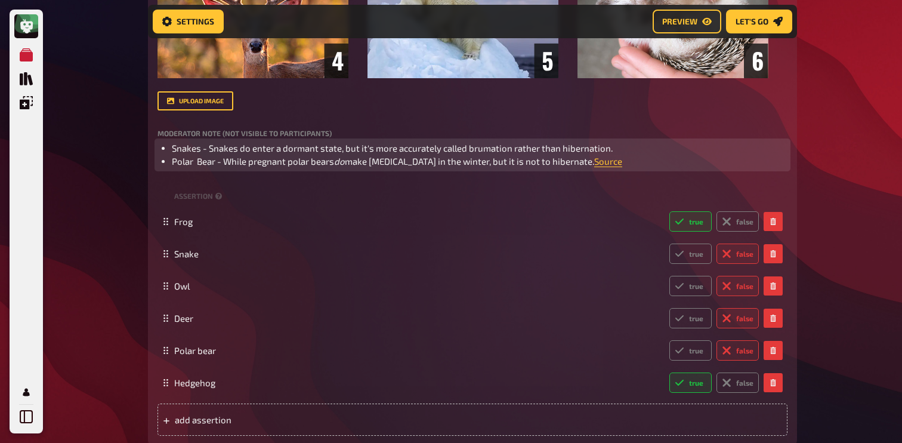
click at [640, 155] on li "Snakes - Snakes do enter a dormant state, but it's more accurately called bruma…" at bounding box center [479, 148] width 615 height 14
click at [623, 153] on span "Snakes - Snakes do enter a dormant state, but it's more accurately called bruma…" at bounding box center [407, 148] width 471 height 11
click at [595, 168] on li "Polar Bear - While pregnant polar bears do make [MEDICAL_DATA] in the winter, b…" at bounding box center [479, 161] width 615 height 14
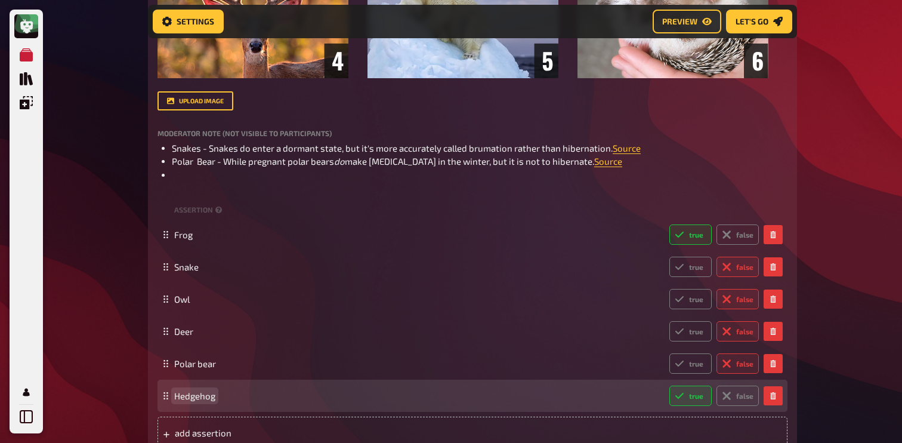
click at [188, 401] on span "Hedgehog" at bounding box center [194, 395] width 41 height 11
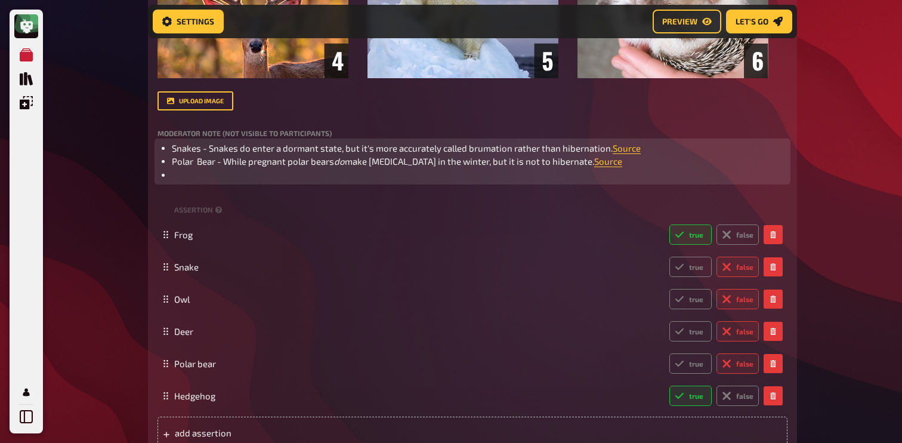
click at [179, 182] on li "﻿" at bounding box center [479, 175] width 615 height 14
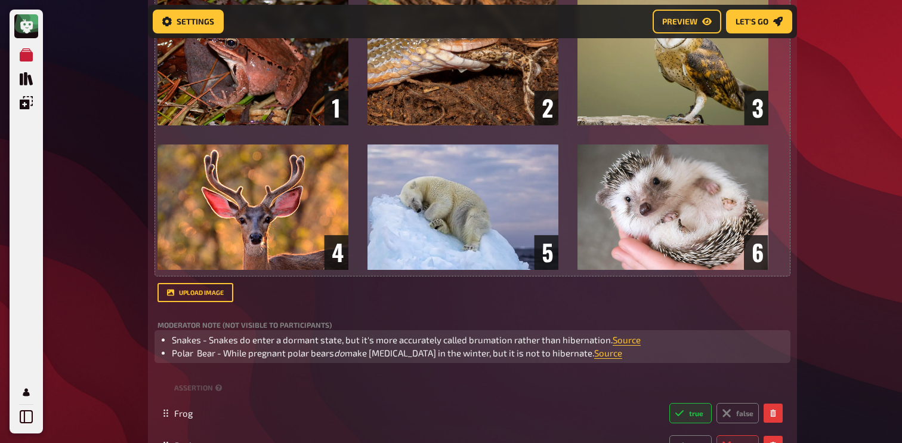
scroll to position [511, 0]
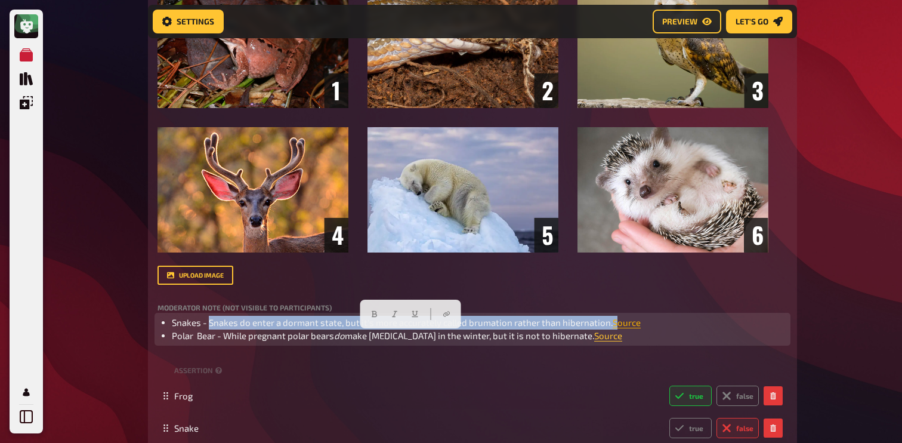
drag, startPoint x: 209, startPoint y: 338, endPoint x: 612, endPoint y: 331, distance: 402.6
click at [612, 329] on li "Snakes - Snakes do enter a dormant state, but it's more accurately called bruma…" at bounding box center [479, 322] width 615 height 14
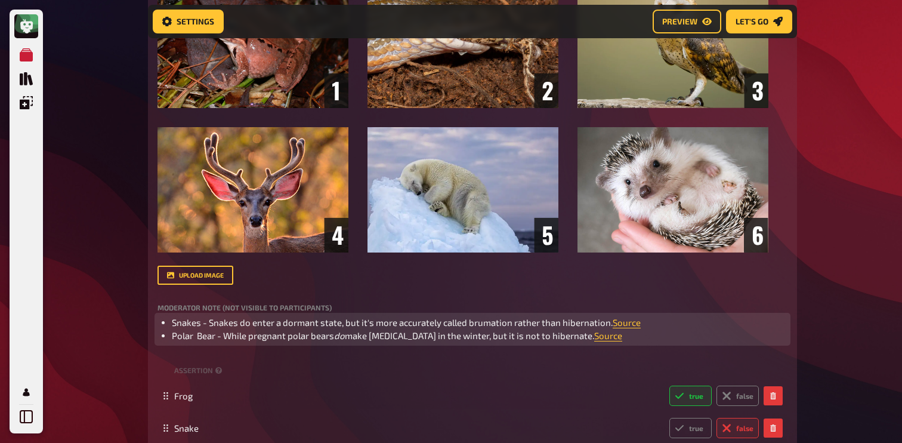
click at [168, 342] on ul "Snakes - Snakes do enter a dormant state, but it's more accurately called bruma…" at bounding box center [472, 328] width 630 height 27
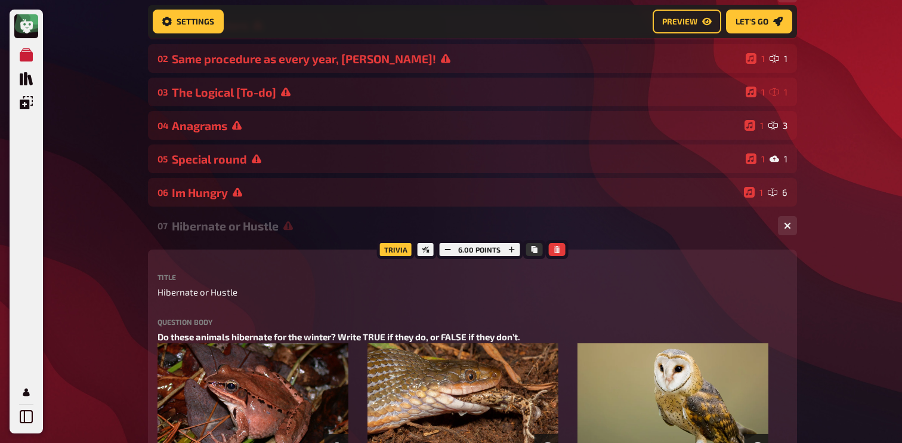
scroll to position [138, 0]
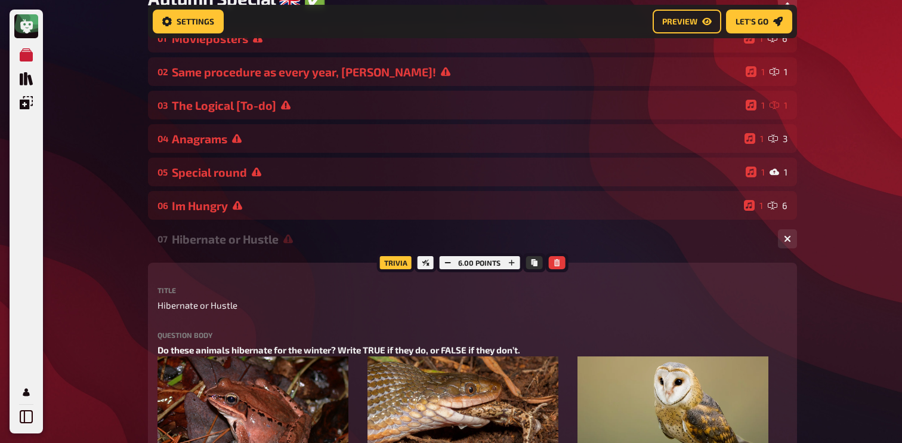
click at [300, 246] on div "Hibernate or Hustle" at bounding box center [470, 239] width 596 height 14
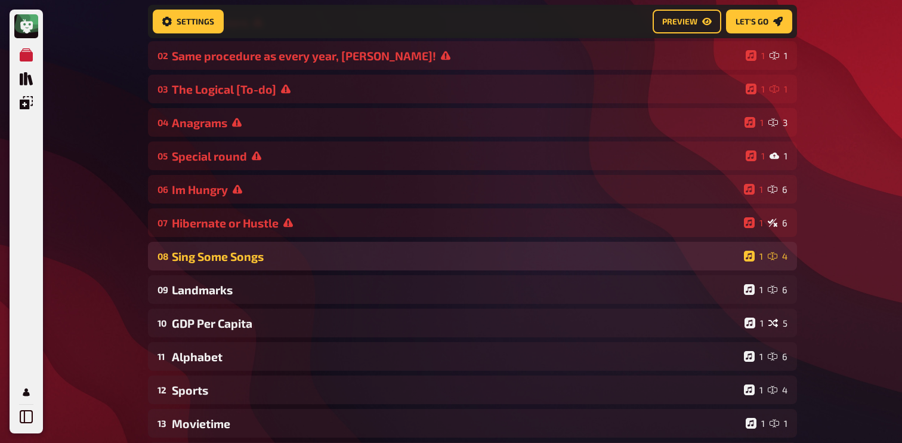
scroll to position [159, 0]
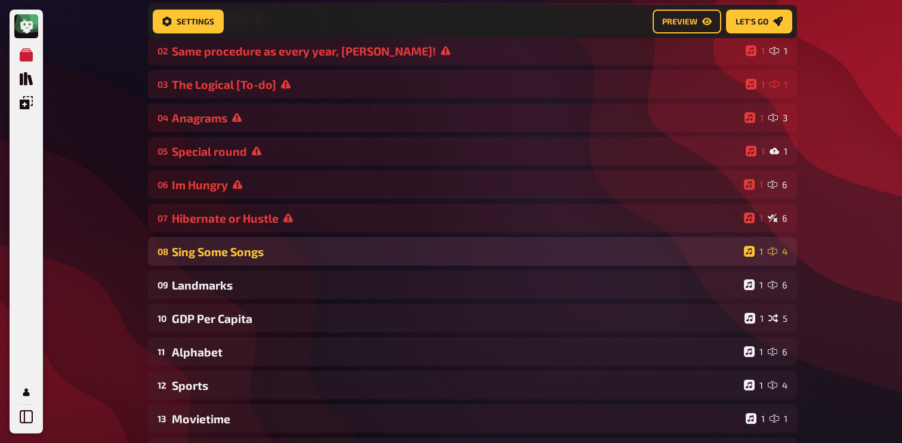
click at [271, 245] on div "08 Sing Some Songs 1 4" at bounding box center [472, 251] width 649 height 29
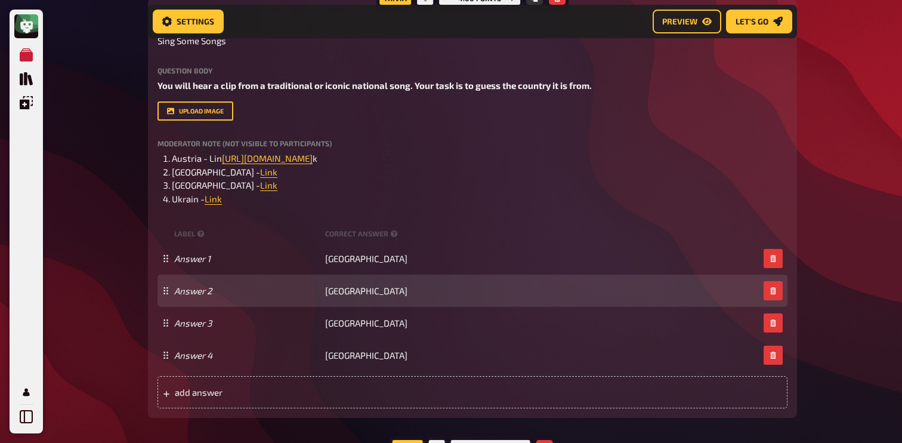
scroll to position [431, 0]
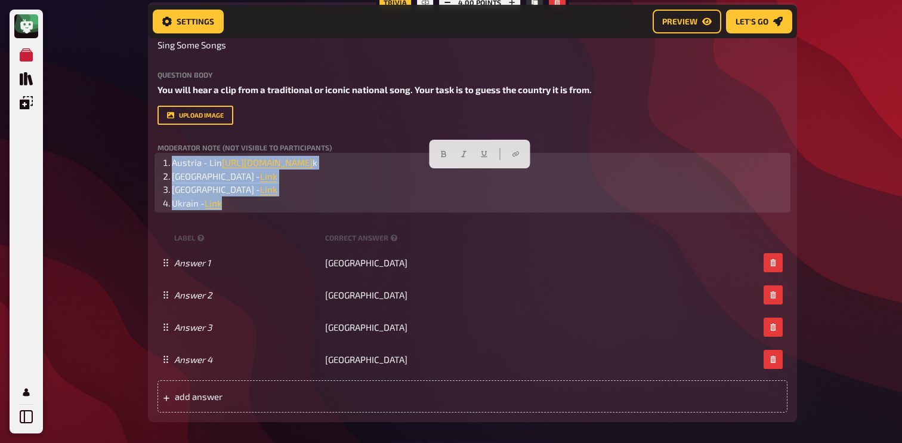
drag, startPoint x: 243, startPoint y: 202, endPoint x: 133, endPoint y: 154, distance: 120.2
click at [132, 153] on div "My Quizzes Quiz Library Overlays My Account Home My Quizzes Autumn Special ​🇬🇧 …" at bounding box center [451, 289] width 902 height 1440
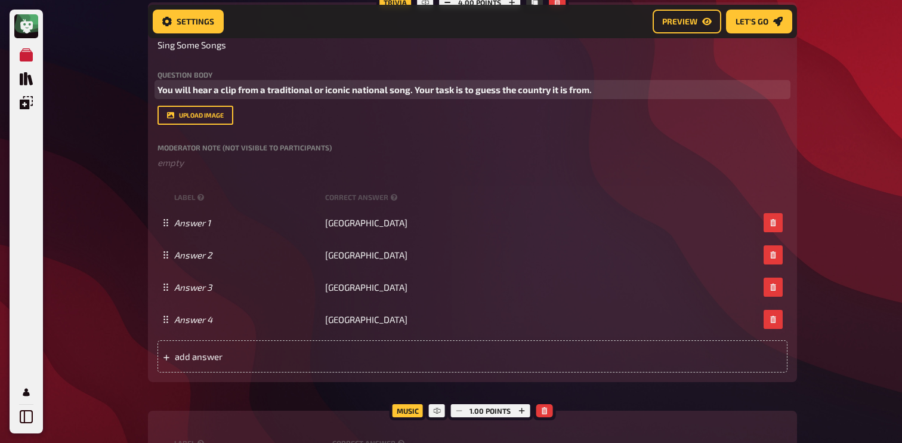
click at [223, 85] on span "You will hear a clip from a traditional or iconic national song. Your task is t…" at bounding box center [374, 89] width 434 height 11
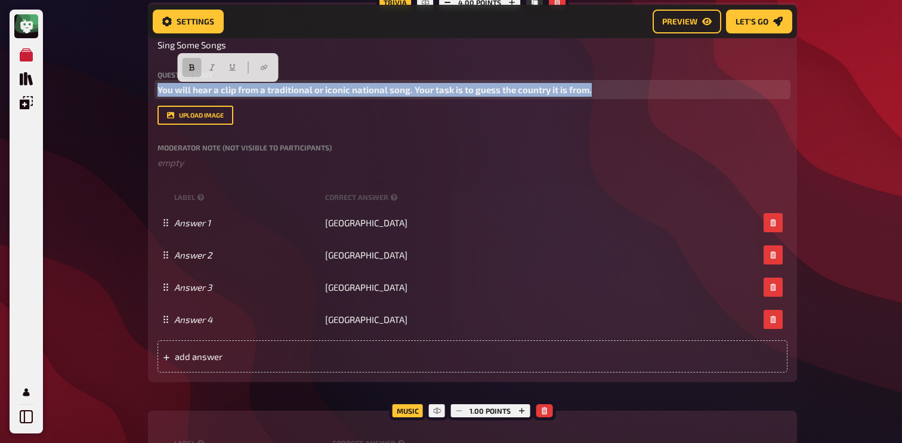
click at [223, 85] on span "You will hear a clip from a traditional or iconic national song. Your task is t…" at bounding box center [374, 89] width 434 height 11
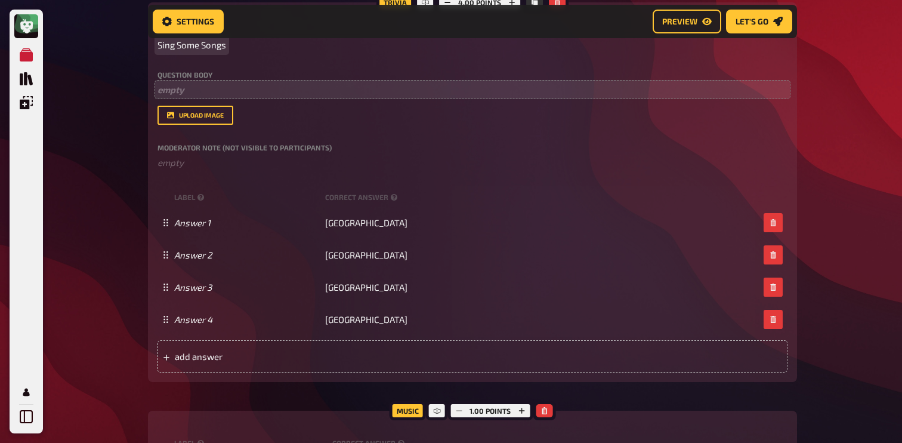
click at [197, 47] on span "Sing Some Songs" at bounding box center [191, 45] width 69 height 14
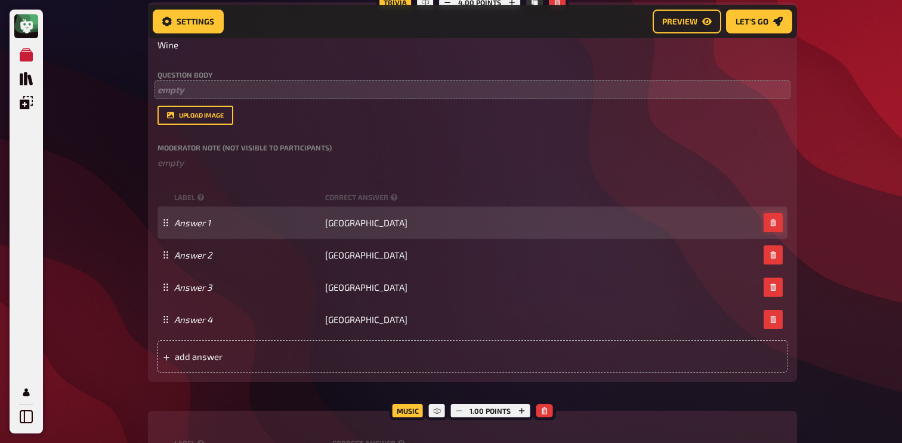
click at [774, 225] on icon "button" at bounding box center [772, 222] width 7 height 7
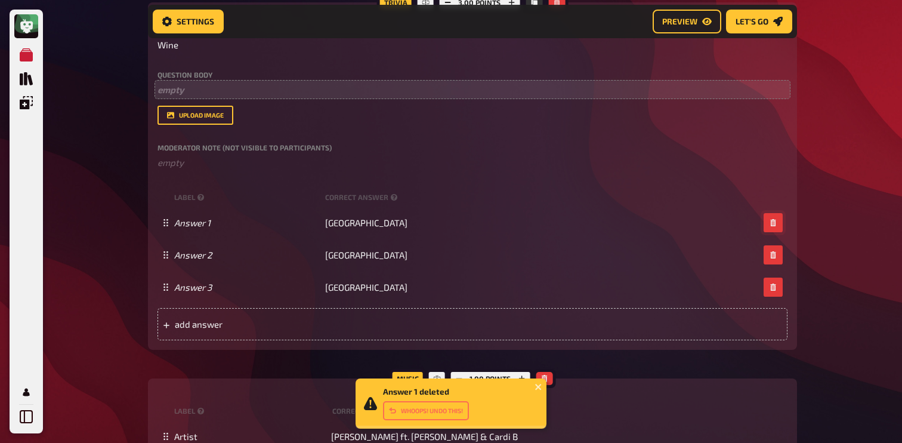
click at [774, 225] on icon "button" at bounding box center [772, 222] width 7 height 7
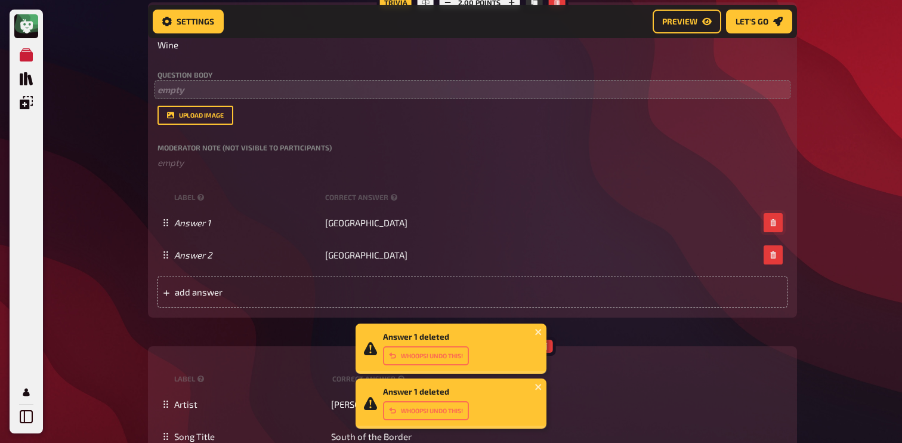
click at [774, 225] on icon "button" at bounding box center [772, 222] width 7 height 7
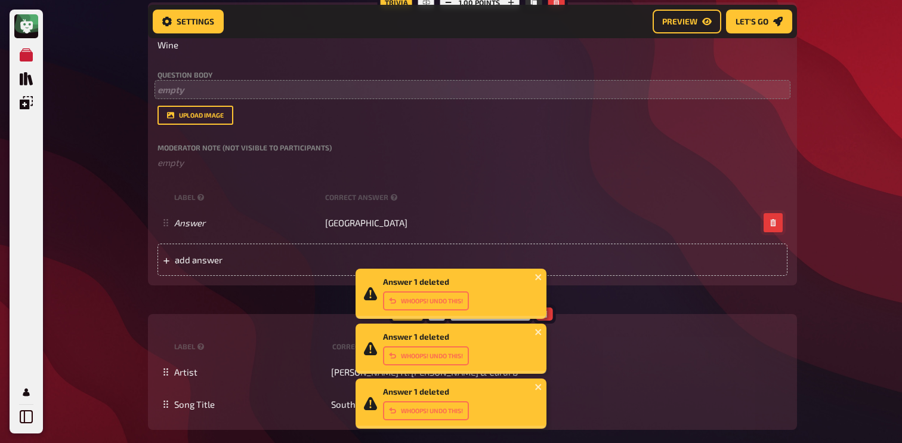
click at [774, 225] on icon "button" at bounding box center [772, 222] width 7 height 7
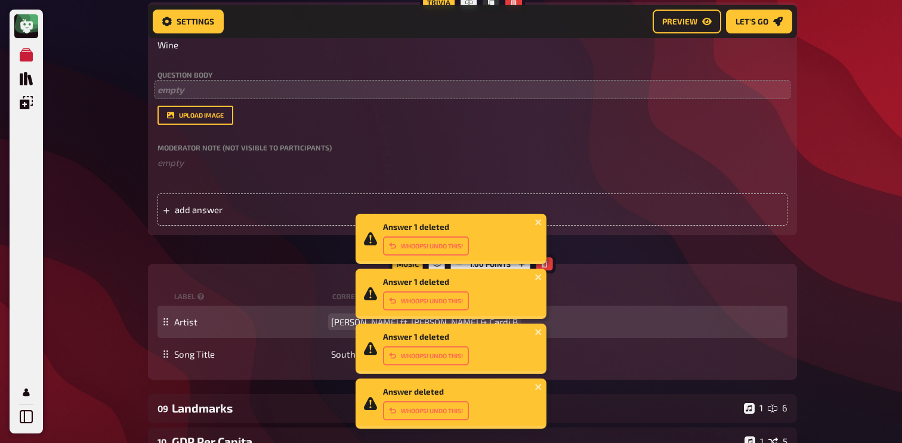
click at [335, 329] on div "Artist [PERSON_NAME] ft. [PERSON_NAME] & Cardi B" at bounding box center [472, 321] width 630 height 32
click at [342, 323] on span "[PERSON_NAME] ft. [PERSON_NAME] & Cardi B" at bounding box center [424, 321] width 187 height 11
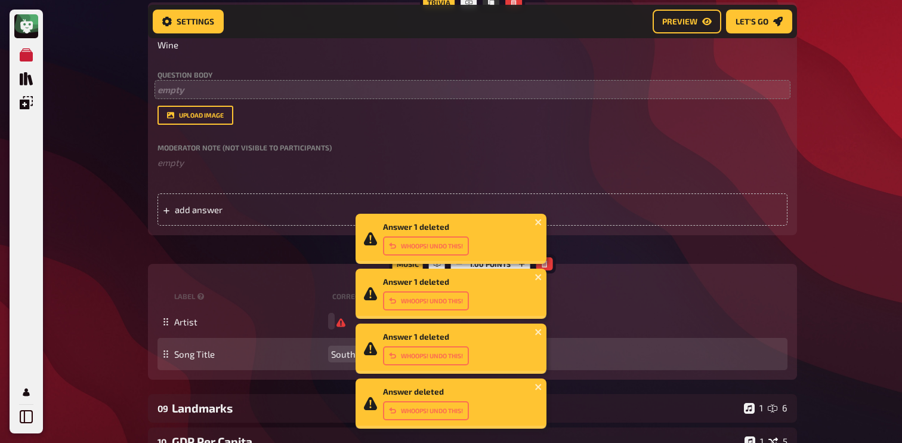
scroll to position [431, 0]
click at [345, 354] on span "South of the Border" at bounding box center [371, 354] width 81 height 11
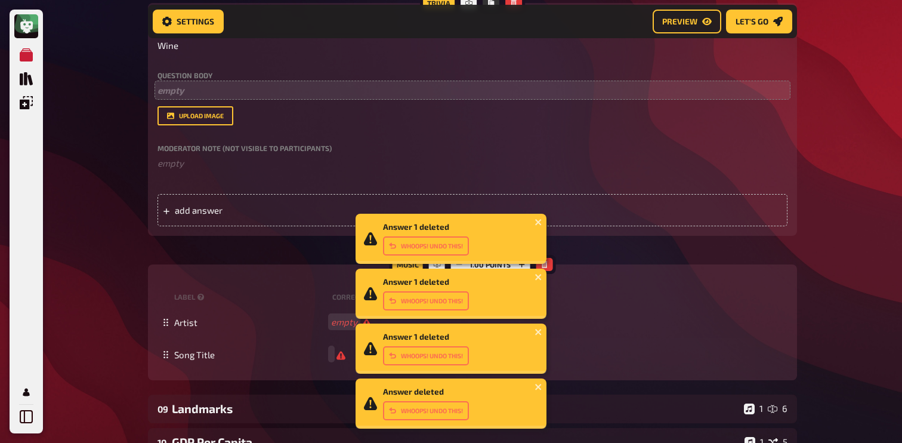
click at [144, 247] on div "Home My Quizzes Autumn Special ​🇬🇧 ✅ Setup Setup Edit Content Quiz Lobby Hostin…" at bounding box center [472, 195] width 668 height 1253
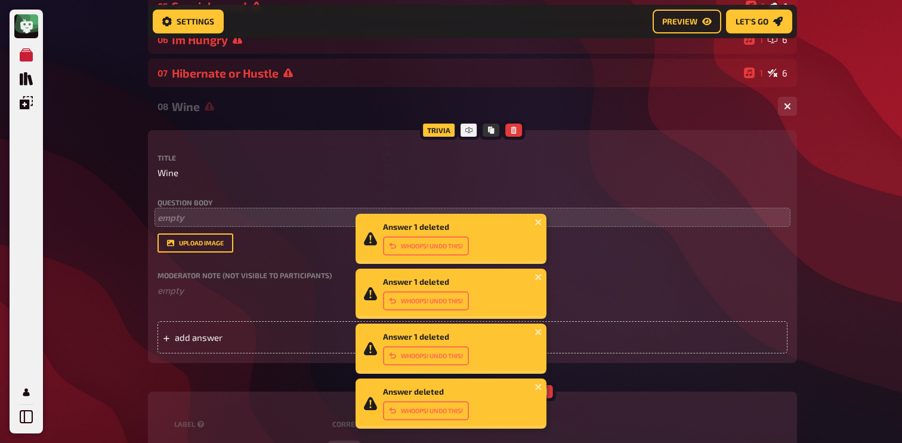
scroll to position [251, 0]
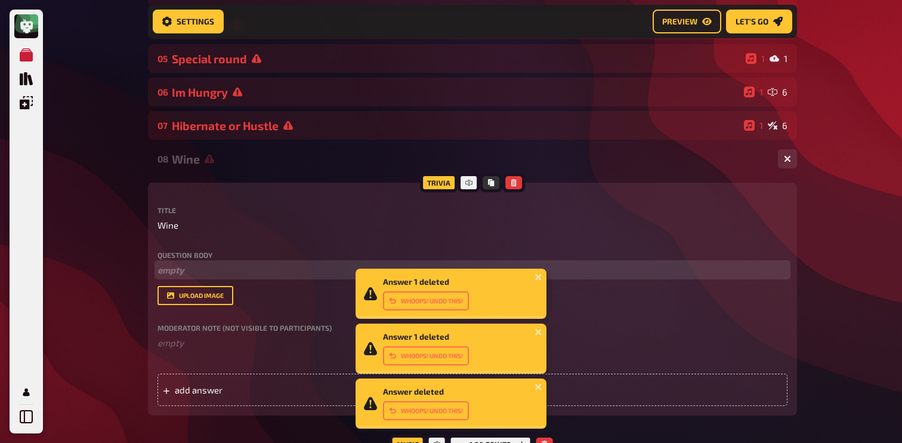
click at [191, 270] on p "﻿ empty" at bounding box center [472, 270] width 630 height 14
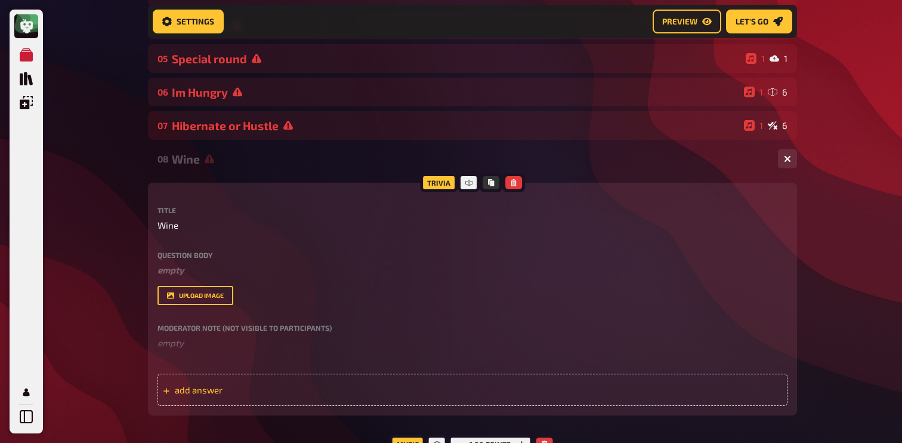
click at [245, 390] on span "add answer" at bounding box center [267, 389] width 185 height 11
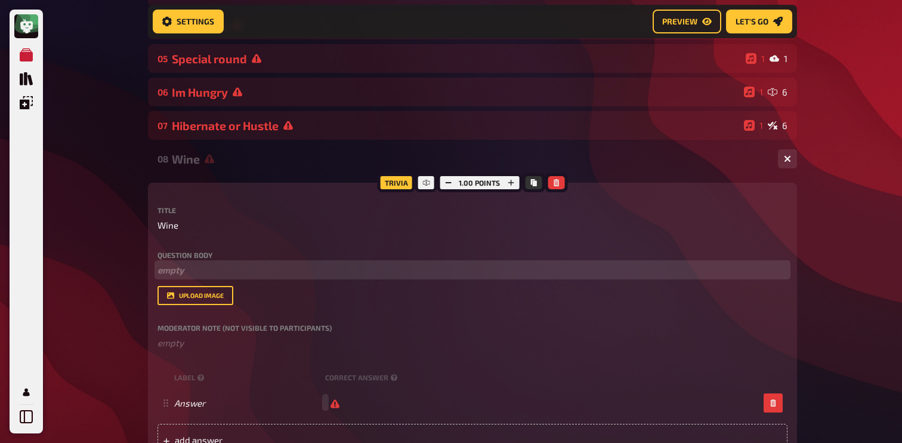
click at [211, 267] on p "﻿ empty" at bounding box center [472, 270] width 630 height 14
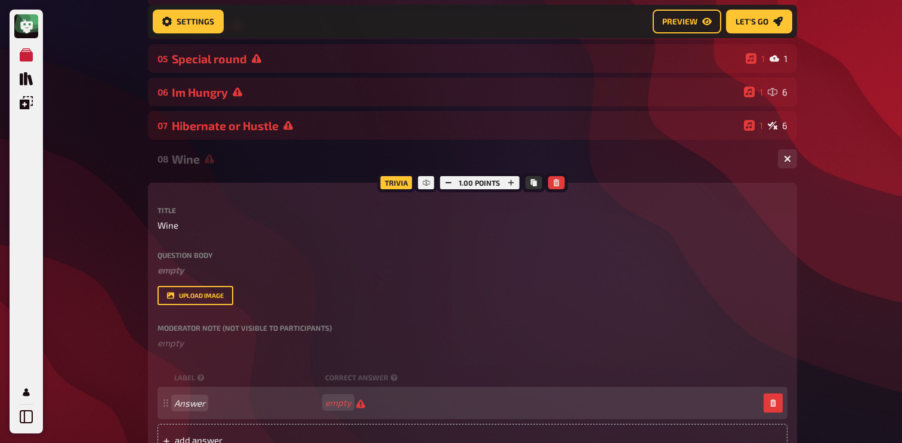
click at [196, 396] on div "Answer empty" at bounding box center [472, 402] width 630 height 32
paste span
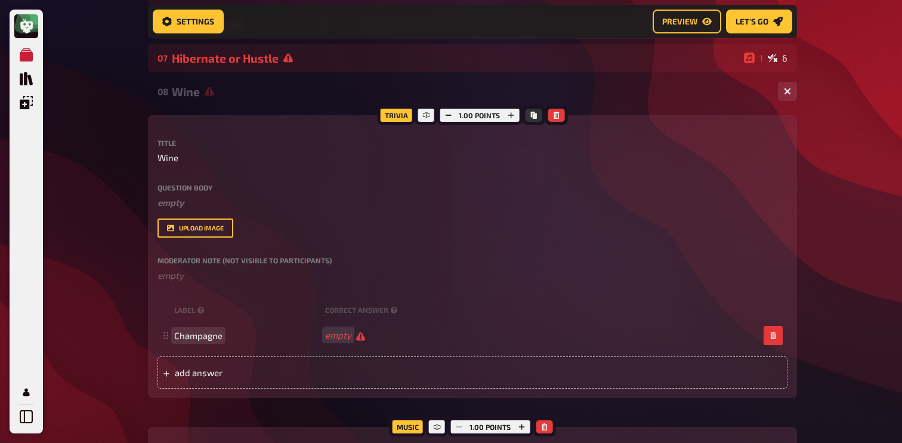
scroll to position [372, 0]
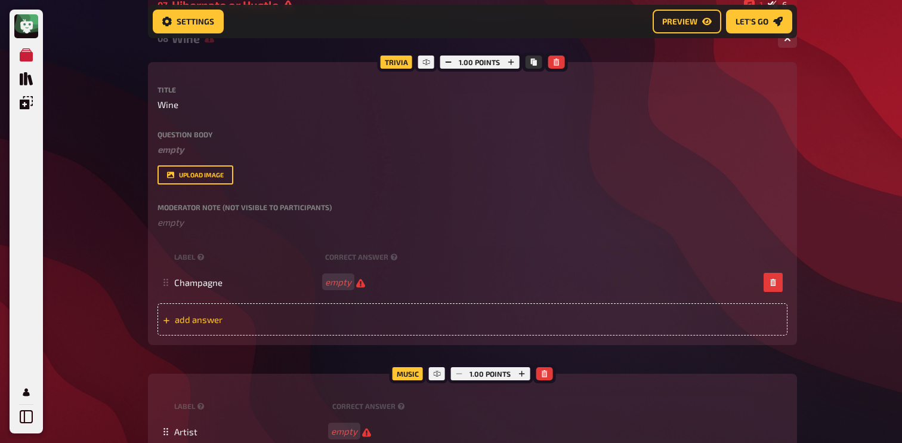
click at [268, 317] on span "add answer" at bounding box center [267, 319] width 185 height 11
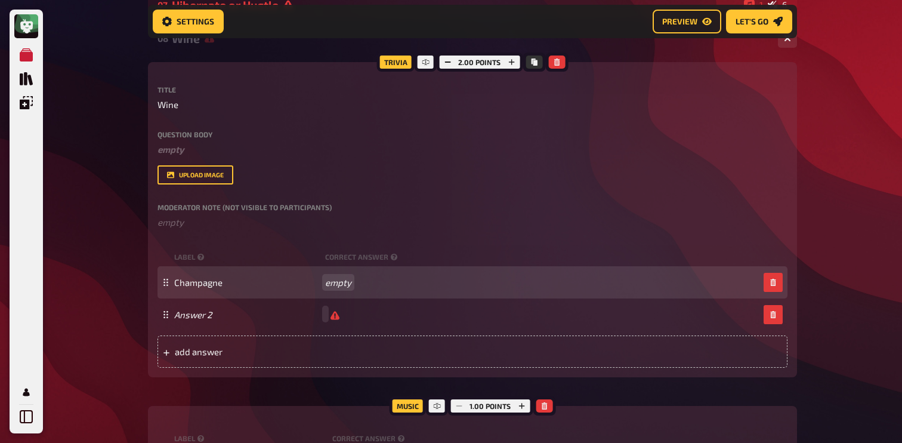
scroll to position [371, 0]
paste span
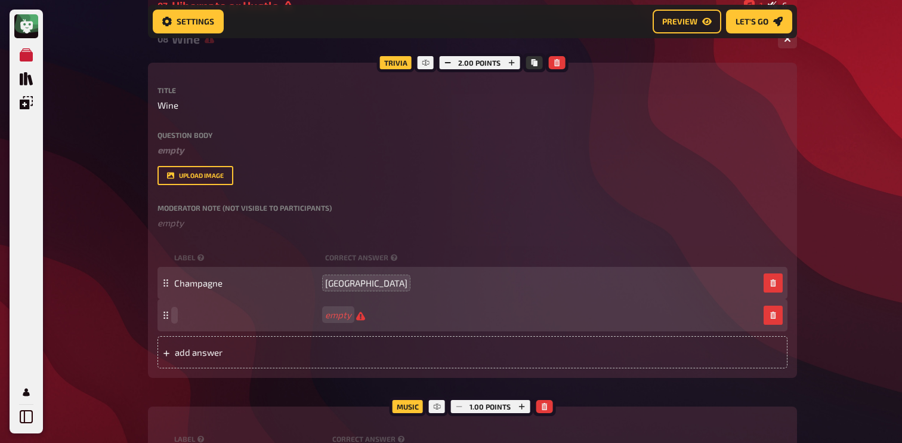
paste span
click at [277, 346] on div "add answer" at bounding box center [472, 352] width 630 height 32
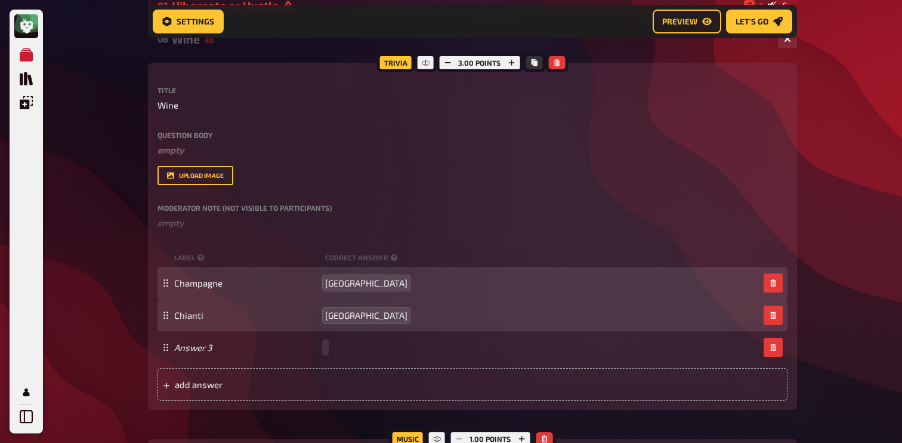
paste span
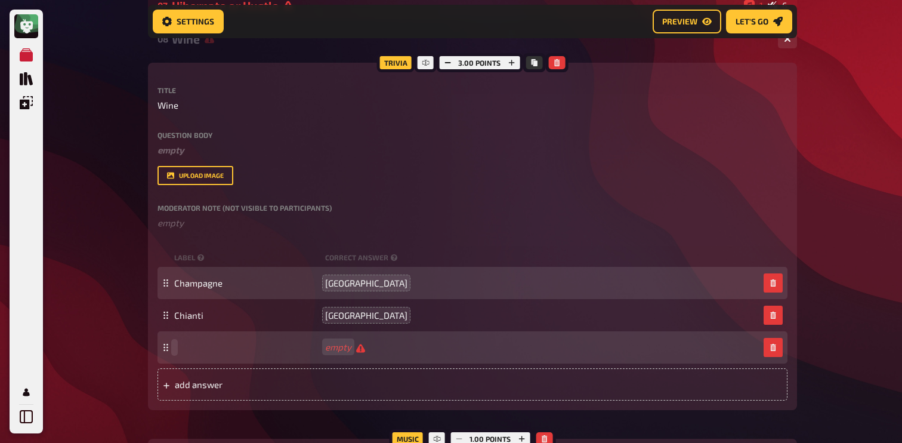
paste span
click at [299, 389] on span "add answer" at bounding box center [267, 384] width 185 height 11
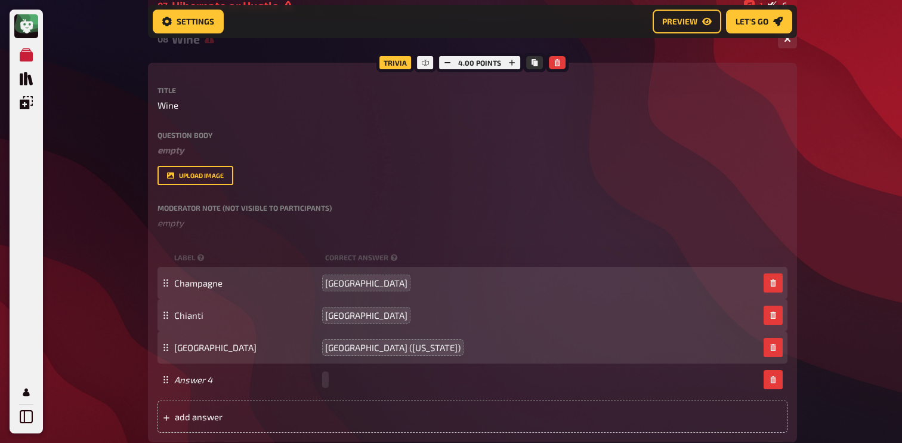
paste span
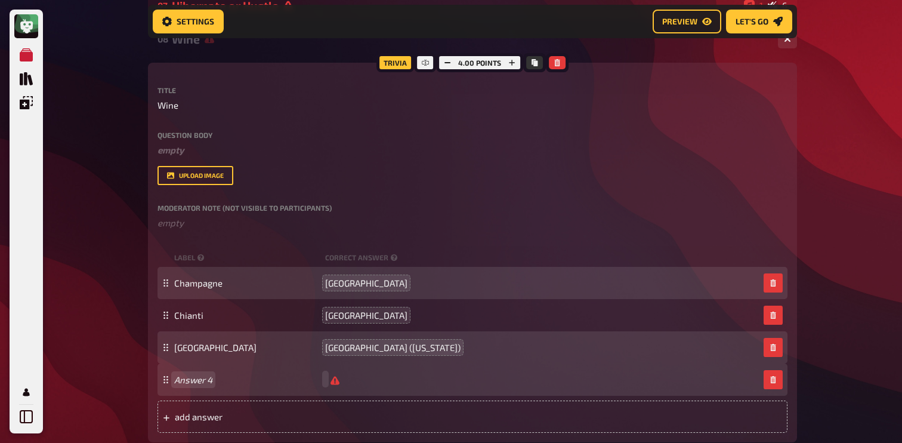
scroll to position [370, 0]
paste span
click at [267, 417] on span "add answer" at bounding box center [267, 417] width 185 height 11
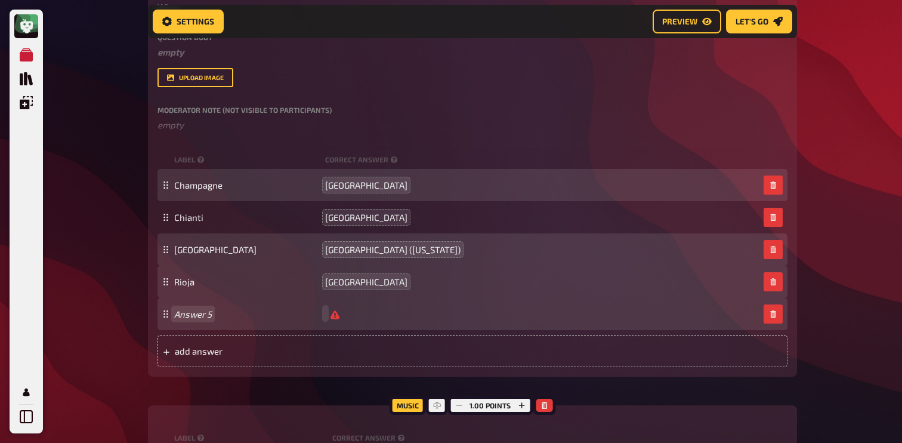
scroll to position [469, 0]
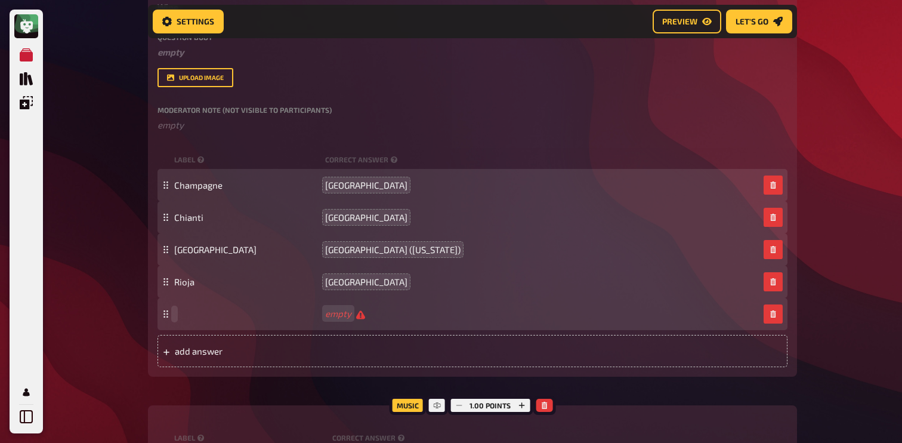
paste span
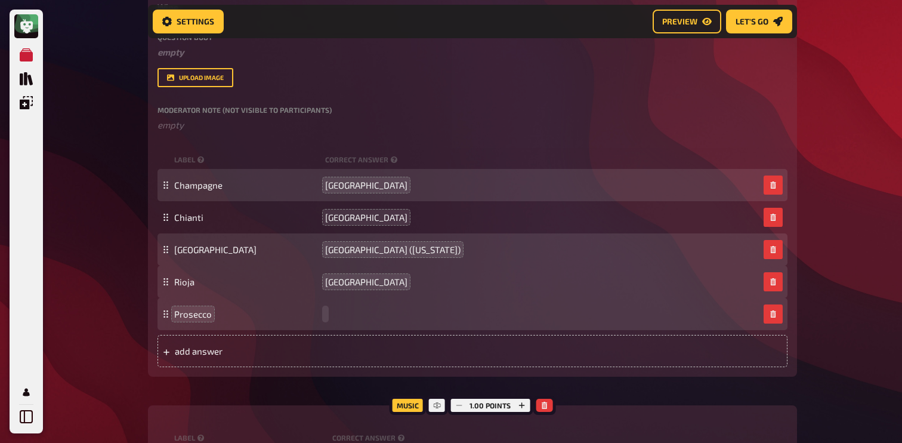
paste span
click at [216, 367] on div "add answer" at bounding box center [472, 351] width 630 height 32
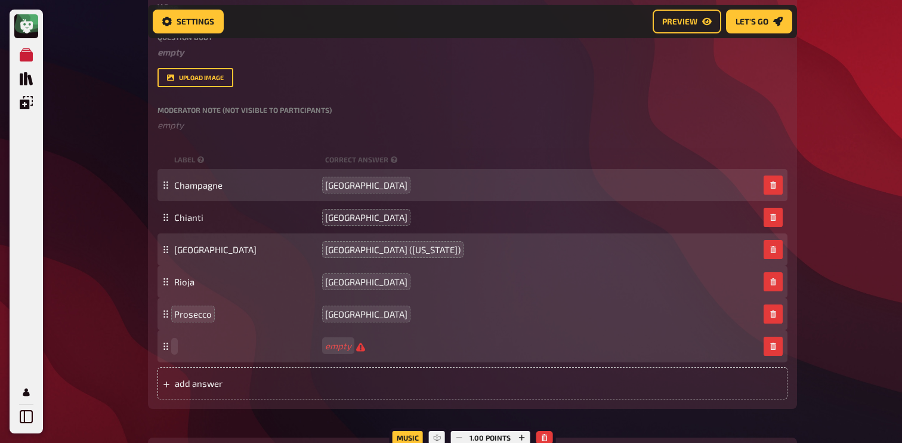
scroll to position [468, 0]
paste span
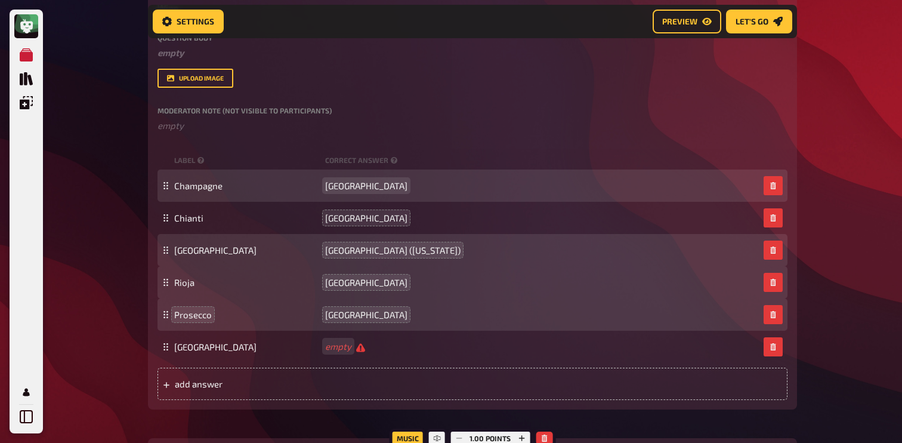
click at [343, 183] on span "[GEOGRAPHIC_DATA]" at bounding box center [366, 185] width 82 height 11
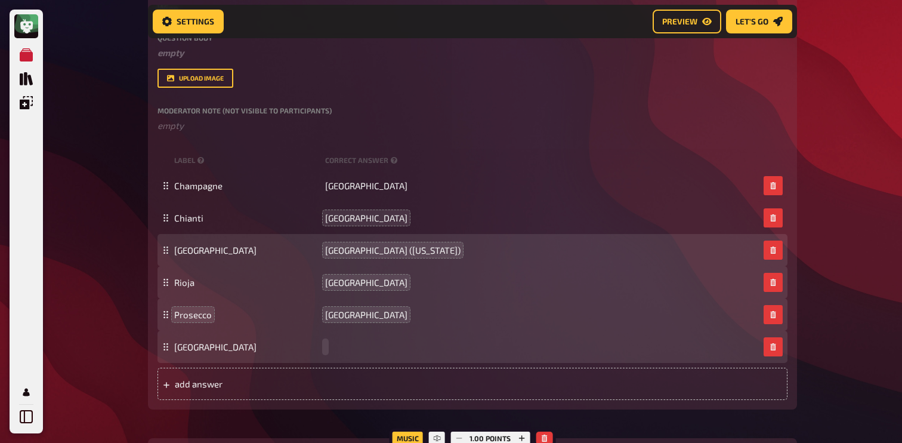
paste span
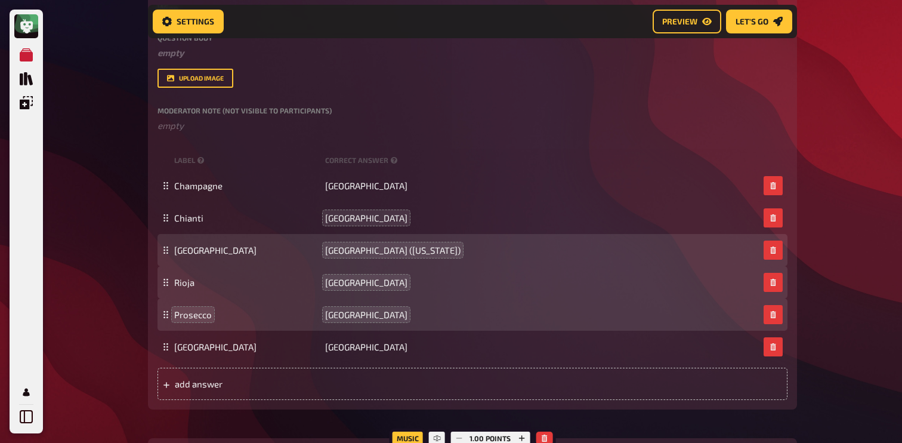
click at [91, 286] on div "My Quizzes Quiz Library Overlays My Account Home My Quizzes Autumn Special ​🇬🇧 …" at bounding box center [451, 264] width 902 height 1464
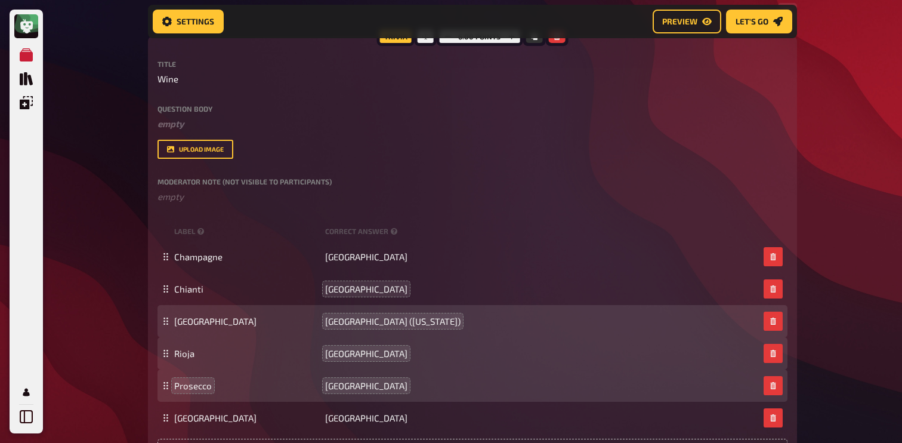
scroll to position [378, 0]
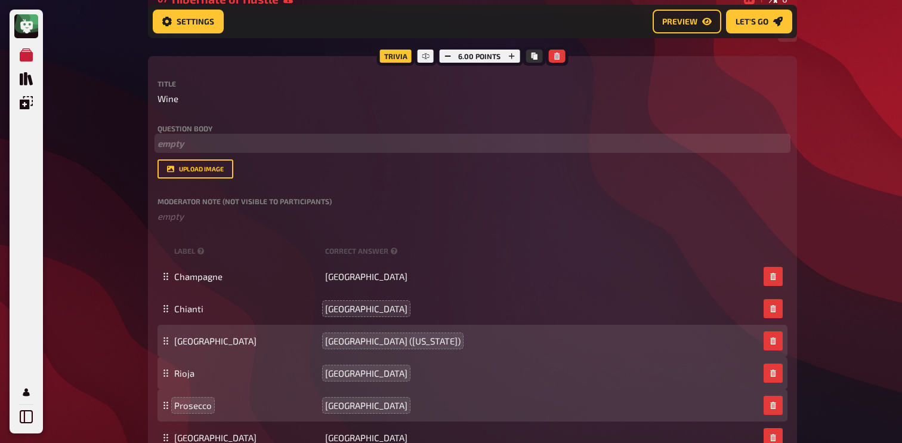
click at [191, 138] on p "﻿ empty" at bounding box center [472, 144] width 630 height 14
paste div
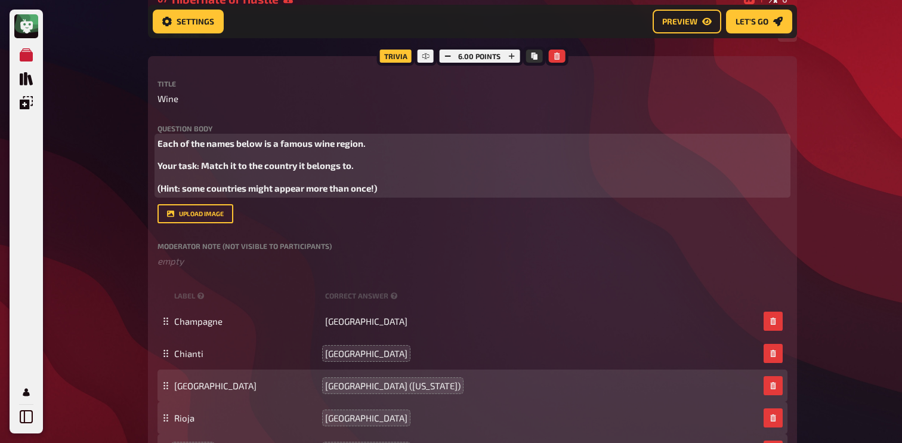
click at [159, 170] on span "Your task: Match it to the country it belongs to." at bounding box center [255, 165] width 196 height 11
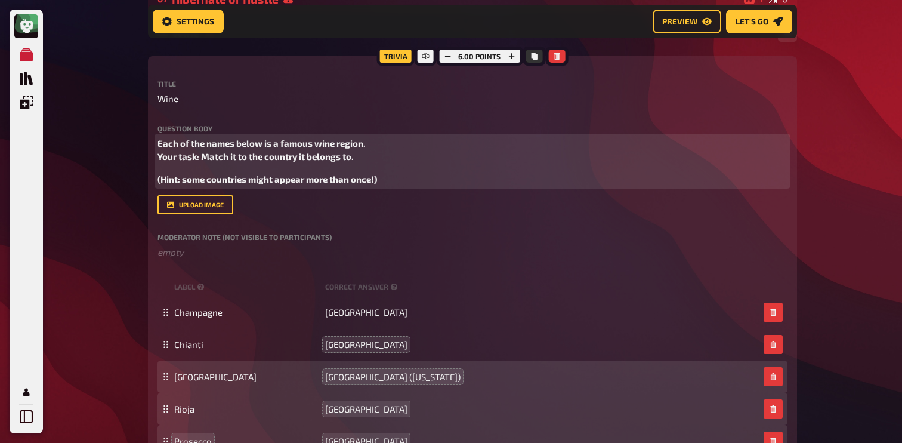
click at [158, 181] on span "(Hint: some countries might appear more than once!)" at bounding box center [266, 179] width 219 height 11
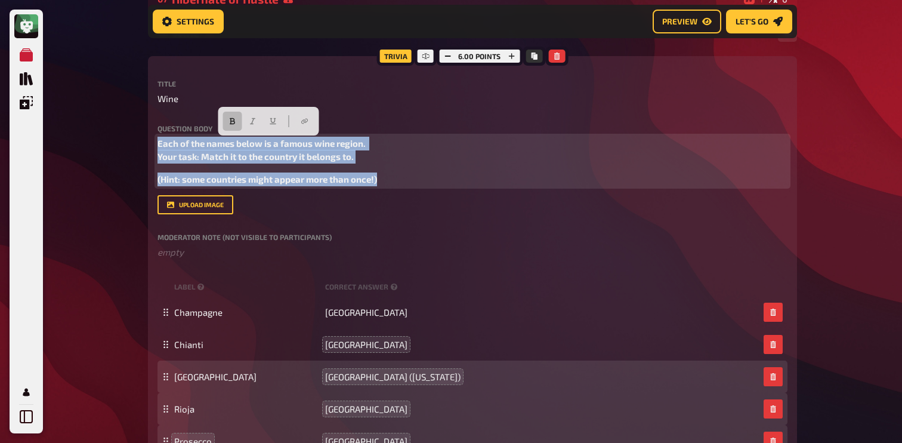
drag, startPoint x: 400, startPoint y: 175, endPoint x: 150, endPoint y: 138, distance: 252.6
click at [150, 137] on div "Trivia 6.00 points Title Wine Question body Each of the names below is a famous…" at bounding box center [472, 295] width 649 height 479
click at [249, 169] on div "Each of the names below is a famous wine region. Your task: Match it to the cou…" at bounding box center [472, 161] width 630 height 49
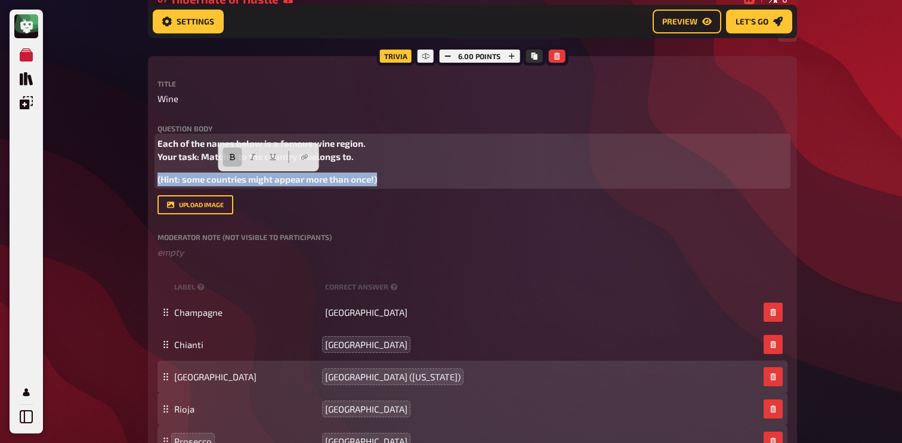
drag, startPoint x: 401, startPoint y: 185, endPoint x: 153, endPoint y: 180, distance: 248.8
click at [153, 180] on div "Trivia 6.00 points Title Wine Question body Each of the names below is a famous…" at bounding box center [472, 295] width 649 height 479
click at [237, 162] on button "button" at bounding box center [231, 156] width 19 height 19
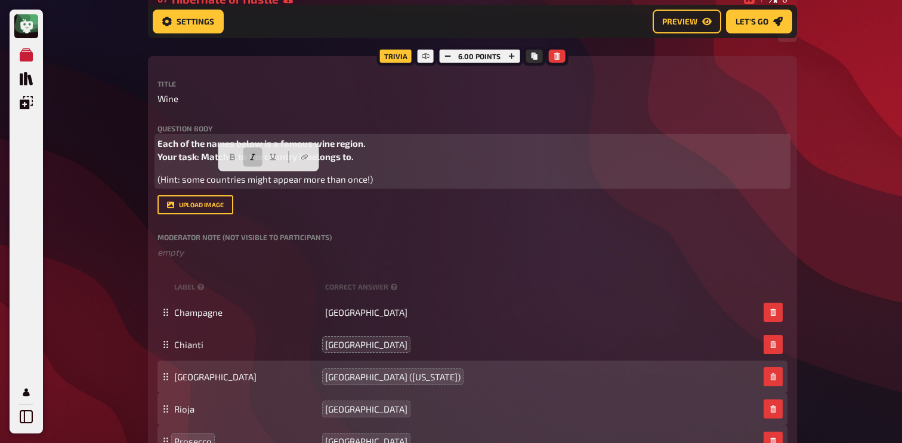
click at [252, 162] on button "button" at bounding box center [252, 156] width 19 height 19
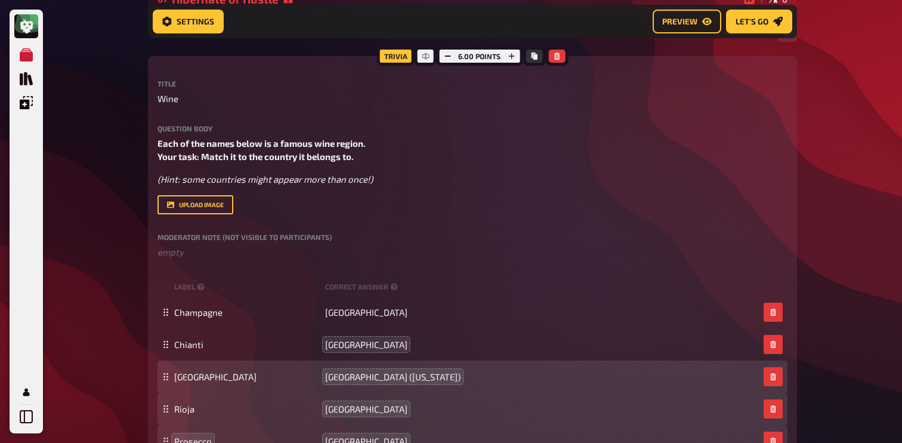
click at [407, 196] on div "upload image" at bounding box center [472, 204] width 630 height 19
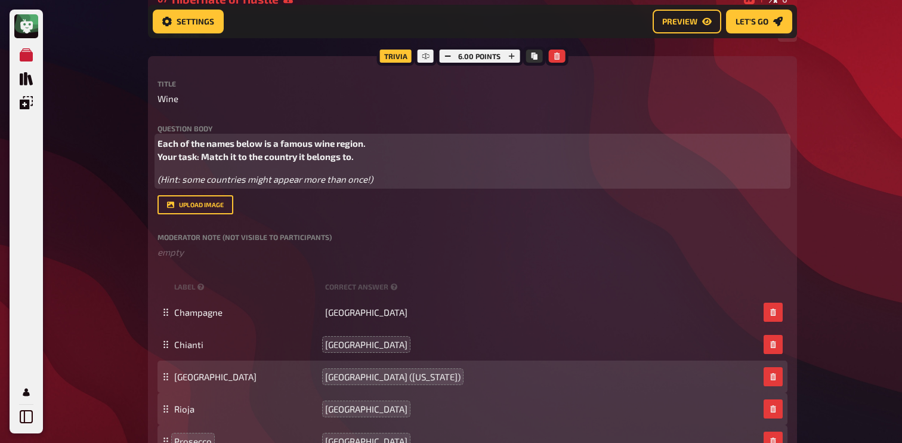
click at [411, 179] on p "(Hint: some countries might appear more than once!)" at bounding box center [472, 179] width 630 height 14
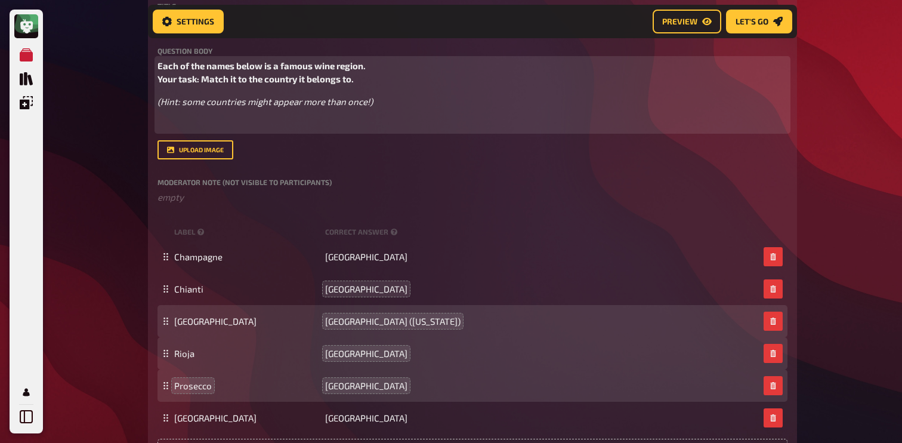
scroll to position [507, 0]
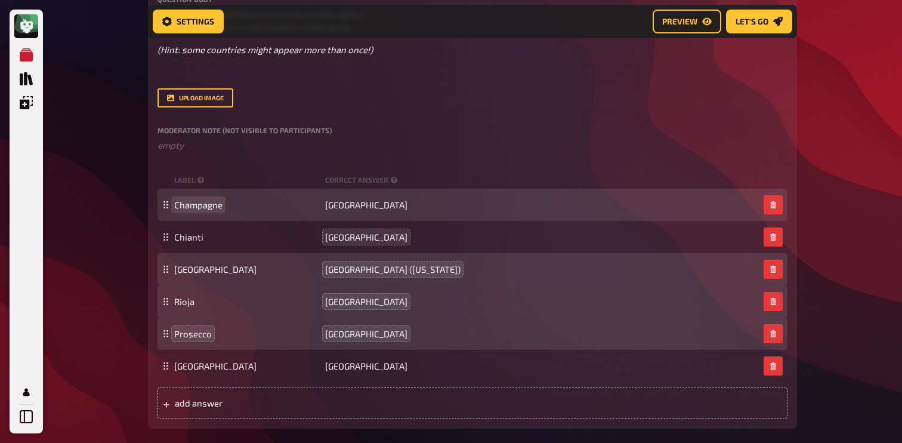
click at [199, 205] on span "Champagne" at bounding box center [198, 204] width 48 height 11
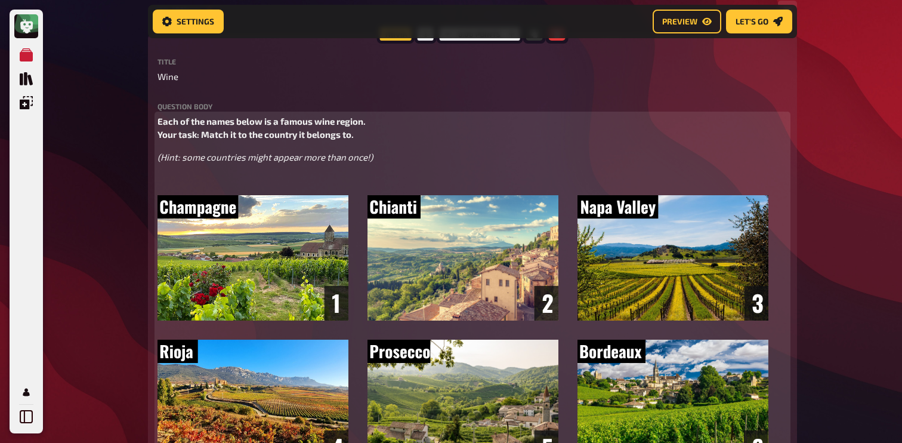
scroll to position [407, 0]
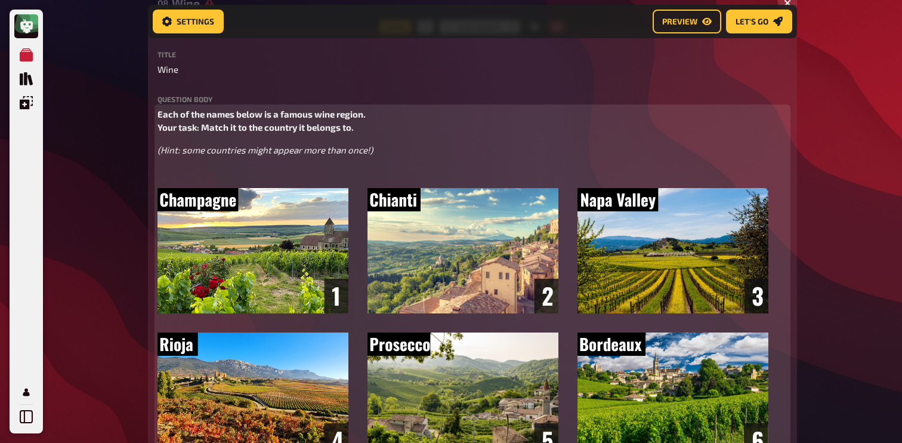
click at [224, 182] on div "Each of the names below is a famous wine region. Your task: Match it to the cou…" at bounding box center [472, 284] width 630 height 354
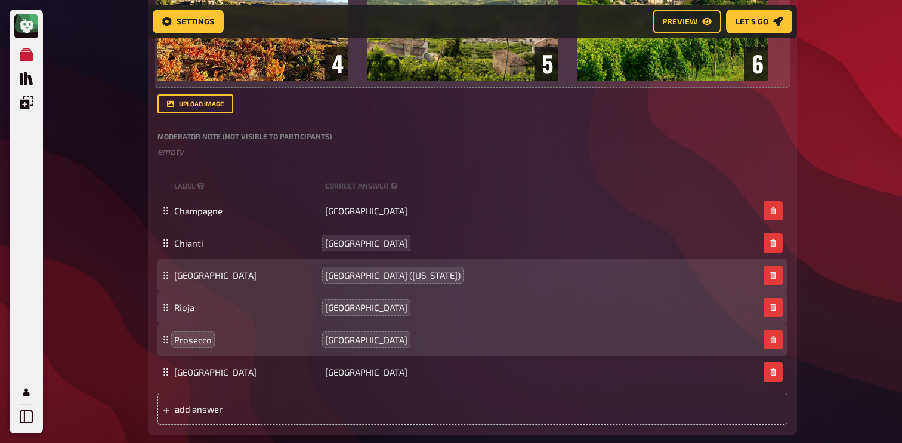
scroll to position [761, 0]
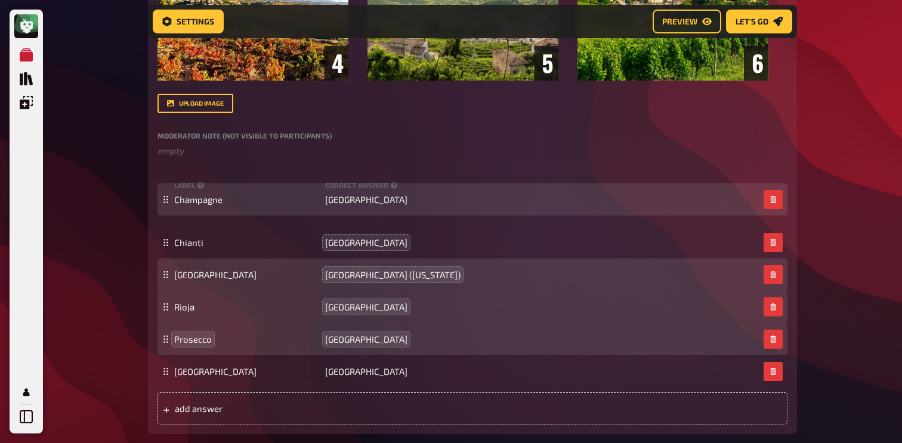
drag, startPoint x: 165, startPoint y: 209, endPoint x: 165, endPoint y: 199, distance: 10.2
click at [165, 199] on icon at bounding box center [165, 199] width 7 height 7
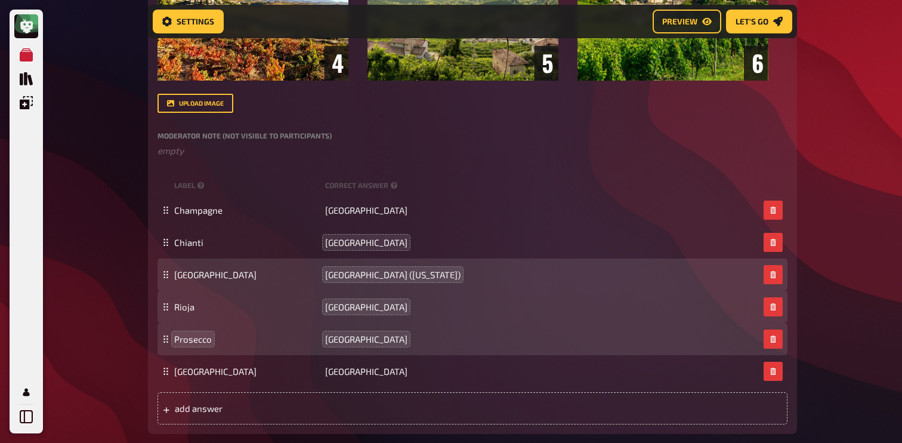
click at [98, 211] on div "My Quizzes Quiz Library Overlays My Account Home My Quizzes Autumn Special ​🇬🇧 …" at bounding box center [451, 129] width 902 height 1781
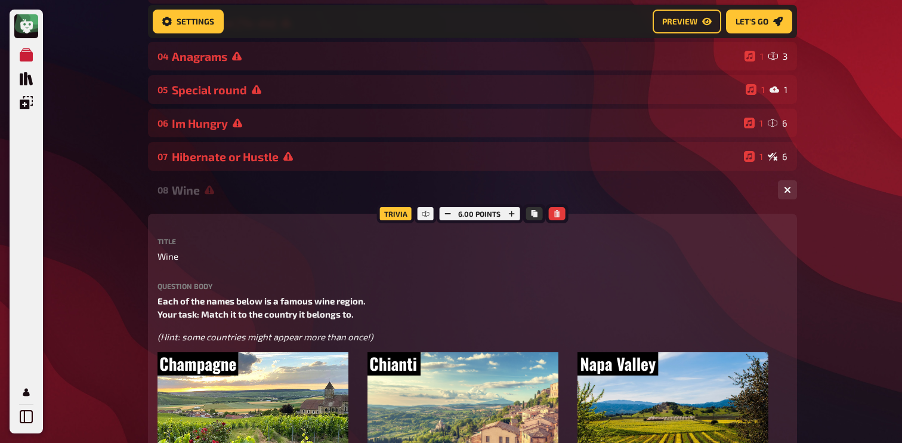
scroll to position [112, 0]
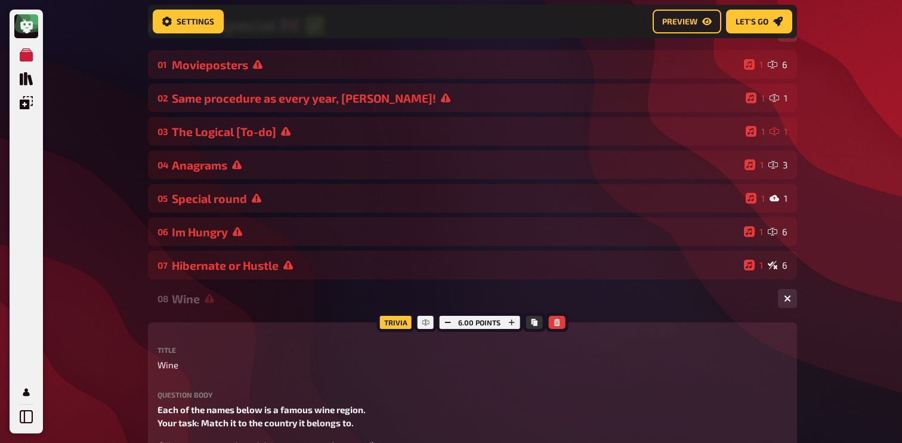
click at [186, 299] on div "Wine" at bounding box center [470, 299] width 596 height 14
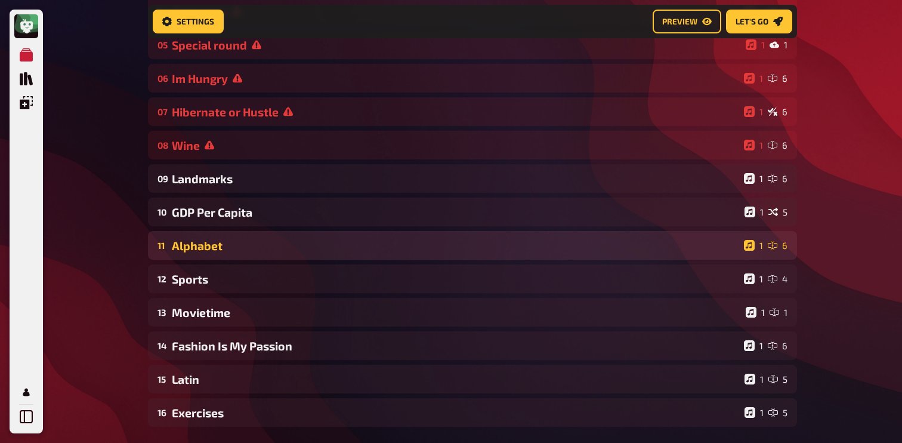
click at [272, 242] on div "Alphabet" at bounding box center [455, 246] width 567 height 14
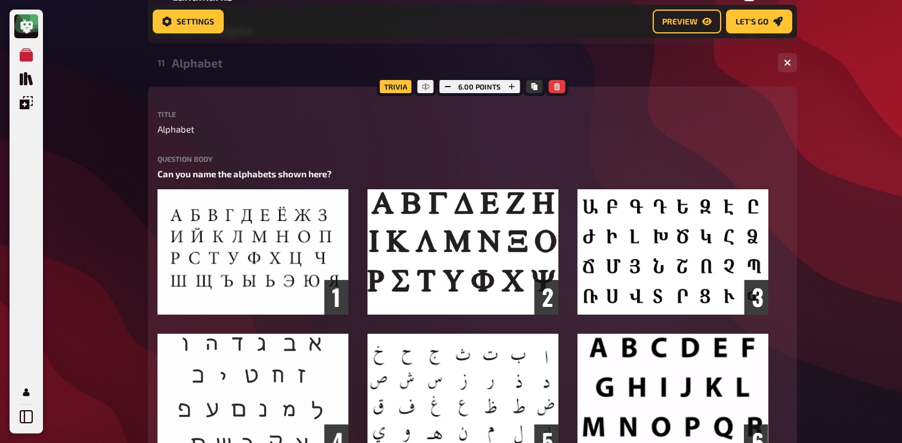
scroll to position [404, 0]
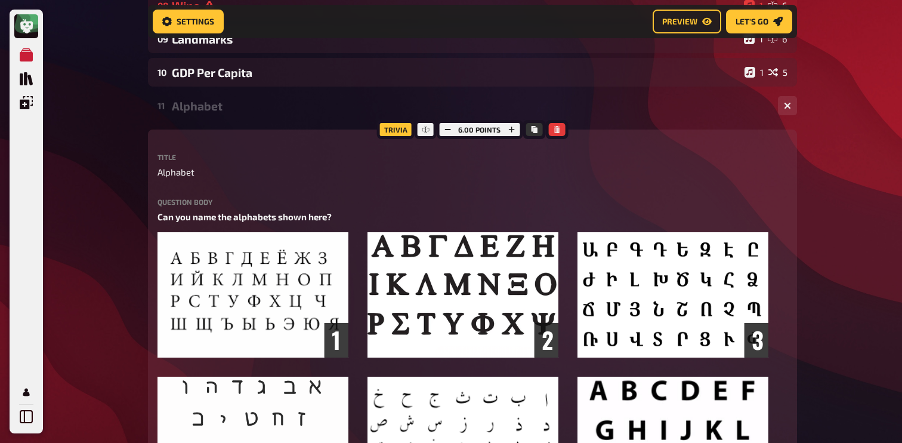
click at [197, 93] on div "11 Alphabet 1 6" at bounding box center [472, 105] width 649 height 29
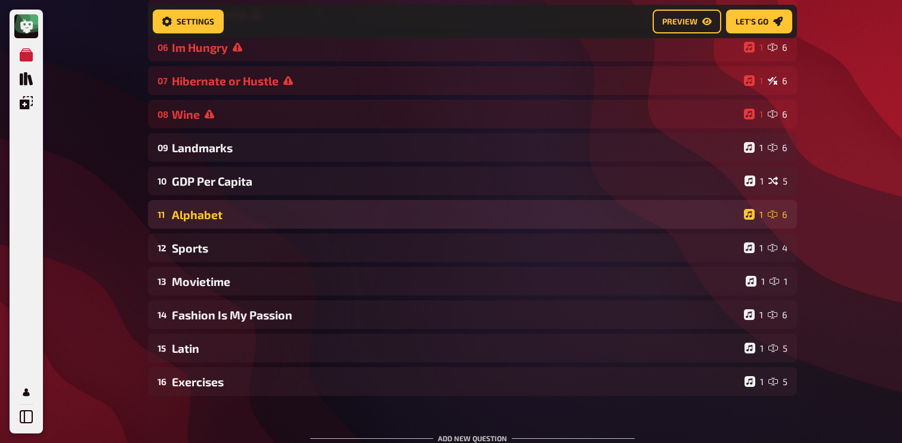
scroll to position [295, 0]
click at [218, 115] on div "Wine" at bounding box center [455, 116] width 567 height 14
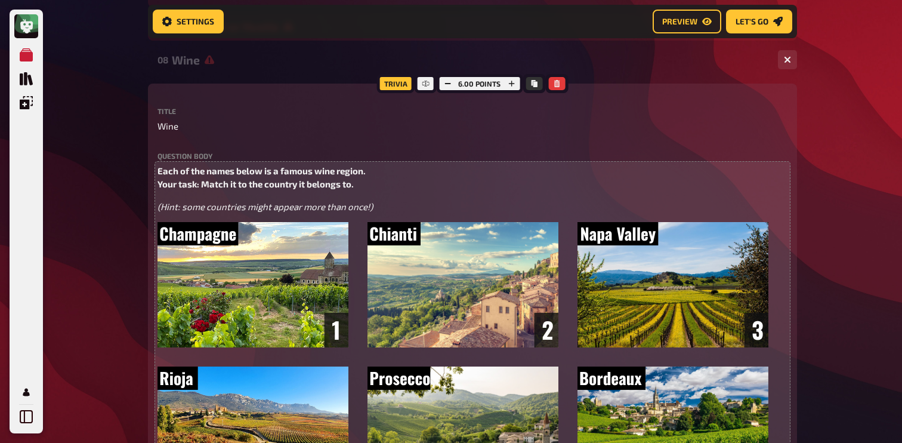
scroll to position [332, 0]
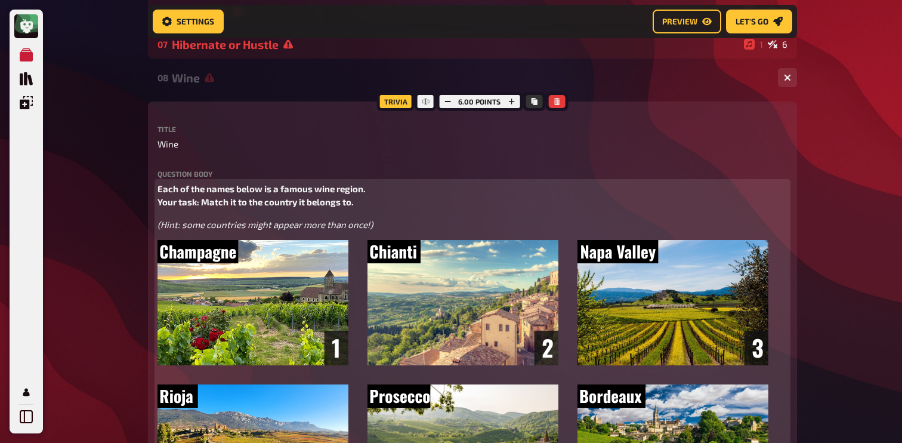
click at [220, 197] on p "Each of the names below is a famous wine region. Your task: Match it to the cou…" at bounding box center [472, 195] width 630 height 27
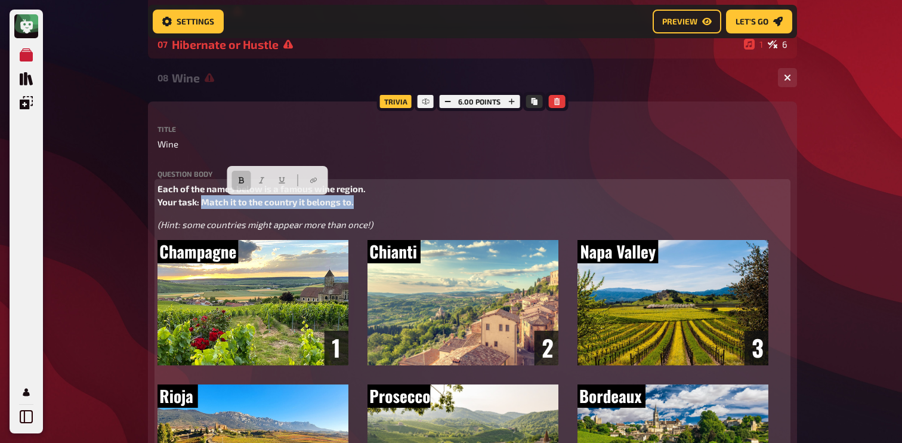
drag, startPoint x: 202, startPoint y: 203, endPoint x: 375, endPoint y: 202, distance: 173.0
click at [375, 202] on p "Each of the names below is a famous wine region. Your task: Match it to the cou…" at bounding box center [472, 195] width 630 height 27
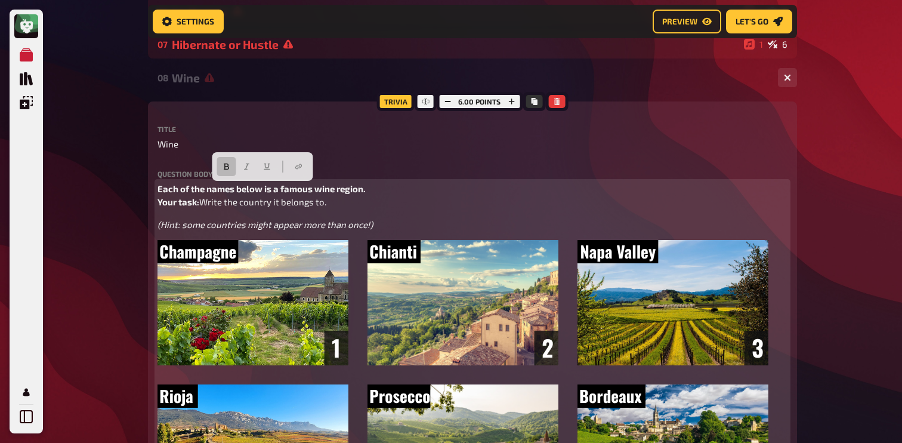
drag, startPoint x: 202, startPoint y: 204, endPoint x: 152, endPoint y: 192, distance: 51.5
click at [221, 160] on button "button" at bounding box center [225, 166] width 19 height 19
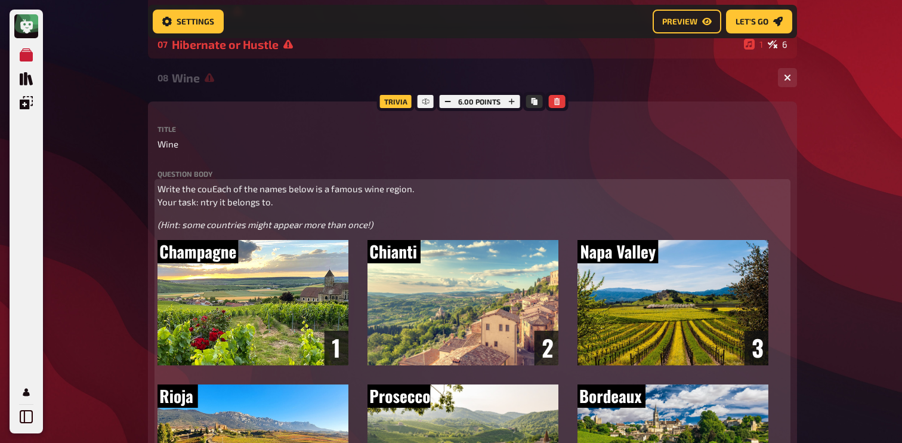
click at [315, 200] on p "Write the couEach of the names below is a famous wine region. Your task: ntry i…" at bounding box center [472, 195] width 630 height 27
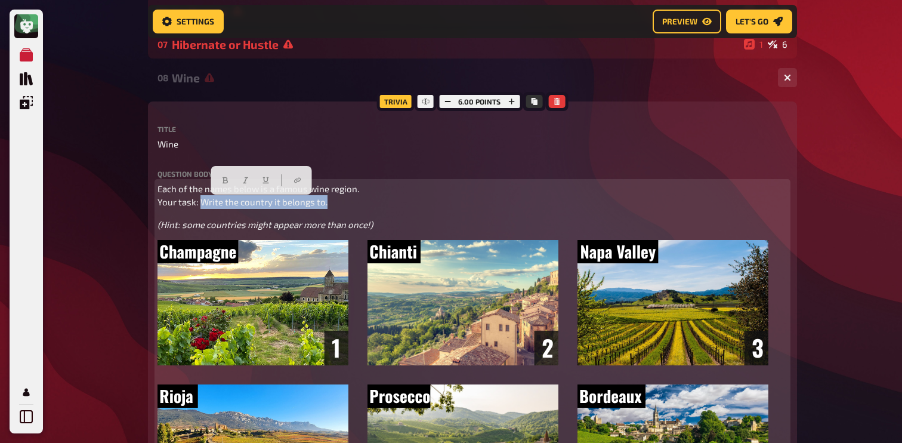
drag, startPoint x: 327, startPoint y: 204, endPoint x: 200, endPoint y: 208, distance: 127.1
click at [200, 208] on p "Each of the names below is a famous wine region. Your task: Write the country i…" at bounding box center [472, 195] width 630 height 27
click at [220, 185] on button "button" at bounding box center [225, 180] width 19 height 19
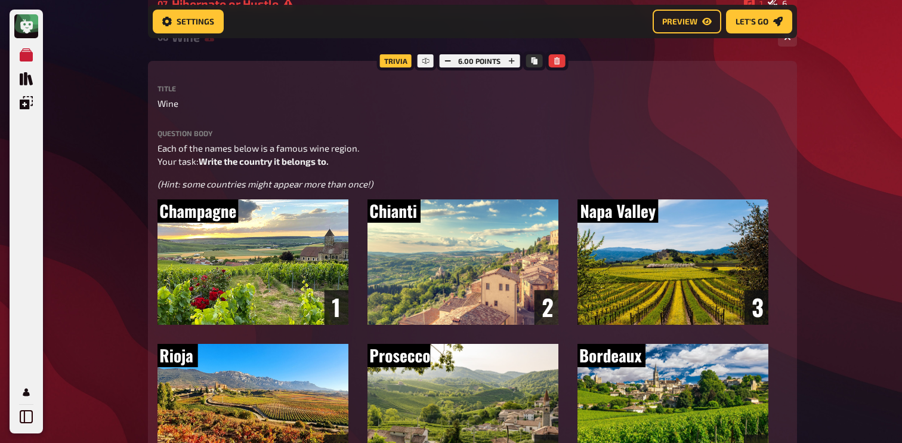
scroll to position [316, 0]
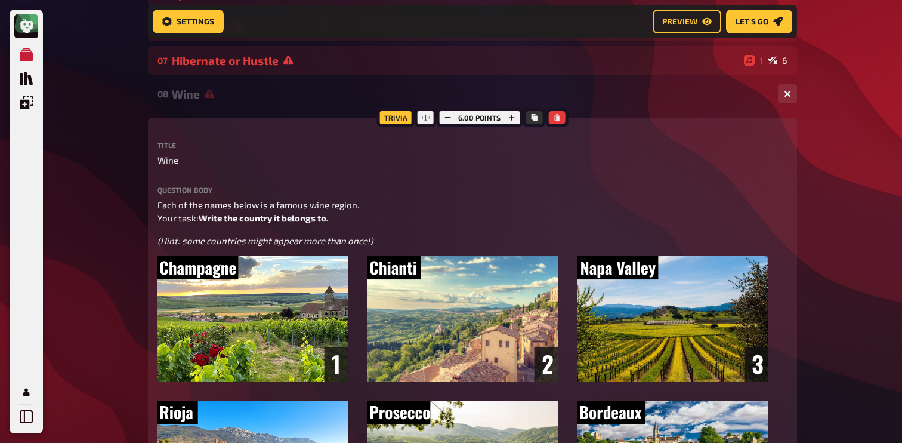
click at [218, 87] on div "08 Wine 1 6" at bounding box center [472, 93] width 649 height 29
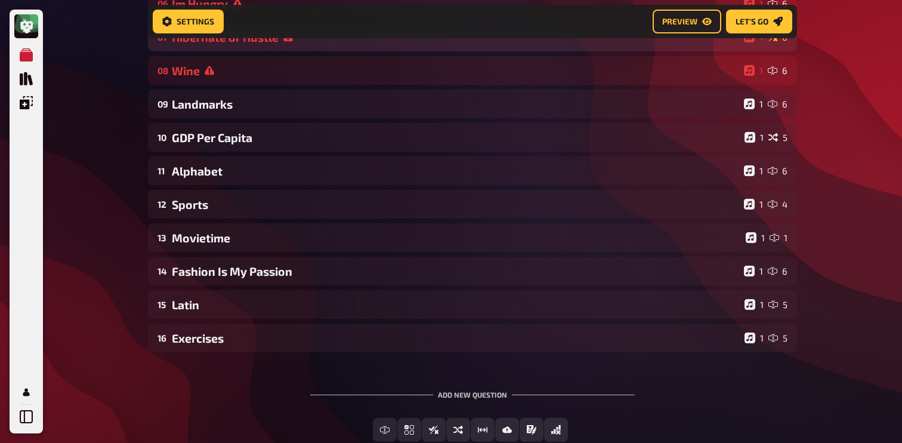
scroll to position [319, 0]
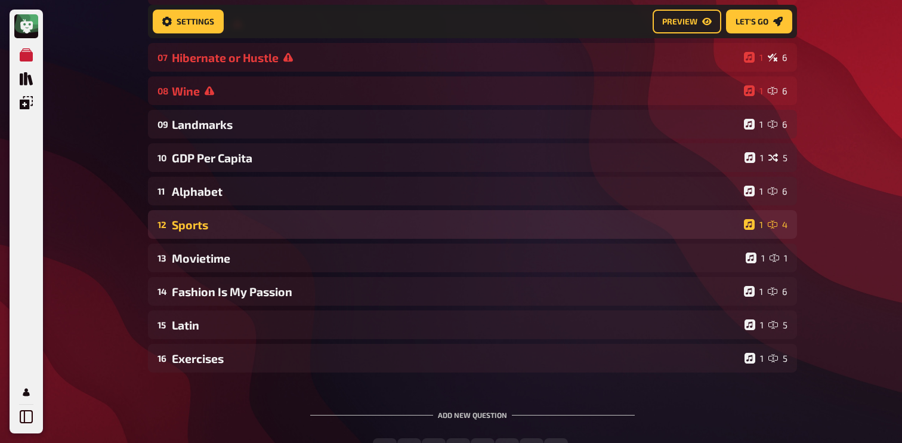
click at [206, 221] on div "Sports" at bounding box center [455, 225] width 567 height 14
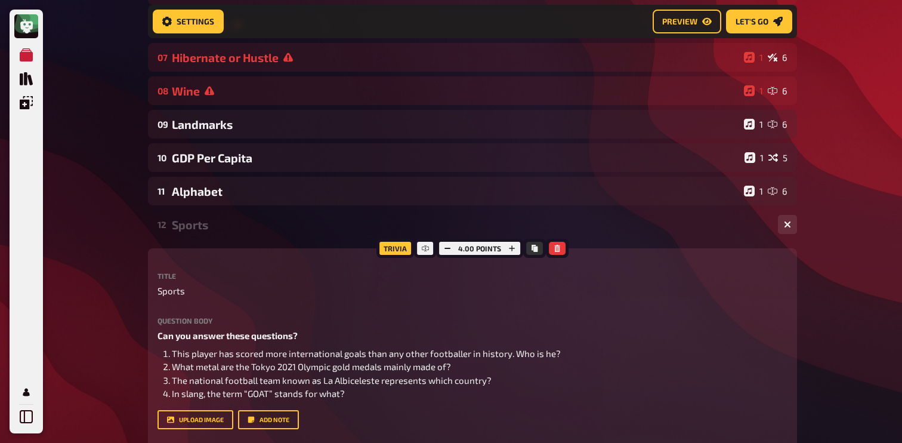
click at [206, 225] on div "Sports" at bounding box center [470, 225] width 596 height 14
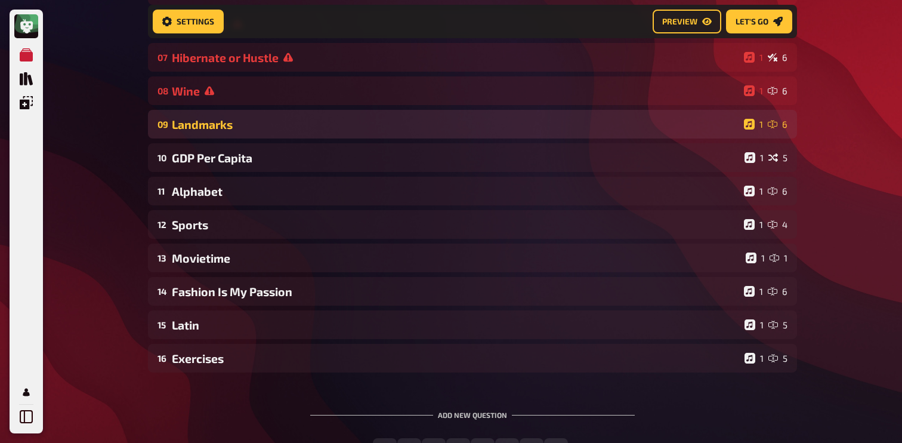
click at [240, 135] on div "09 Landmarks 1 6" at bounding box center [472, 124] width 649 height 29
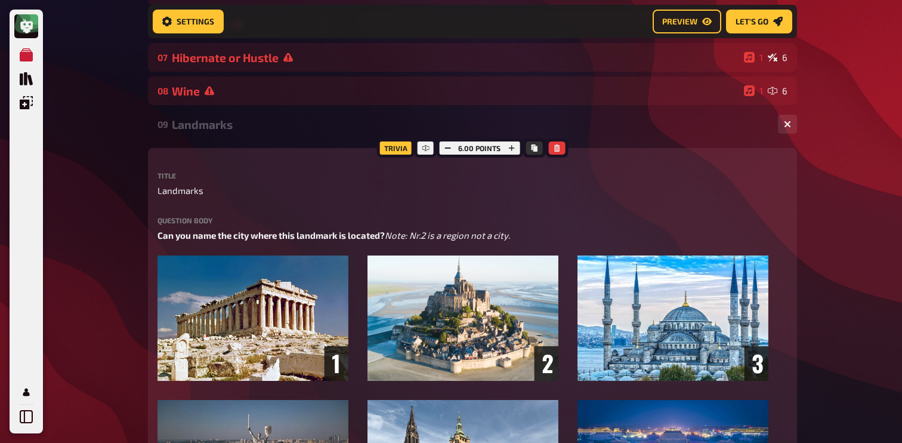
click at [242, 133] on div "09 Landmarks 1 6" at bounding box center [472, 124] width 649 height 29
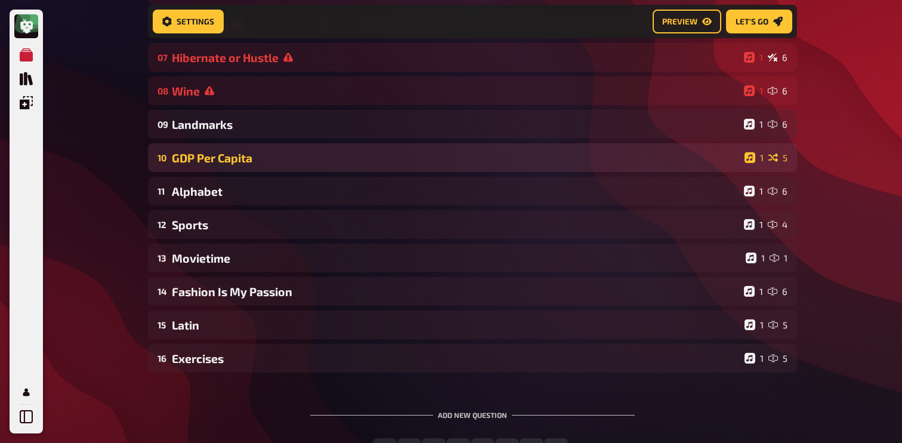
click at [242, 159] on div "GDP Per Capita" at bounding box center [456, 158] width 568 height 14
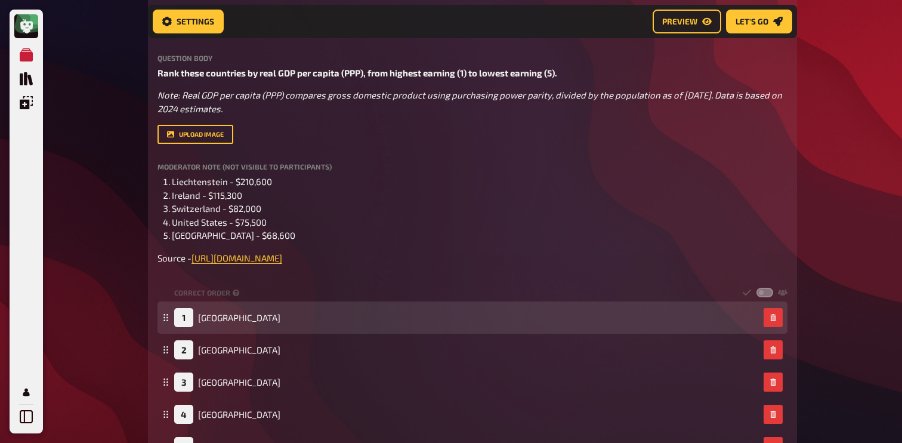
scroll to position [487, 0]
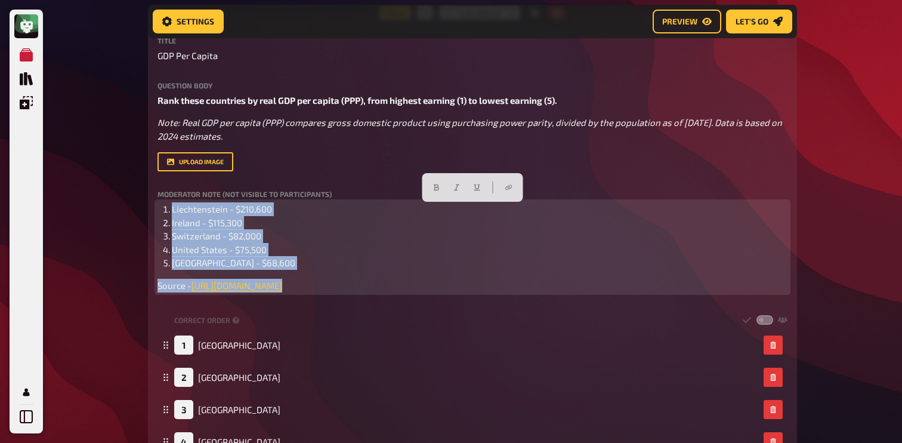
drag, startPoint x: 591, startPoint y: 283, endPoint x: 151, endPoint y: 212, distance: 445.9
click at [151, 212] on div "Trivia 4.00 points Title GDP Per Capita Question body Rank these countries by r…" at bounding box center [472, 274] width 649 height 523
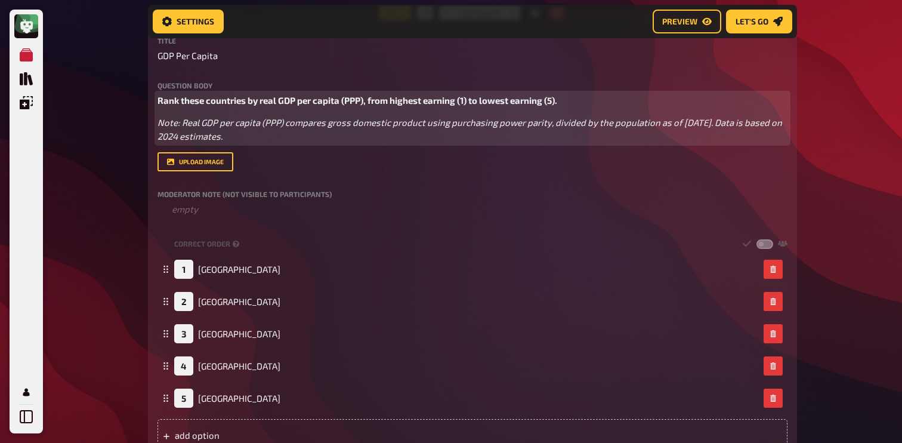
click at [258, 130] on p "Note: Real GDP per capita (PPP) compares gross domestic product using purchasin…" at bounding box center [472, 129] width 630 height 27
drag, startPoint x: 252, startPoint y: 135, endPoint x: 123, endPoint y: 98, distance: 134.0
click at [123, 97] on div "My Quizzes Quiz Library Overlays My Account Home My Quizzes Autumn Special ​🇬🇧 …" at bounding box center [451, 247] width 902 height 1468
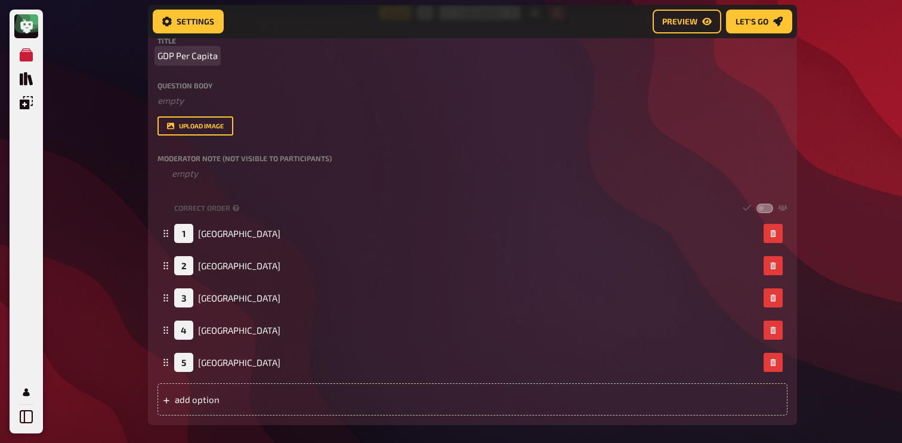
click at [175, 54] on span "GDP Per Capita" at bounding box center [187, 56] width 60 height 14
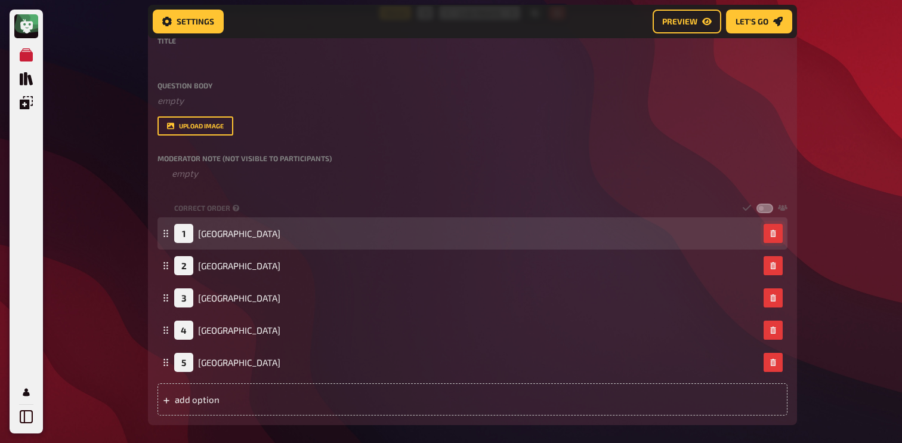
click at [769, 242] on button "button" at bounding box center [772, 233] width 19 height 19
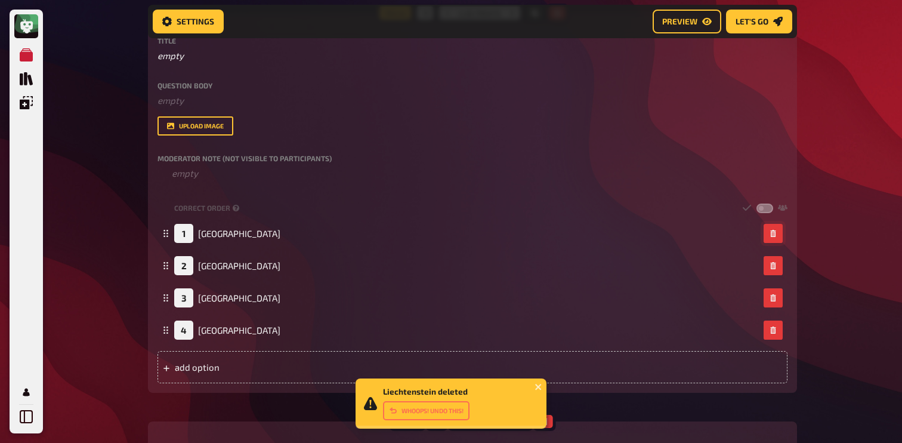
click at [769, 242] on button "button" at bounding box center [772, 233] width 19 height 19
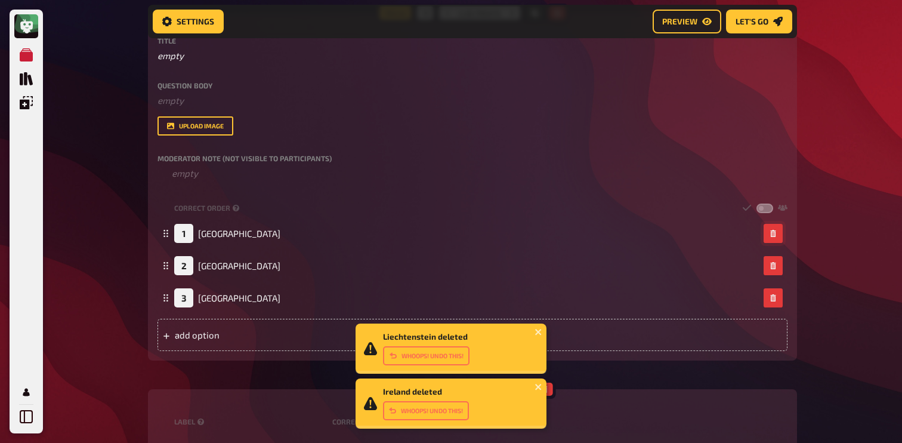
click at [769, 242] on button "button" at bounding box center [772, 233] width 19 height 19
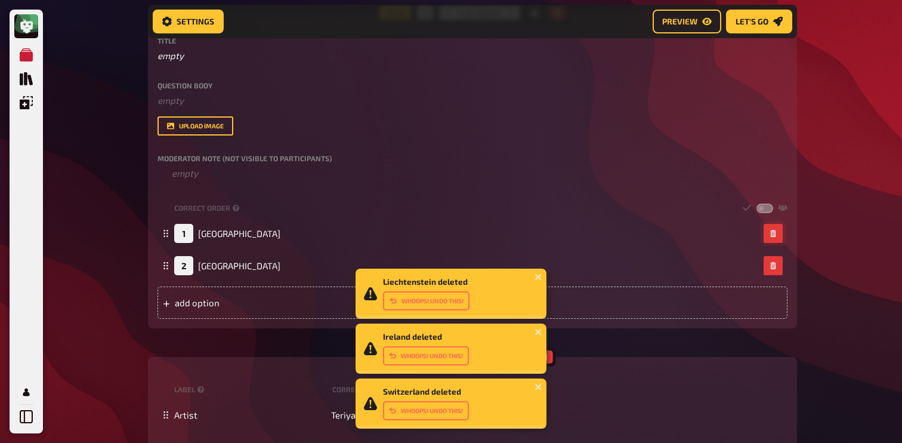
click at [769, 242] on button "button" at bounding box center [772, 233] width 19 height 19
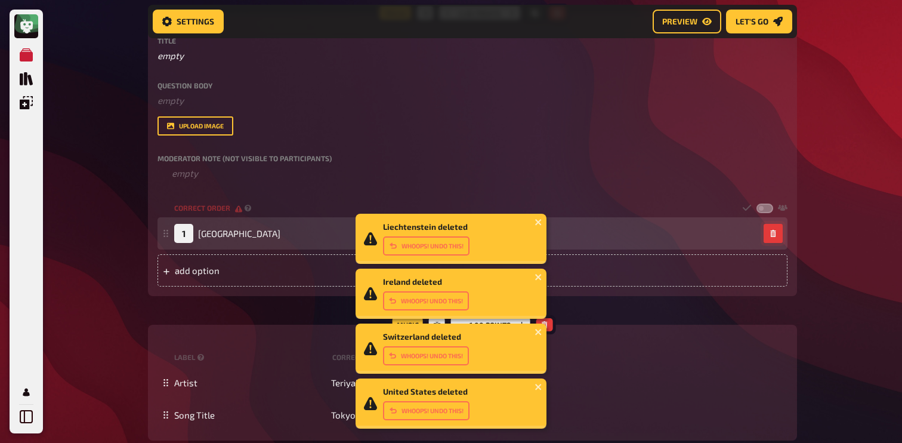
click at [769, 242] on button "button" at bounding box center [772, 233] width 19 height 19
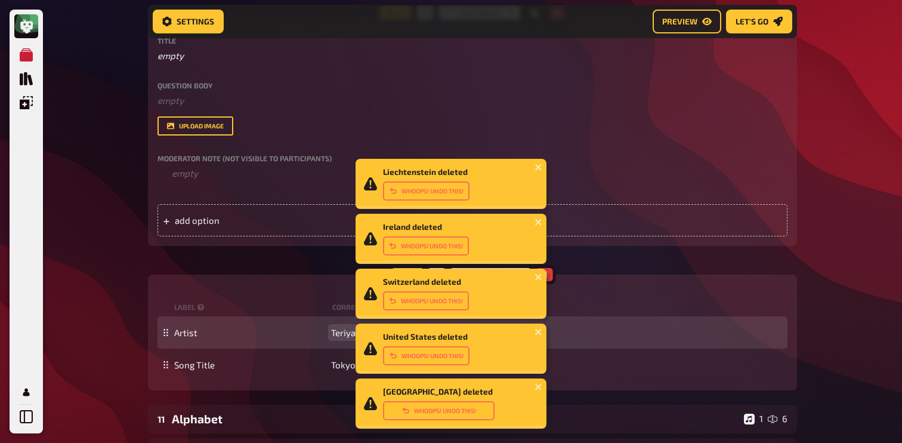
click at [341, 326] on div "Artist [PERSON_NAME]" at bounding box center [472, 332] width 630 height 32
click at [340, 331] on span "Teriyaki Boyz" at bounding box center [358, 332] width 54 height 11
click at [337, 332] on span "Boyz" at bounding box center [341, 332] width 20 height 11
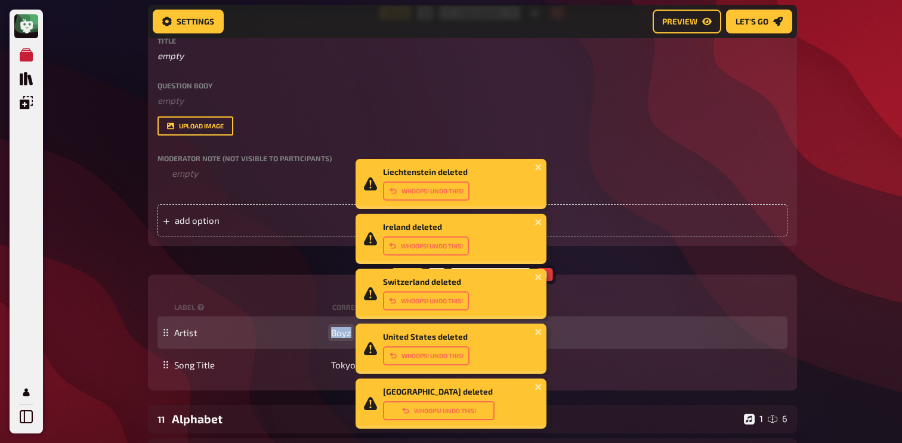
click at [337, 332] on span "Boyz" at bounding box center [341, 332] width 20 height 11
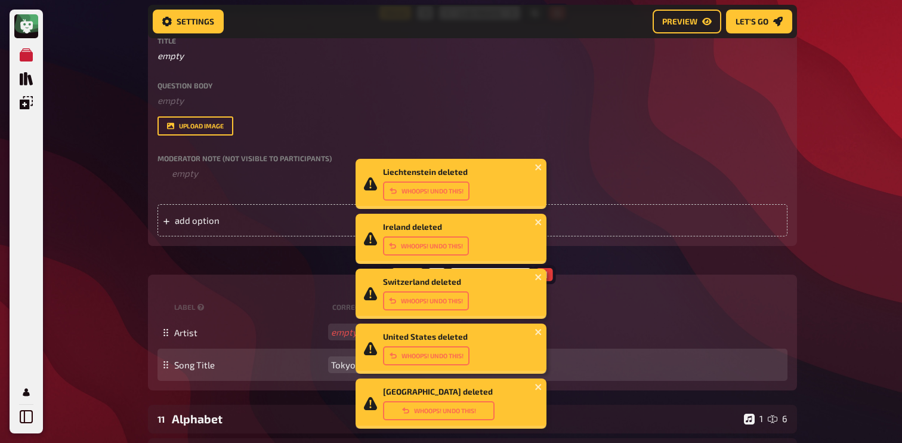
scroll to position [487, 0]
click at [339, 361] on span "Tokyo Drift" at bounding box center [353, 365] width 45 height 11
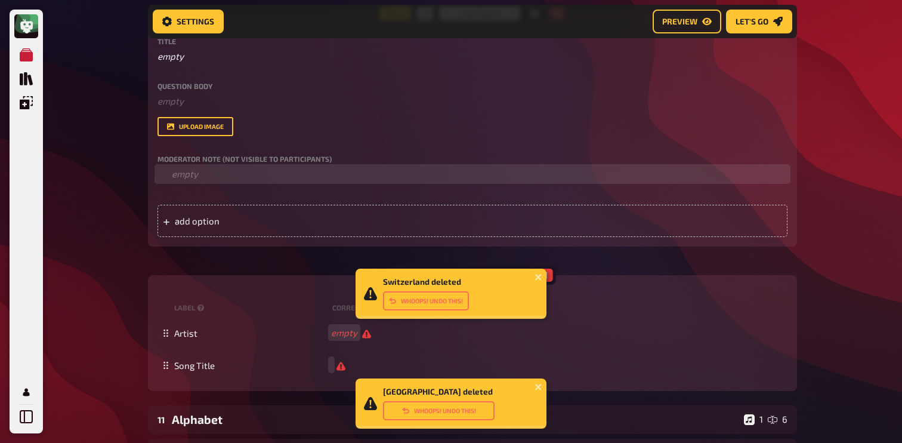
click at [264, 168] on div "Moderator Note (not visible to participants) ﻿ empty" at bounding box center [472, 168] width 630 height 26
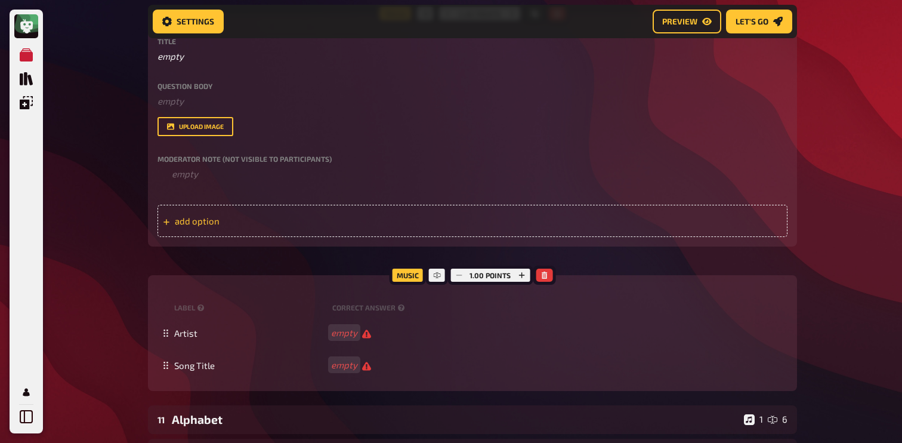
click at [241, 221] on div "add option" at bounding box center [472, 221] width 630 height 32
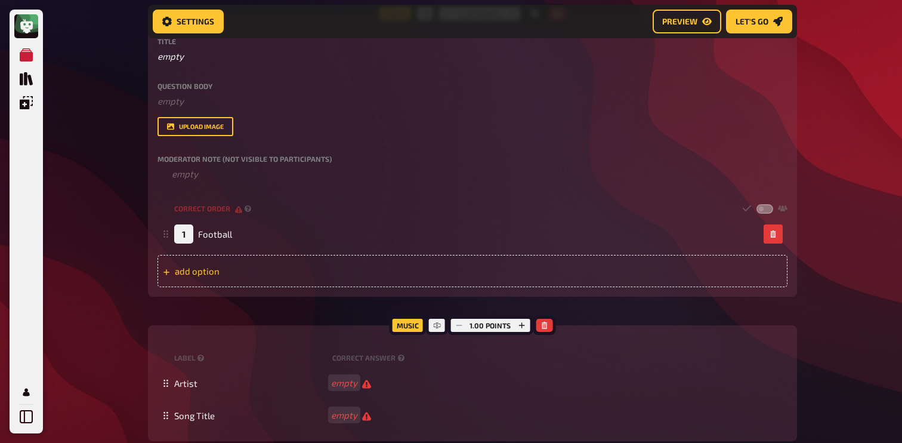
click at [225, 269] on div "add option" at bounding box center [472, 271] width 630 height 32
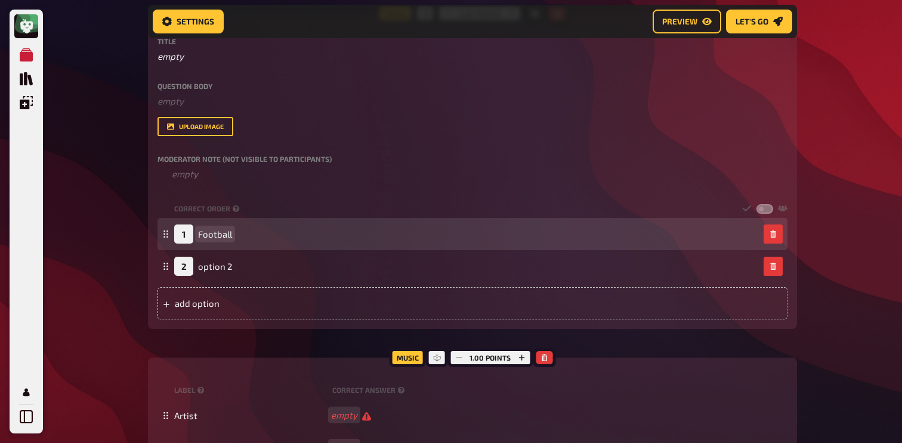
click at [218, 233] on span "Football" at bounding box center [215, 233] width 34 height 11
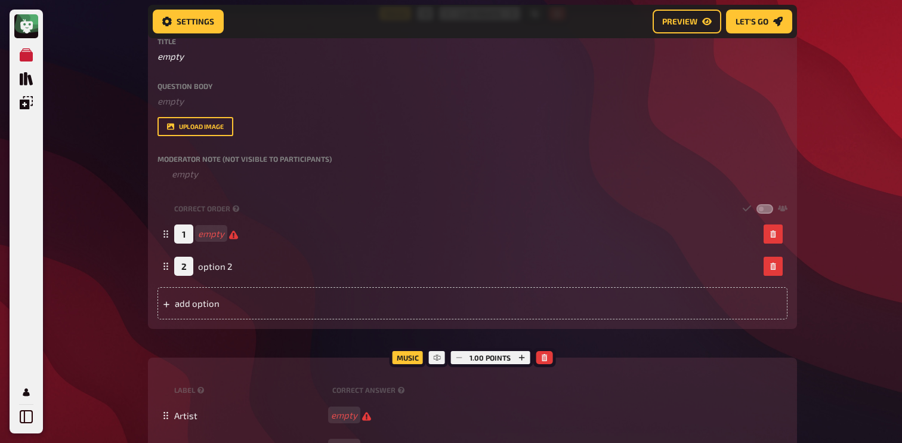
click at [105, 209] on div "My Quizzes Quiz Library Overlays My Account Home My Quizzes Autumn Special ​🇬🇧 …" at bounding box center [451, 180] width 902 height 1335
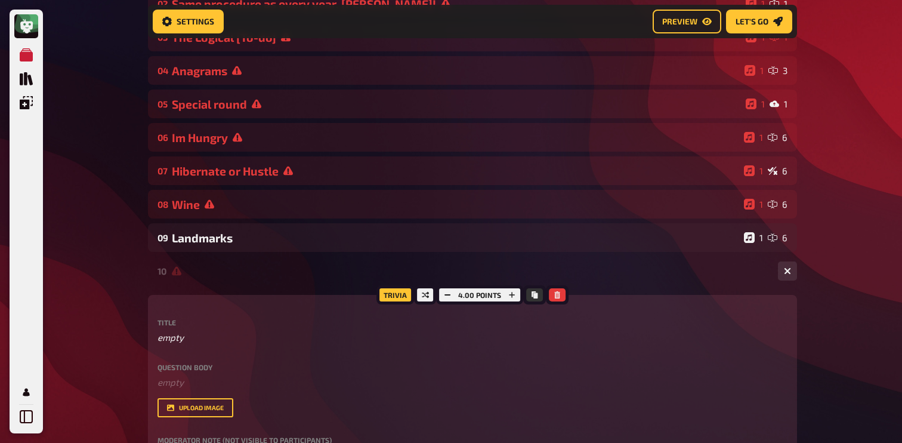
scroll to position [199, 0]
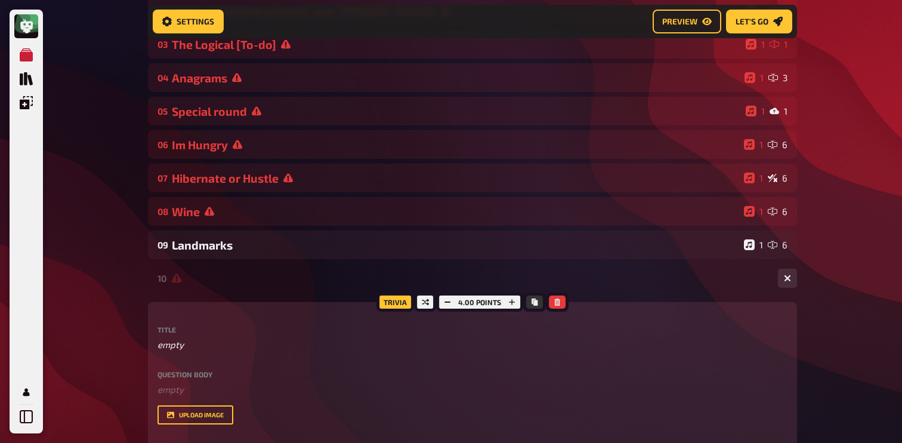
click at [174, 274] on div "10 1 2" at bounding box center [464, 278] width 615 height 11
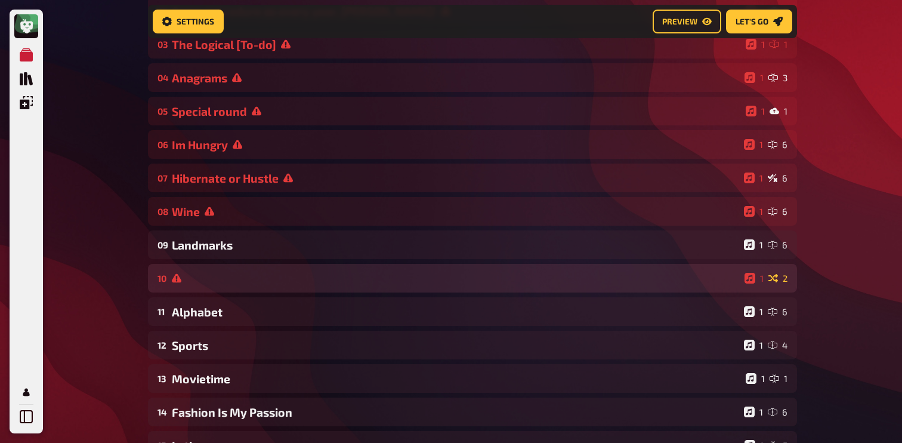
scroll to position [0, 0]
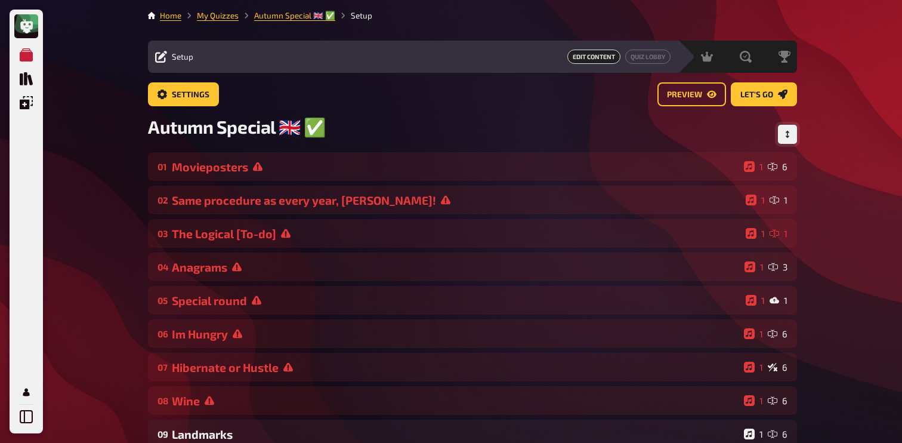
click at [787, 128] on button "Change Order" at bounding box center [787, 134] width 19 height 19
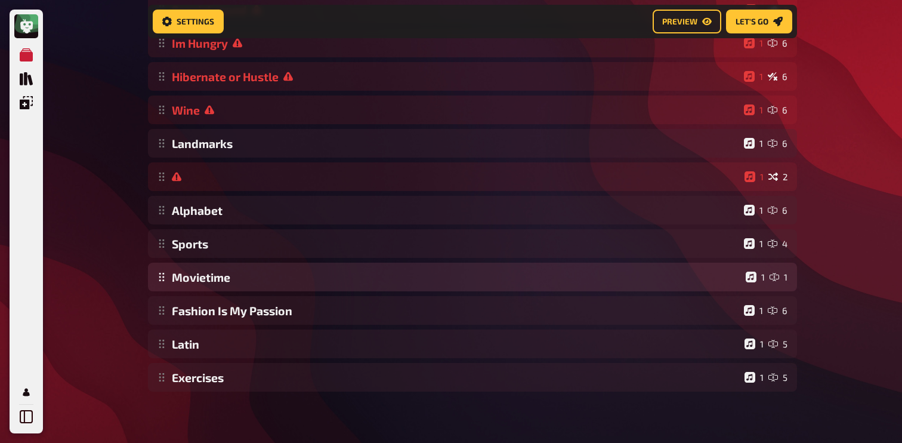
scroll to position [301, 0]
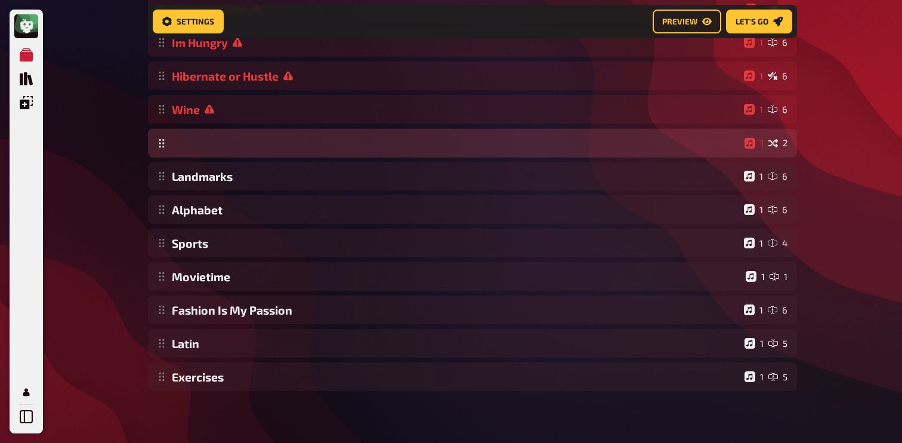
drag, startPoint x: 161, startPoint y: 180, endPoint x: 166, endPoint y: 145, distance: 35.0
click at [166, 145] on div "Movieposters 1 6 Same procedure as every year, [PERSON_NAME]! 1 1 The Logical […" at bounding box center [472, 126] width 649 height 530
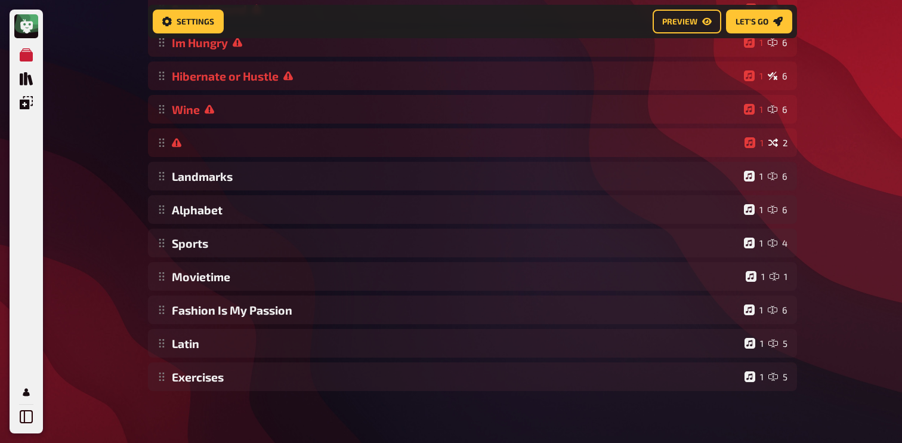
click at [119, 158] on div "My Quizzes Quiz Library Overlays My Account Home My Quizzes Autumn Special ​🇬🇧 …" at bounding box center [451, 73] width 902 height 748
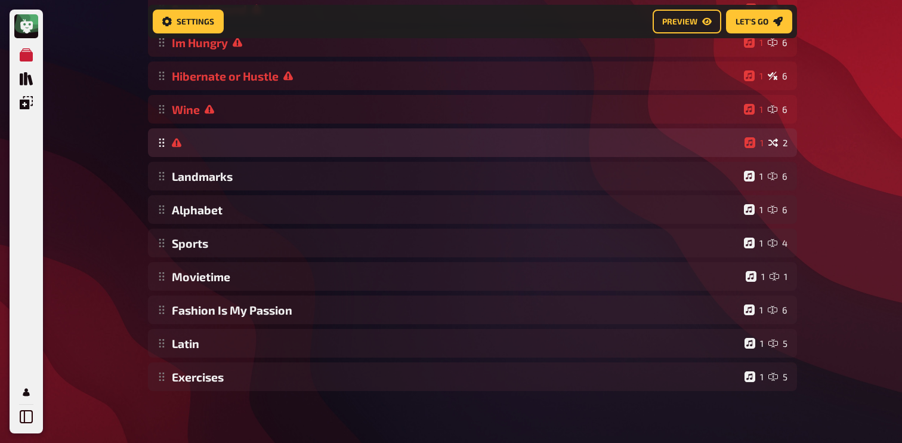
click at [351, 153] on div "Movieposters 1 6 Same procedure as every year, [PERSON_NAME]! 1 1 The Logical […" at bounding box center [472, 126] width 649 height 530
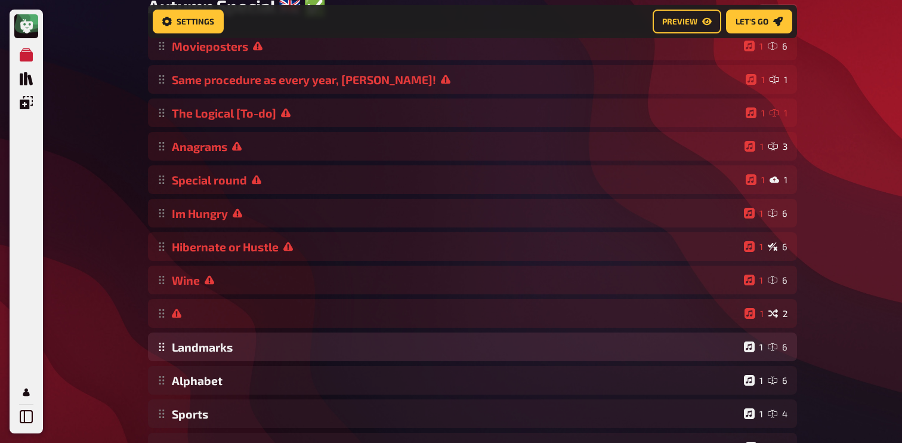
scroll to position [2, 0]
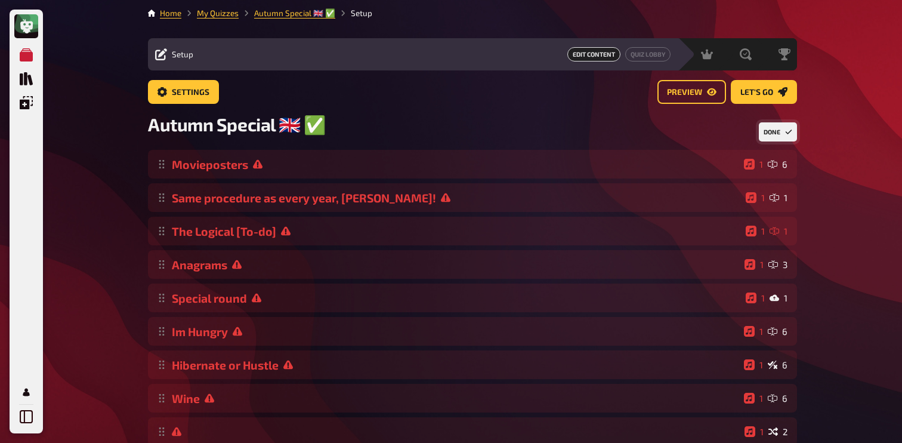
click at [779, 130] on button "Done" at bounding box center [778, 131] width 38 height 19
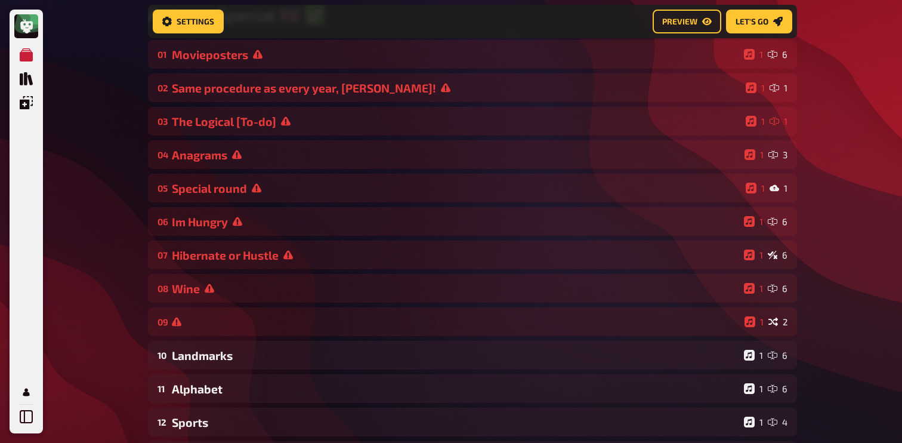
scroll to position [113, 0]
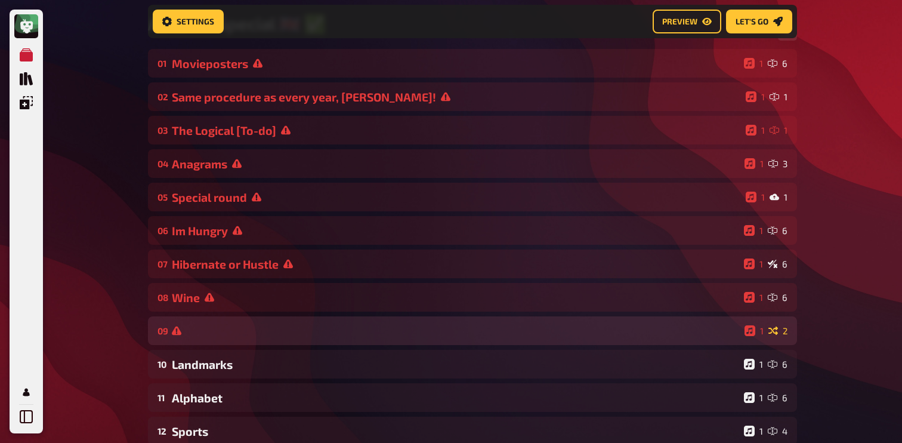
click at [214, 321] on div "09 1 2" at bounding box center [472, 330] width 649 height 29
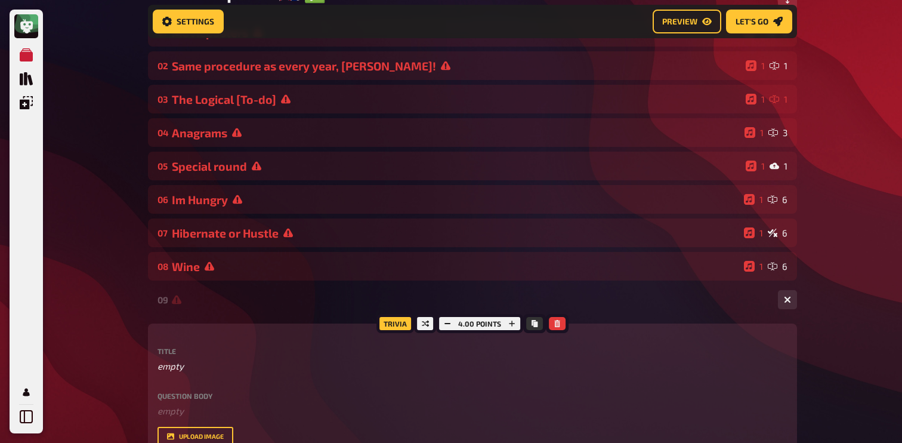
scroll to position [171, 0]
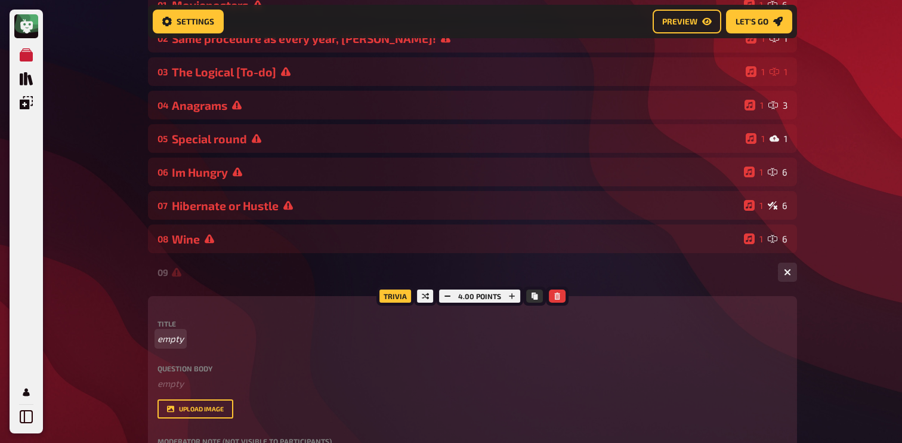
click at [204, 338] on p "empty" at bounding box center [472, 339] width 630 height 14
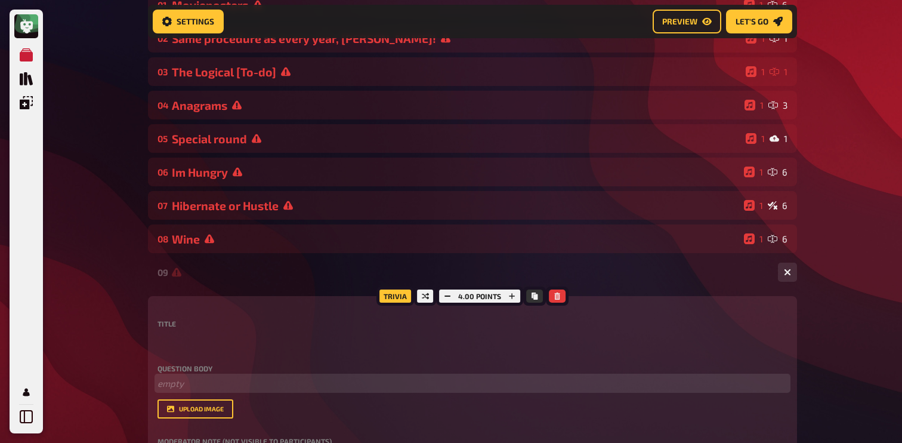
click at [184, 383] on p "﻿ empty" at bounding box center [472, 383] width 630 height 14
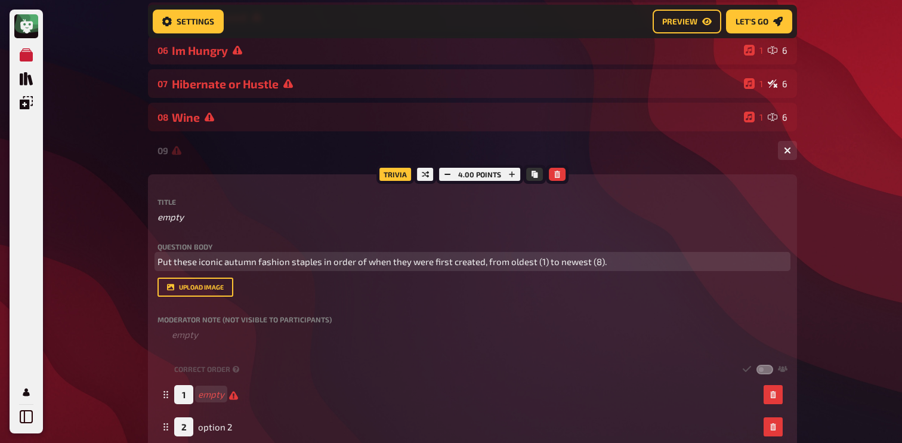
scroll to position [338, 0]
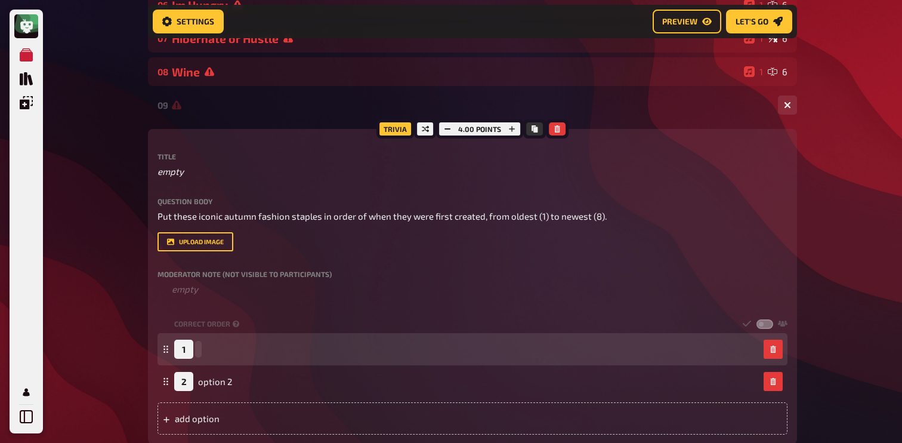
paste span
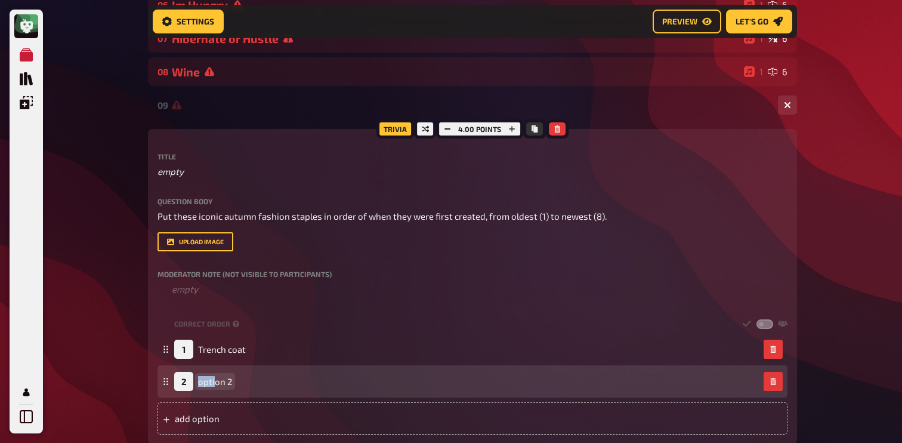
click at [215, 383] on span "option 2" at bounding box center [215, 381] width 34 height 11
paste span
click at [221, 380] on span "option 2" at bounding box center [215, 381] width 34 height 11
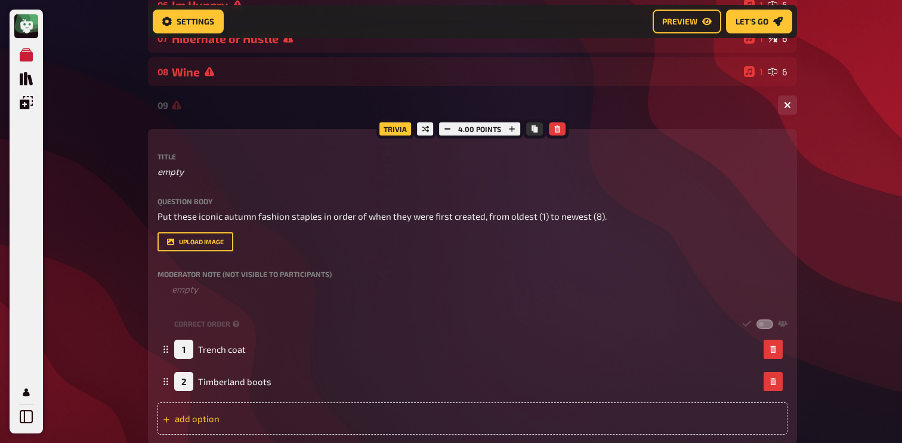
click at [220, 415] on div "add option" at bounding box center [472, 418] width 630 height 32
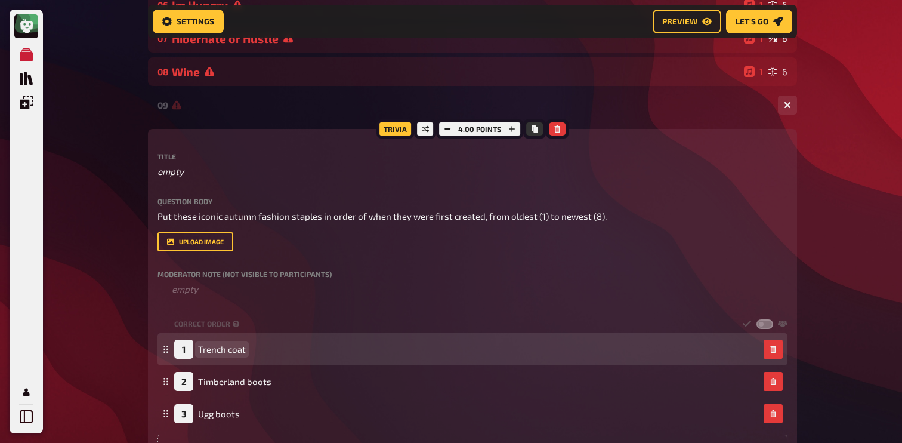
click at [229, 346] on span "Trench coat" at bounding box center [222, 349] width 48 height 11
paste span
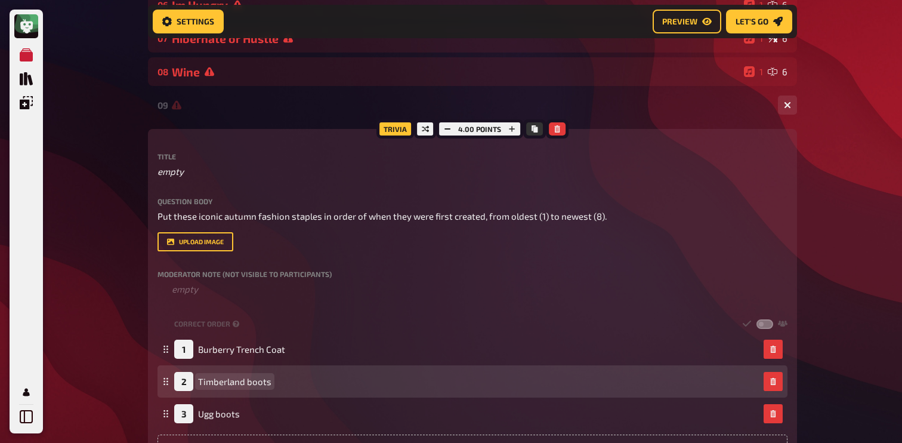
click at [219, 389] on div "2 Timberland boots" at bounding box center [222, 381] width 97 height 19
click at [222, 379] on span "Timberland boots" at bounding box center [234, 381] width 73 height 11
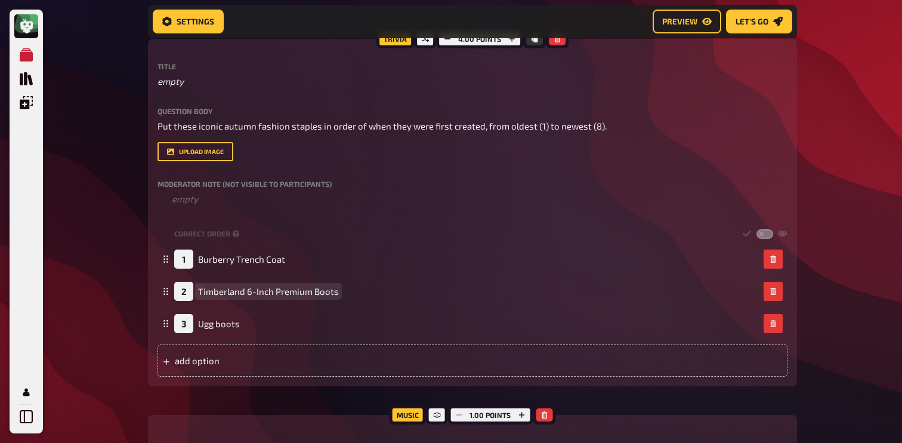
scroll to position [465, 0]
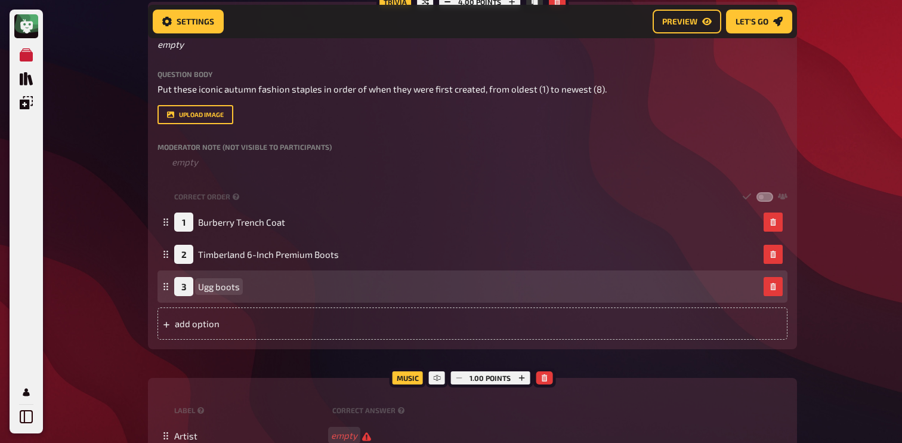
click at [225, 284] on span "Ugg boots" at bounding box center [219, 286] width 42 height 11
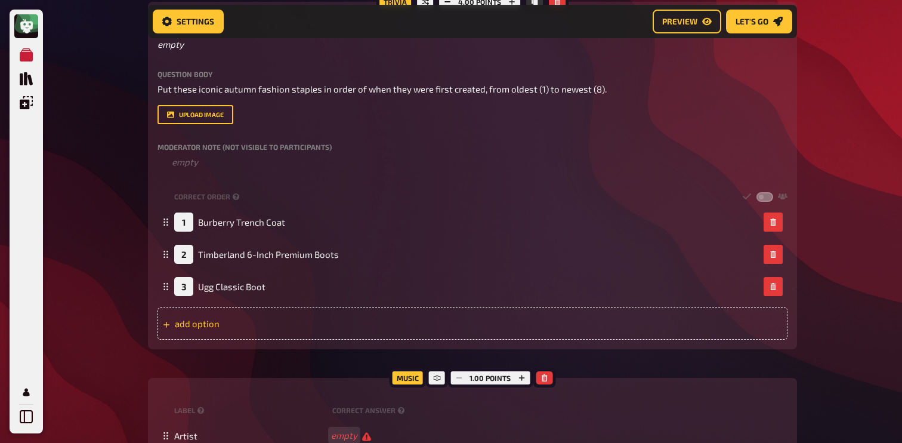
click at [222, 323] on div "add option" at bounding box center [472, 323] width 630 height 32
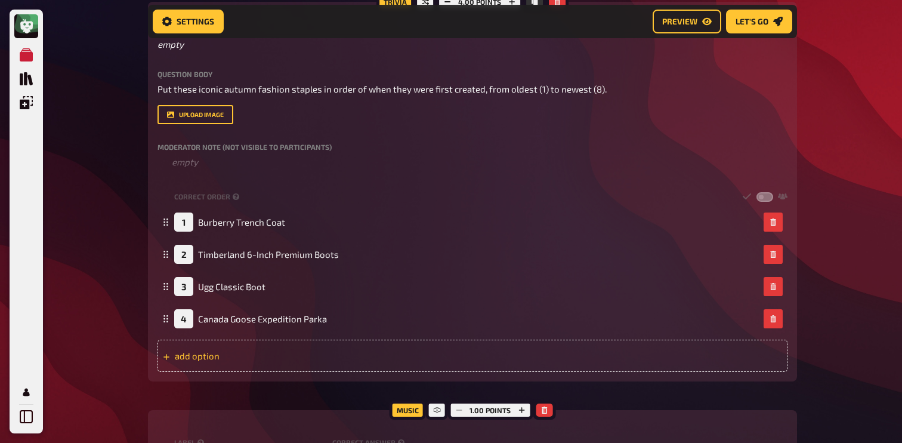
click at [214, 357] on div "add option" at bounding box center [472, 355] width 630 height 32
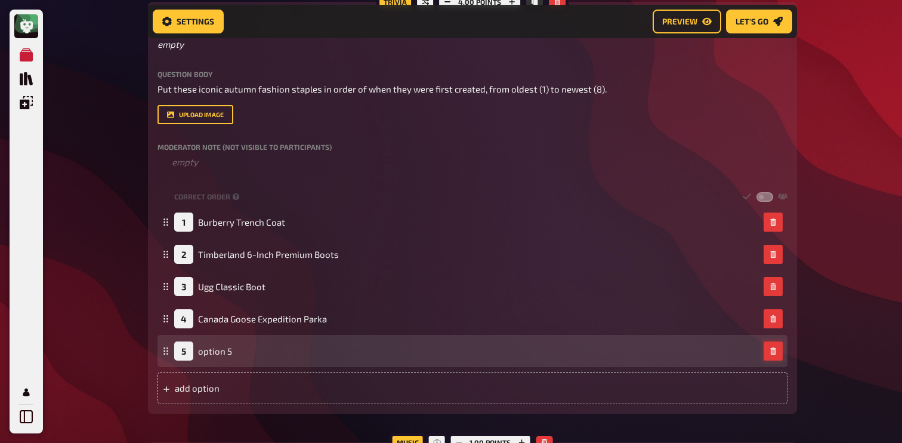
click at [776, 351] on icon "button" at bounding box center [772, 350] width 7 height 7
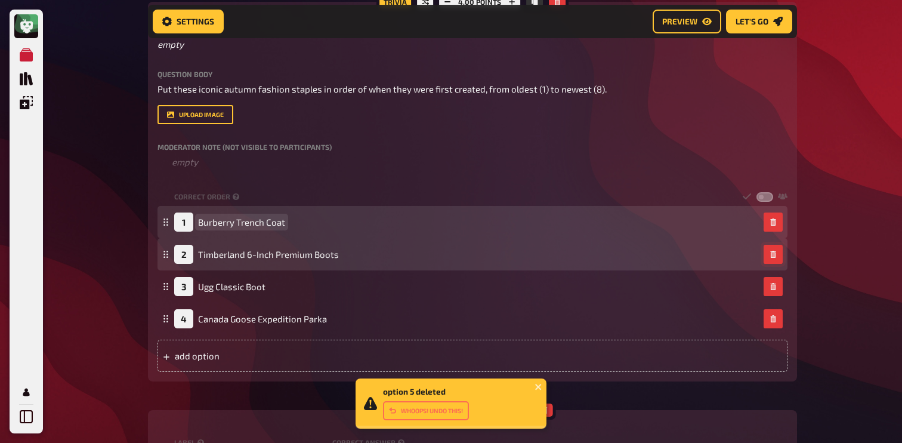
click at [262, 214] on div "1 Burberry Trench Coat" at bounding box center [229, 221] width 111 height 19
click at [249, 222] on span "Burberry Trench Coat" at bounding box center [241, 221] width 87 height 11
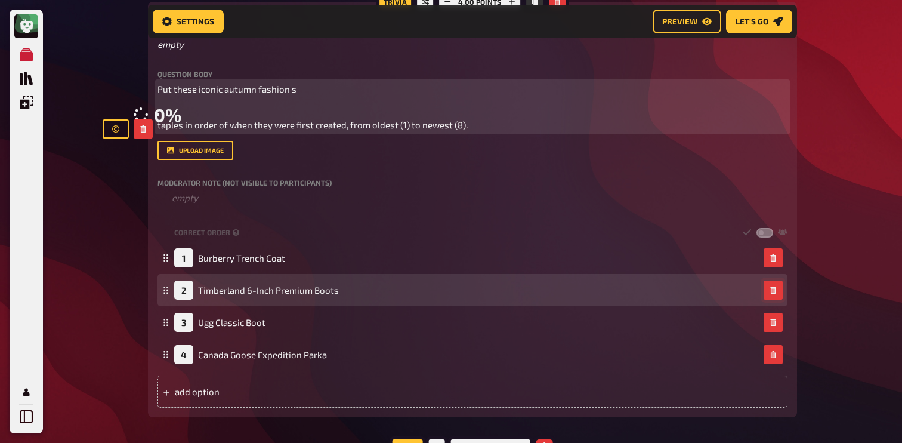
scroll to position [845, 0]
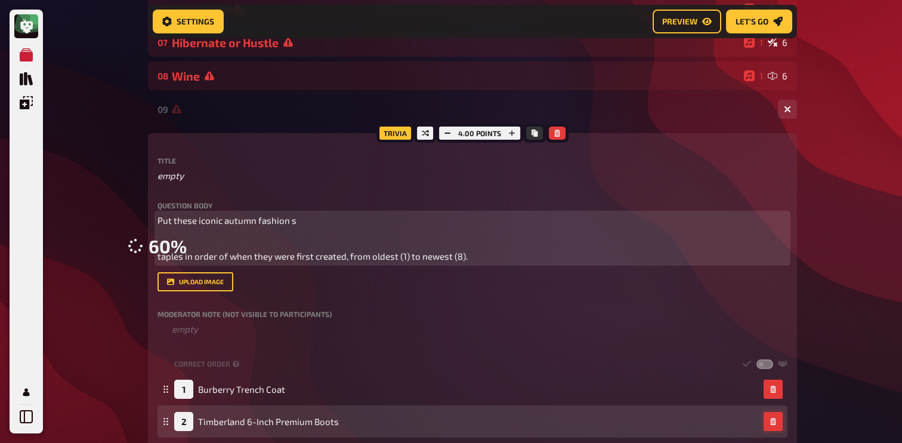
click at [157, 246] on img at bounding box center [157, 246] width 0 height 0
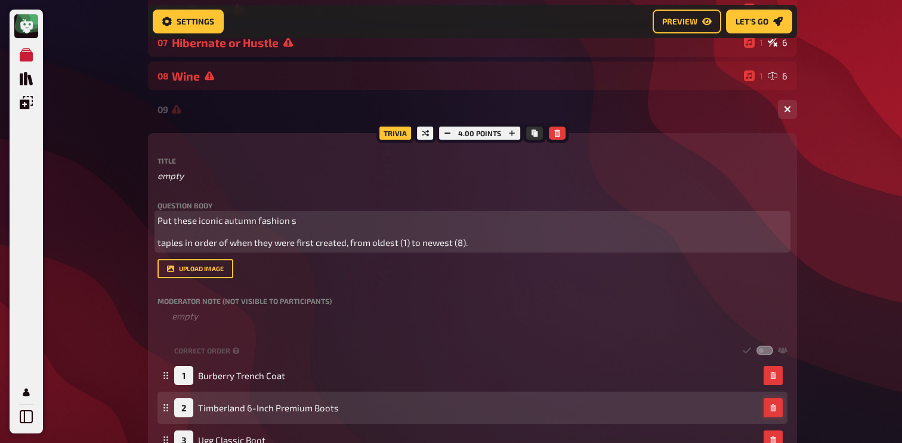
click at [158, 242] on span "taples in order of when they were first created, from oldest (1) to newest (8)." at bounding box center [312, 242] width 310 height 11
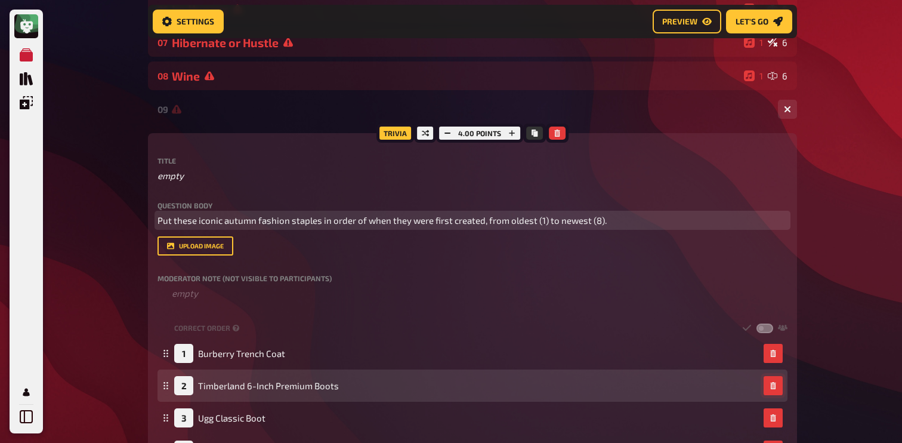
click at [638, 221] on p "Put these iconic autumn fashion staples in order of when they were first create…" at bounding box center [472, 221] width 630 height 14
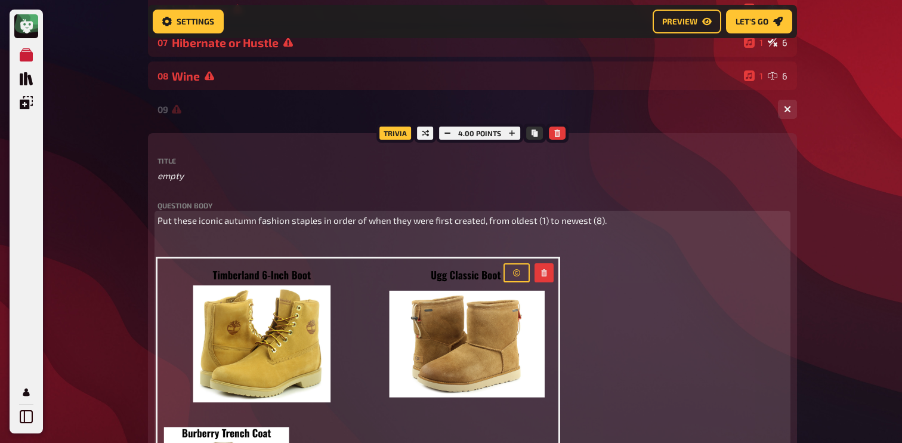
click at [195, 238] on p "﻿" at bounding box center [472, 243] width 630 height 14
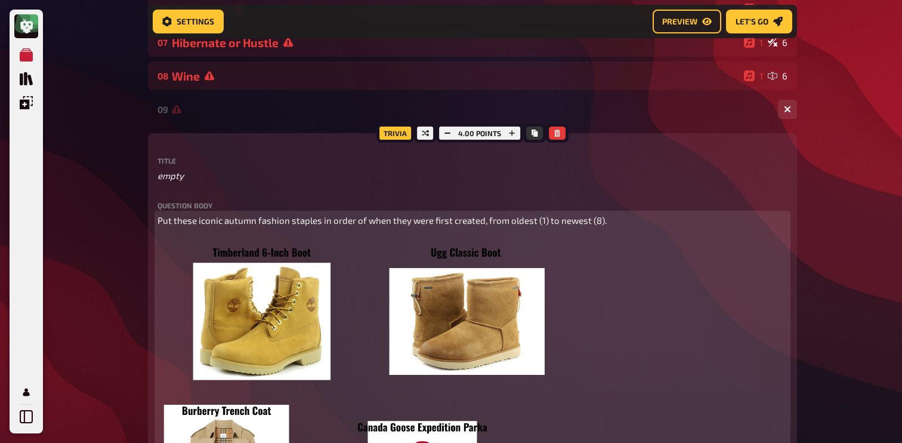
click at [281, 338] on img at bounding box center [357, 413] width 401 height 354
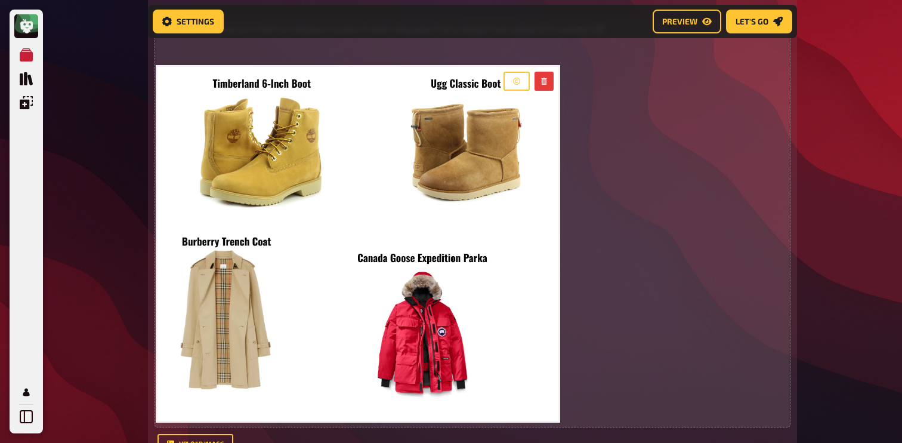
click at [103, 250] on div "My Quizzes Quiz Library Overlays My Account Home My Quizzes Autumn Special ​🇬🇧 …" at bounding box center [451, 369] width 902 height 1788
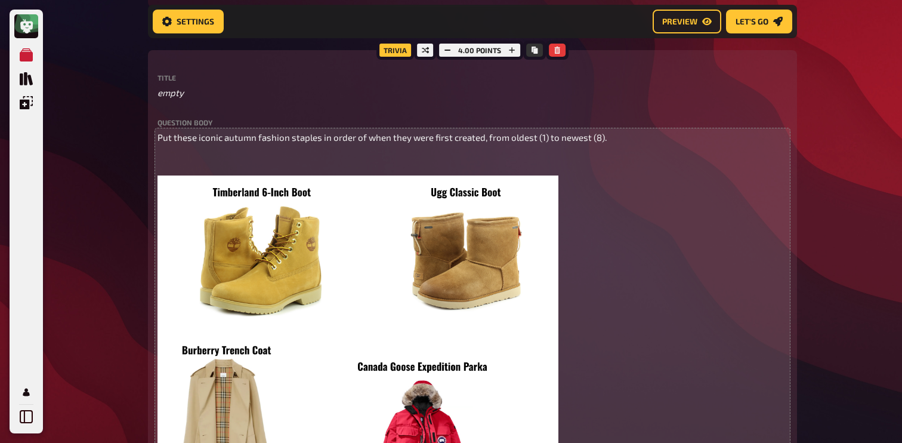
scroll to position [387, 0]
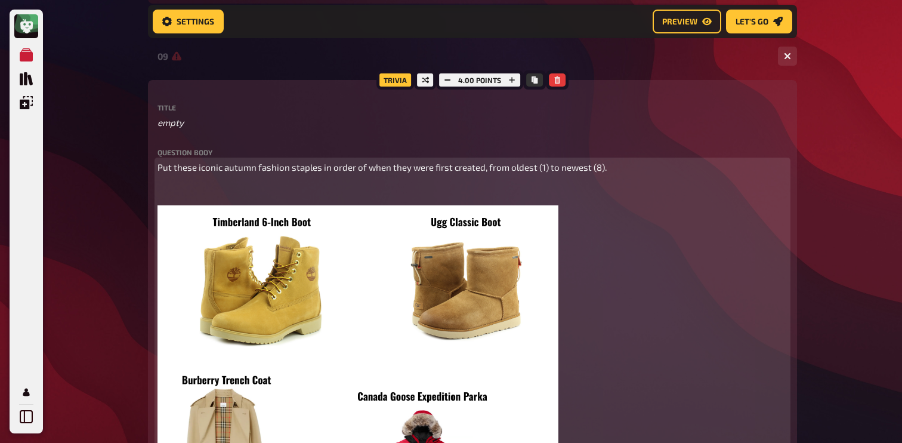
click at [191, 191] on p "﻿" at bounding box center [472, 189] width 630 height 14
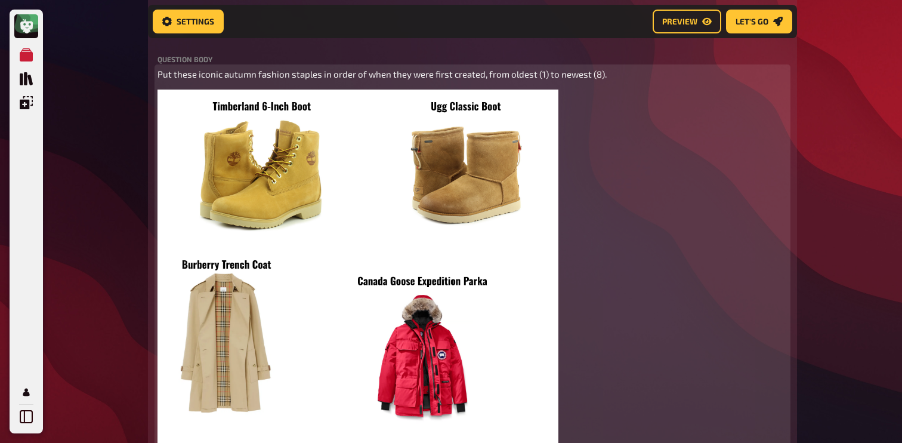
scroll to position [482, 0]
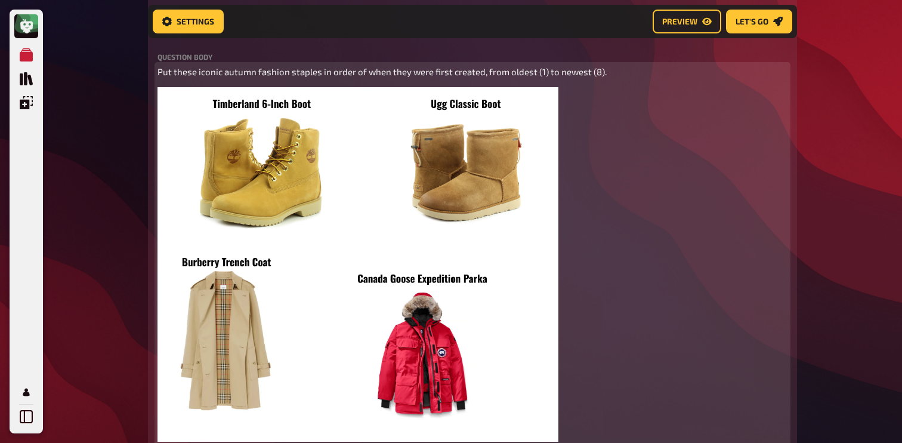
click at [471, 71] on span "Put these iconic autumn fashion staples in order of when they were first create…" at bounding box center [381, 71] width 449 height 11
click at [494, 73] on span "Put these iconic autumn fashion staples in order of when they were first create…" at bounding box center [381, 71] width 449 height 11
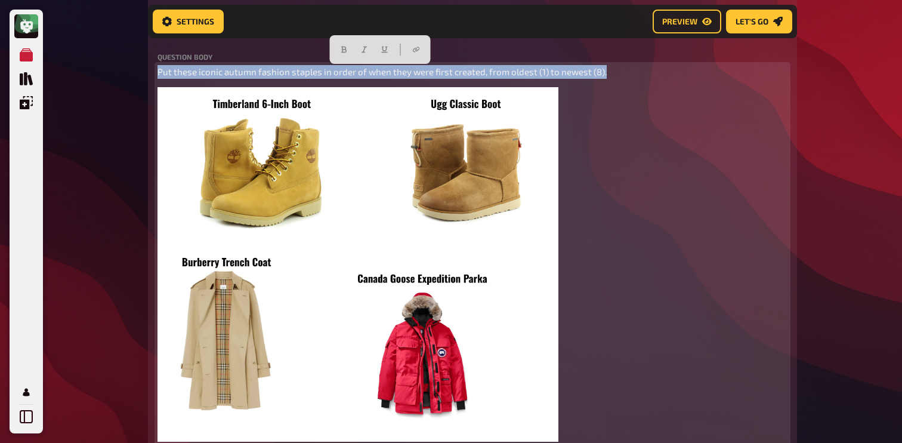
click at [494, 73] on span "Put these iconic autumn fashion staples in order of when they were first create…" at bounding box center [381, 71] width 449 height 11
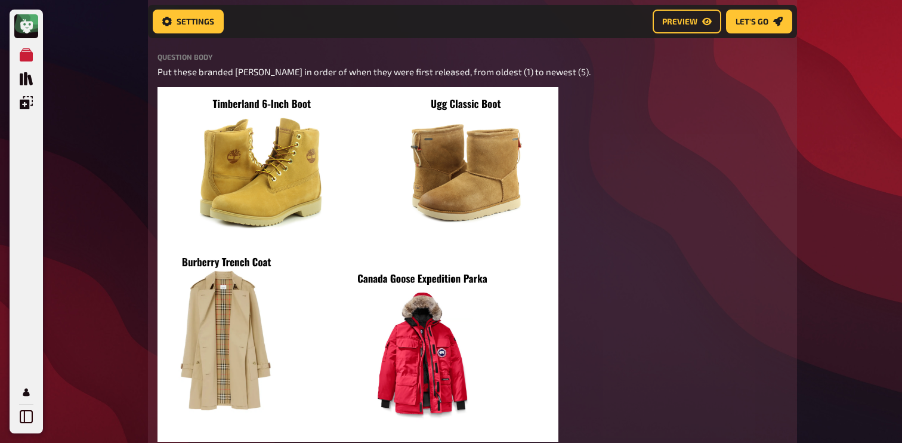
click at [136, 92] on div "My Quizzes Quiz Library Overlays My Account Home My Quizzes Autumn Special ​🇬🇧 …" at bounding box center [451, 401] width 902 height 1766
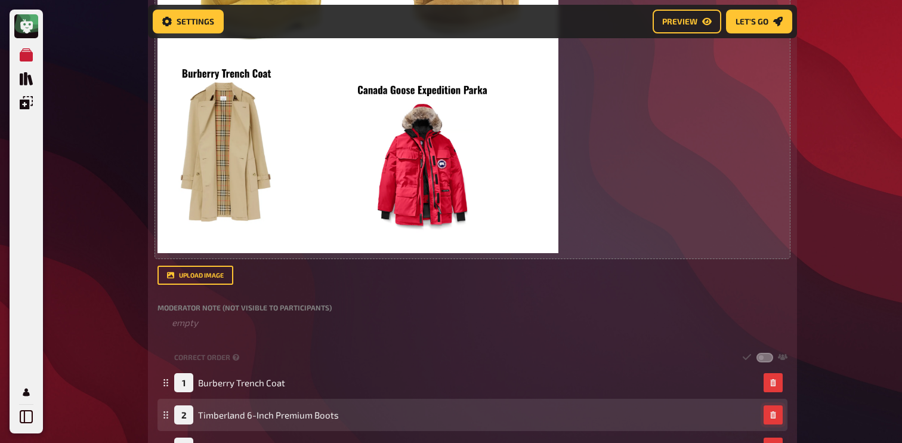
scroll to position [725, 0]
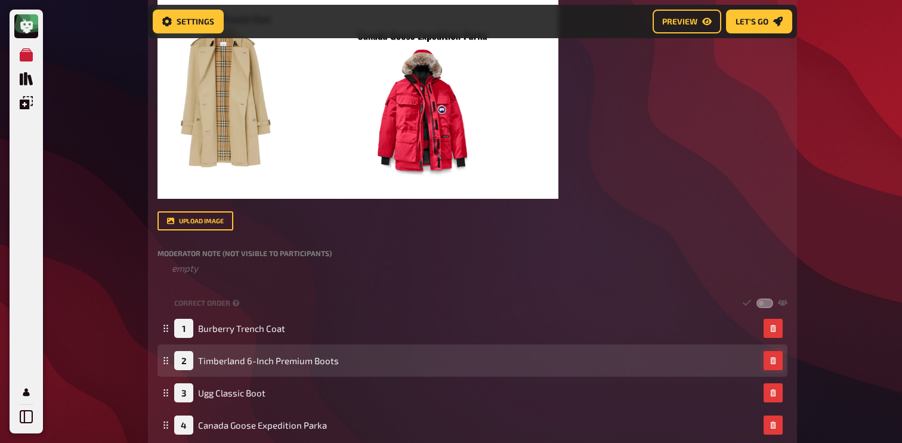
click at [216, 293] on div "Title empty Question body Put these branded [PERSON_NAME] in order of when they…" at bounding box center [472, 122] width 630 height 712
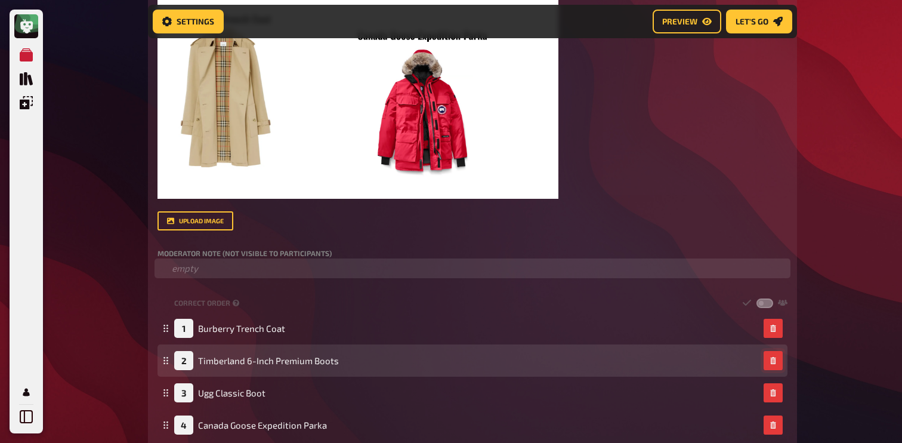
click at [223, 270] on p "﻿ empty" at bounding box center [479, 268] width 615 height 14
click at [193, 270] on span "Link" at bounding box center [194, 267] width 17 height 11
click at [230, 265] on li "﻿ Link" at bounding box center [486, 268] width 601 height 14
click at [186, 266] on li "﻿ Link" at bounding box center [486, 268] width 601 height 14
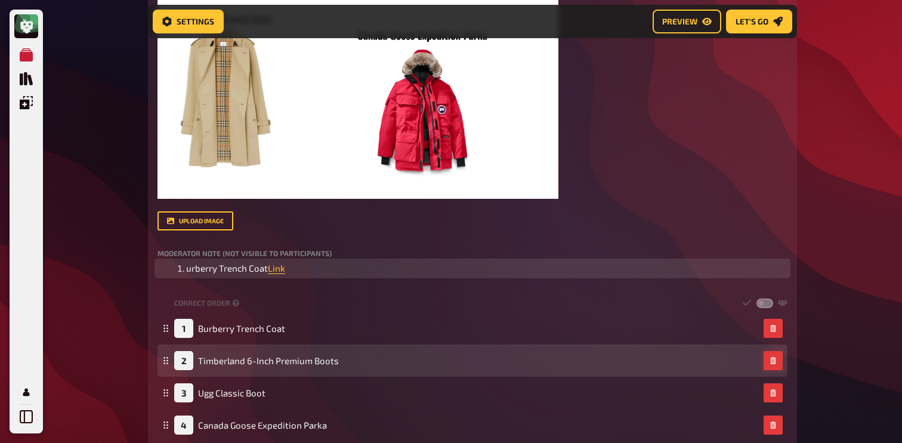
click at [194, 270] on span "urberry Trench Coat" at bounding box center [227, 267] width 82 height 11
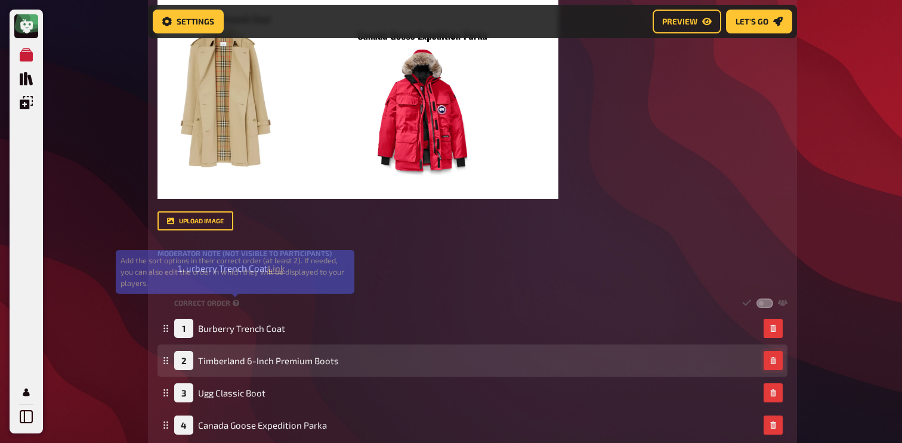
click at [315, 237] on div "Title empty Question body Put these branded [PERSON_NAME] in order of when they…" at bounding box center [472, 20] width 630 height 509
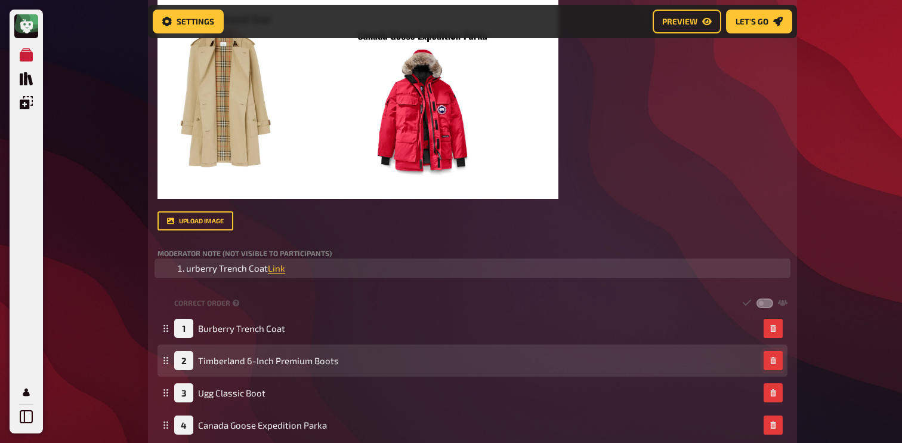
click at [198, 273] on span "urberry Trench Coat" at bounding box center [227, 267] width 82 height 11
click at [199, 273] on span "Burberry Trench Coat" at bounding box center [229, 267] width 87 height 11
click at [197, 271] on span "Burberry Trench Coat" at bounding box center [229, 267] width 87 height 11
click at [258, 267] on span "Burberry Trench Coat" at bounding box center [215, 267] width 87 height 11
click at [257, 268] on span "Burberry Trench Coat" at bounding box center [215, 267] width 87 height 11
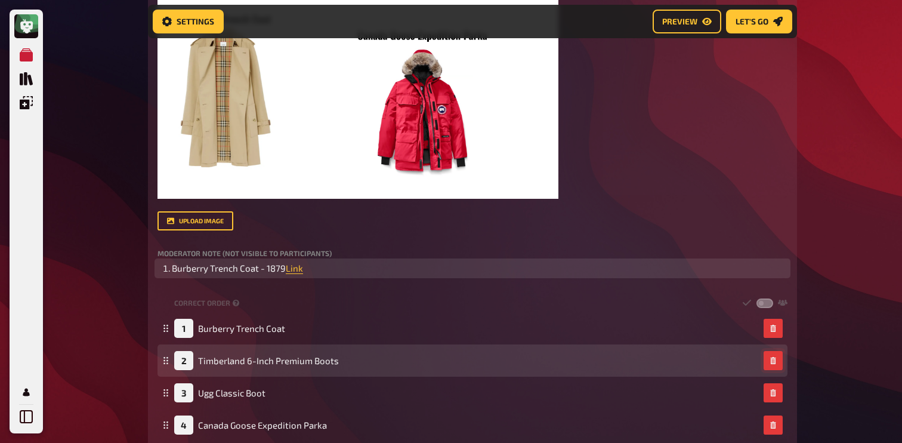
click at [341, 270] on li "Burberry Trench Coat - 1879 Link" at bounding box center [479, 268] width 615 height 14
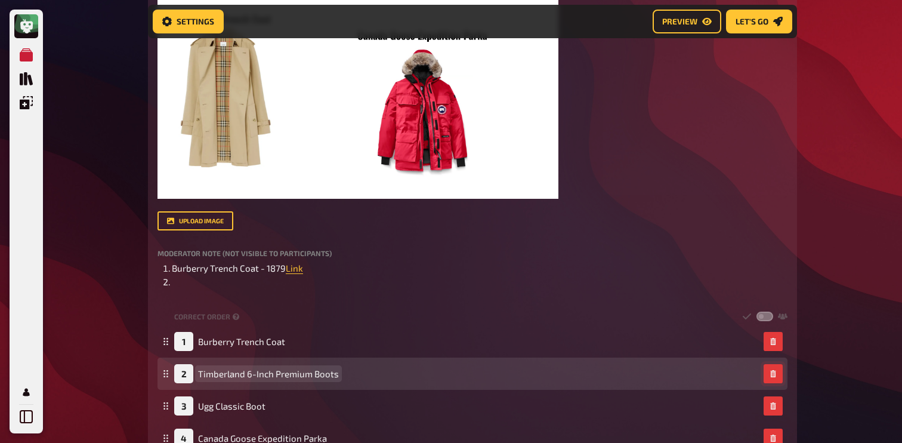
click at [268, 375] on span "Timberland 6-Inch Premium Boots" at bounding box center [268, 373] width 141 height 11
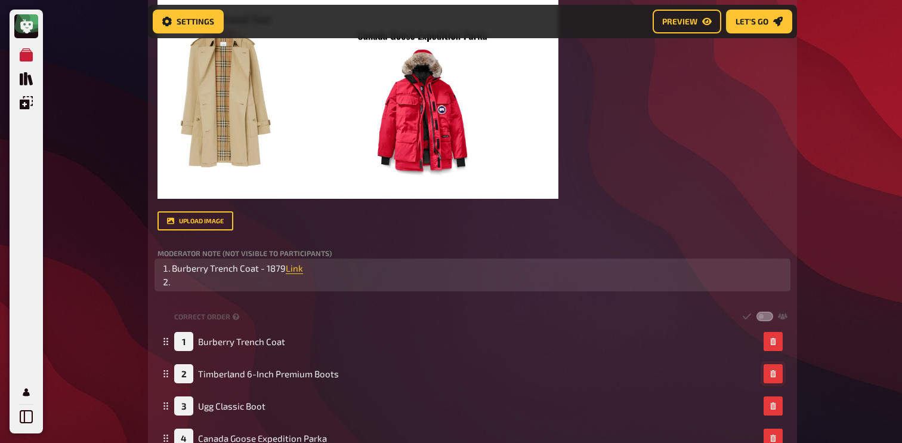
click at [213, 281] on li "﻿" at bounding box center [479, 282] width 615 height 14
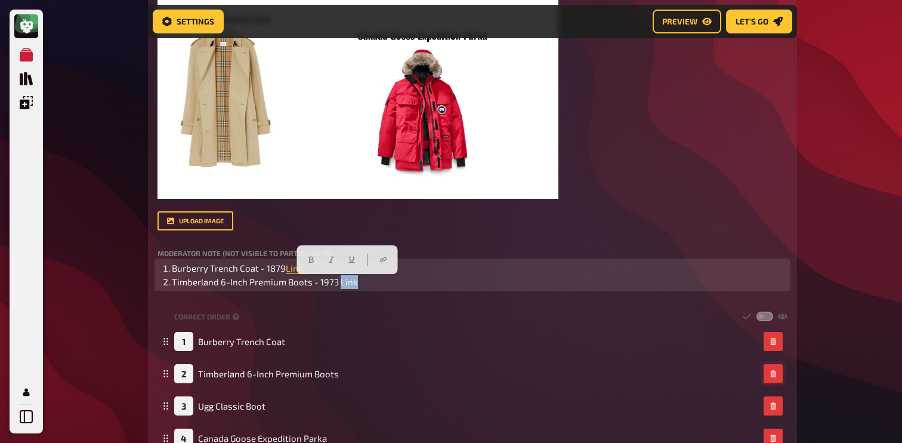
drag, startPoint x: 364, startPoint y: 286, endPoint x: 339, endPoint y: 286, distance: 25.0
click at [339, 286] on li "Timberland 6-Inch Premium Boots - 1973 Link" at bounding box center [479, 282] width 615 height 14
click at [242, 284] on span "Timberland 6-Inch Premium Boots - 1973" at bounding box center [255, 281] width 167 height 11
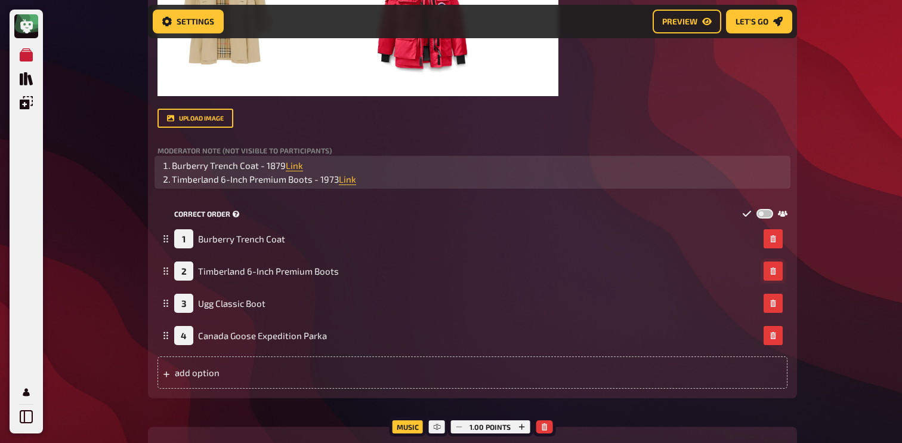
scroll to position [830, 0]
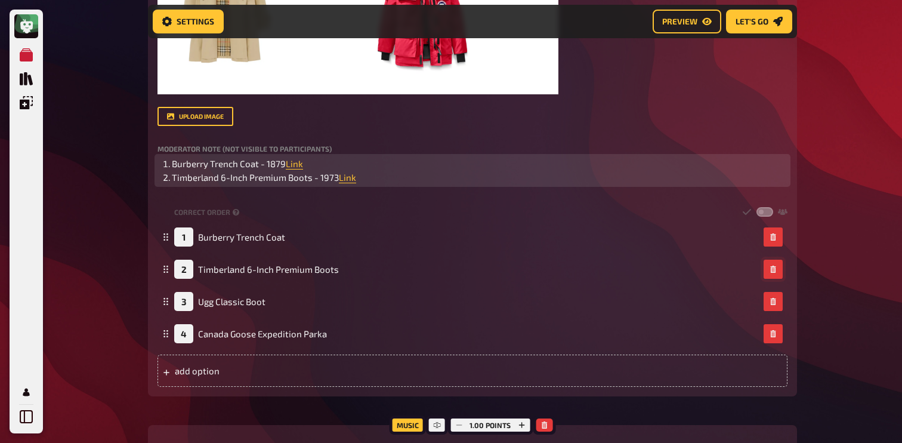
click at [403, 178] on li "Timberland 6-Inch Premium Boots - 1973 Link ﻿" at bounding box center [479, 178] width 615 height 14
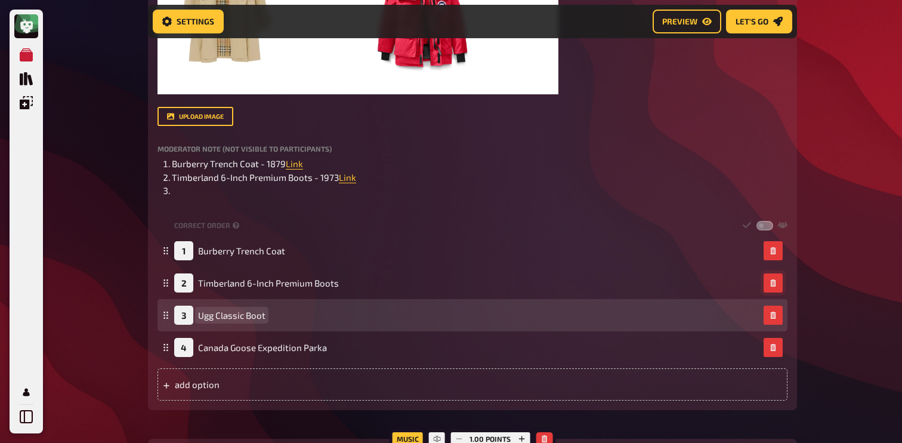
click at [243, 320] on span "Ugg Classic Boot" at bounding box center [231, 315] width 67 height 11
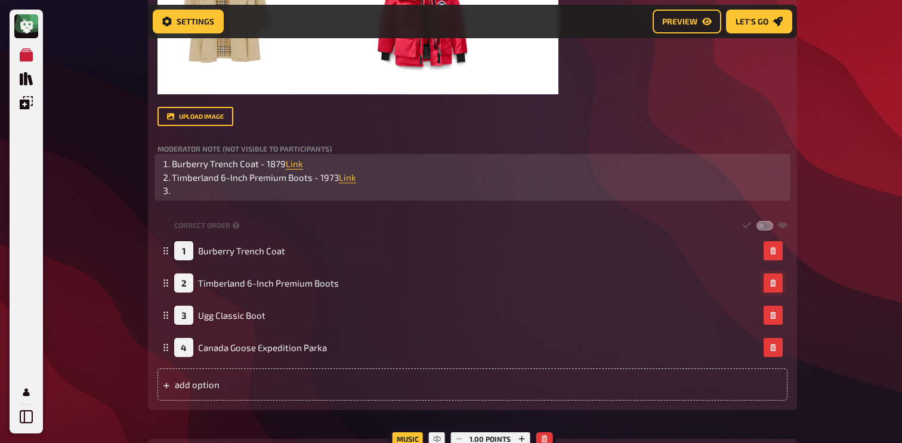
click at [216, 196] on li "﻿" at bounding box center [479, 191] width 615 height 14
click at [274, 191] on span "Ugg Classic Boot - 1978 Link" at bounding box center [228, 190] width 113 height 11
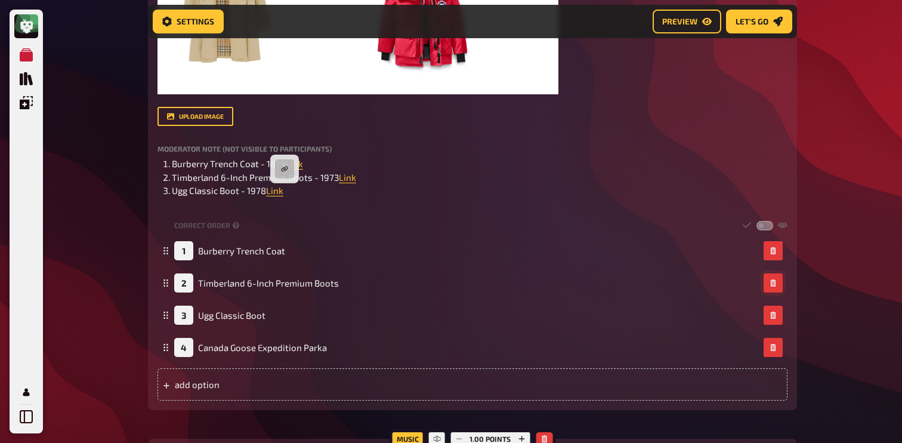
click at [122, 205] on div "My Quizzes Quiz Library Overlays My Account Home My Quizzes Autumn Special ​🇬🇧 …" at bounding box center [451, 66] width 902 height 1793
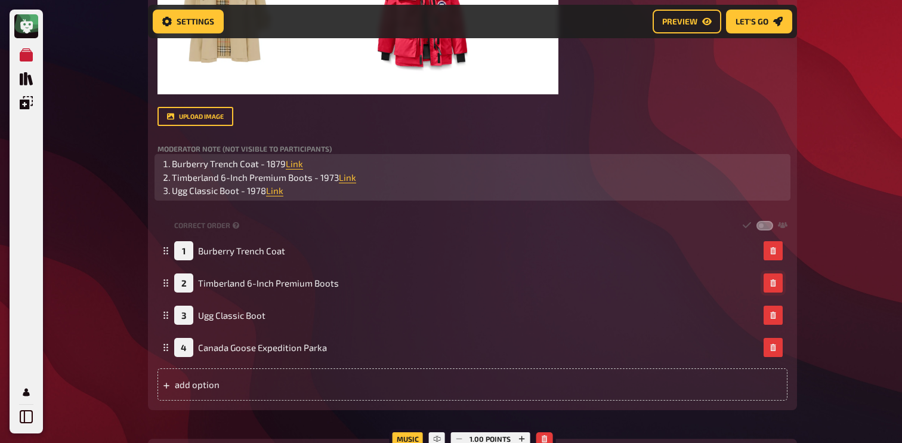
click at [308, 196] on li "Ugg Classic Boot - 1978 Link ﻿" at bounding box center [479, 191] width 615 height 14
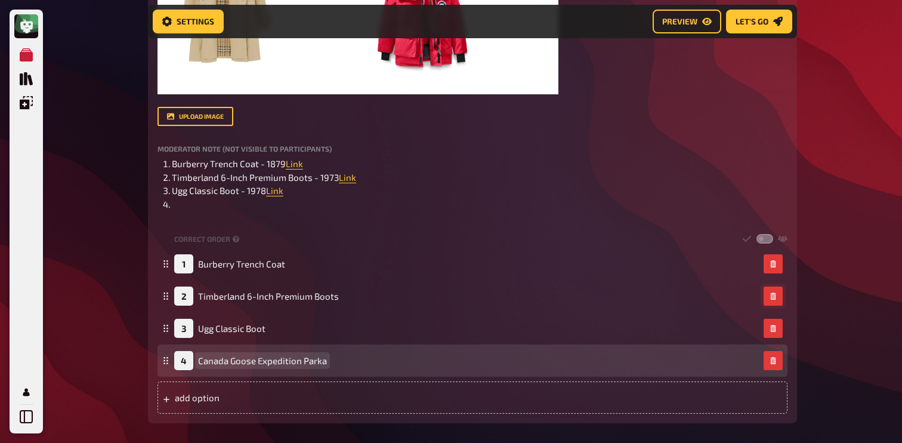
click at [271, 362] on span "Canada Goose Expedition Parka" at bounding box center [262, 360] width 129 height 11
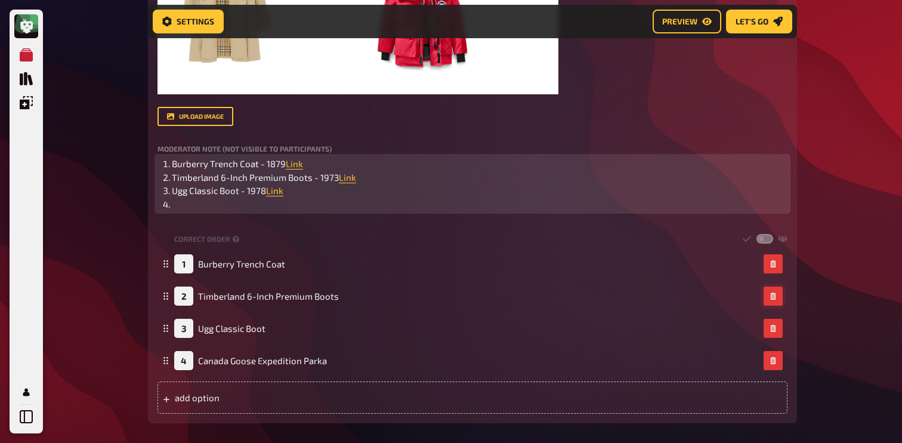
click at [219, 182] on span "Timberland 6-Inch Premium Boots - 1973" at bounding box center [255, 177] width 167 height 11
click at [212, 201] on li "﻿" at bounding box center [479, 204] width 615 height 14
click at [380, 207] on li "Canada Goose Expedition Parka - 1980s" at bounding box center [479, 204] width 615 height 14
click at [342, 202] on span "Canada Goose Expedition Parka - 1980s Link" at bounding box center [262, 204] width 180 height 11
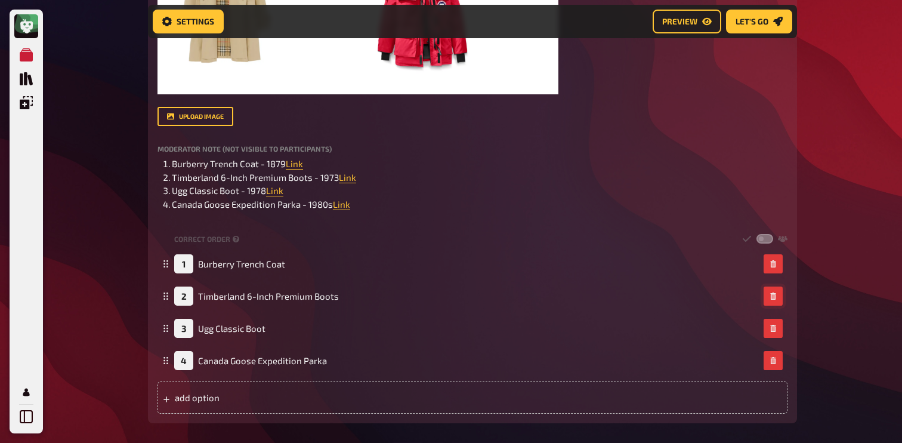
click at [129, 252] on div "My Quizzes Quiz Library Overlays My Account Home My Quizzes Autumn Special ​🇬🇧 …" at bounding box center [451, 73] width 902 height 1806
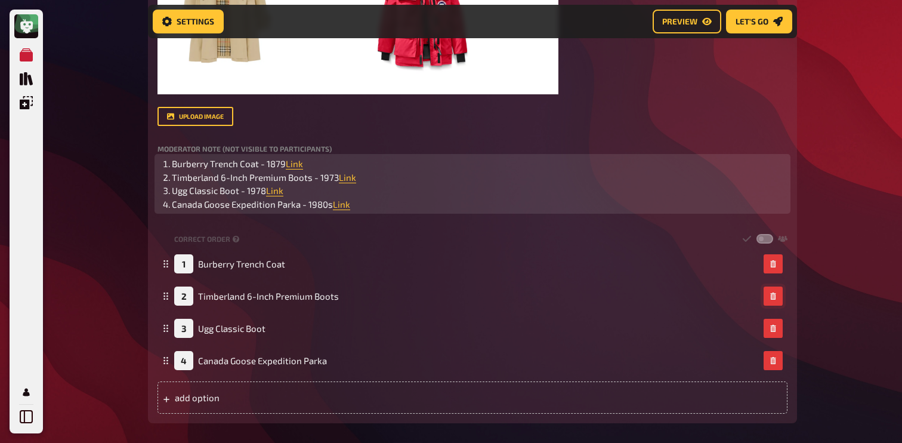
click at [404, 205] on li "Canada Goose Expedition Parka - 1980s Link ﻿" at bounding box center [479, 204] width 615 height 14
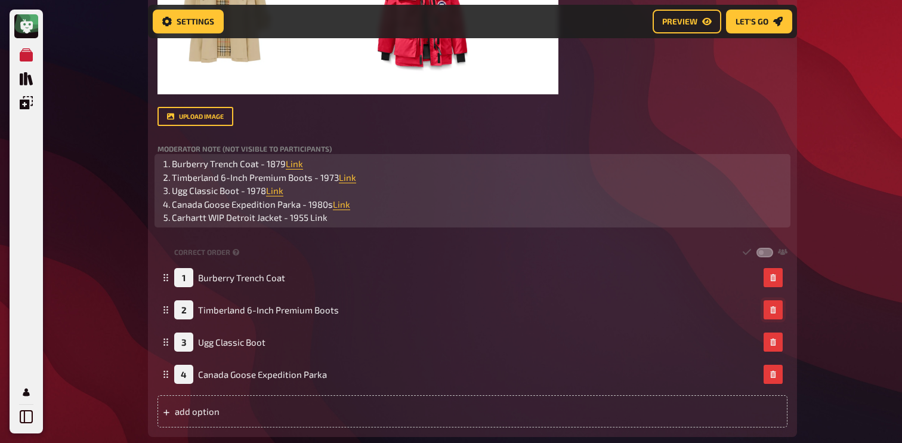
click at [320, 222] on span "Carhartt WIP Detroit Jacket - 1955 Link" at bounding box center [250, 217] width 156 height 11
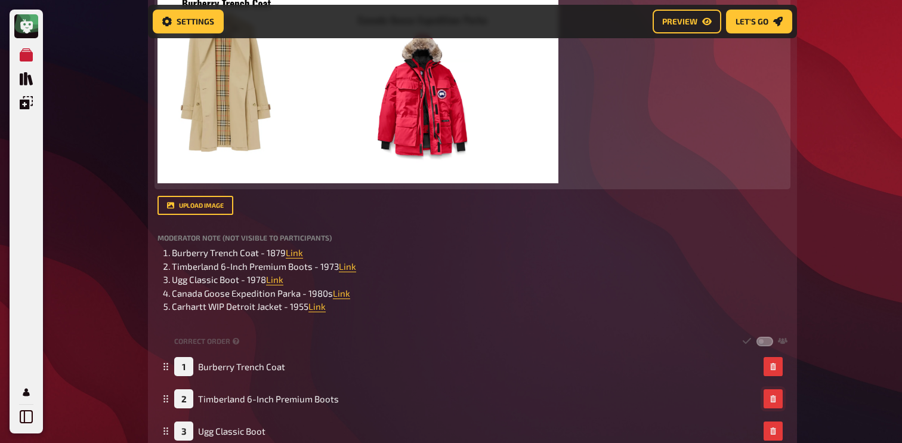
click at [399, 135] on img at bounding box center [357, 6] width 401 height 354
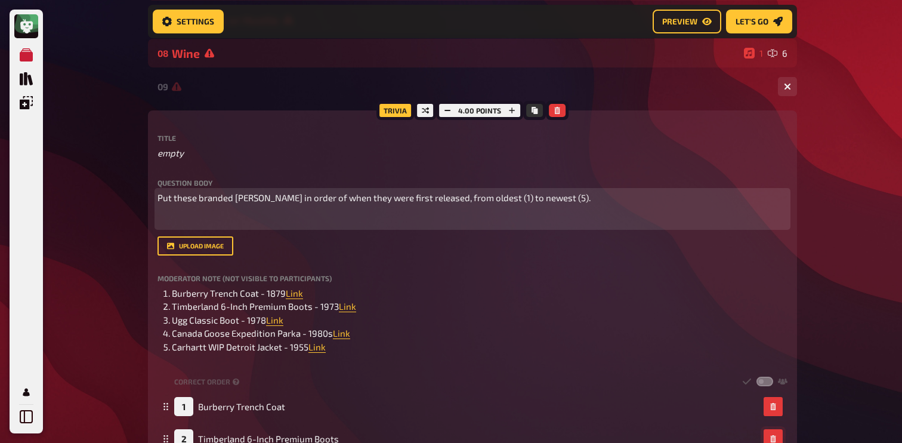
scroll to position [328, 0]
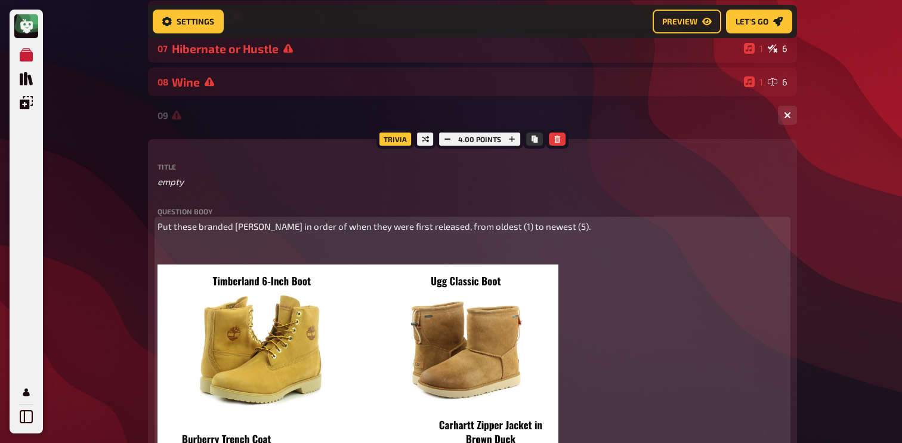
click at [185, 237] on div "Put these branded [PERSON_NAME] in order of when they were first released, from…" at bounding box center [472, 420] width 630 height 402
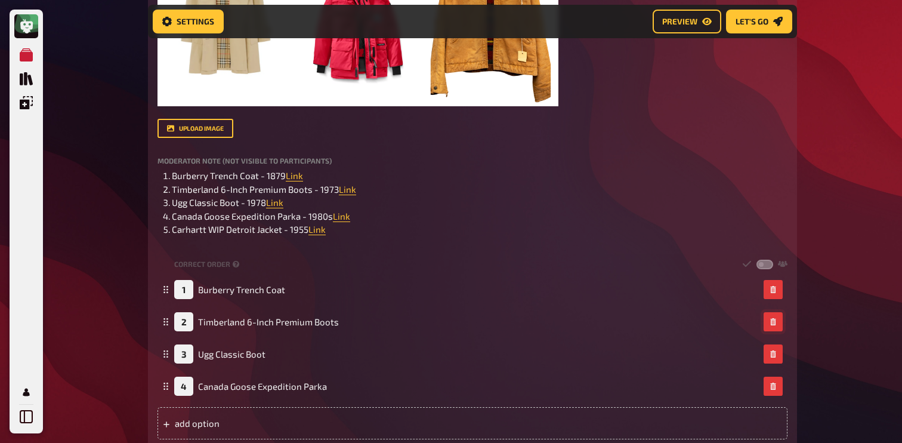
scroll to position [819, 0]
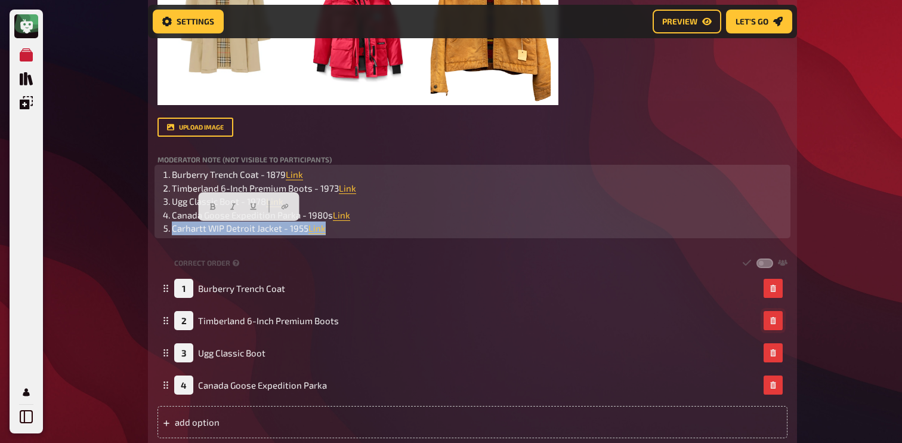
drag, startPoint x: 341, startPoint y: 229, endPoint x: 143, endPoint y: 227, distance: 198.0
click at [143, 227] on div "Home My Quizzes Autumn Special ​🇬🇧 ✅ Setup Setup Edit Content Quiz Lobby Hostin…" at bounding box center [472, 91] width 668 height 1820
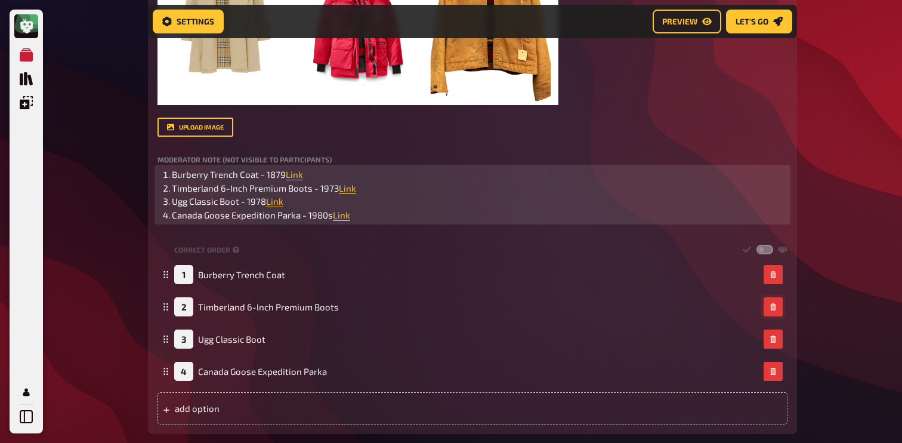
click at [344, 176] on li "Burberry Trench Coat - 1879 Link" at bounding box center [479, 175] width 615 height 14
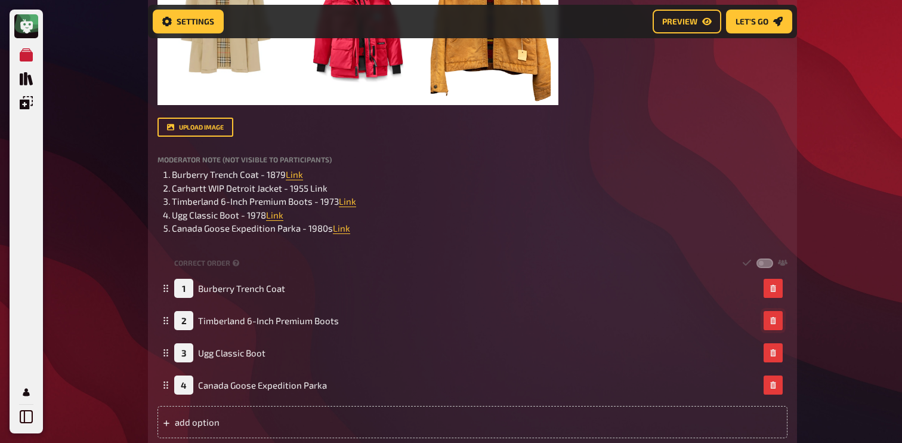
click at [97, 232] on div "My Quizzes Quiz Library Overlays My Account Home My Quizzes Autumn Special ​🇬🇧 …" at bounding box center [451, 91] width 902 height 1820
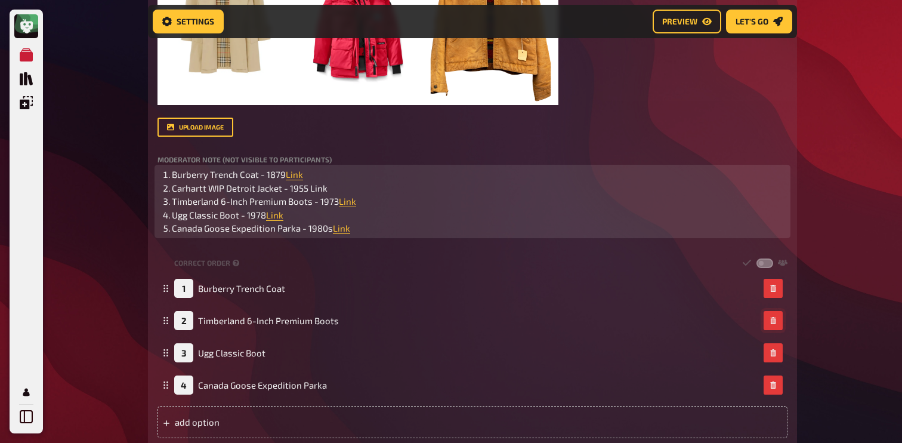
click at [315, 193] on span "Carhartt WIP Detroit Jacket - 1955 Link" at bounding box center [250, 187] width 156 height 11
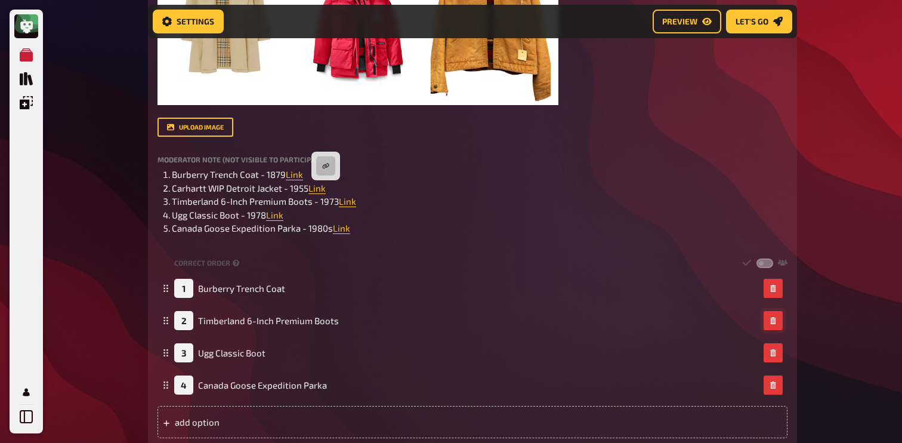
click at [62, 260] on div "My Quizzes Quiz Library Overlays My Account Home My Quizzes Autumn Special ​🇬🇧 …" at bounding box center [451, 91] width 902 height 1820
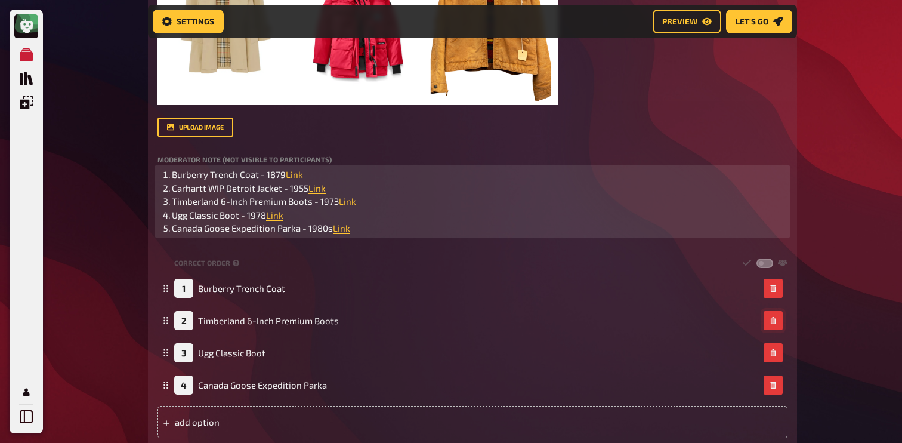
click at [188, 184] on span "Carhartt WIP Detroit Jacket - 1955" at bounding box center [240, 187] width 137 height 11
click at [172, 185] on li "Carhartt WIP Detroit Jacket - 1955 Link ﻿" at bounding box center [479, 188] width 615 height 14
drag, startPoint x: 172, startPoint y: 186, endPoint x: 279, endPoint y: 185, distance: 106.8
click at [279, 185] on span "Carhartt WIP Detroit Jacket - 1955" at bounding box center [240, 187] width 137 height 11
click at [281, 188] on span "Carhartt WIP Detroit Jacket - 1955" at bounding box center [240, 187] width 137 height 11
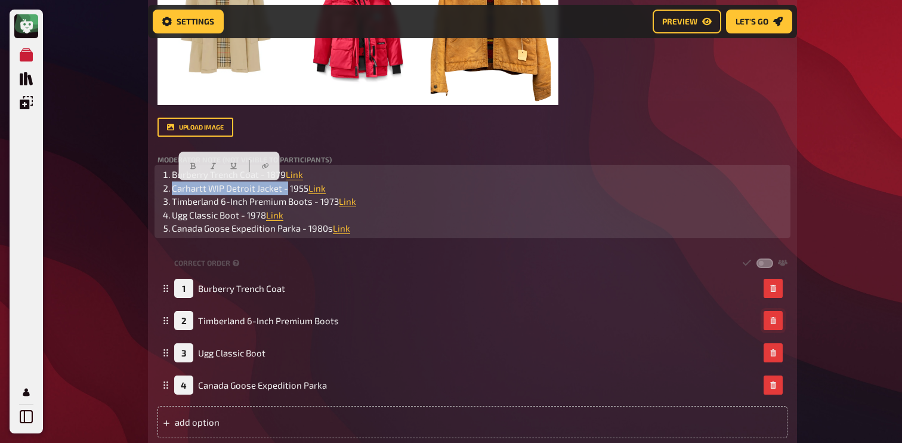
drag, startPoint x: 281, startPoint y: 188, endPoint x: 165, endPoint y: 192, distance: 116.4
click at [172, 192] on li "Carhartt WIP Detroit Jacket - 1955 Link ﻿" at bounding box center [479, 188] width 615 height 14
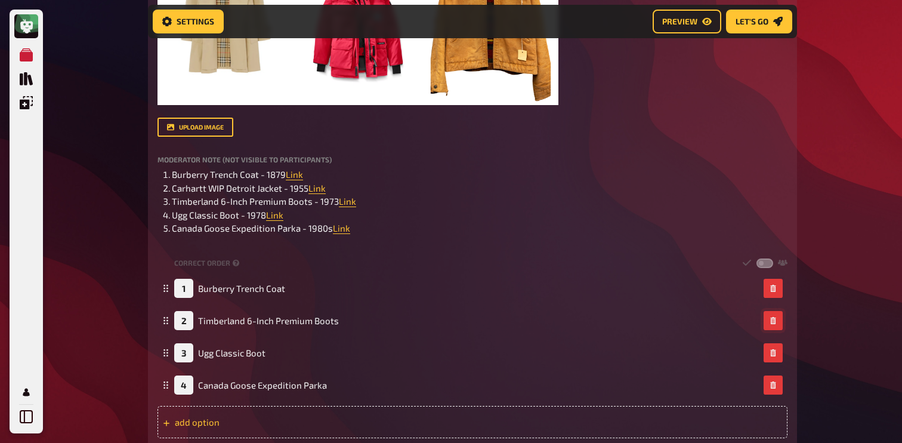
click at [225, 430] on div "add option" at bounding box center [472, 422] width 630 height 32
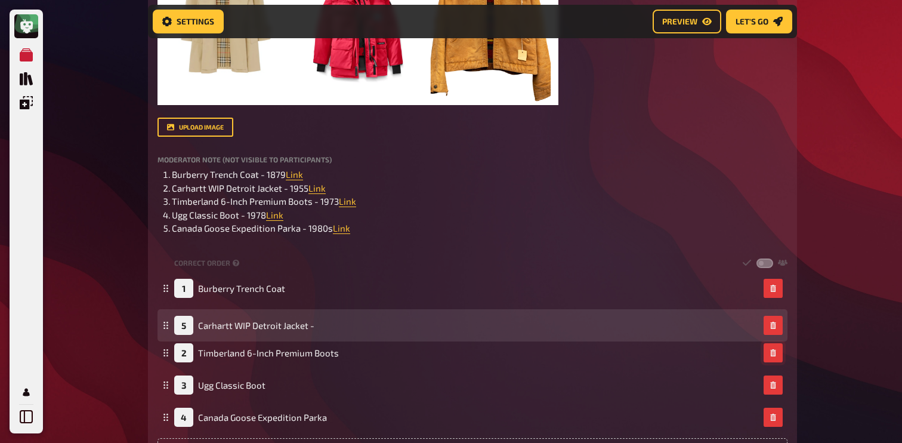
drag, startPoint x: 164, startPoint y: 418, endPoint x: 185, endPoint y: 324, distance: 95.9
click at [185, 324] on div "5 Carhartt WIP Detroit Jacket -" at bounding box center [472, 325] width 630 height 32
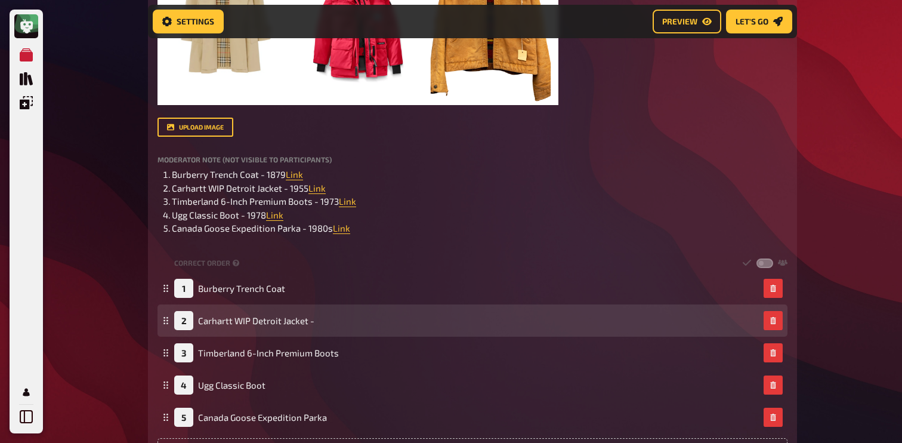
click at [157, 325] on div "2 Carhartt WIP Detroit Jacket -" at bounding box center [472, 320] width 630 height 32
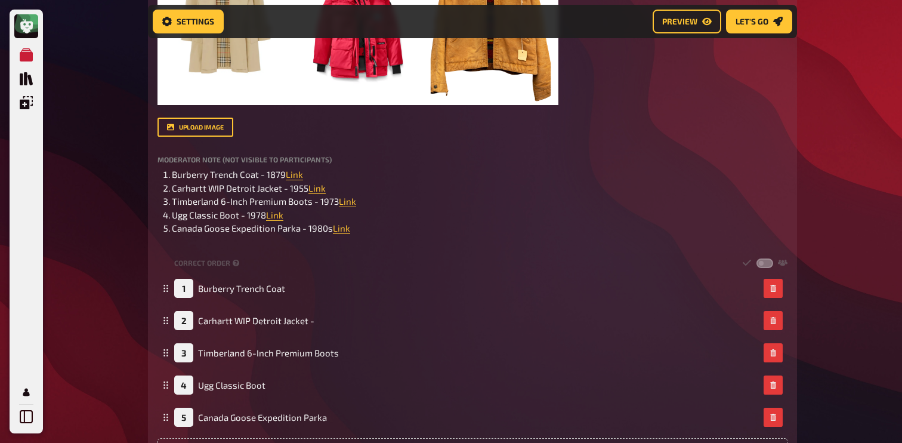
click at [119, 320] on div "My Quizzes Quiz Library Overlays My Account Home My Quizzes Autumn Special ​🇬🇧 …" at bounding box center [451, 107] width 902 height 1852
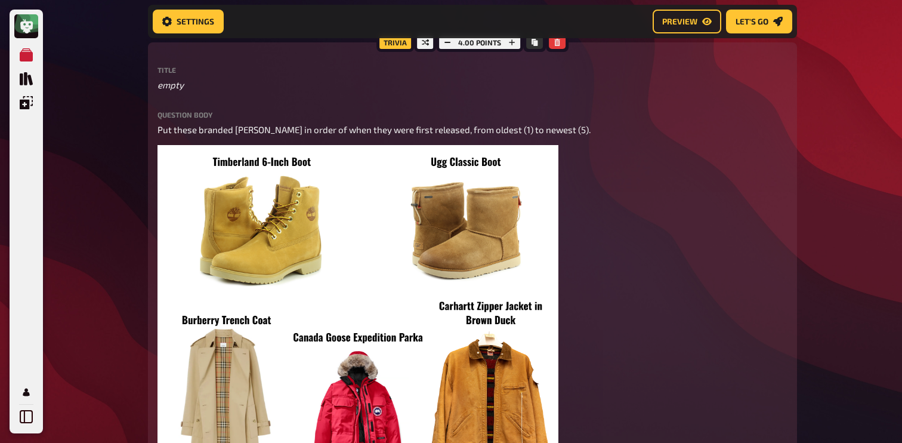
scroll to position [412, 0]
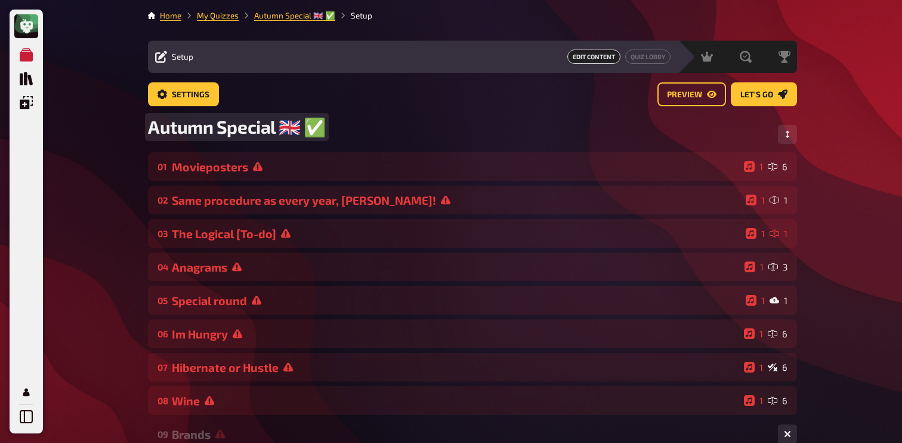
click at [180, 123] on span "Autumn Special ​🇬🇧 ✅" at bounding box center [237, 127] width 178 height 22
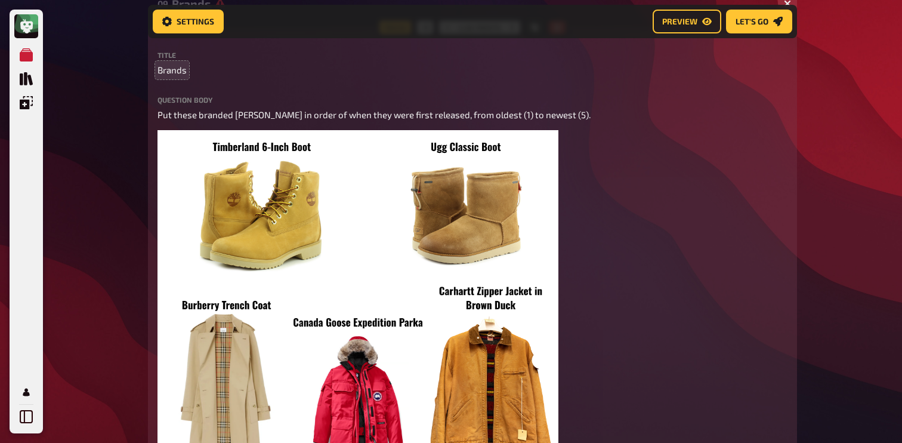
scroll to position [403, 0]
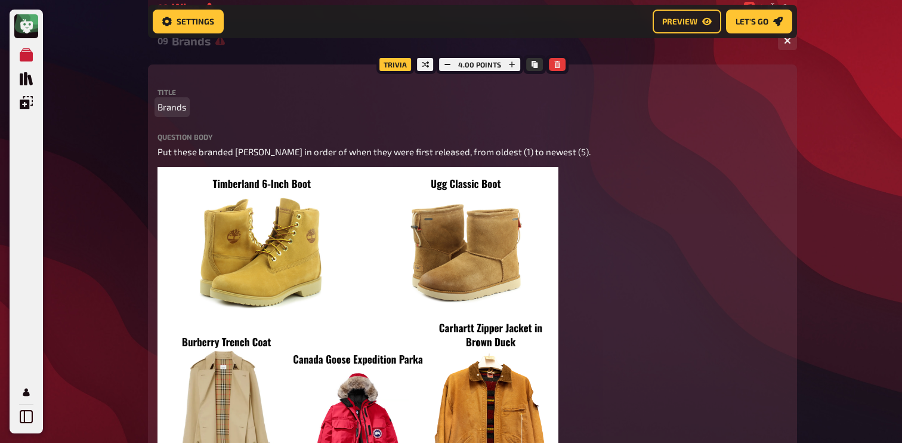
click at [159, 107] on span "Brands" at bounding box center [171, 107] width 29 height 14
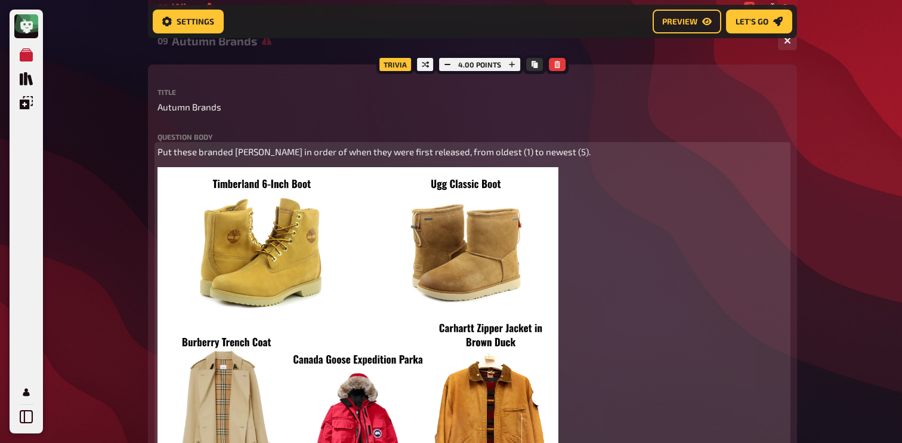
click at [592, 150] on p "Put these branded [PERSON_NAME] in order of when they were first released, from…" at bounding box center [472, 152] width 630 height 14
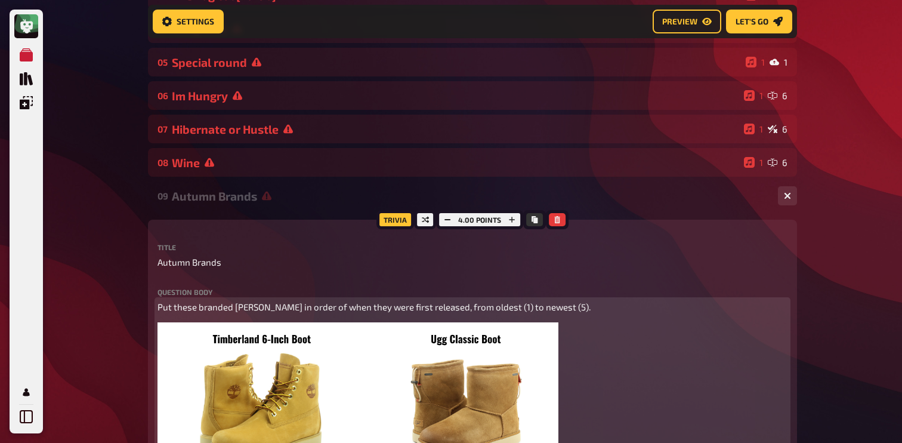
scroll to position [237, 0]
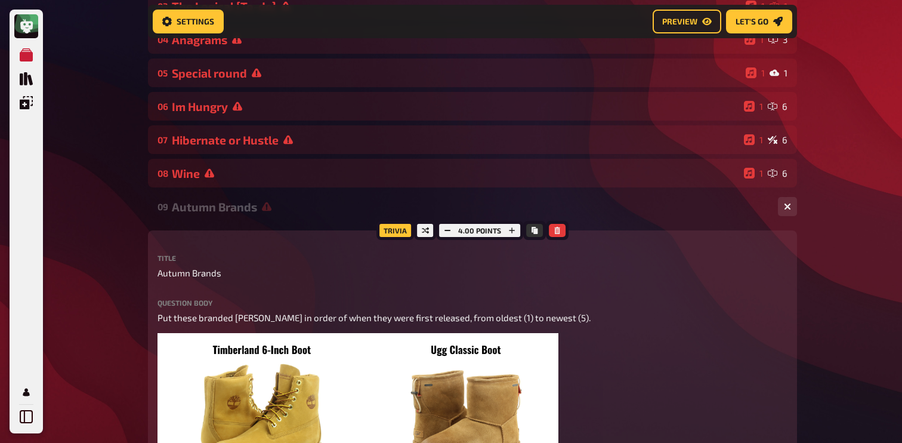
click at [262, 213] on div "Autumn Brands" at bounding box center [470, 207] width 596 height 14
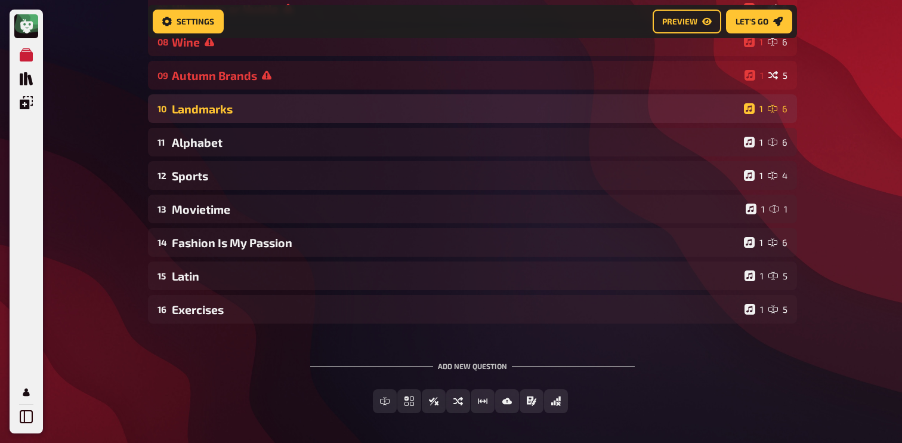
scroll to position [378, 0]
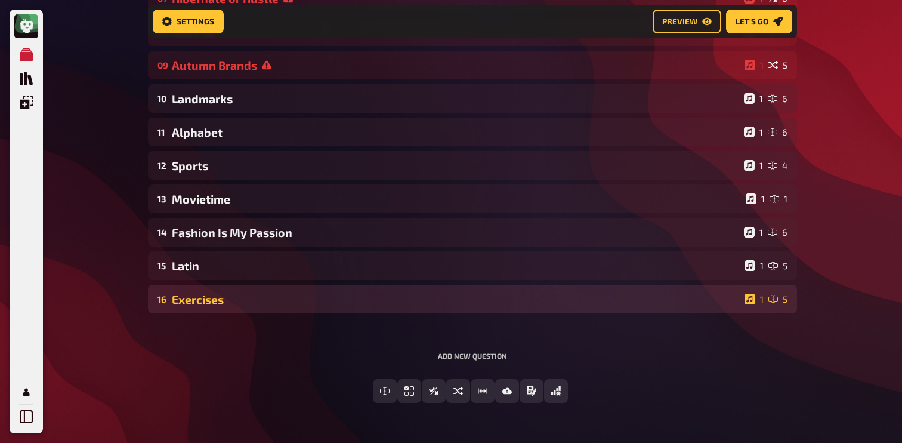
click at [233, 302] on div "Exercises" at bounding box center [456, 299] width 568 height 14
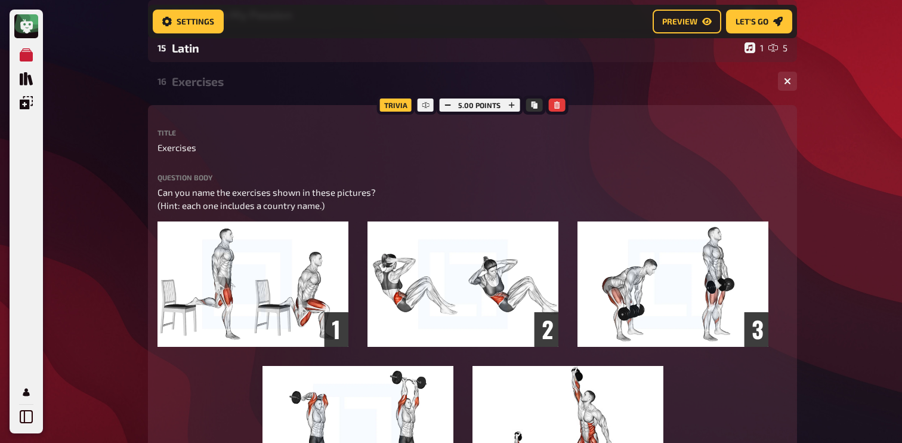
scroll to position [585, 0]
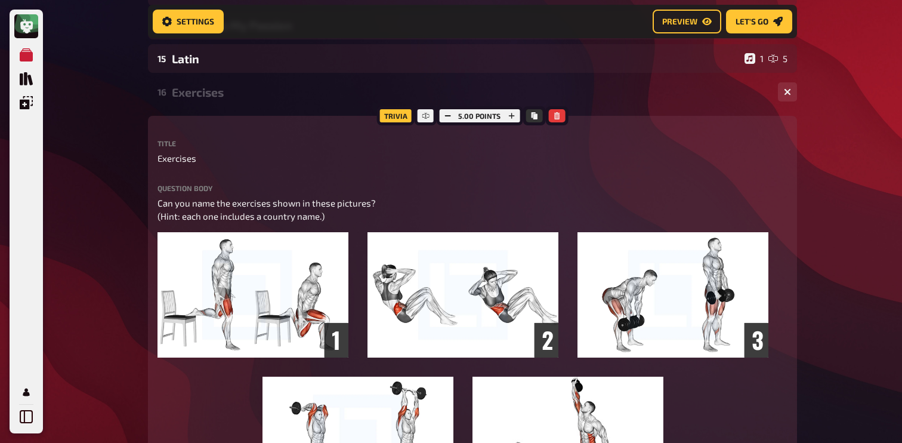
click at [222, 89] on div "Exercises" at bounding box center [470, 92] width 596 height 14
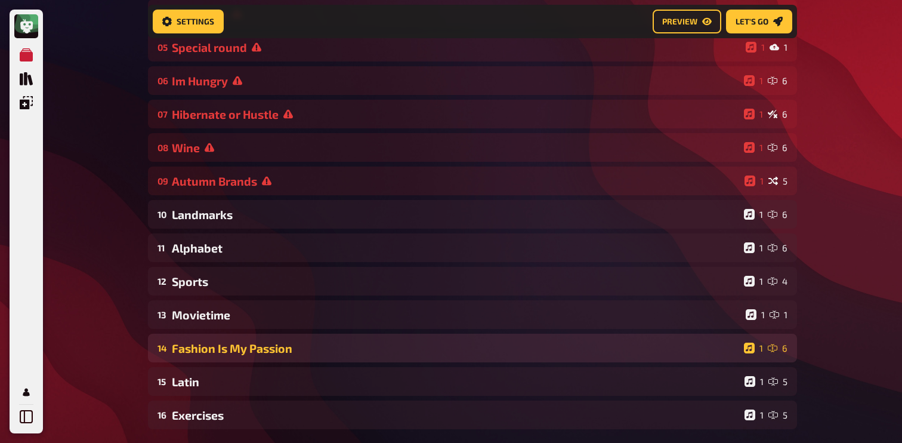
scroll to position [343, 0]
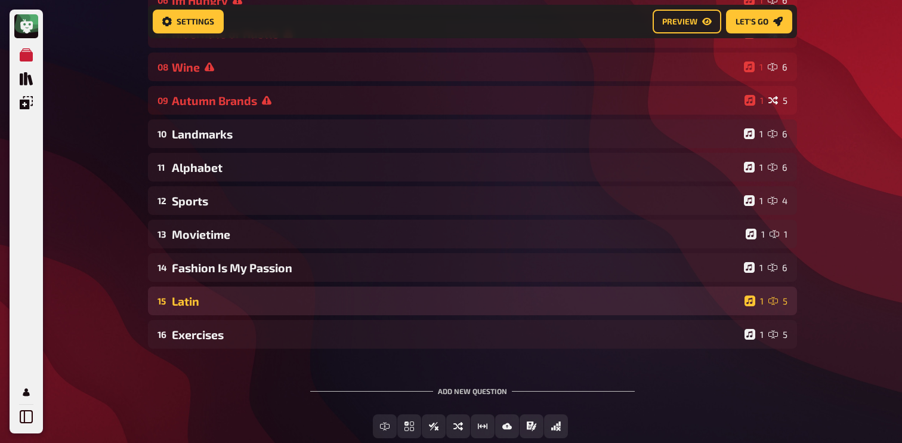
click at [240, 315] on div "15 Latin 1 5" at bounding box center [472, 300] width 649 height 29
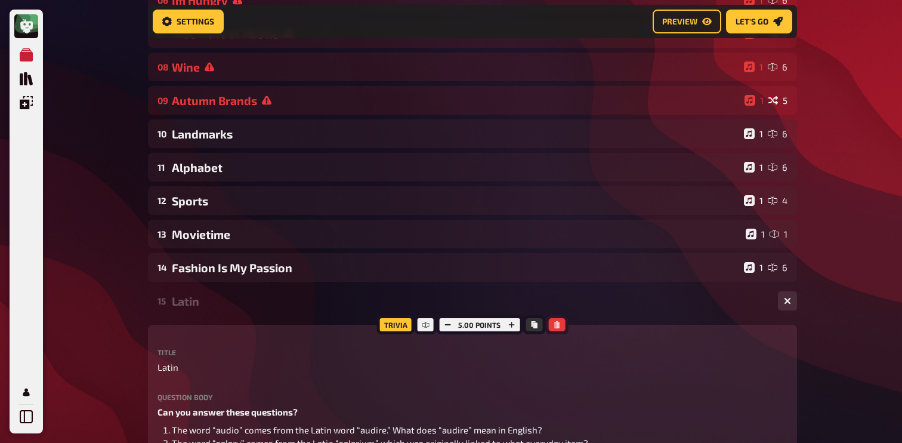
click at [561, 325] on button "button" at bounding box center [556, 324] width 17 height 13
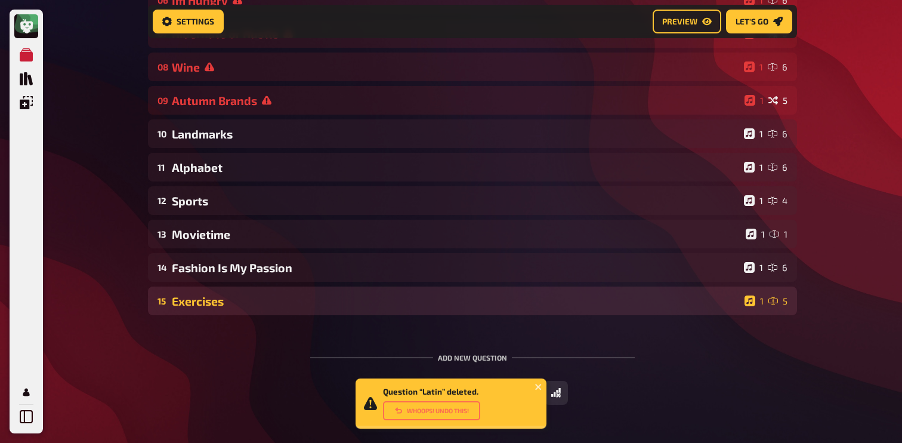
click at [479, 302] on div "Exercises" at bounding box center [456, 301] width 568 height 14
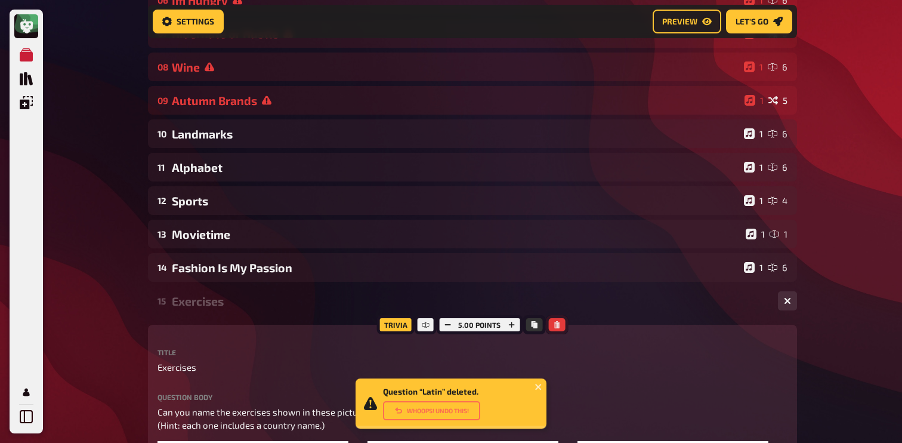
click at [551, 323] on button "button" at bounding box center [556, 324] width 17 height 13
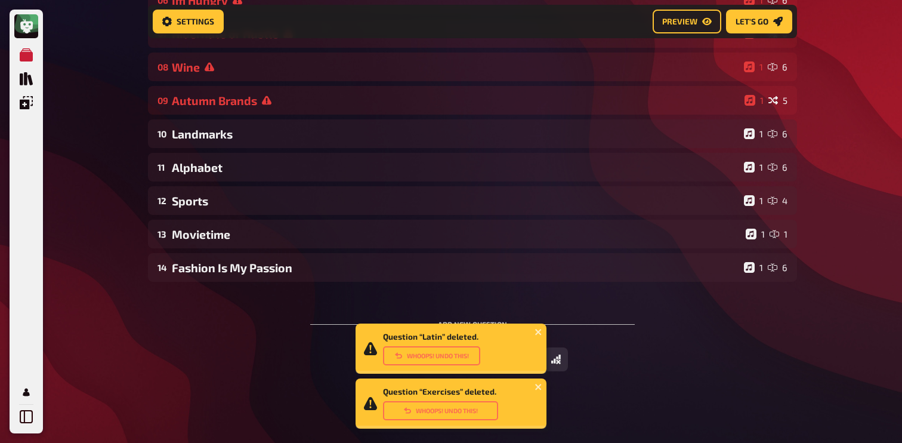
click at [536, 285] on div "01 Movieposters 1 6 02 Same procedure as every year, [PERSON_NAME]! 1 1 03 The …" at bounding box center [472, 104] width 649 height 571
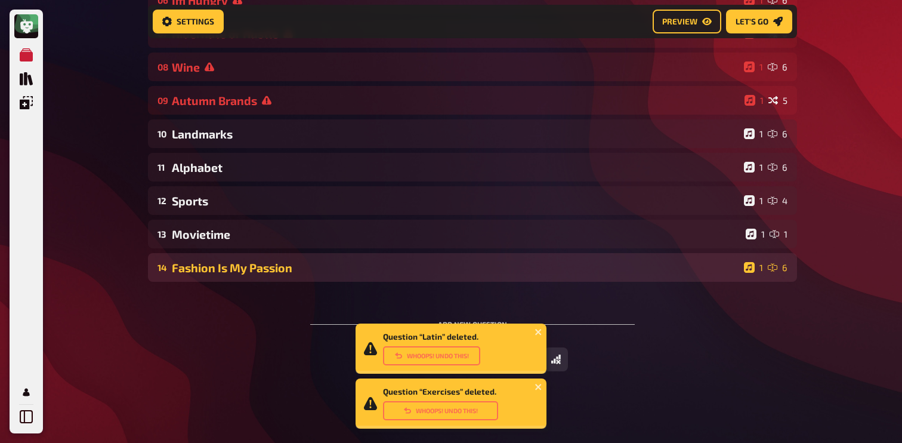
click at [536, 274] on div "Fashion Is My Passion" at bounding box center [455, 268] width 567 height 14
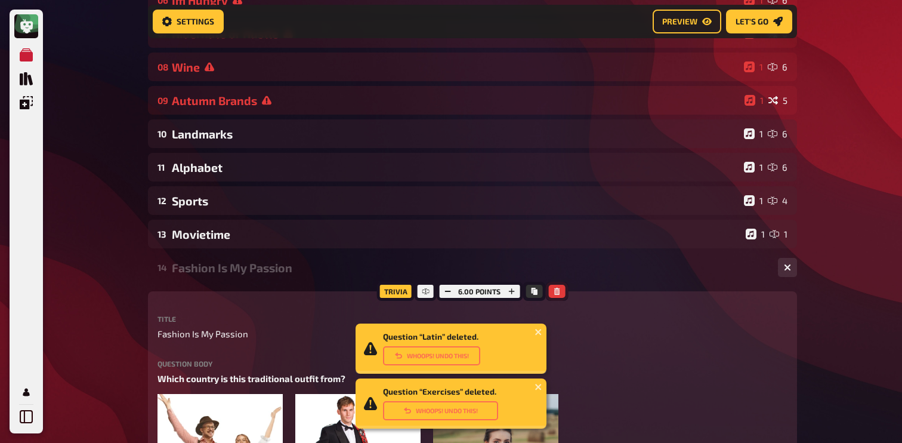
click at [555, 292] on icon "button" at bounding box center [556, 290] width 5 height 7
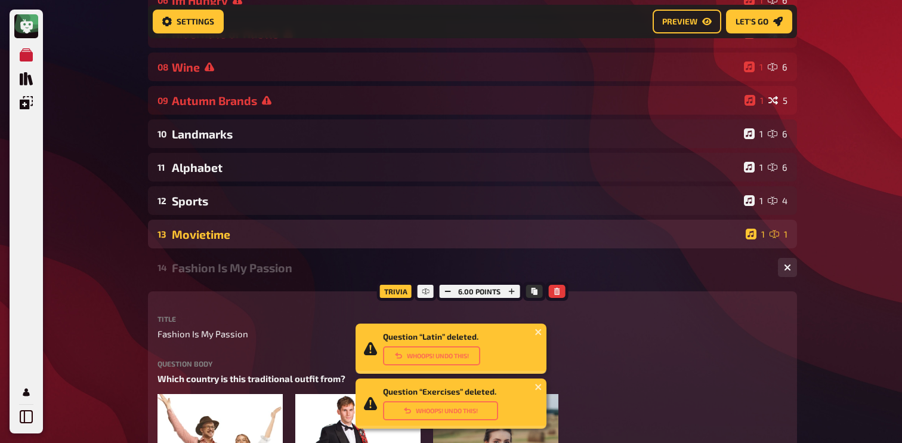
scroll to position [316, 0]
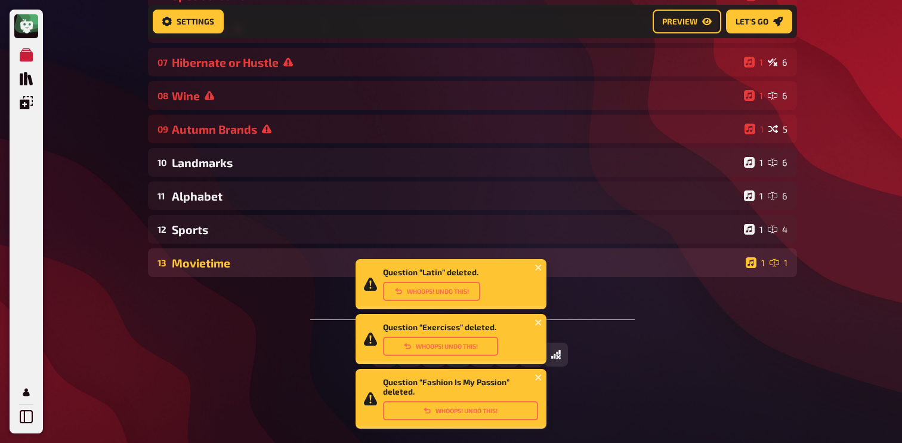
click at [290, 268] on div "Movietime" at bounding box center [456, 263] width 569 height 14
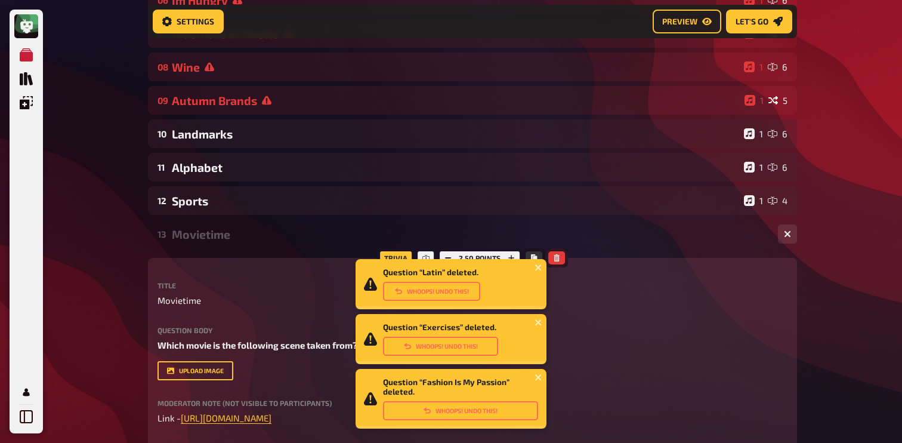
click at [559, 254] on button "button" at bounding box center [556, 257] width 17 height 13
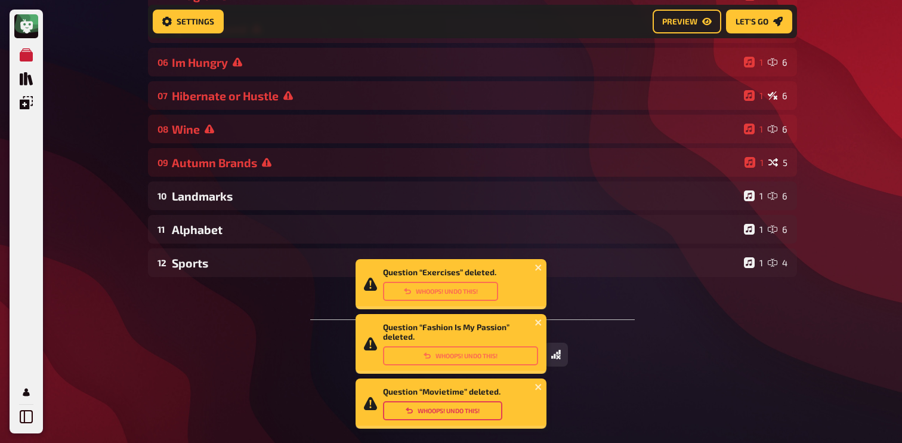
click at [424, 407] on button "Whoops! Undo this!" at bounding box center [442, 410] width 119 height 19
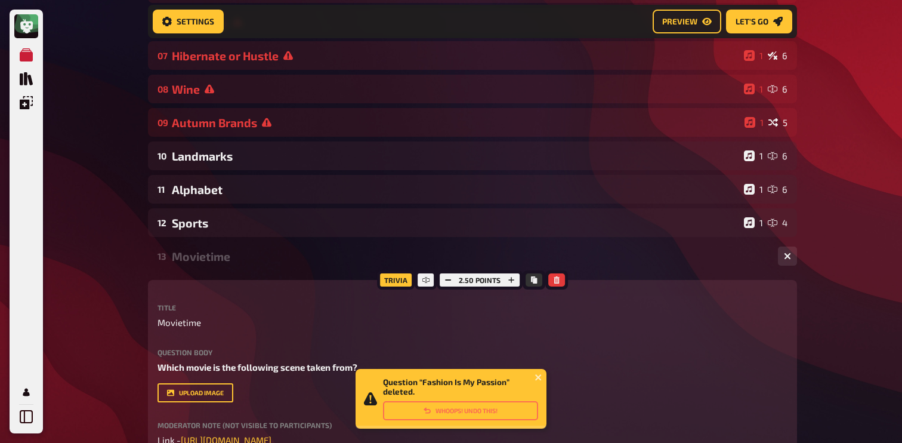
click at [251, 260] on div "Movietime" at bounding box center [470, 256] width 596 height 14
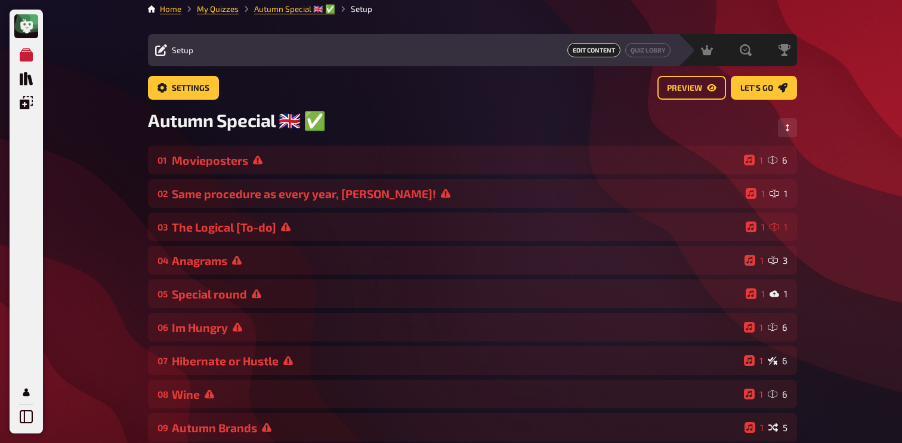
scroll to position [0, 0]
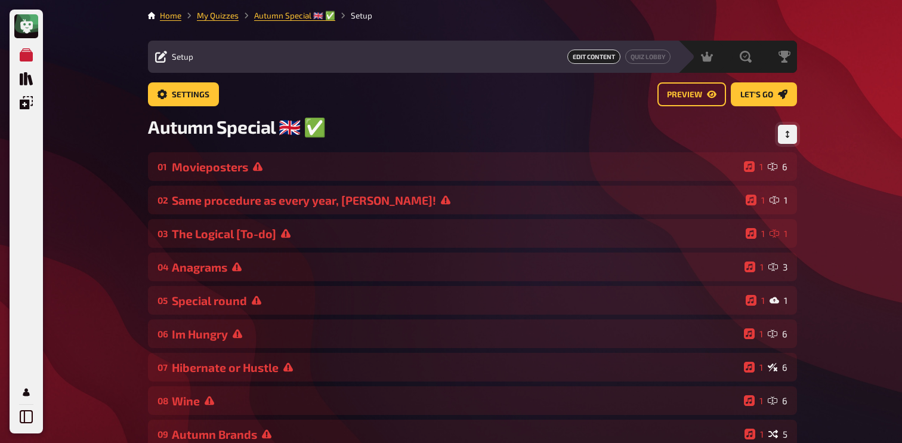
click at [782, 138] on button "Change Order" at bounding box center [787, 134] width 19 height 19
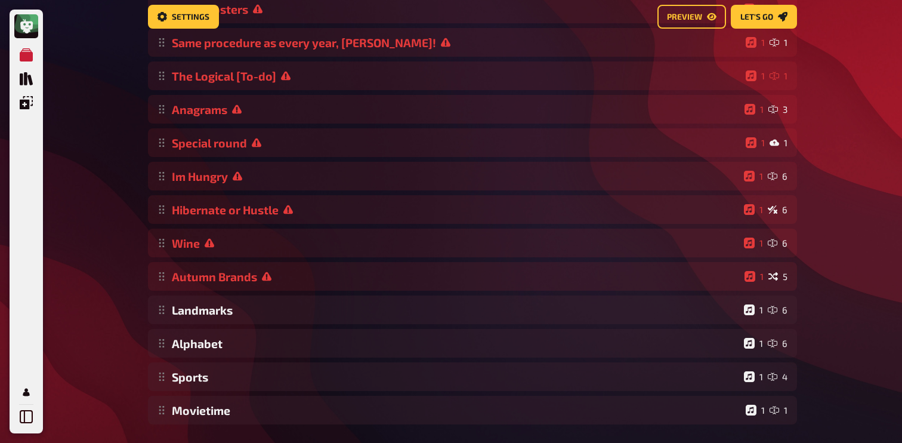
scroll to position [208, 0]
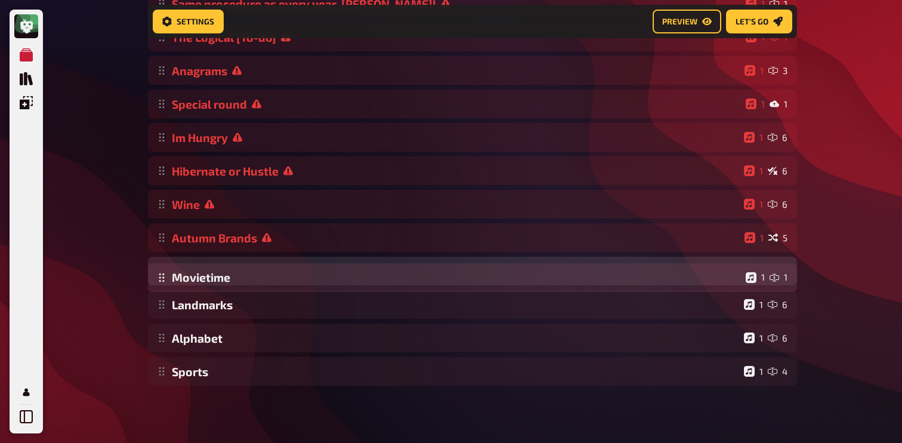
drag, startPoint x: 169, startPoint y: 378, endPoint x: 209, endPoint y: 284, distance: 101.8
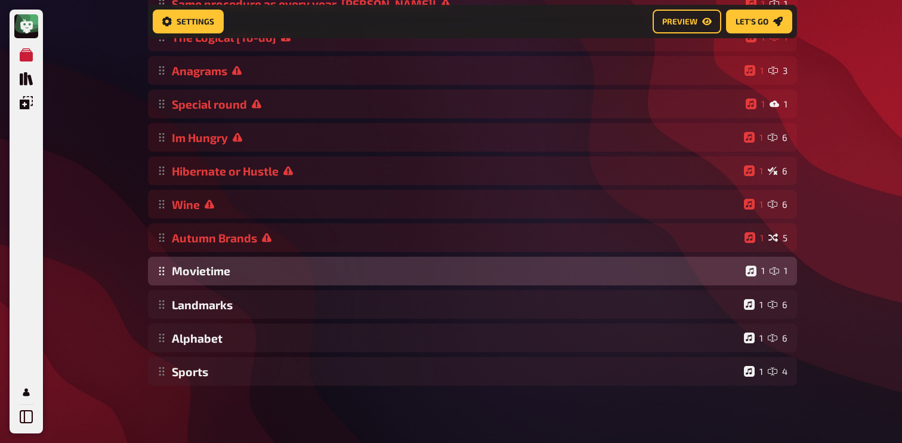
click at [209, 284] on div "Movieposters 1 6 Same procedure as every year, [PERSON_NAME]! 1 1 The Logical […" at bounding box center [472, 170] width 649 height 429
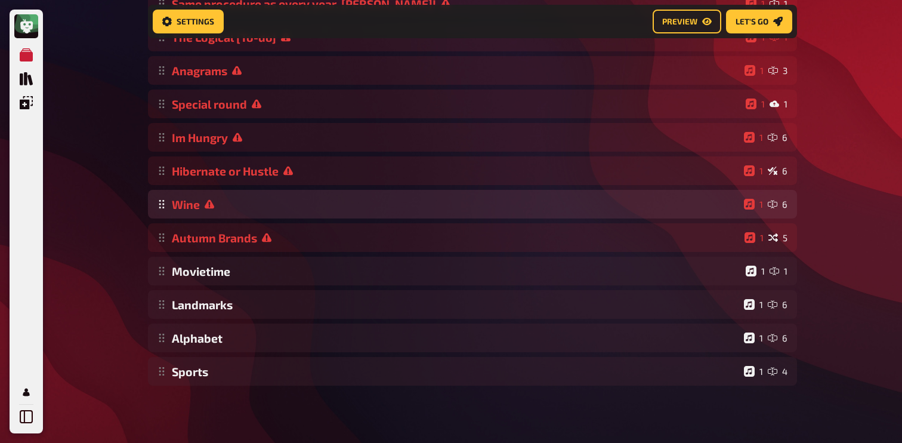
scroll to position [0, 0]
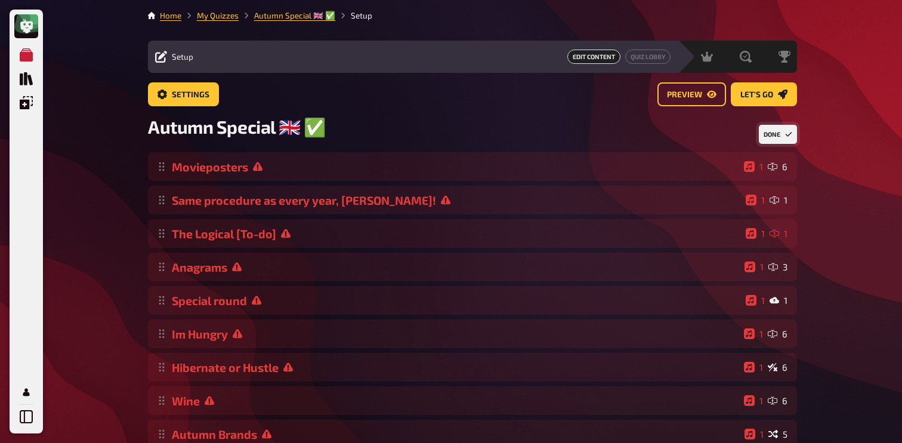
click at [772, 136] on button "Done" at bounding box center [778, 134] width 38 height 19
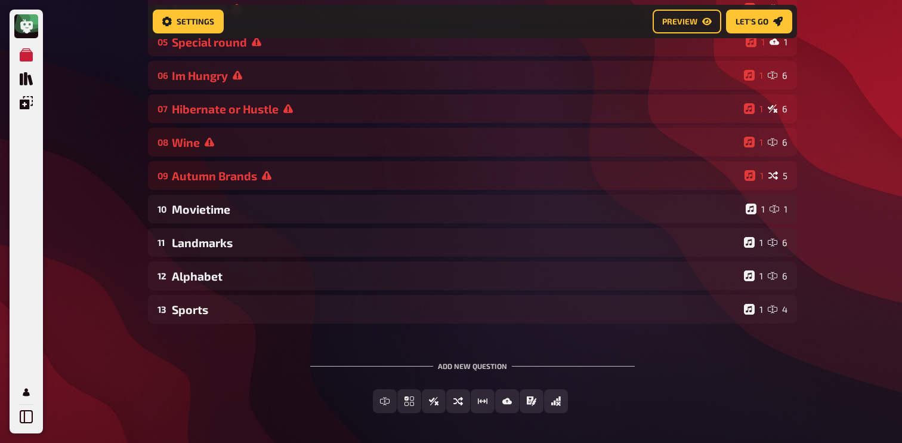
scroll to position [316, 0]
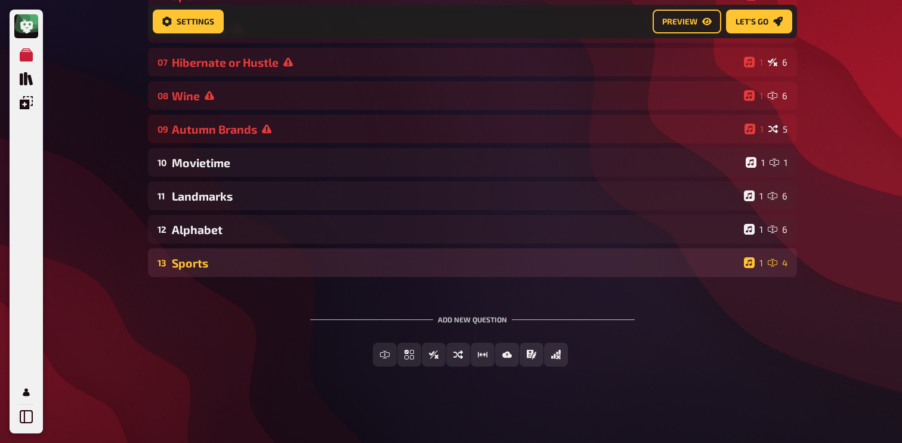
click at [329, 264] on div "Sports" at bounding box center [455, 263] width 567 height 14
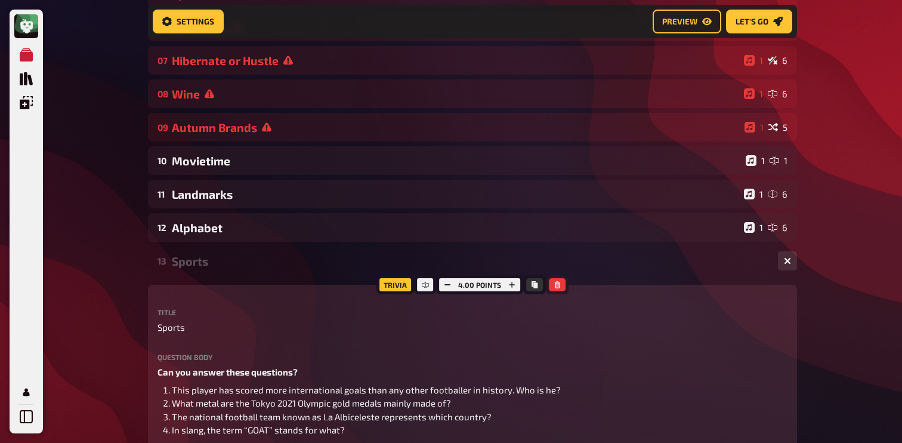
click at [555, 286] on icon "button" at bounding box center [556, 284] width 7 height 7
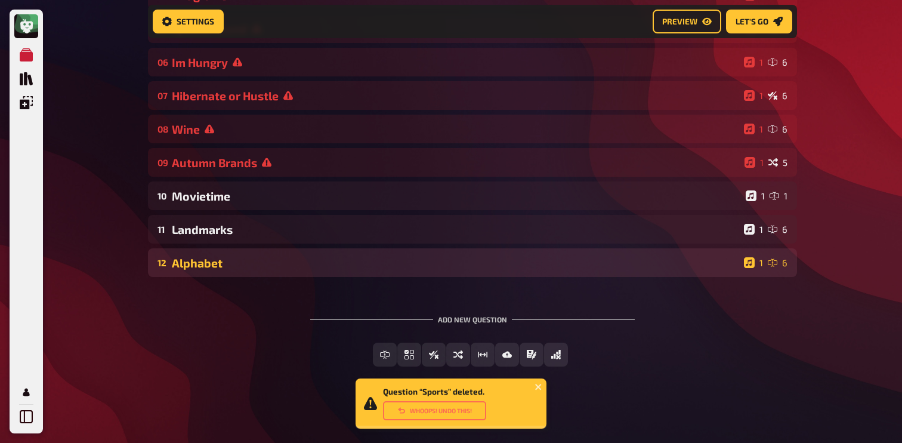
click at [325, 268] on div "Alphabet" at bounding box center [455, 263] width 567 height 14
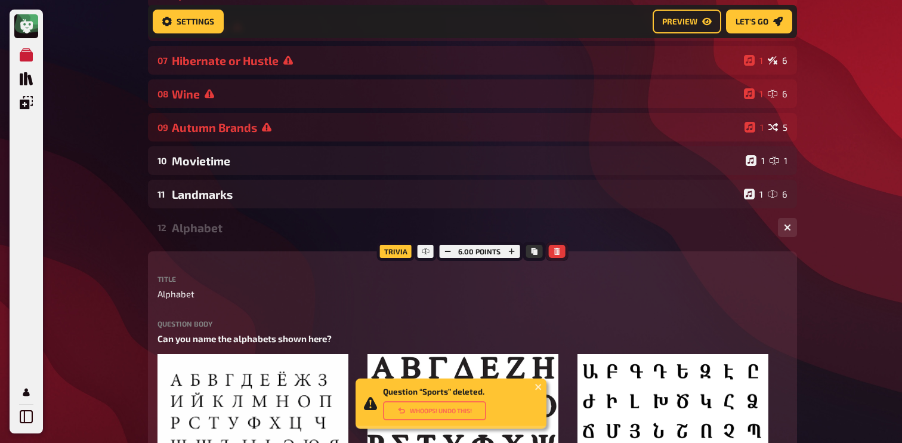
click at [557, 249] on icon "button" at bounding box center [556, 250] width 5 height 7
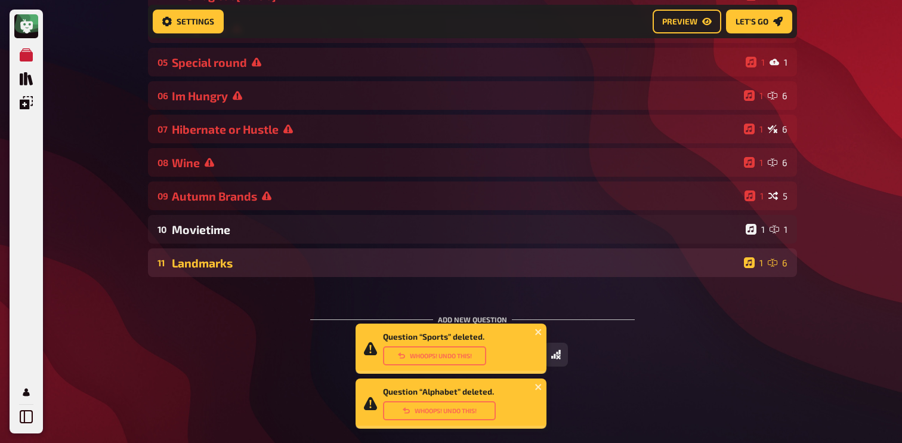
click at [394, 269] on div "11 Landmarks 1 6" at bounding box center [472, 262] width 649 height 29
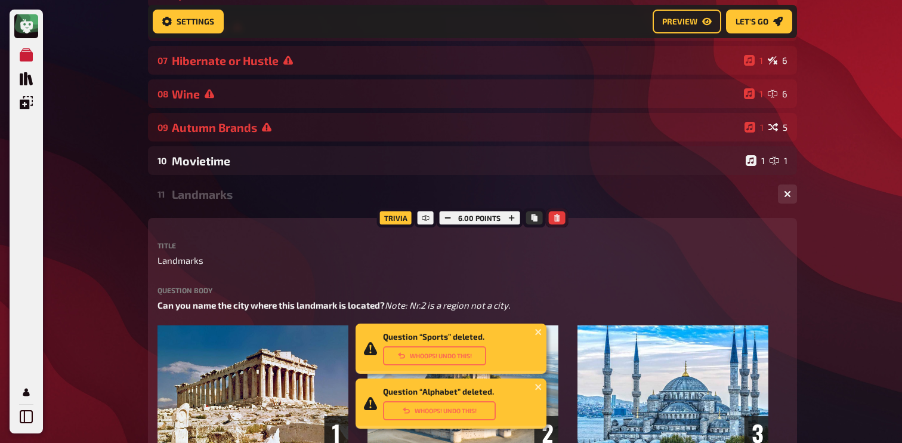
click at [559, 220] on button "button" at bounding box center [556, 217] width 17 height 13
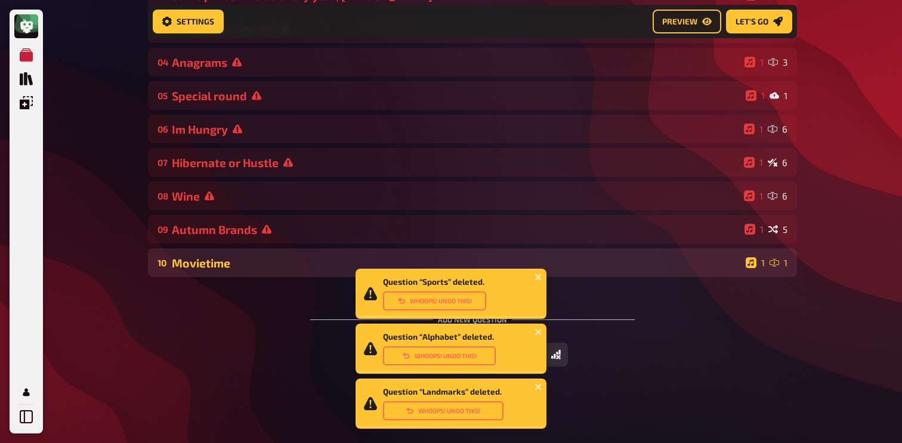
click at [231, 269] on div "10 Movietime 1 1" at bounding box center [472, 262] width 649 height 29
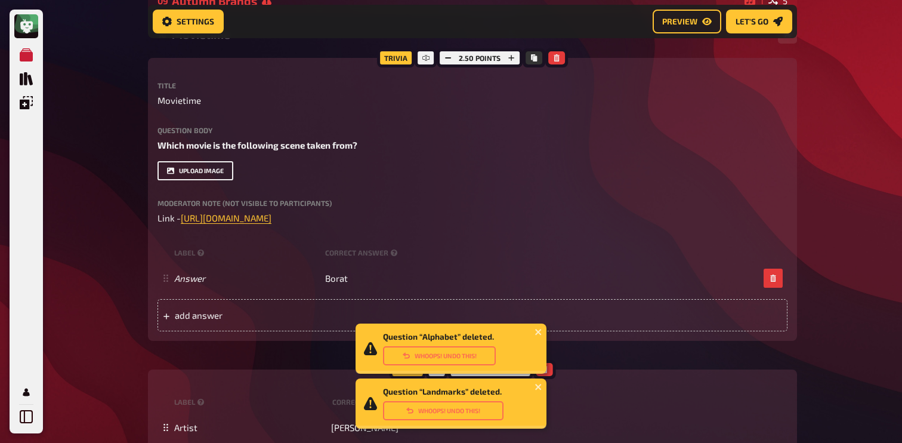
scroll to position [448, 0]
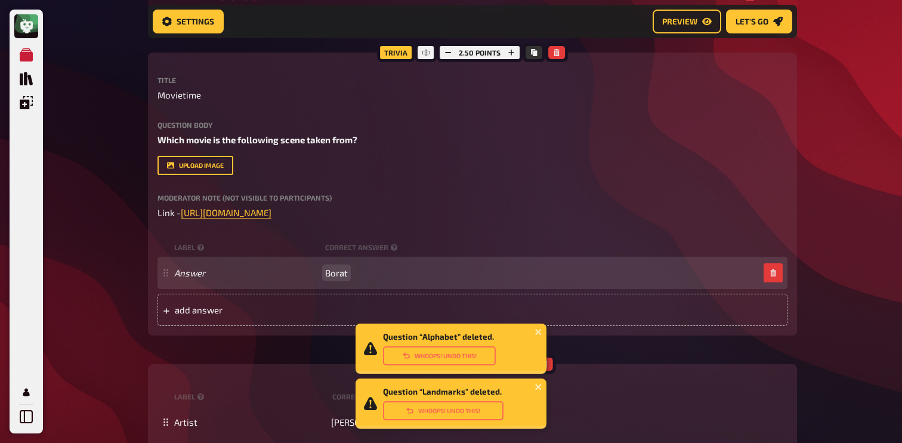
click at [340, 277] on span "Borat" at bounding box center [336, 272] width 23 height 11
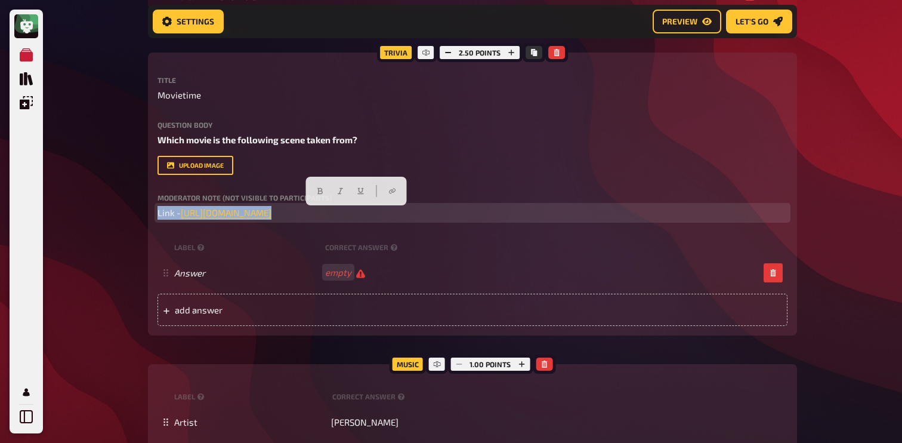
drag, startPoint x: 577, startPoint y: 215, endPoint x: 123, endPoint y: 201, distance: 454.1
click at [123, 201] on div "My Quizzes Quiz Library Overlays My Account Question “Landmarks” deleted. Whoop…" at bounding box center [451, 103] width 902 height 1103
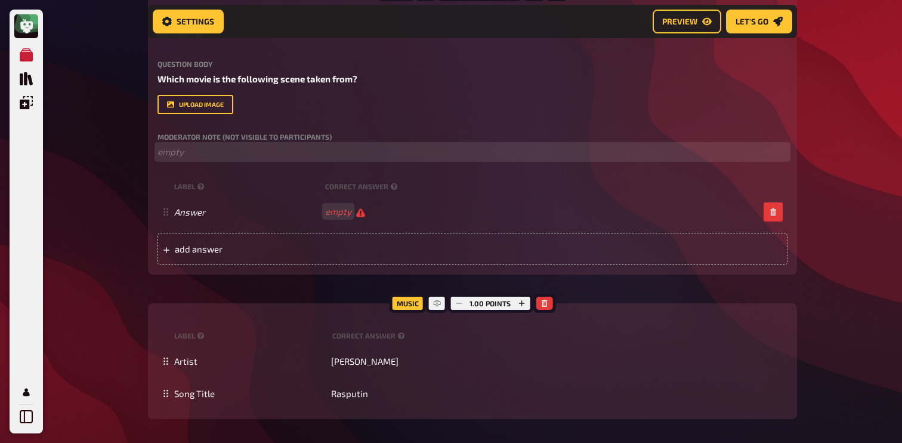
scroll to position [511, 0]
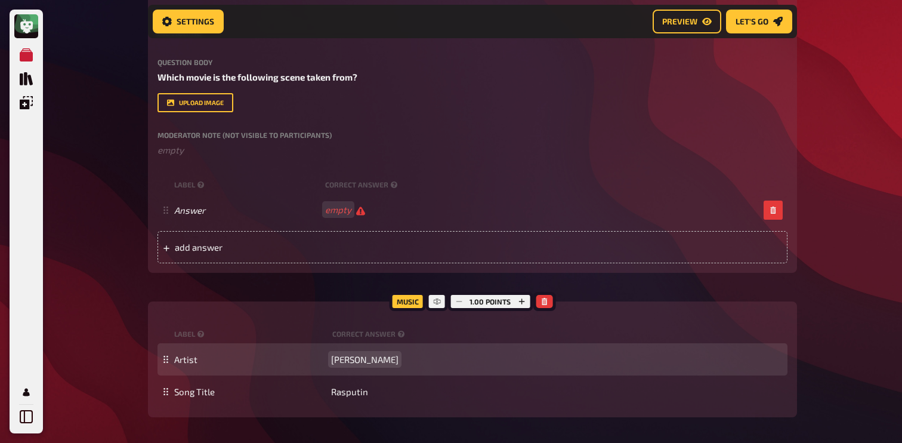
click at [339, 363] on span "[PERSON_NAME]" at bounding box center [364, 359] width 67 height 11
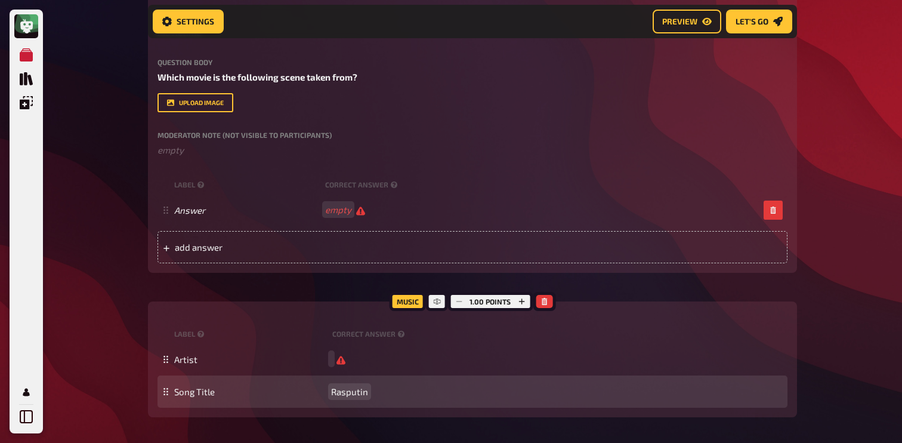
click at [350, 398] on div "Song Title Rasputin" at bounding box center [472, 391] width 630 height 32
click at [349, 392] on span "Rasputin" at bounding box center [349, 391] width 37 height 11
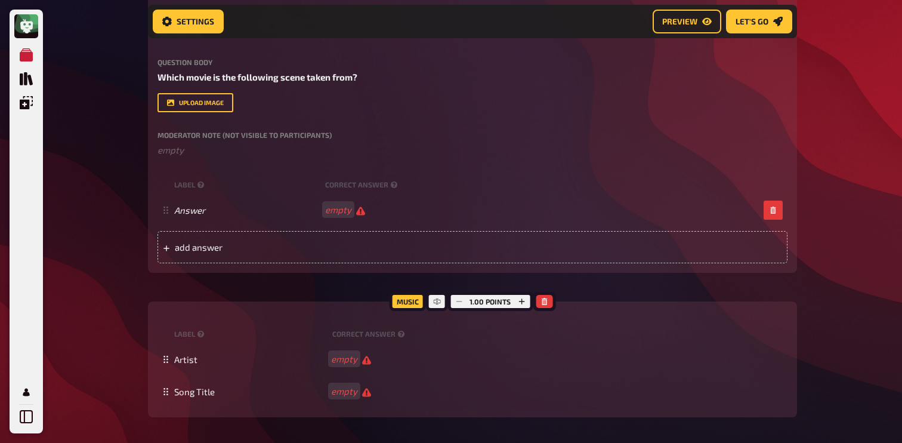
click at [107, 270] on div "My Quizzes Quiz Library Overlays My Account Home My Quizzes Autumn Special ​🇬🇧 …" at bounding box center [451, 40] width 902 height 1103
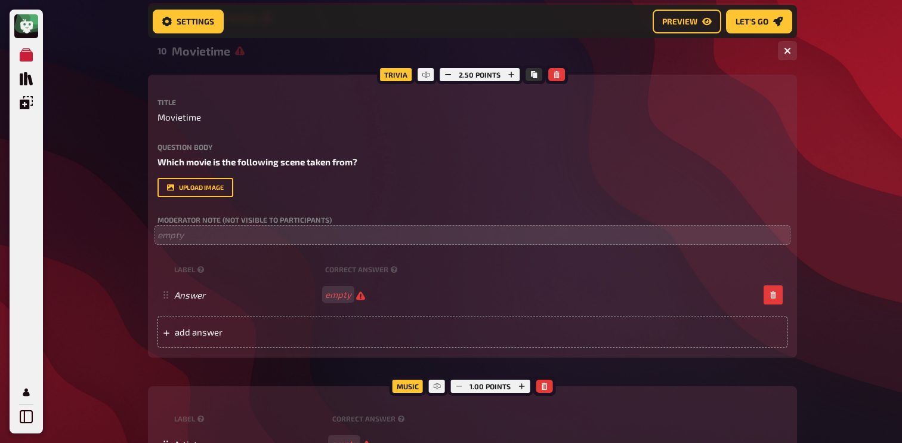
scroll to position [413, 0]
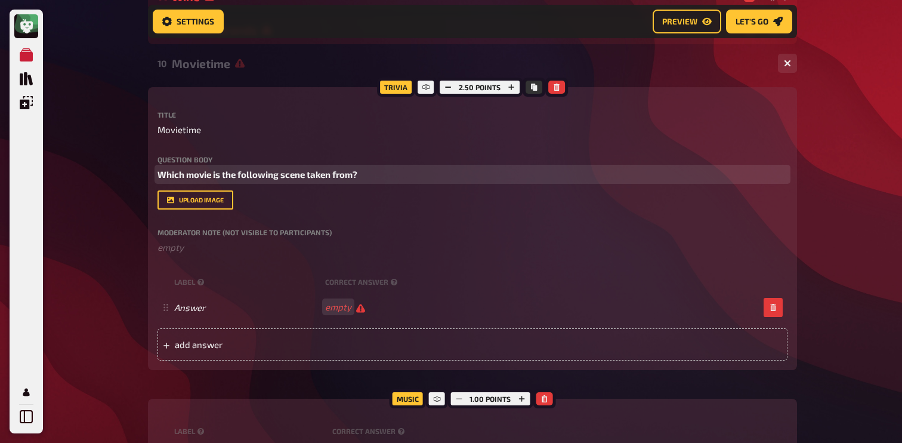
click at [376, 170] on p "Which movie is the following scene taken from?" at bounding box center [472, 175] width 630 height 14
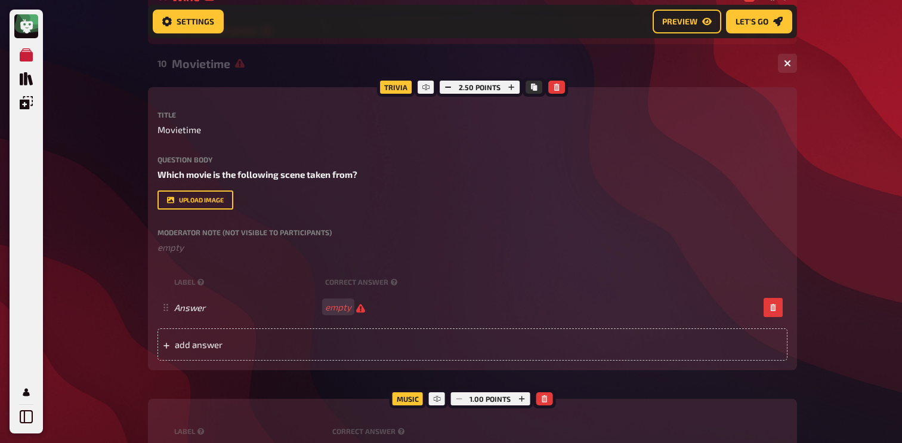
click at [105, 215] on div "My Quizzes Quiz Library Overlays My Account Home My Quizzes Autumn Special ​🇬🇧 …" at bounding box center [451, 138] width 902 height 1103
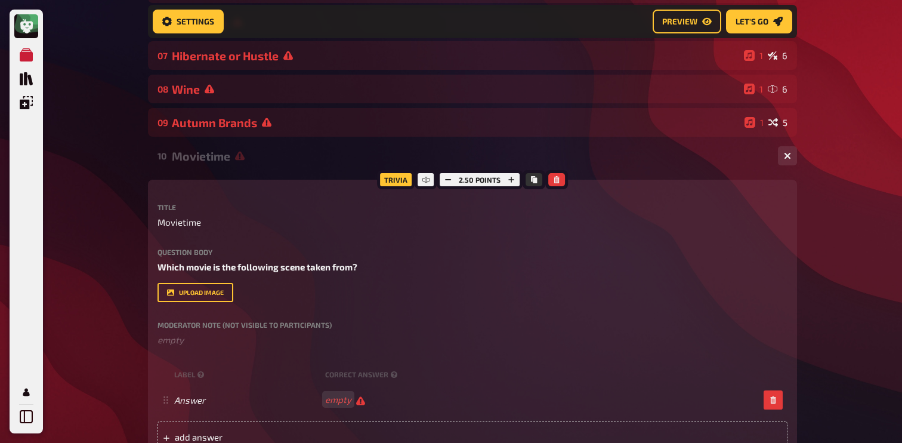
scroll to position [287, 0]
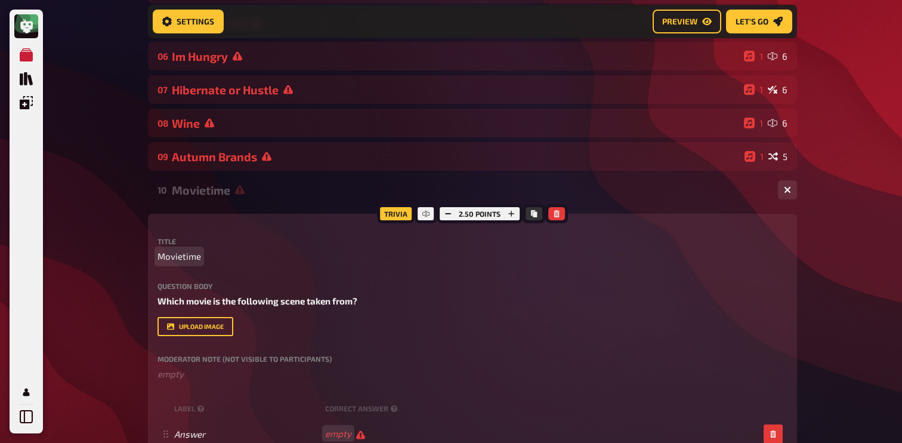
click at [193, 255] on span "Movietime" at bounding box center [179, 256] width 44 height 14
click at [234, 191] on div "Movietime [ to-do]" at bounding box center [470, 190] width 596 height 14
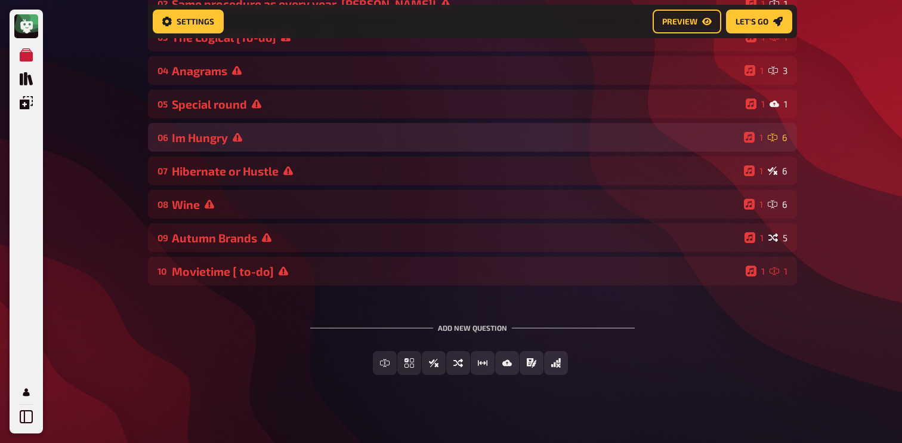
scroll to position [216, 0]
